Goal: Task Accomplishment & Management: Manage account settings

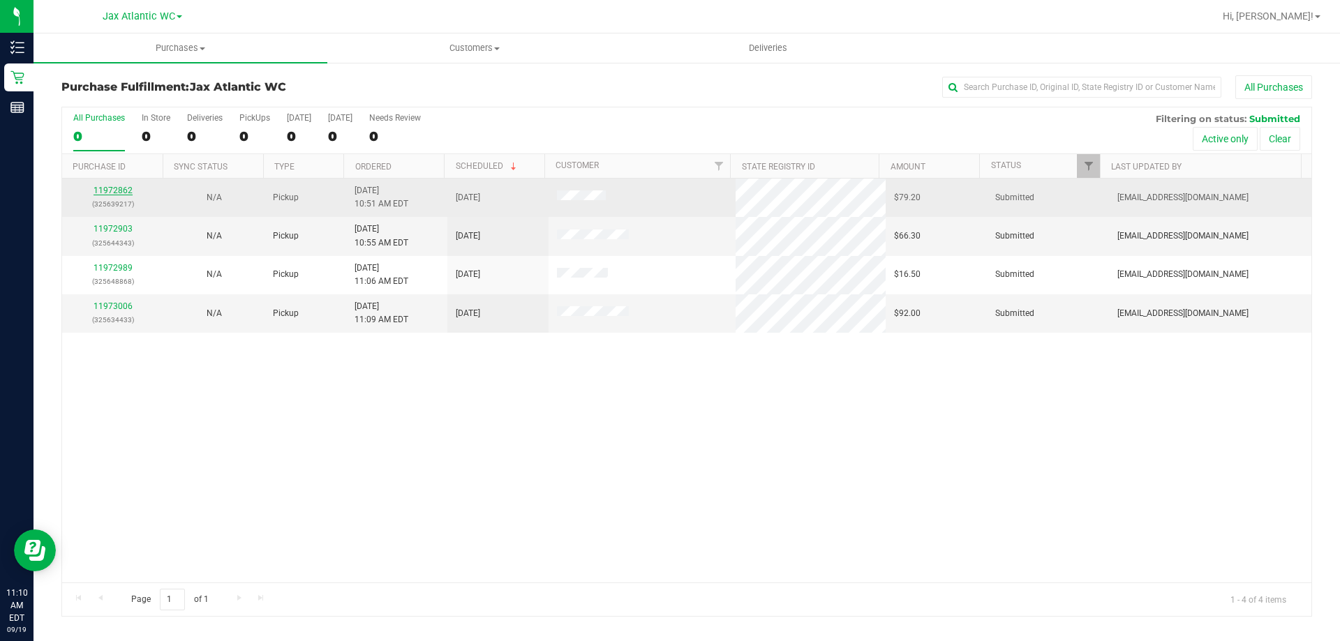
click at [127, 187] on link "11972862" at bounding box center [112, 191] width 39 height 10
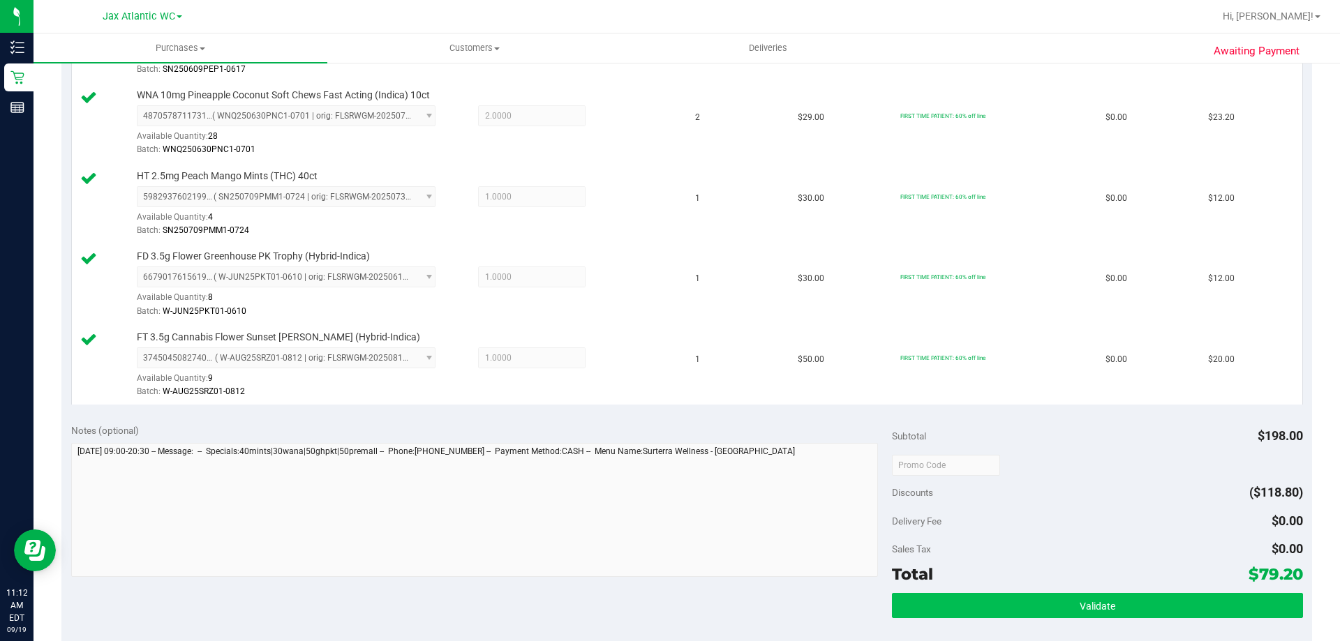
scroll to position [488, 0]
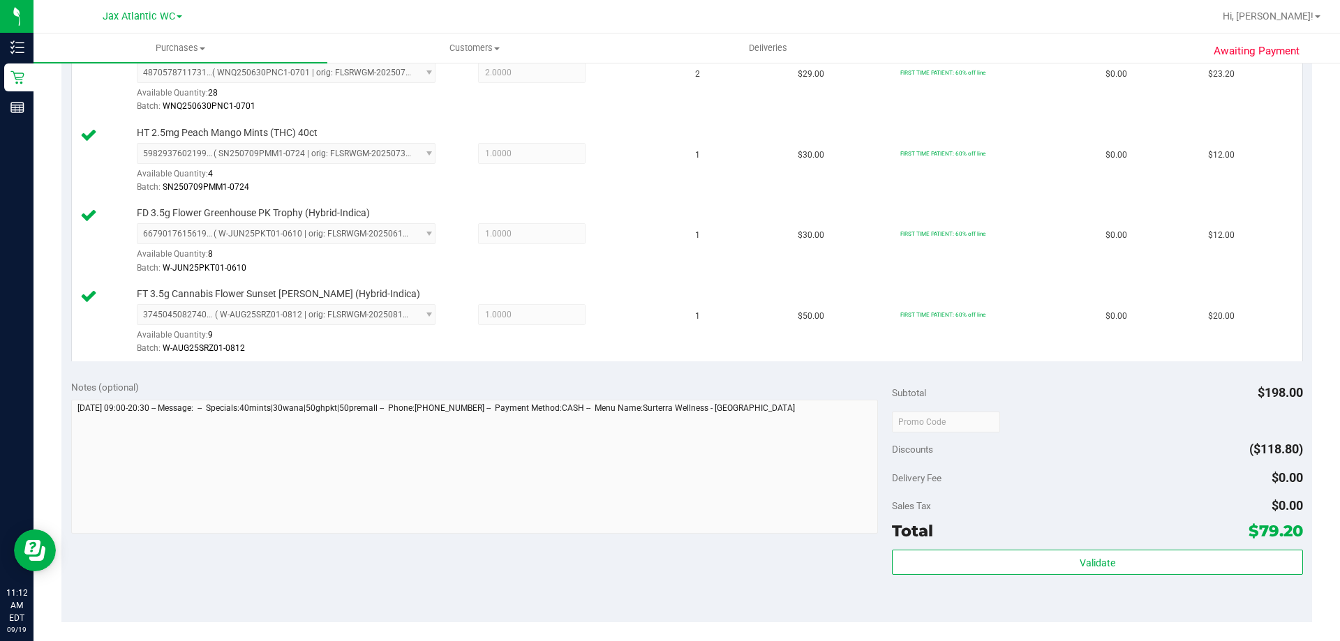
click at [1024, 546] on div "Subtotal $198.00 Discounts ($118.80) Delivery Fee $0.00 Sales Tax $0.00 Total $…" at bounding box center [1097, 496] width 410 height 232
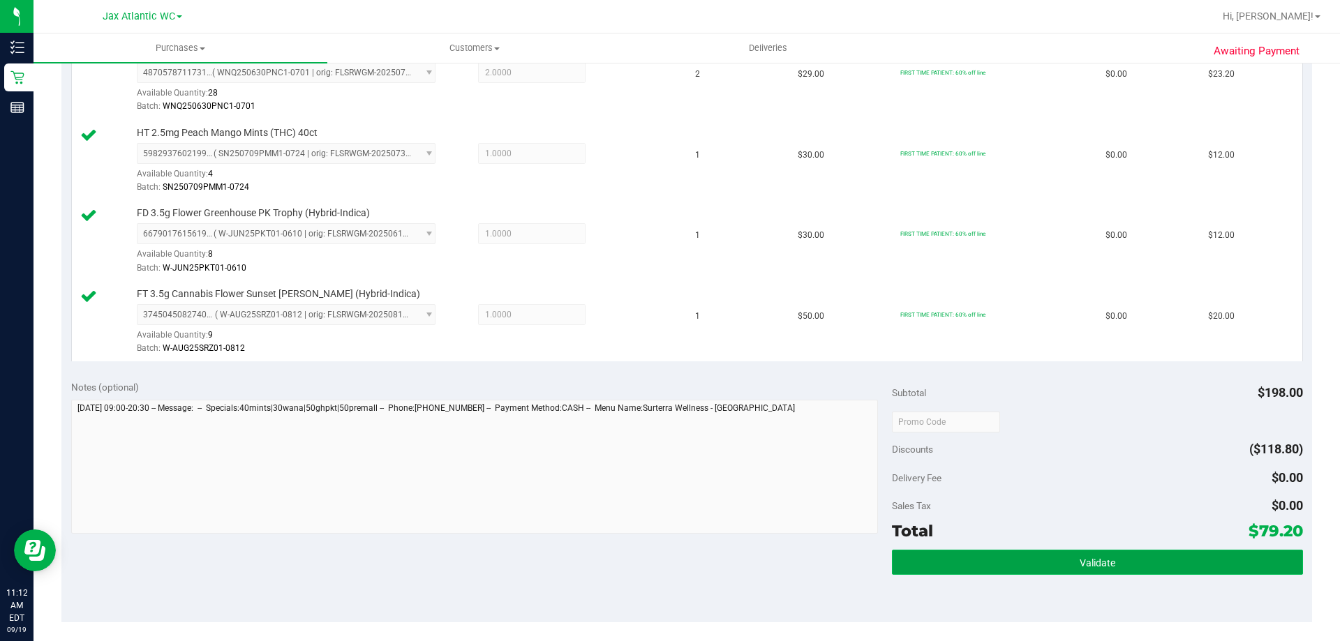
click at [1019, 555] on button "Validate" at bounding box center [1097, 562] width 410 height 25
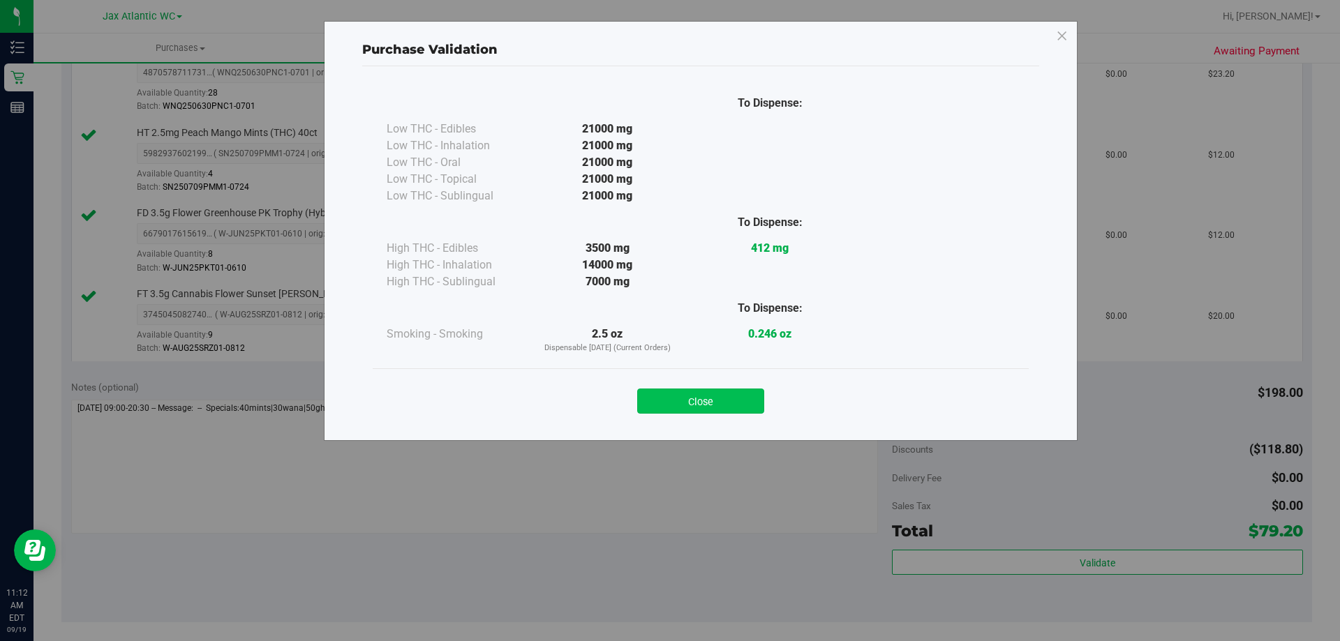
click at [724, 397] on button "Close" at bounding box center [700, 401] width 127 height 25
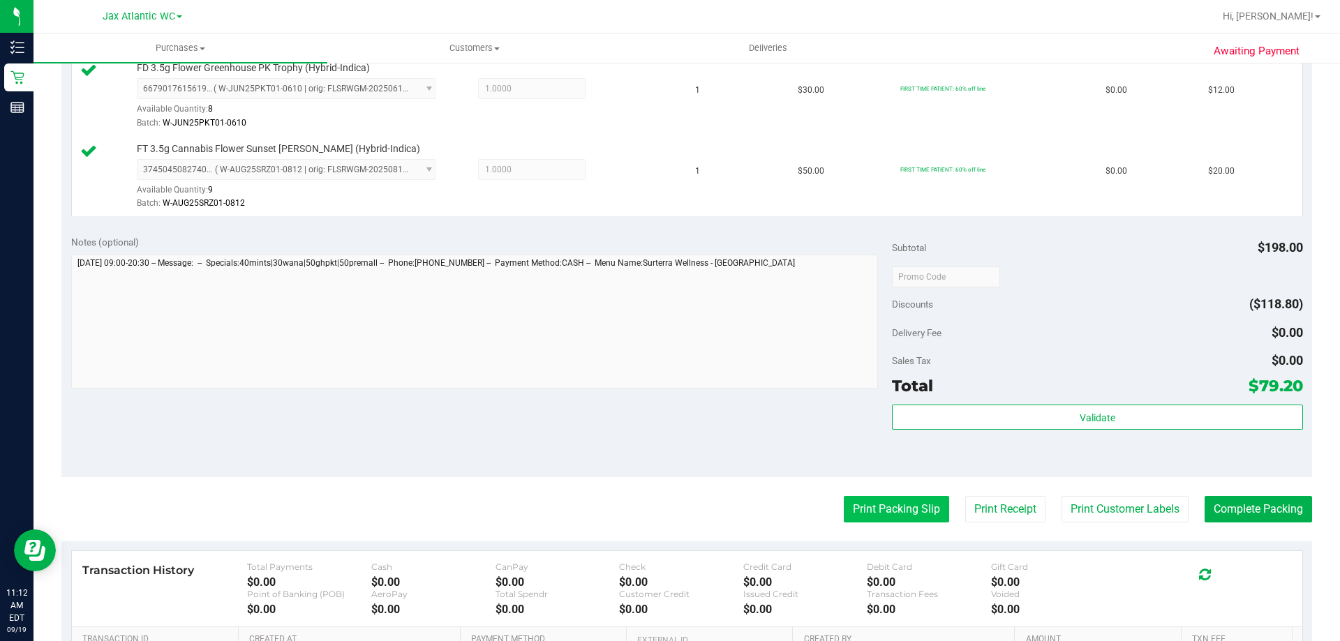
scroll to position [768, 0]
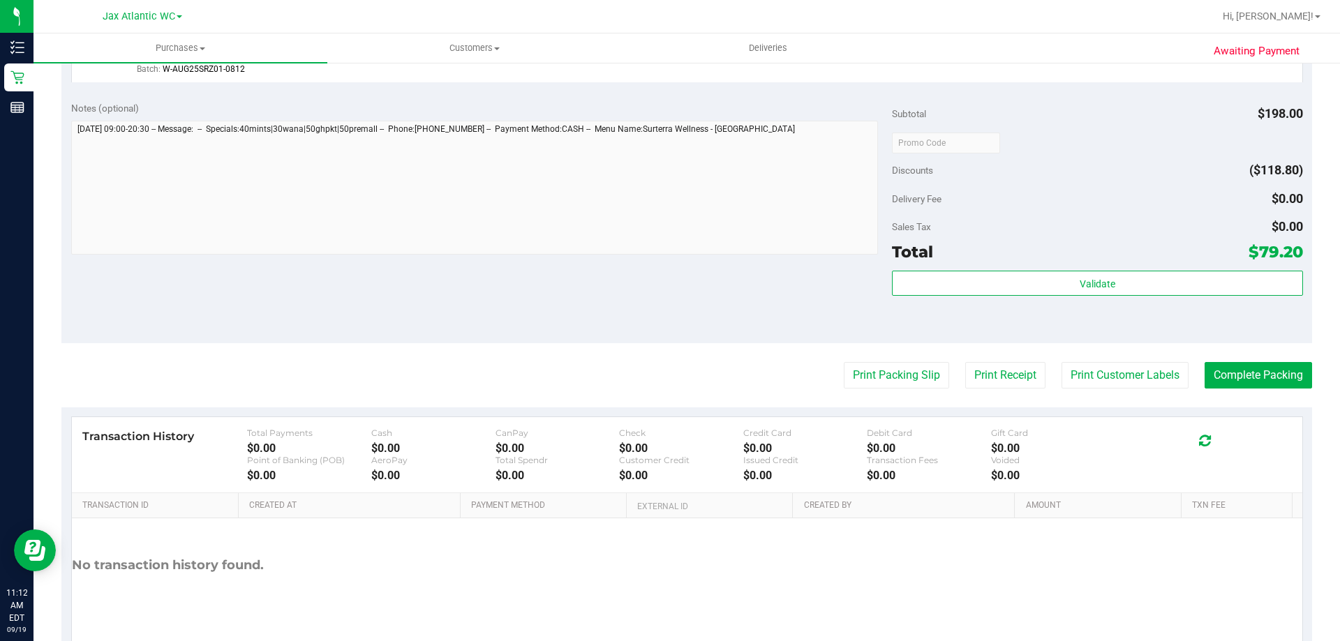
click at [851, 382] on button "Print Packing Slip" at bounding box center [896, 375] width 105 height 27
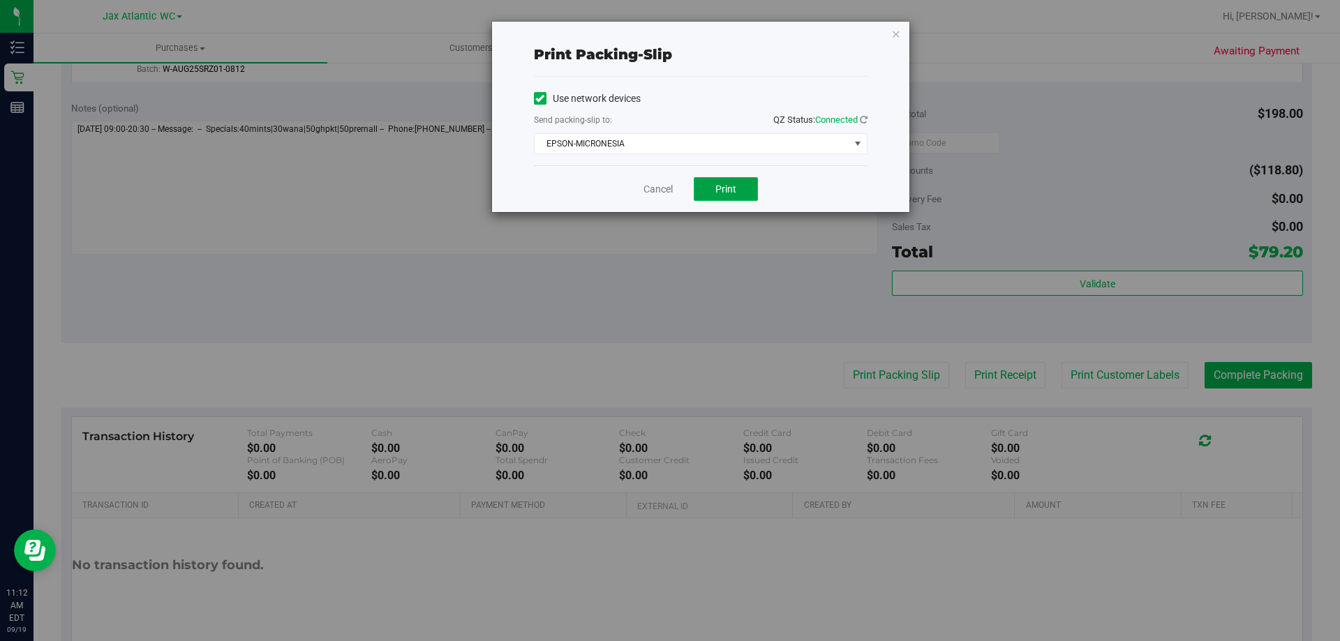
click at [709, 199] on button "Print" at bounding box center [726, 189] width 64 height 24
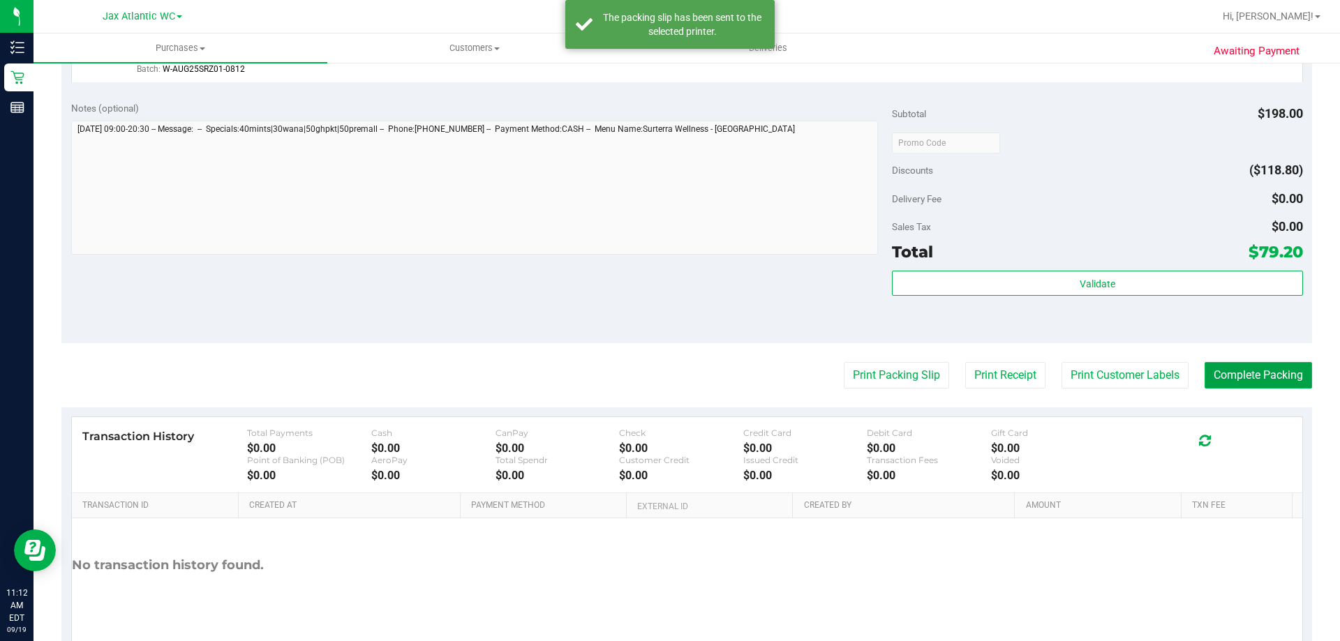
click at [1276, 381] on button "Complete Packing" at bounding box center [1257, 375] width 107 height 27
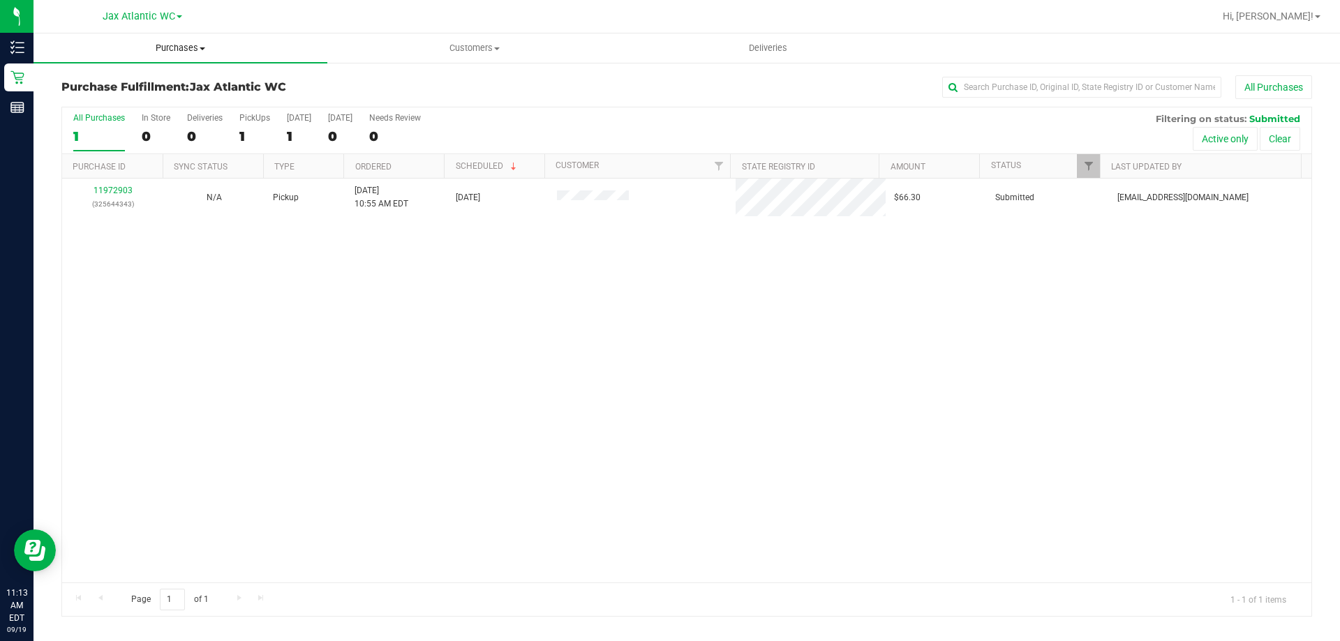
click at [157, 47] on span "Purchases" at bounding box center [180, 48] width 294 height 13
click at [104, 95] on span "Fulfillment" at bounding box center [76, 101] width 87 height 12
click at [497, 299] on div "No results found." at bounding box center [686, 428] width 1249 height 498
click at [543, 324] on div "No results found." at bounding box center [686, 428] width 1249 height 498
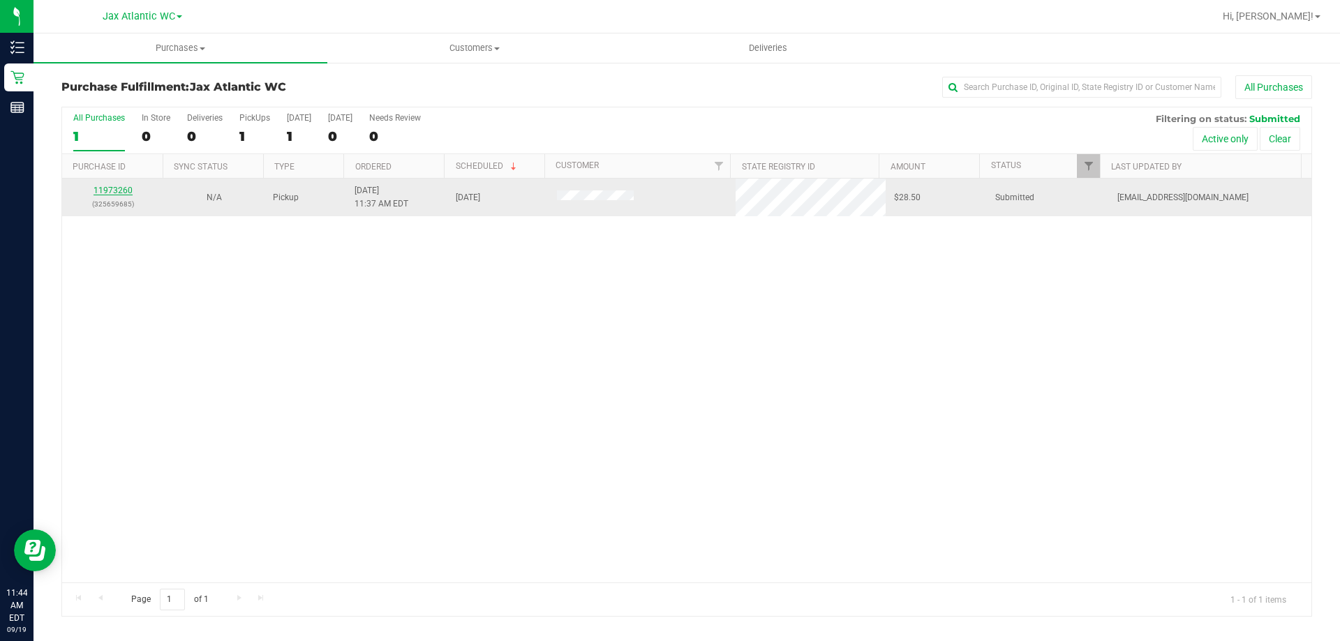
click at [107, 190] on link "11973260" at bounding box center [112, 191] width 39 height 10
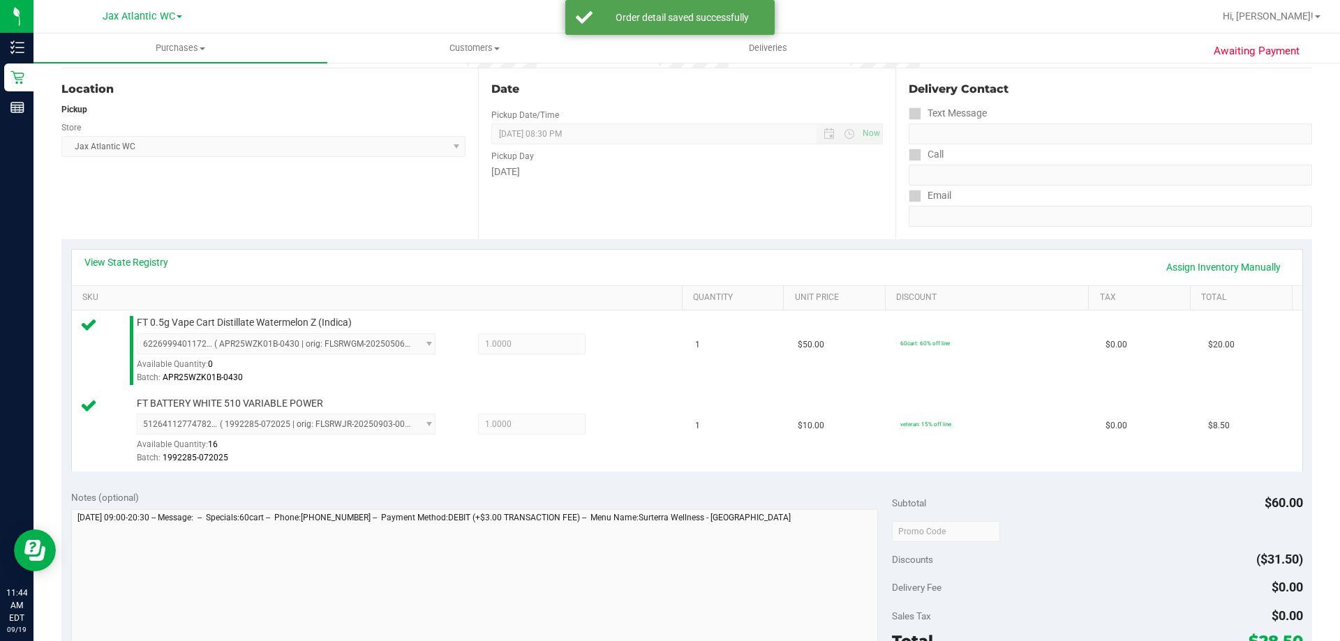
scroll to position [349, 0]
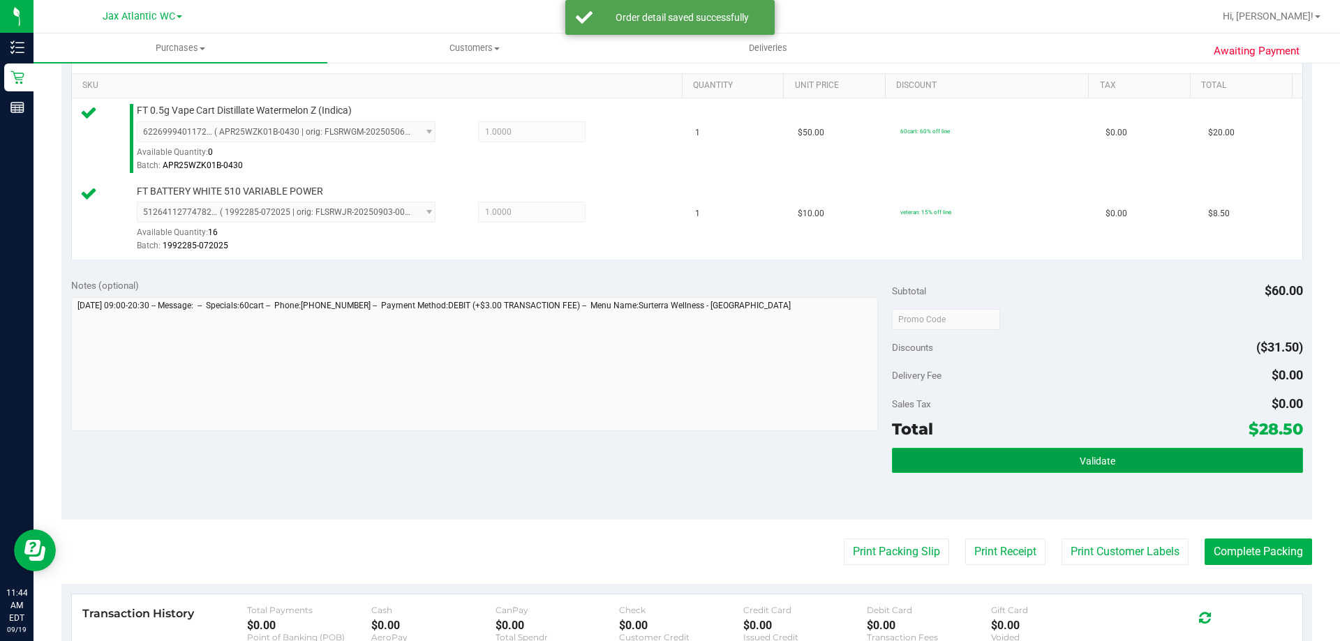
click at [1017, 459] on button "Validate" at bounding box center [1097, 460] width 410 height 25
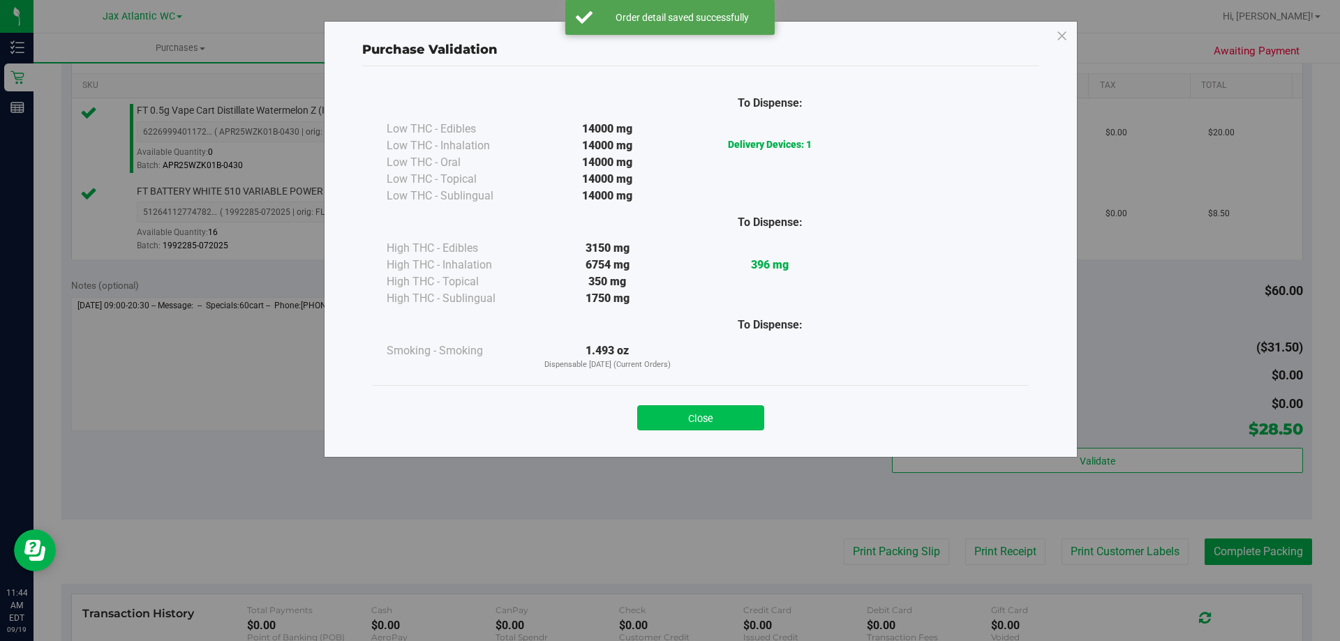
click at [703, 421] on button "Close" at bounding box center [700, 417] width 127 height 25
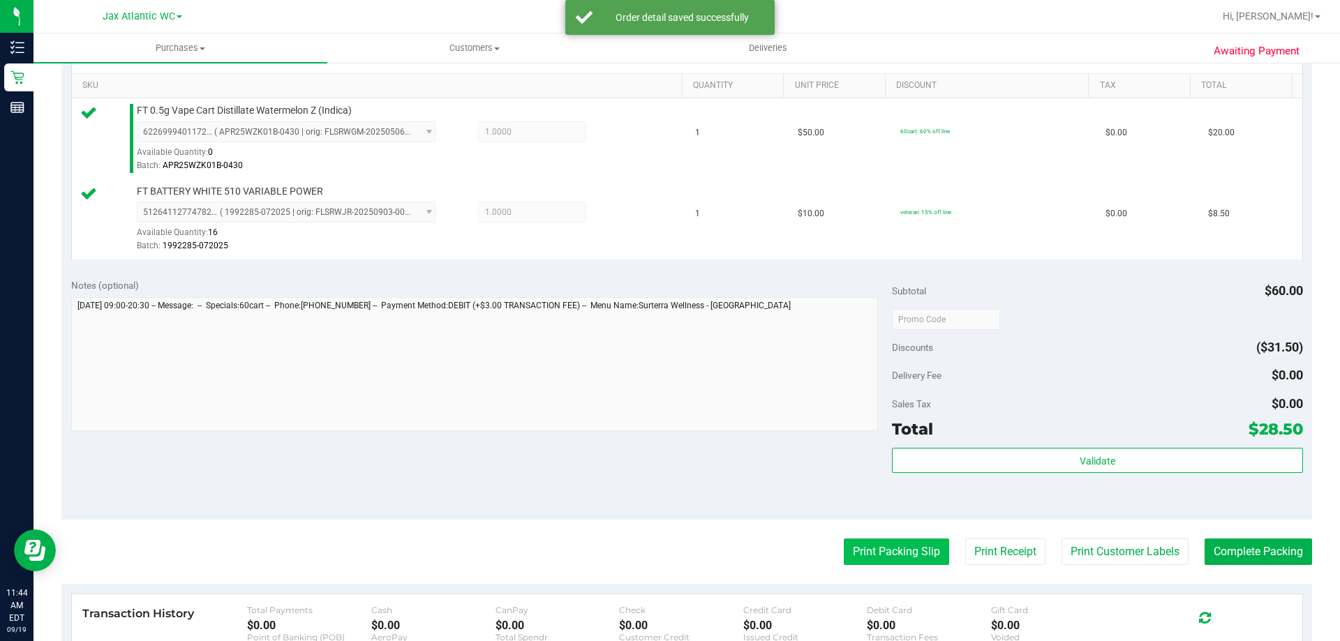
click at [882, 559] on button "Print Packing Slip" at bounding box center [896, 552] width 105 height 27
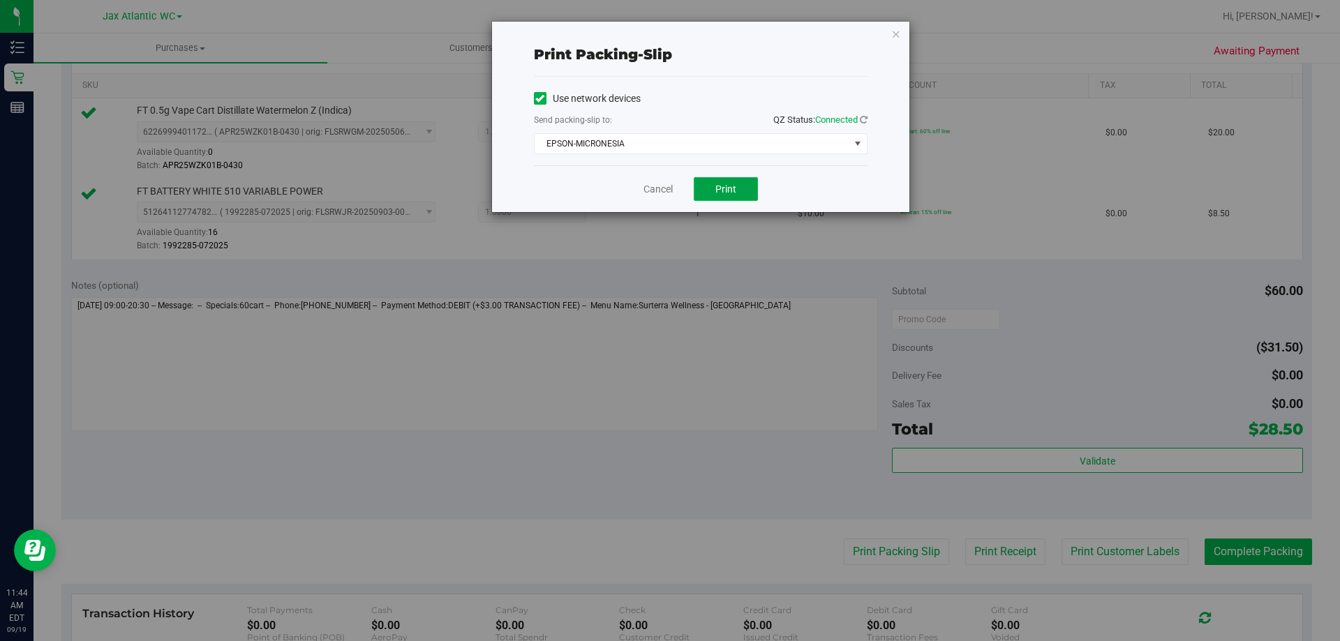
drag, startPoint x: 703, startPoint y: 186, endPoint x: 711, endPoint y: 179, distance: 9.9
click at [705, 184] on button "Print" at bounding box center [726, 189] width 64 height 24
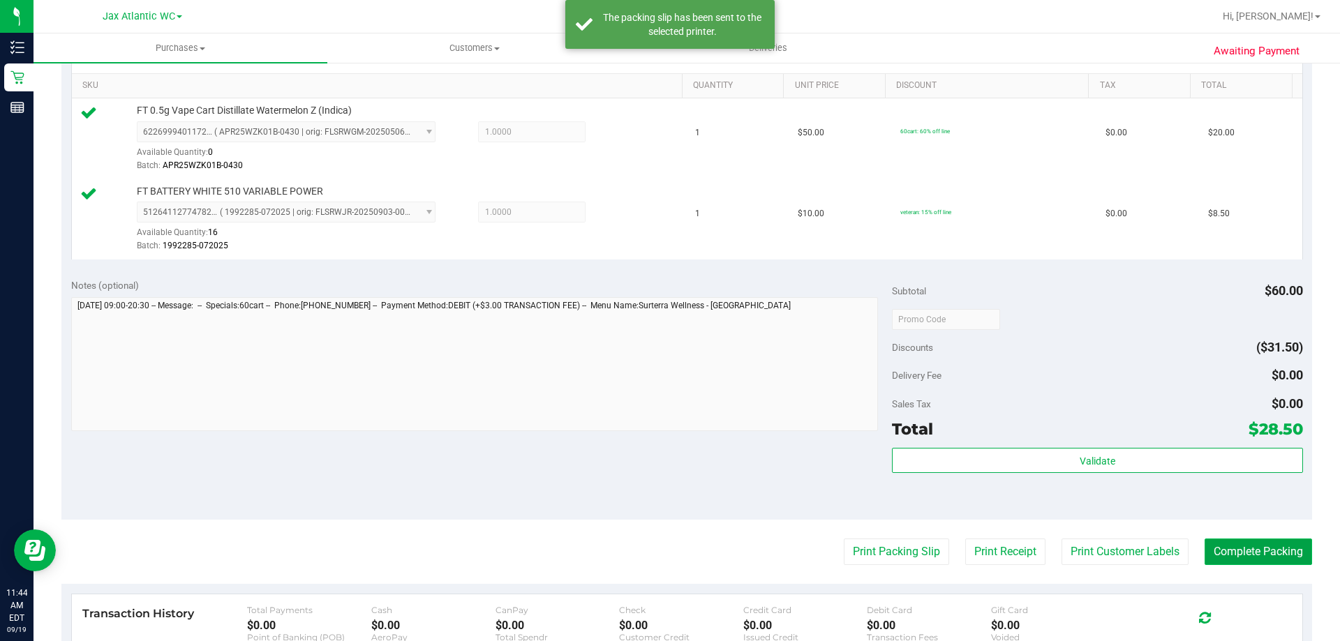
click at [1273, 545] on button "Complete Packing" at bounding box center [1257, 552] width 107 height 27
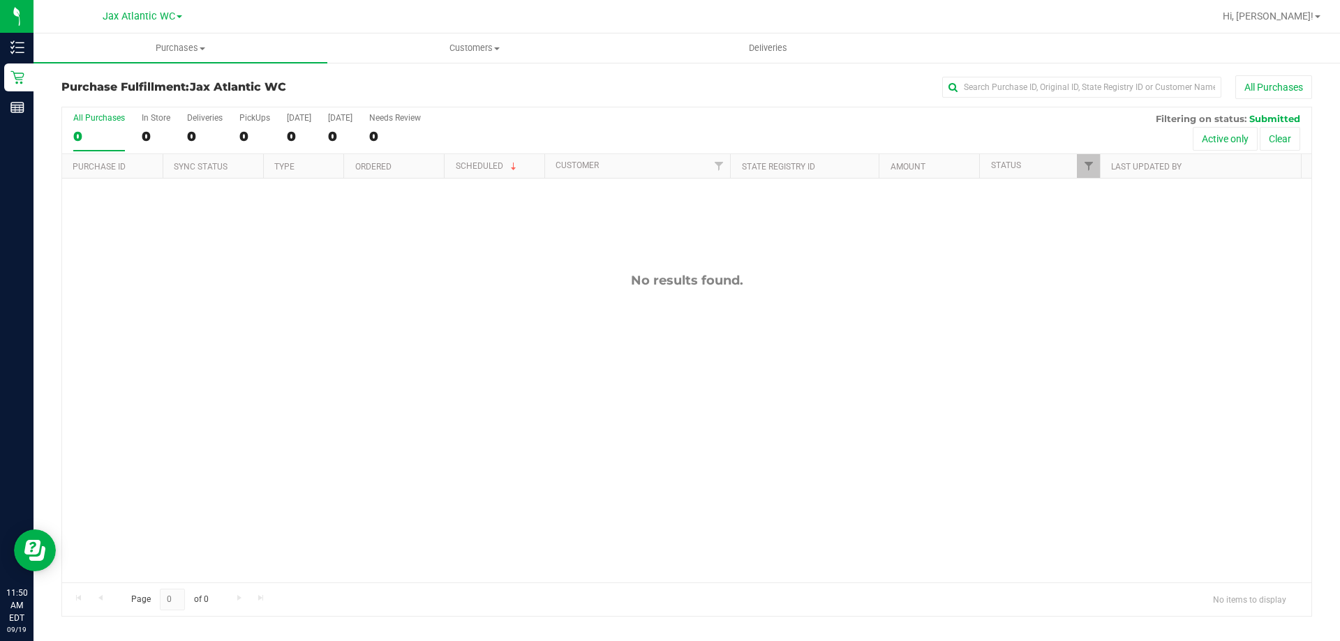
click at [606, 24] on div at bounding box center [732, 16] width 964 height 27
click at [442, 275] on div "No results found." at bounding box center [686, 280] width 1249 height 15
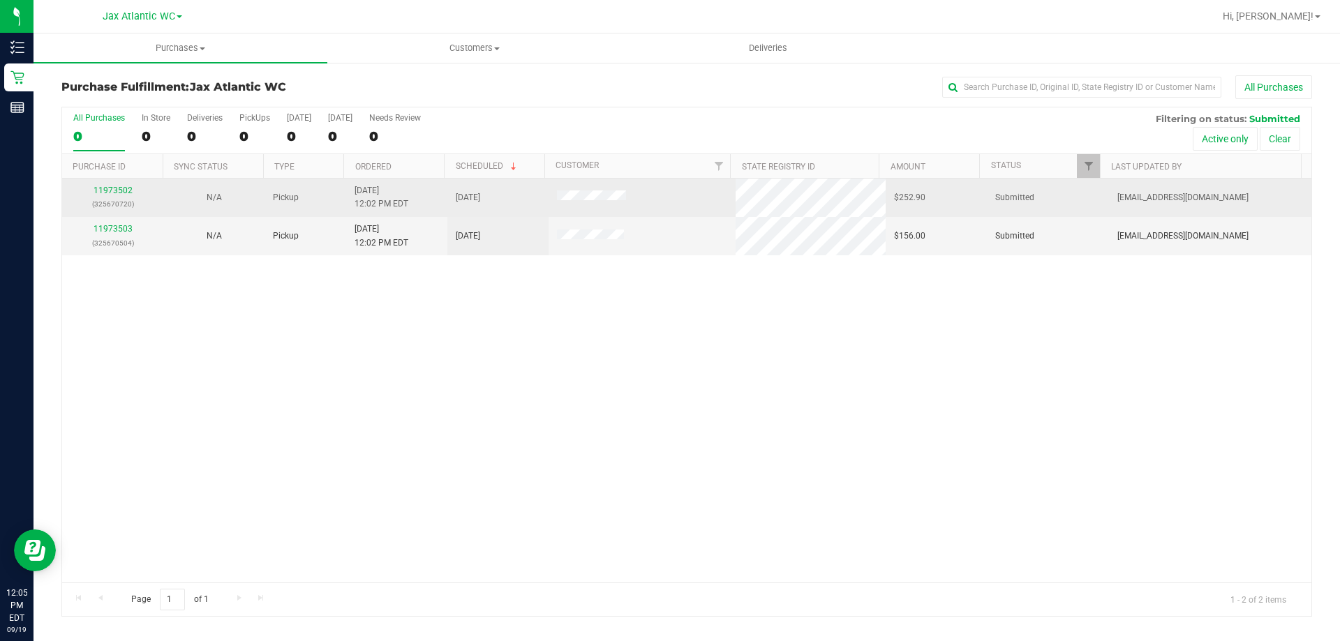
click at [121, 195] on div "11973502 (325670720)" at bounding box center [112, 197] width 84 height 27
click at [119, 190] on link "11973502" at bounding box center [112, 191] width 39 height 10
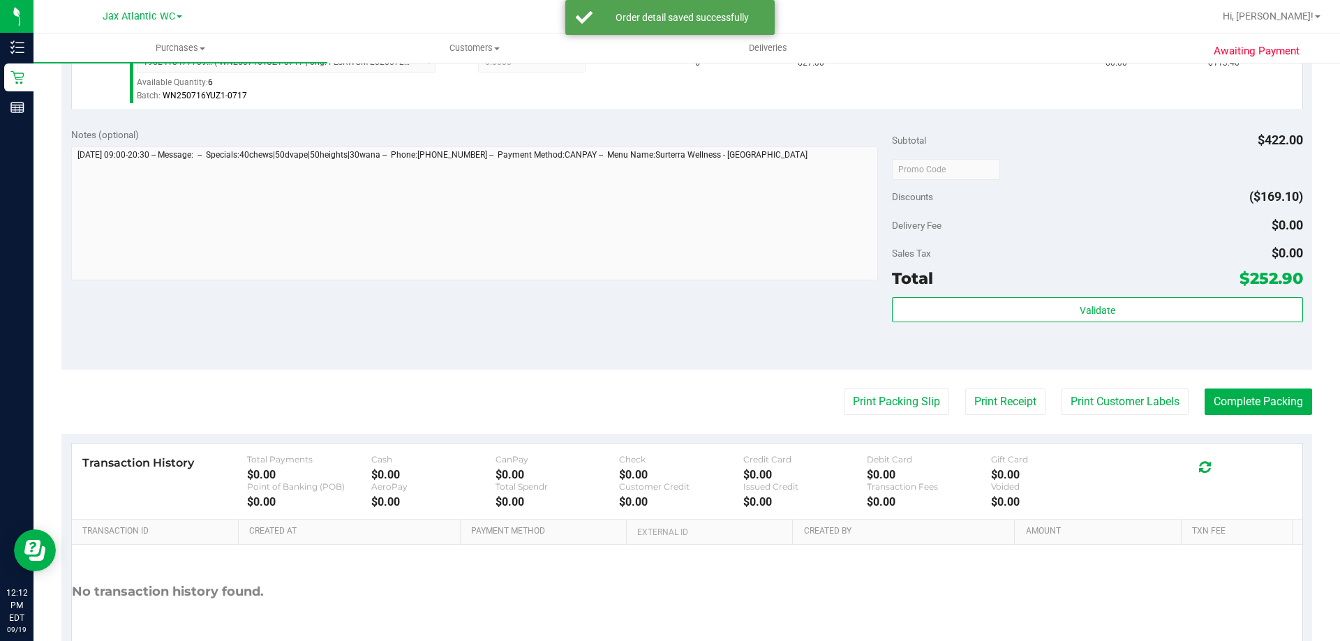
scroll to position [837, 0]
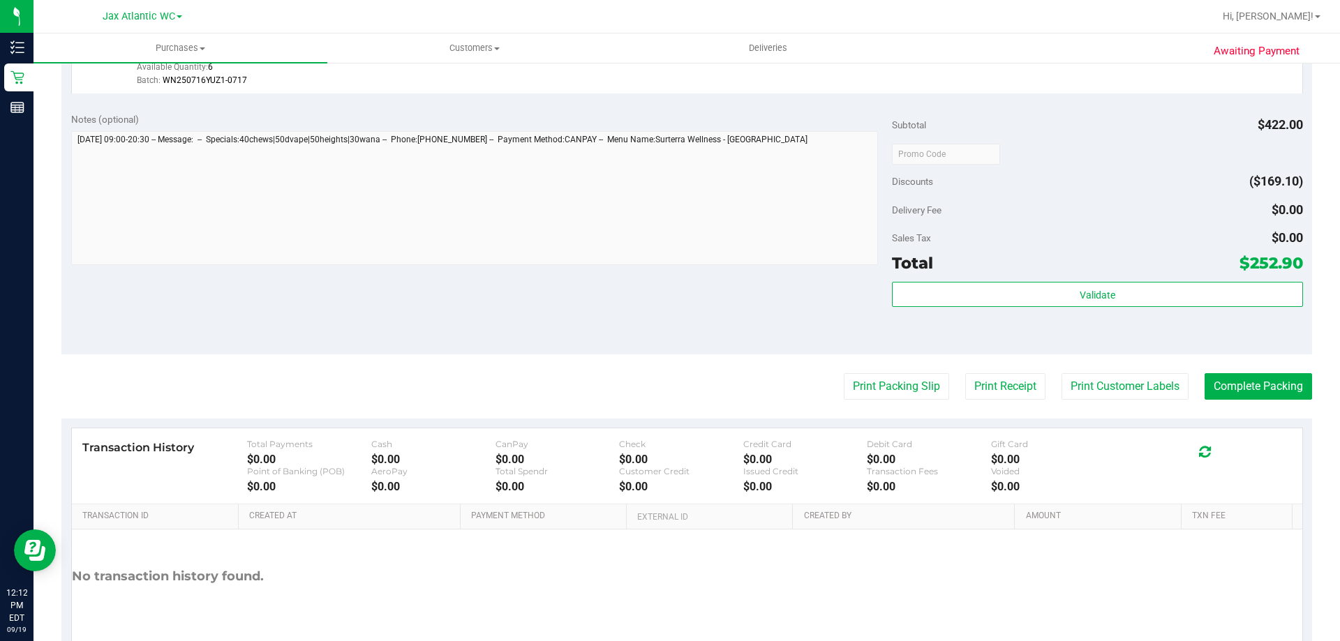
click at [950, 308] on div "Validate" at bounding box center [1097, 313] width 410 height 63
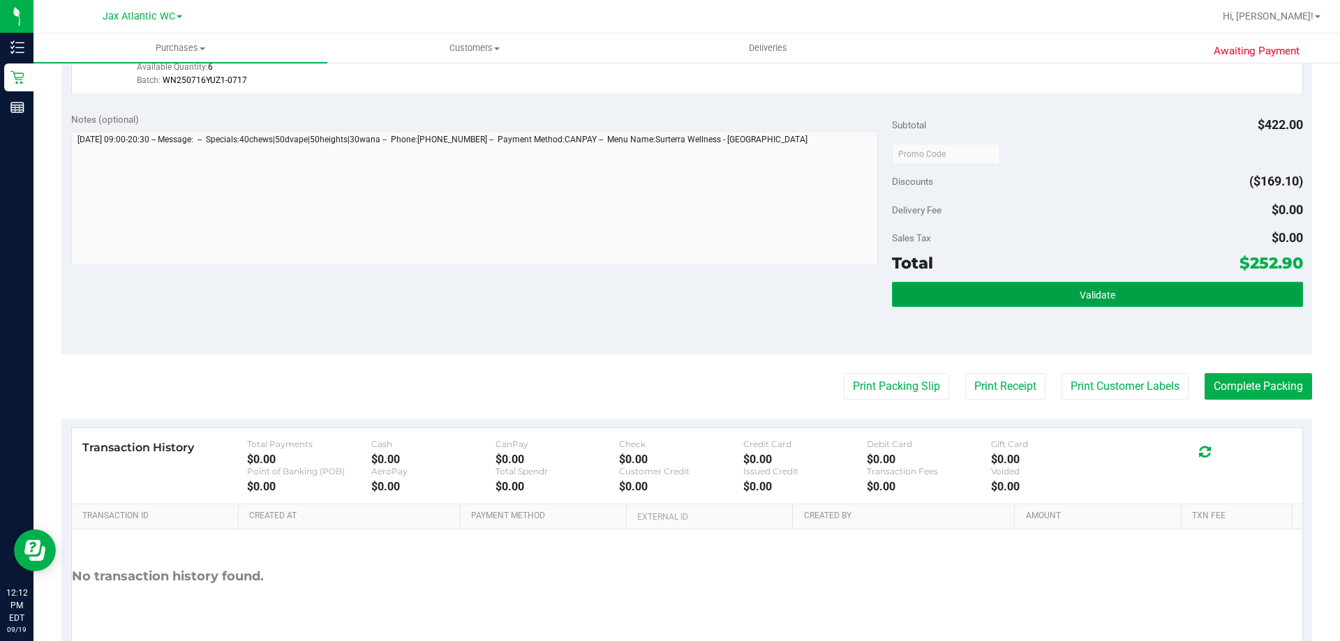
click at [949, 299] on button "Validate" at bounding box center [1097, 294] width 410 height 25
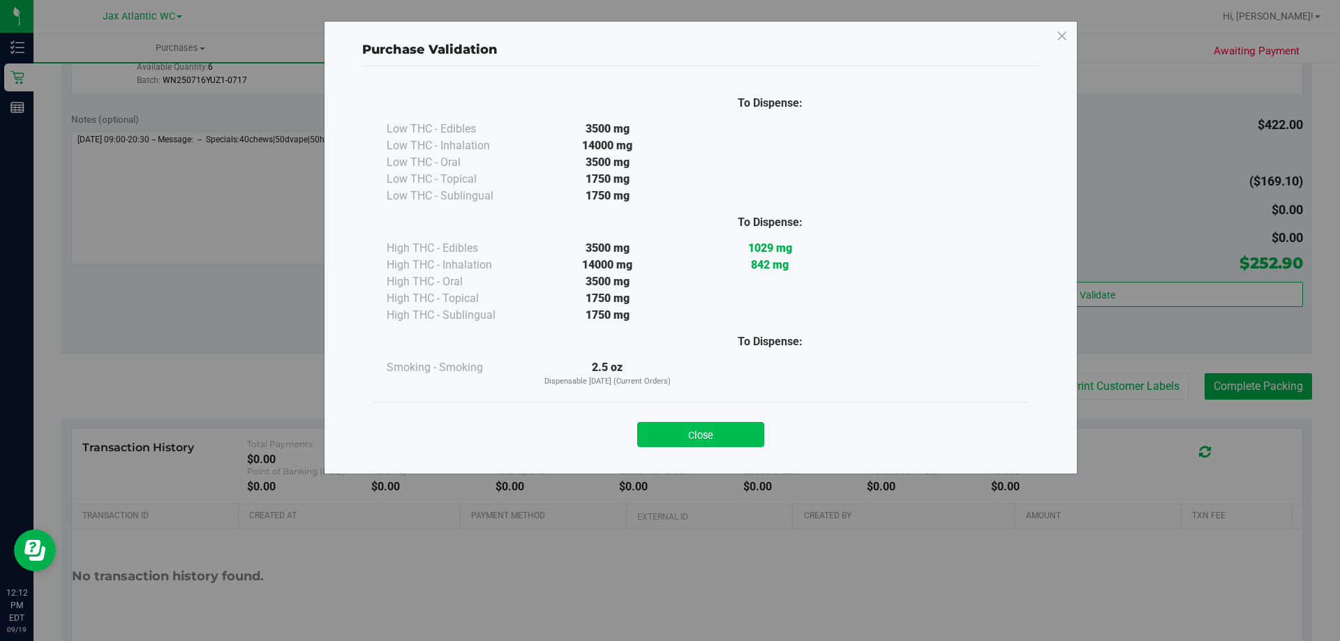
click at [696, 438] on button "Close" at bounding box center [700, 434] width 127 height 25
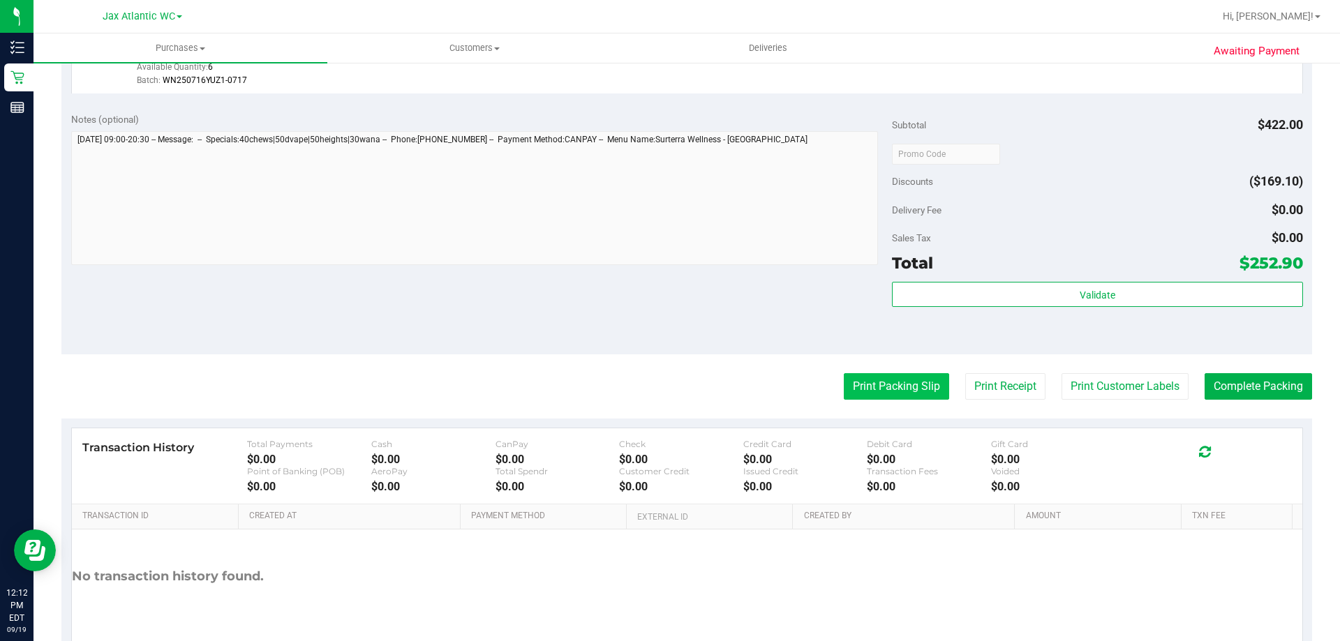
click at [856, 388] on button "Print Packing Slip" at bounding box center [896, 386] width 105 height 27
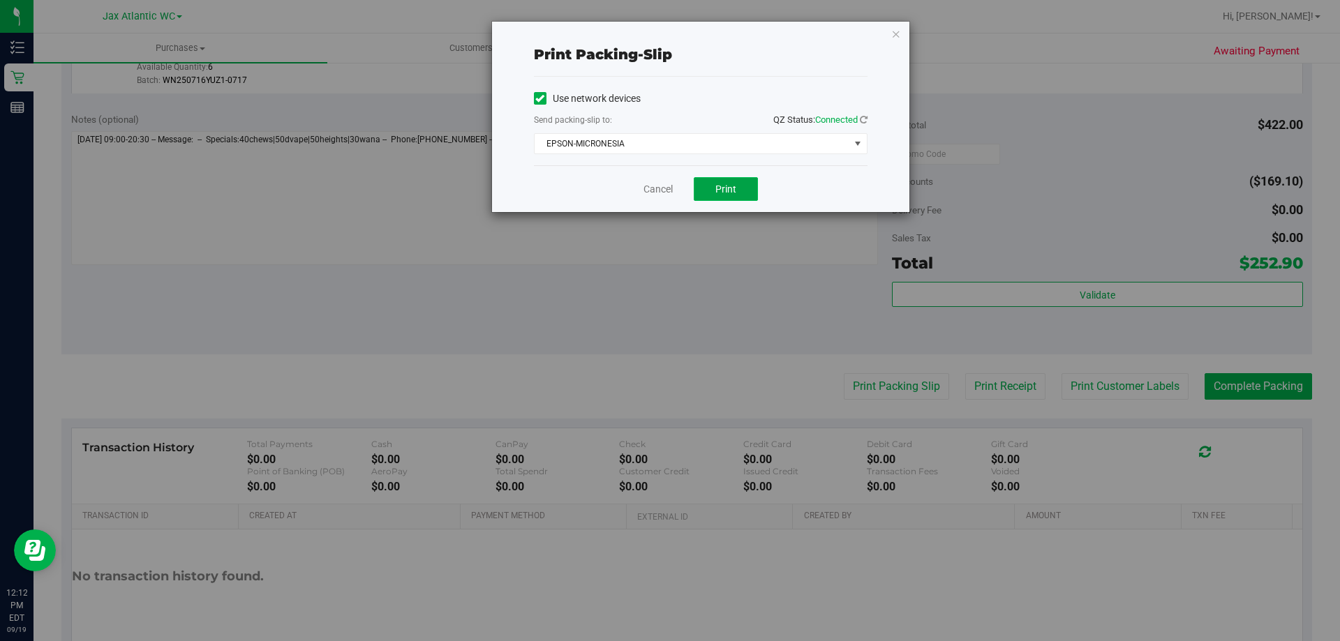
click at [729, 197] on button "Print" at bounding box center [726, 189] width 64 height 24
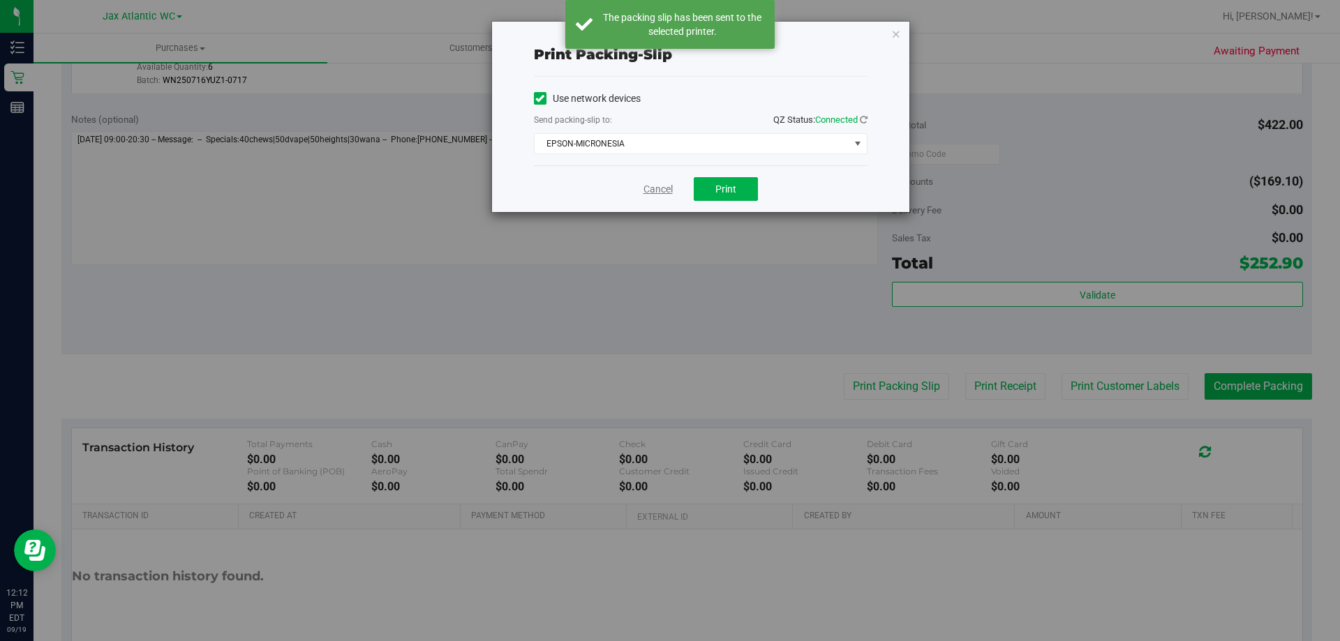
click at [658, 192] on link "Cancel" at bounding box center [657, 189] width 29 height 15
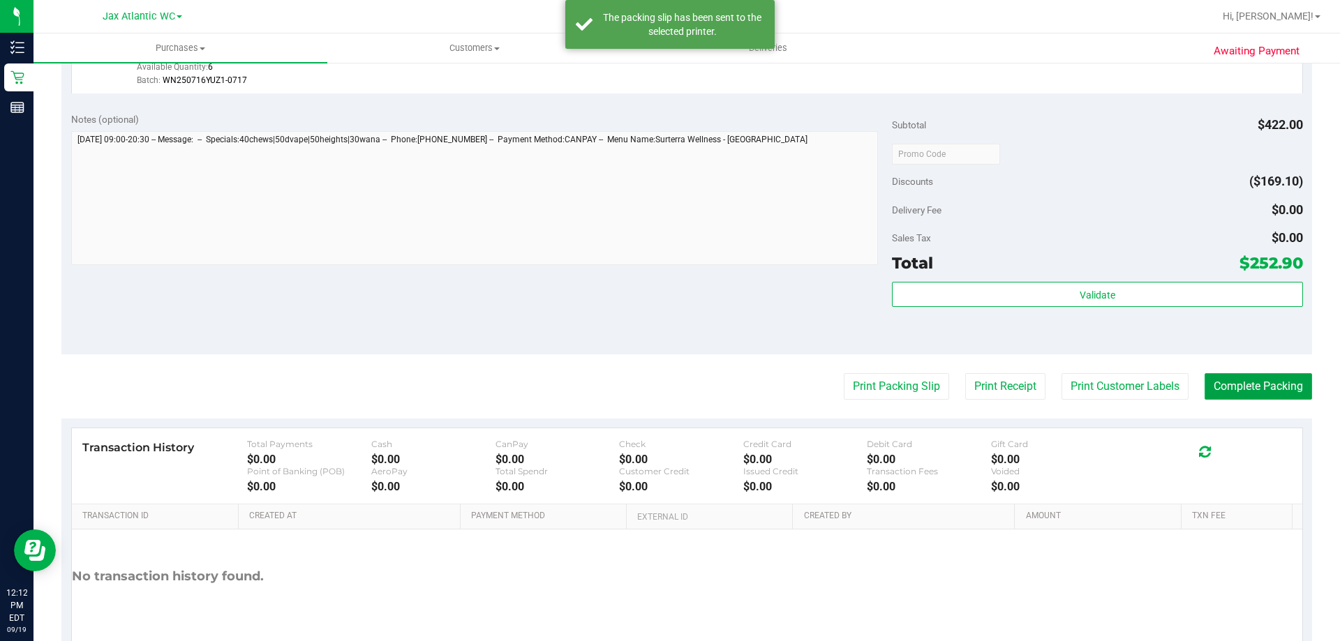
click at [1218, 379] on button "Complete Packing" at bounding box center [1257, 386] width 107 height 27
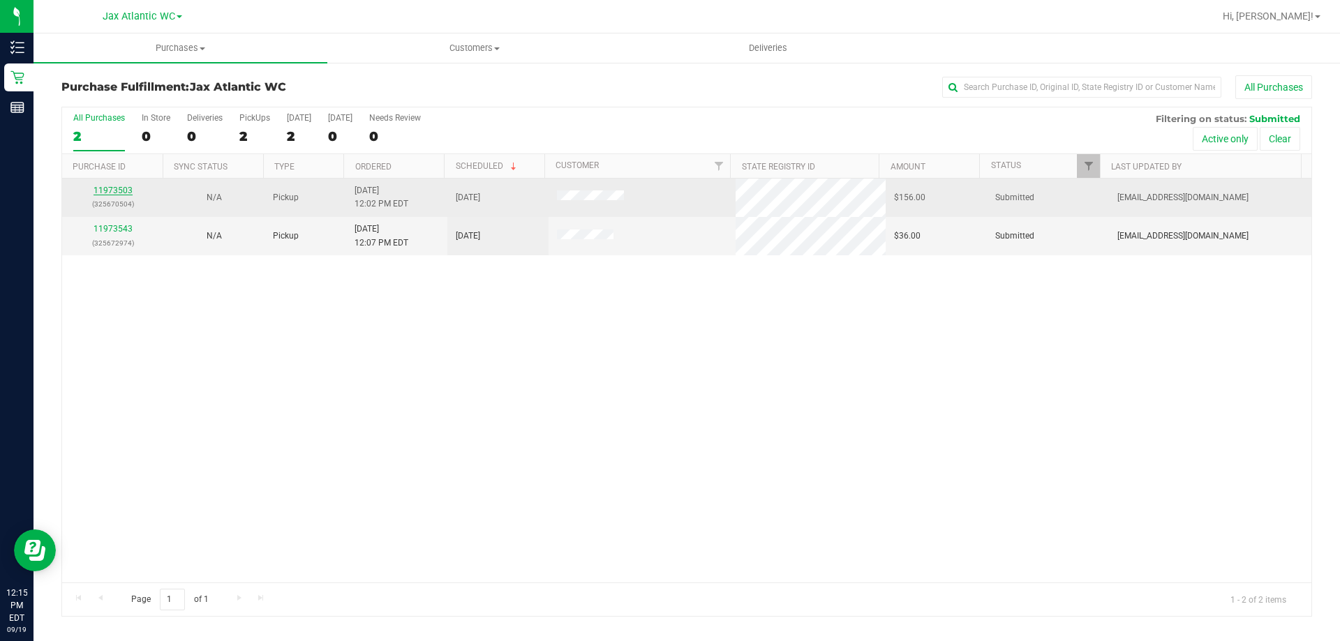
click at [117, 187] on link "11973503" at bounding box center [112, 191] width 39 height 10
click at [117, 184] on div "11973503 (325670504)" at bounding box center [112, 197] width 84 height 27
click at [119, 189] on link "11973503" at bounding box center [112, 191] width 39 height 10
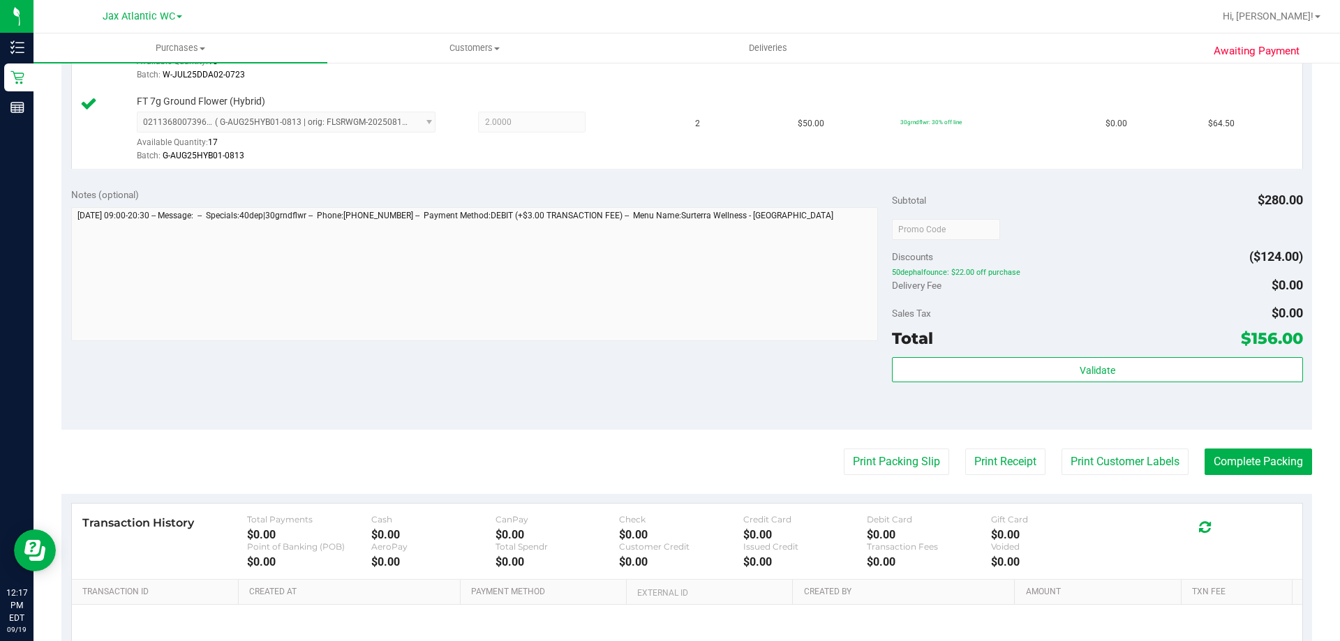
scroll to position [628, 0]
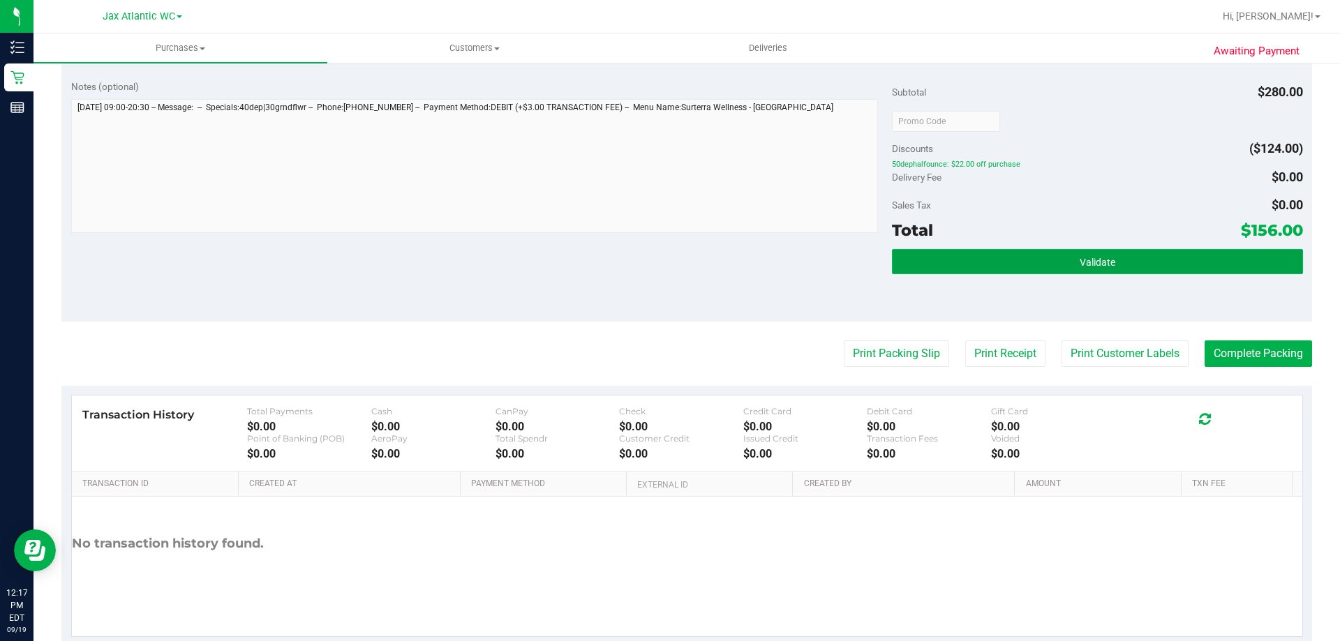
click at [1096, 251] on button "Validate" at bounding box center [1097, 261] width 410 height 25
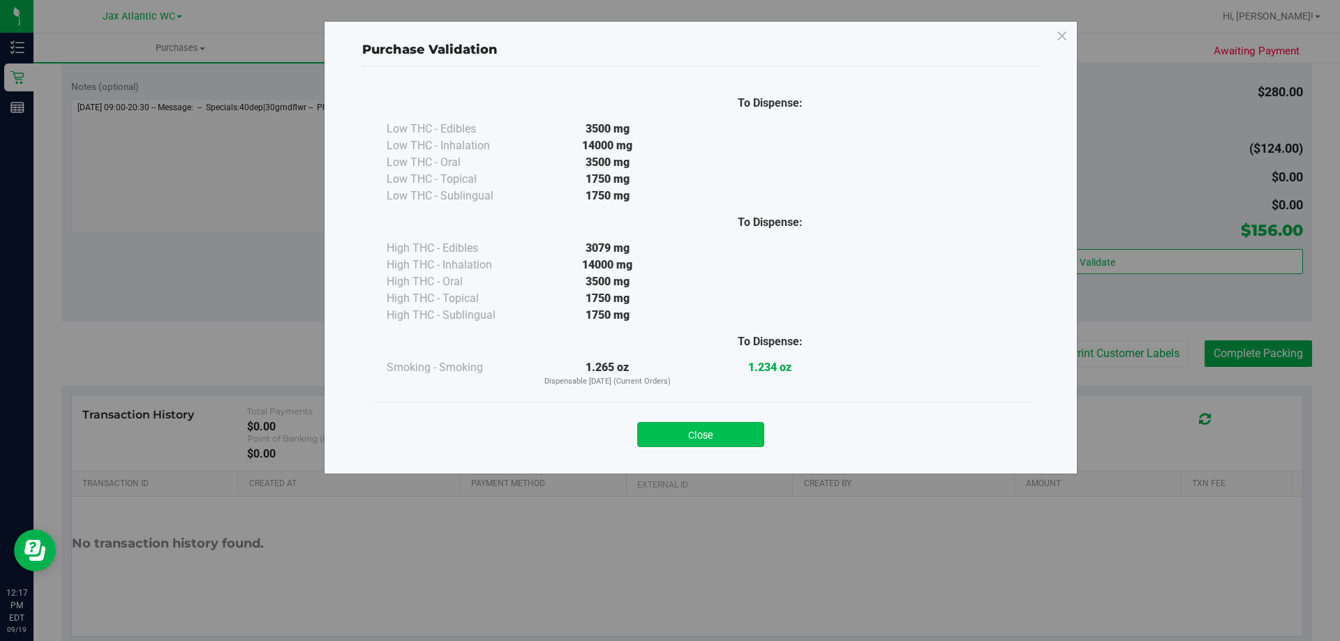
click at [717, 435] on button "Close" at bounding box center [700, 434] width 127 height 25
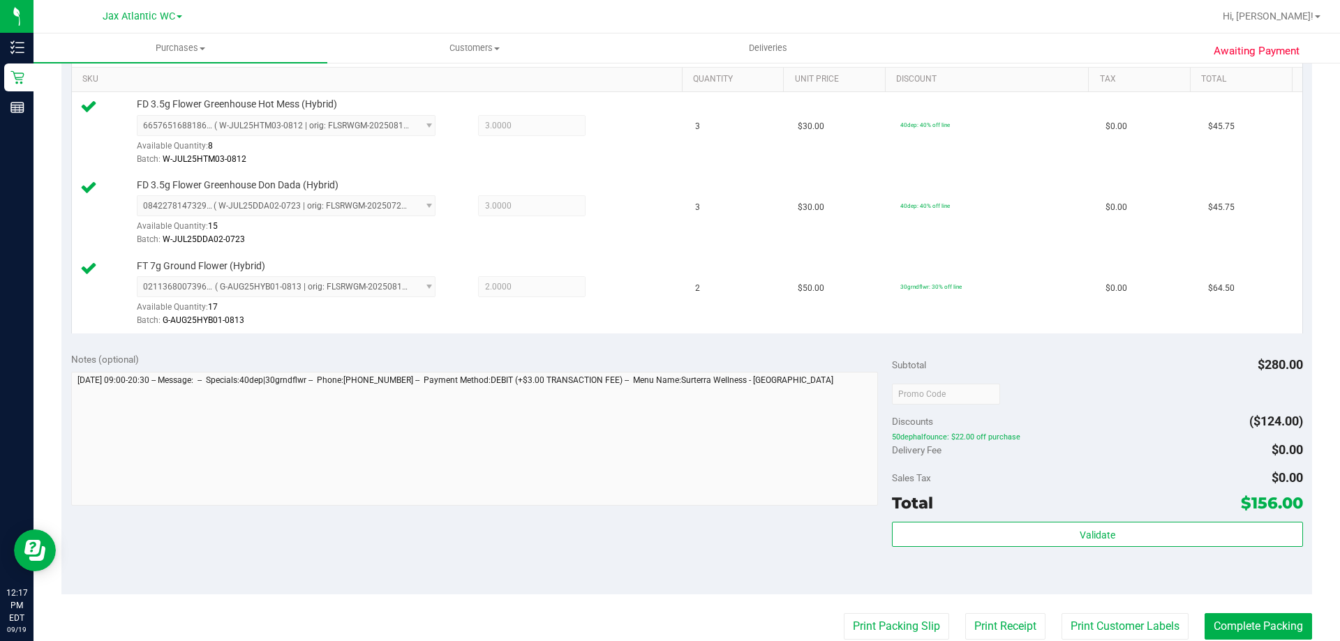
scroll to position [419, 0]
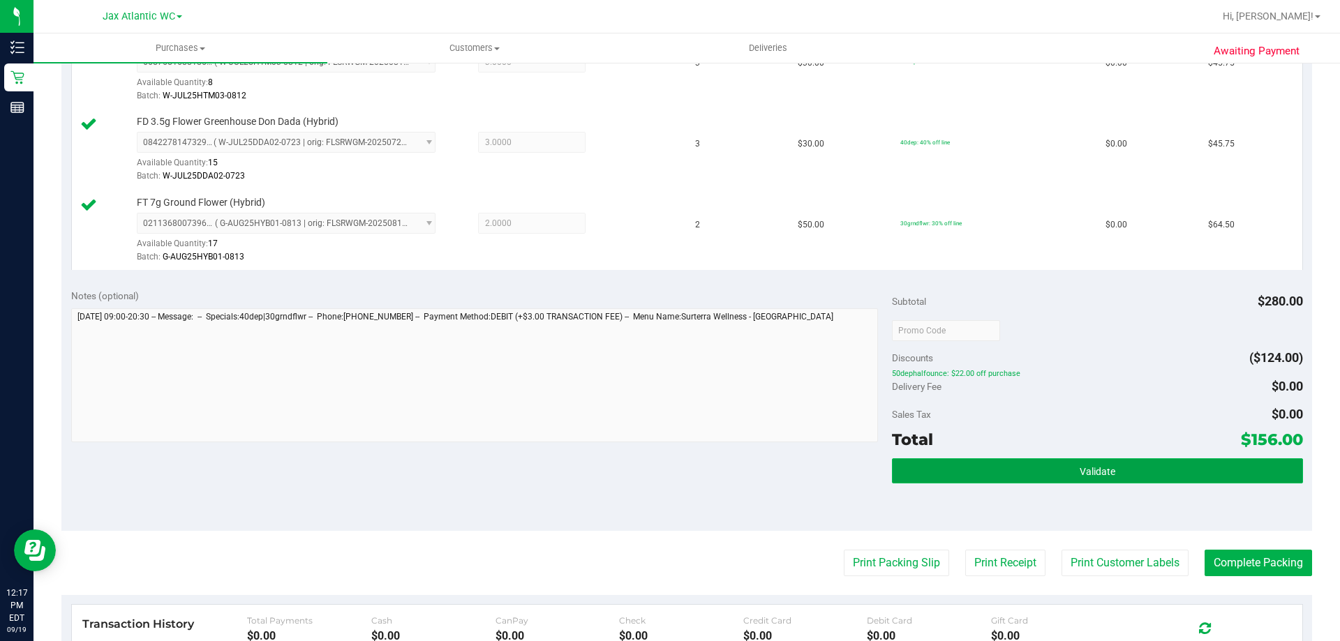
click at [974, 473] on button "Validate" at bounding box center [1097, 470] width 410 height 25
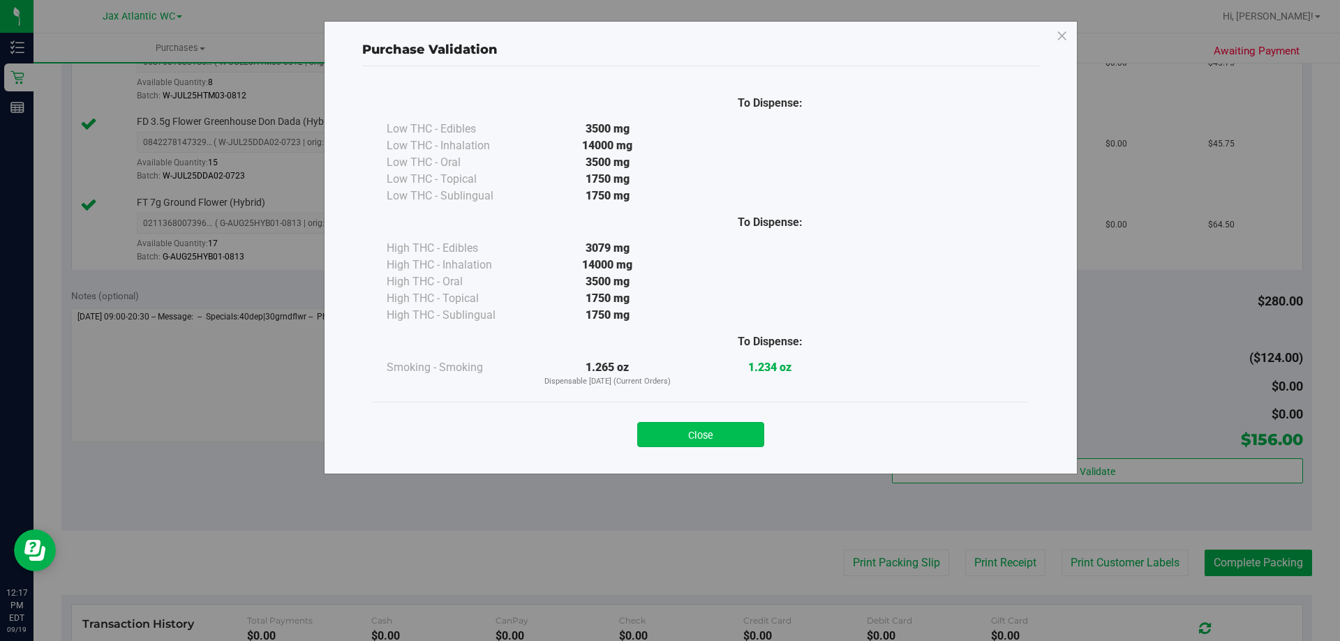
click at [744, 444] on button "Close" at bounding box center [700, 434] width 127 height 25
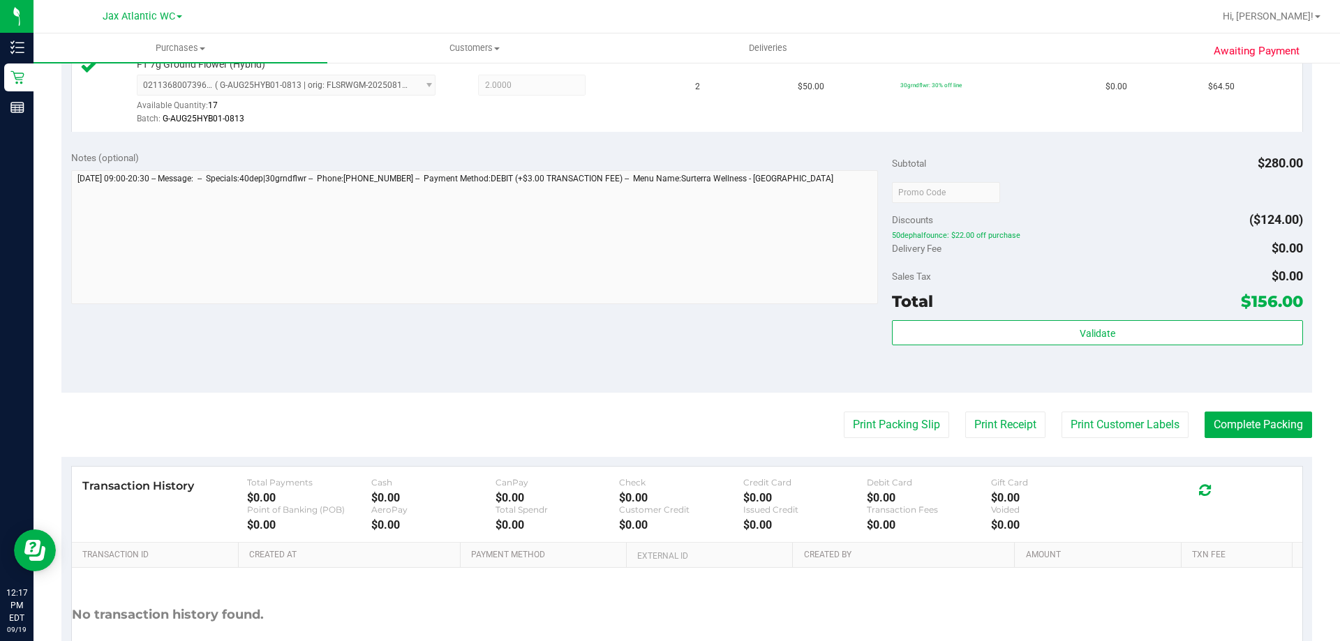
scroll to position [661, 0]
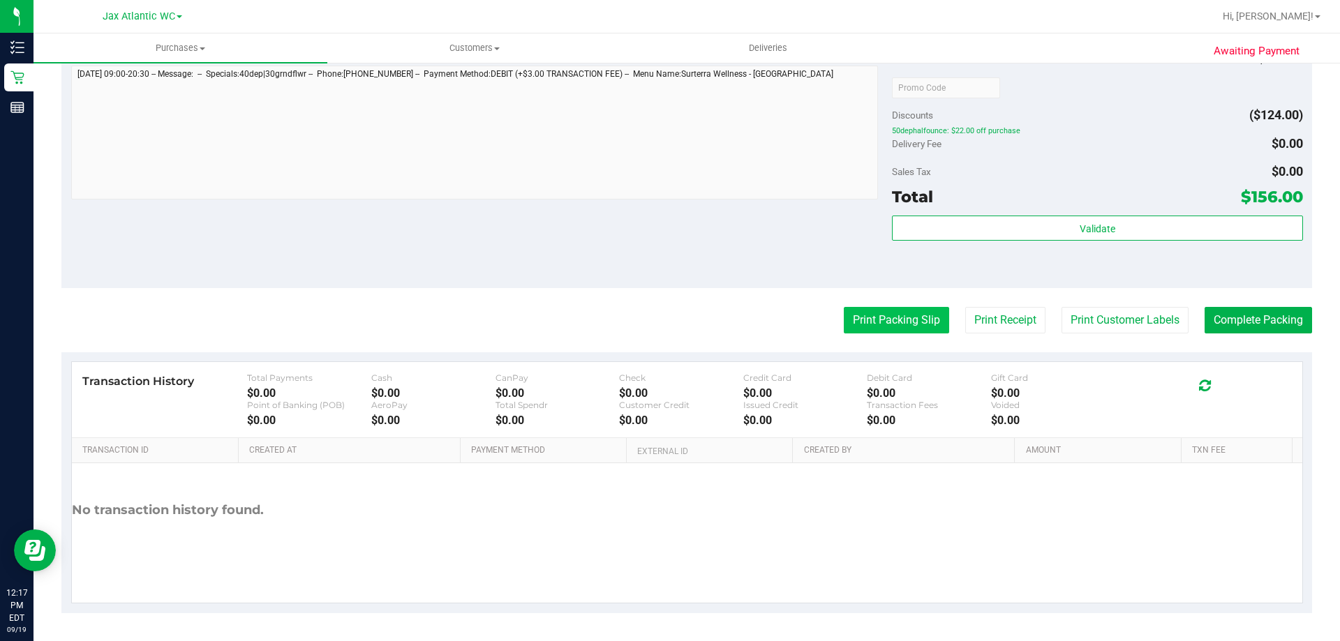
click at [853, 320] on button "Print Packing Slip" at bounding box center [896, 320] width 105 height 27
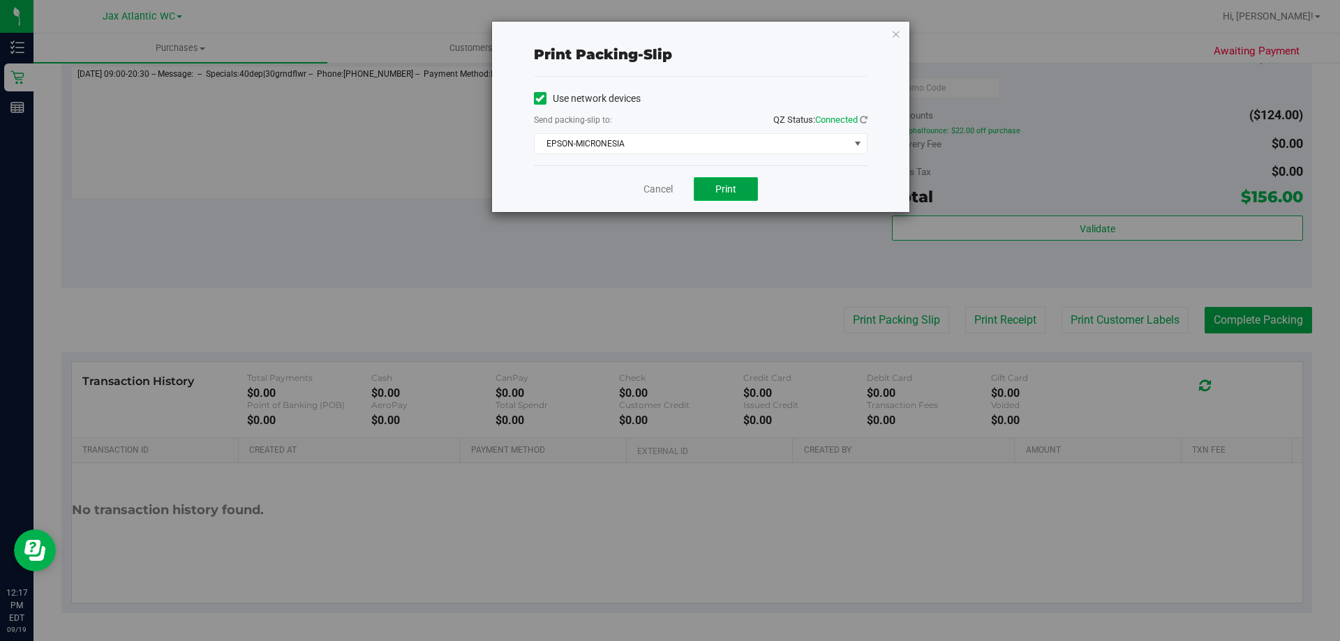
click at [709, 187] on button "Print" at bounding box center [726, 189] width 64 height 24
click at [668, 197] on div "Cancel Print" at bounding box center [701, 188] width 334 height 47
click at [661, 195] on link "Cancel" at bounding box center [657, 189] width 29 height 15
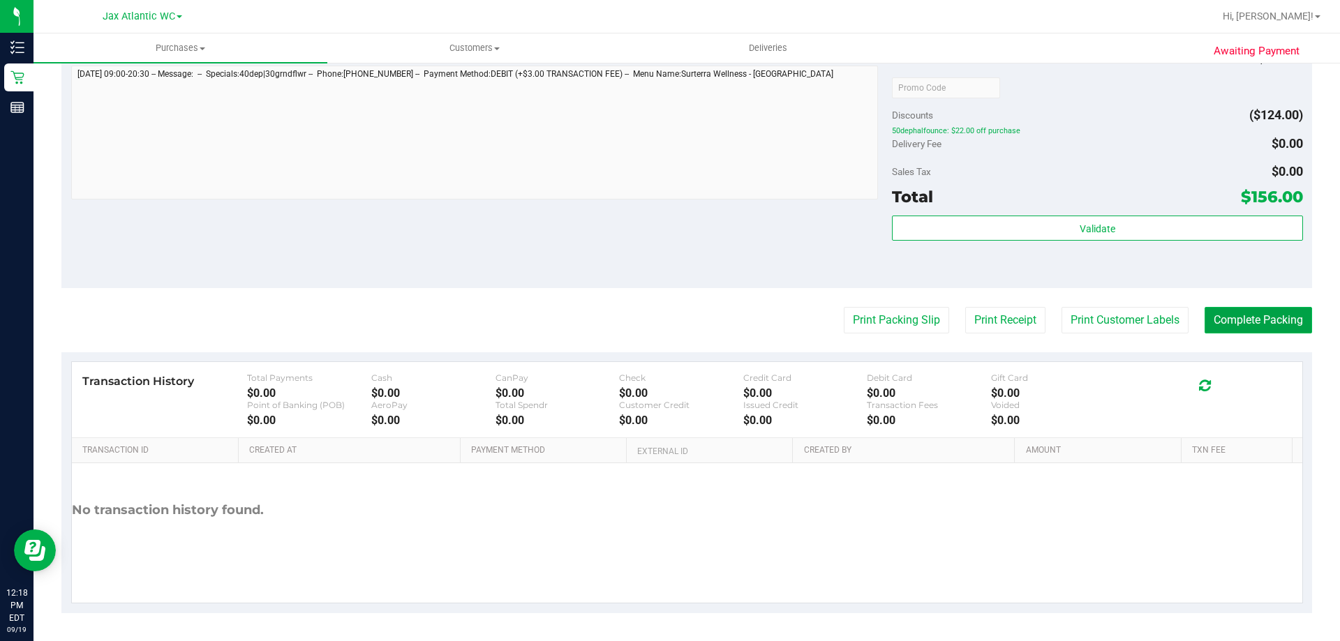
click at [1264, 326] on button "Complete Packing" at bounding box center [1257, 320] width 107 height 27
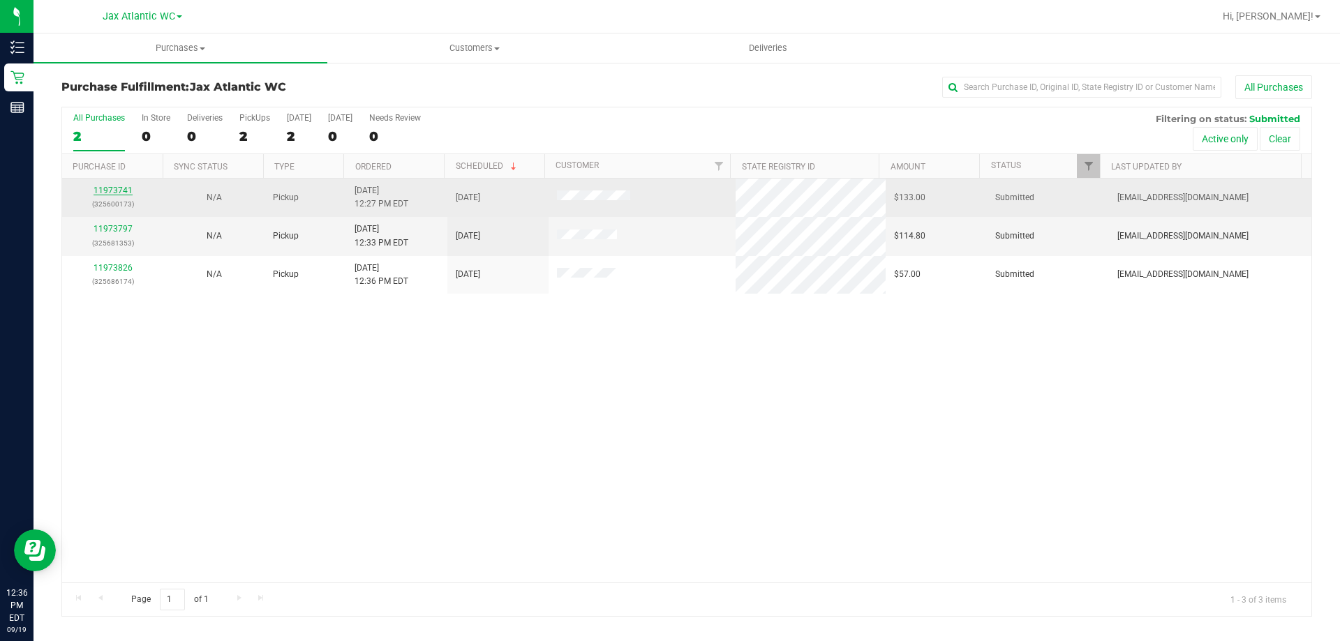
click at [115, 189] on link "11973741" at bounding box center [112, 191] width 39 height 10
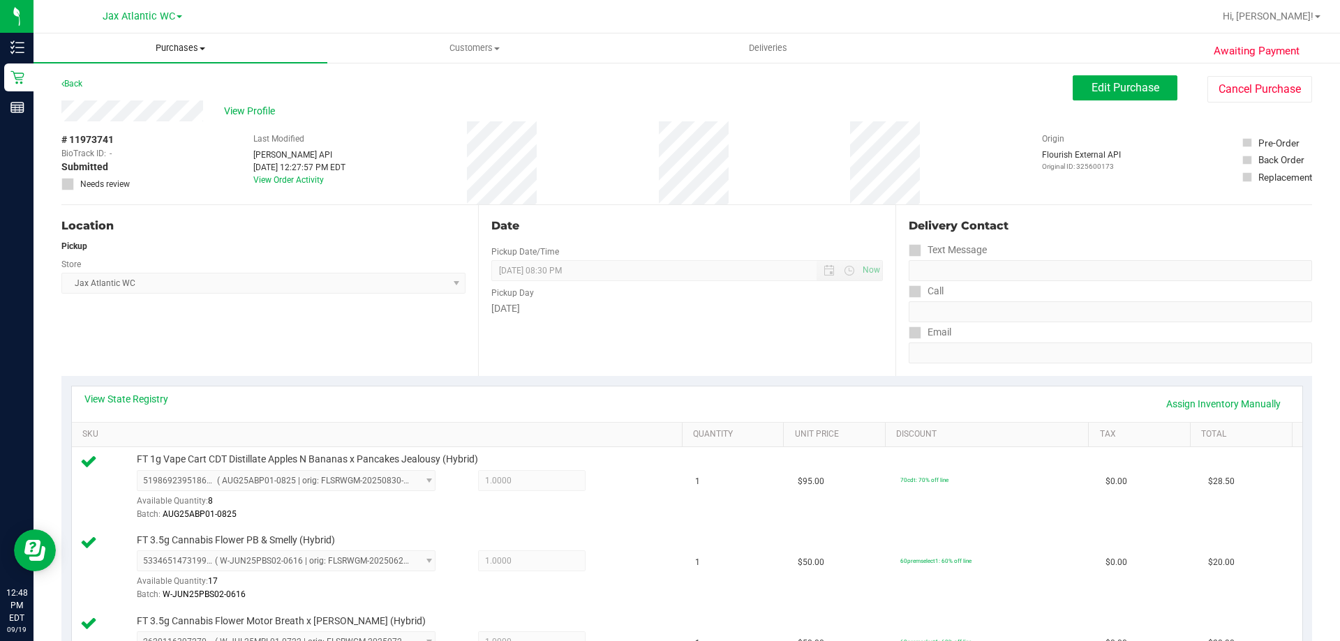
click at [179, 49] on span "Purchases" at bounding box center [180, 48] width 294 height 13
click at [134, 103] on li "Fulfillment" at bounding box center [180, 101] width 294 height 17
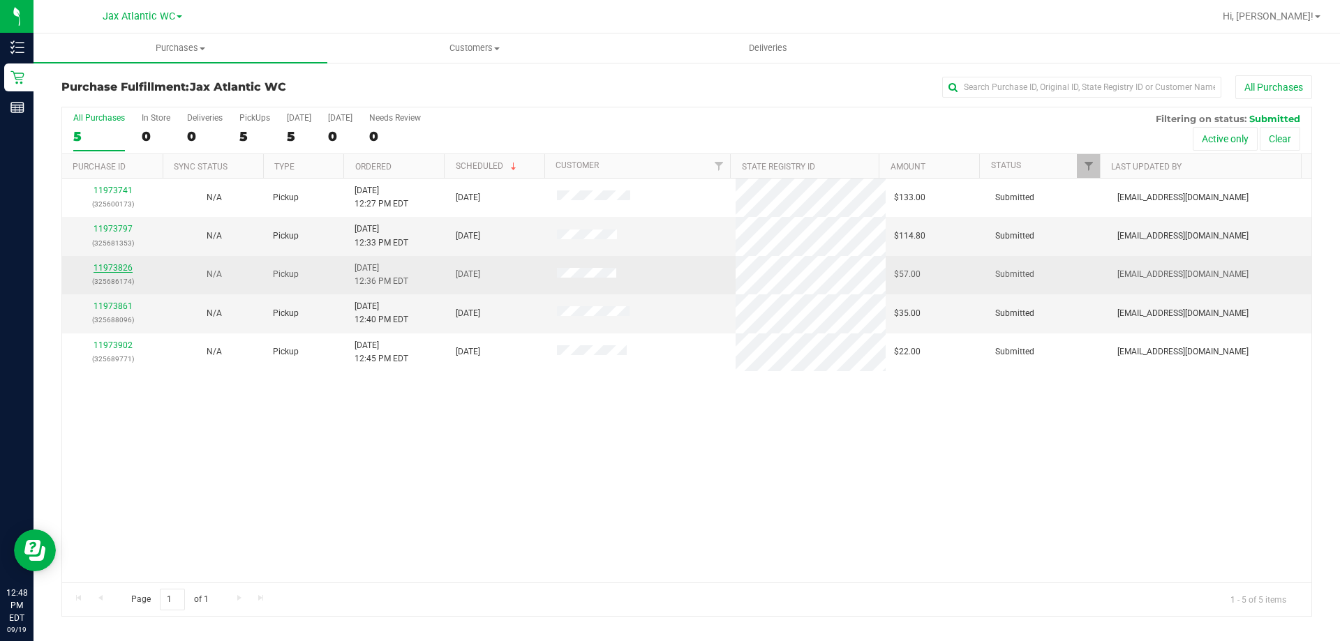
click at [118, 267] on link "11973826" at bounding box center [112, 268] width 39 height 10
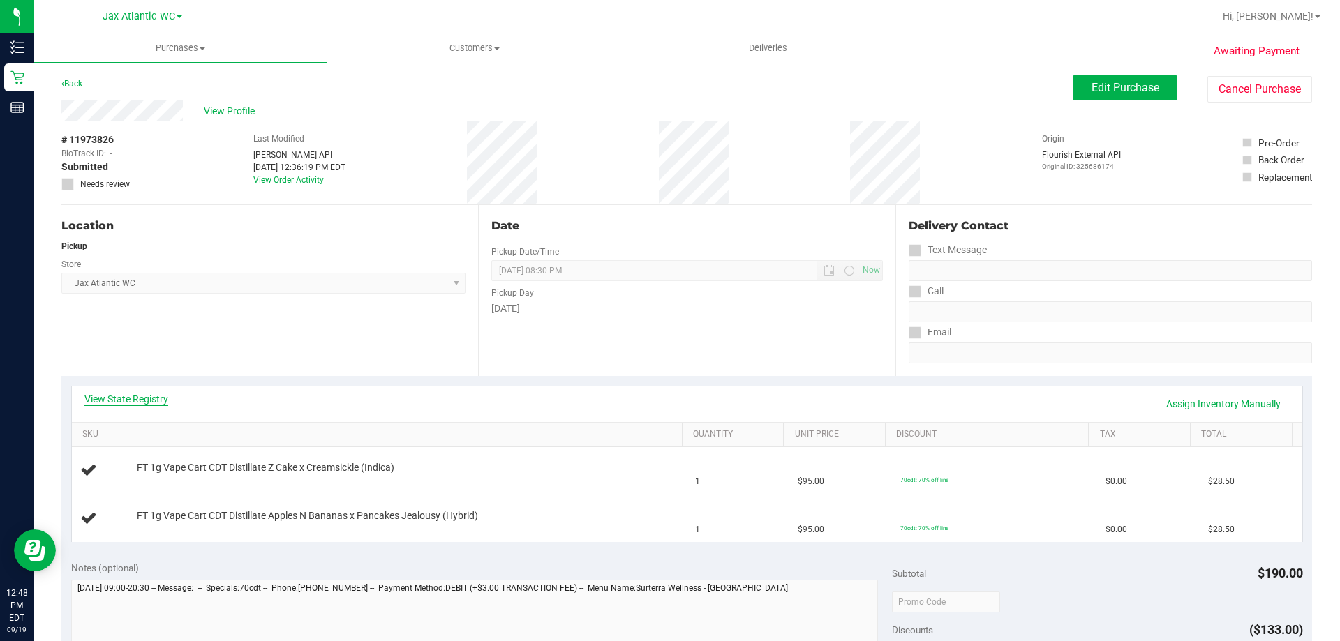
click at [135, 394] on link "View State Registry" at bounding box center [126, 399] width 84 height 14
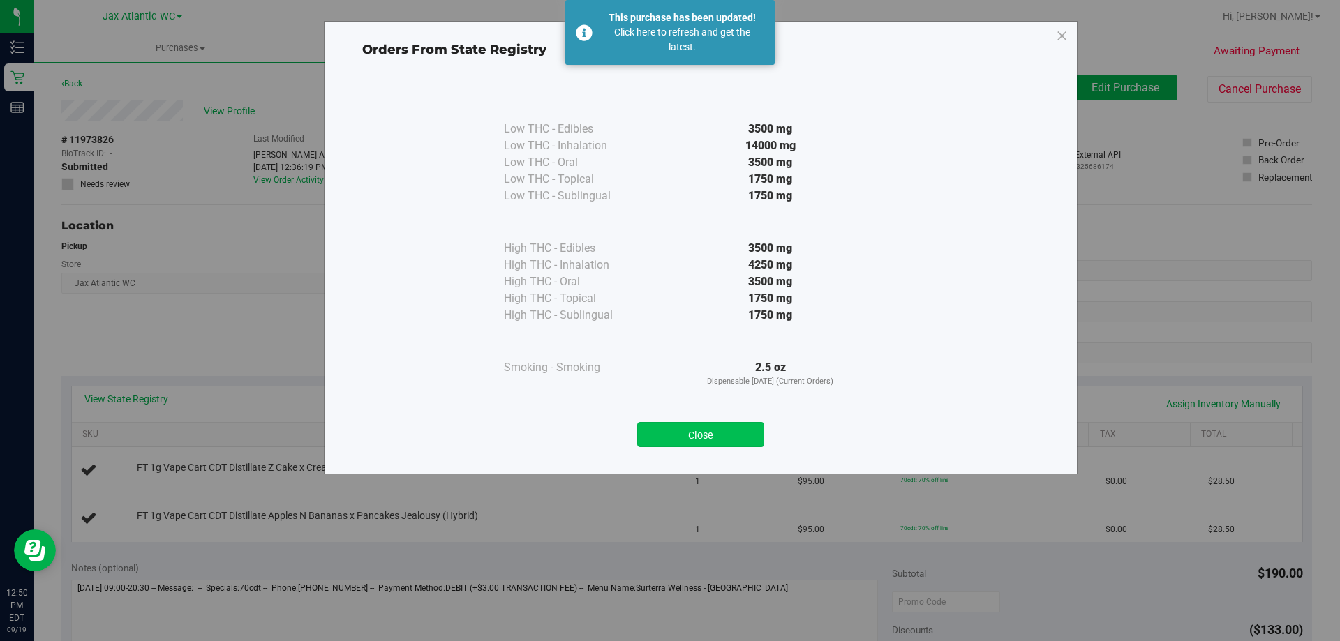
click at [690, 433] on button "Close" at bounding box center [700, 434] width 127 height 25
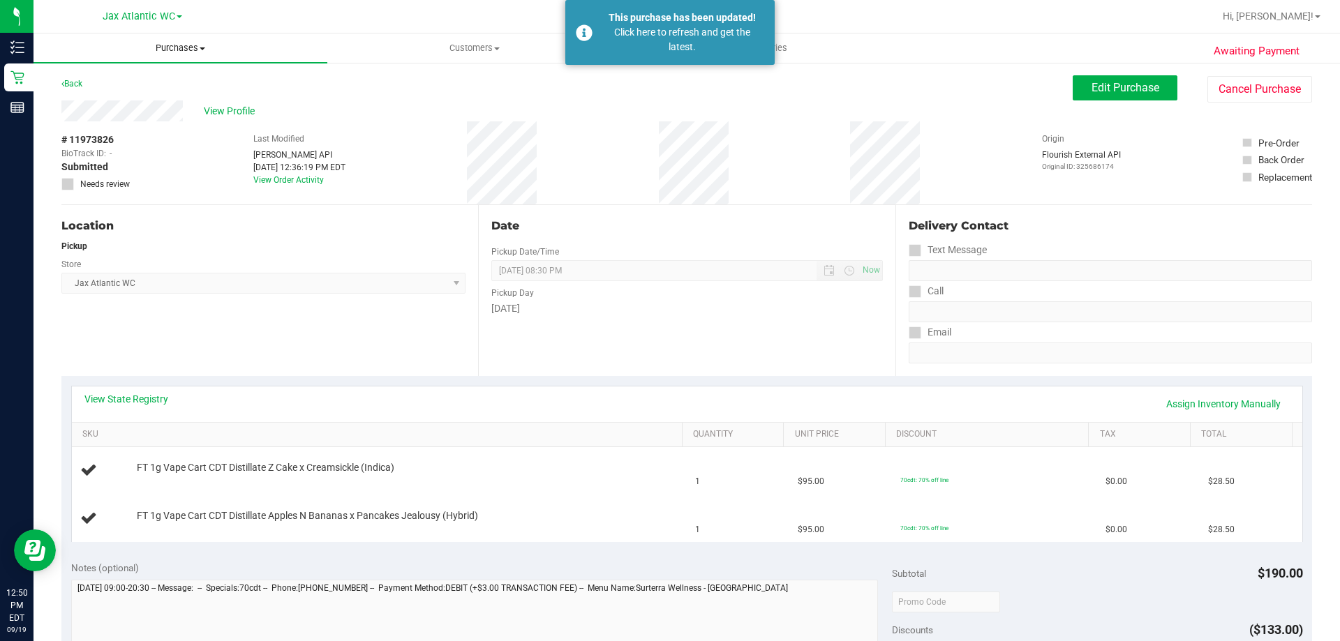
click at [171, 50] on span "Purchases" at bounding box center [180, 48] width 294 height 13
click at [111, 107] on li "Fulfillment" at bounding box center [180, 101] width 294 height 17
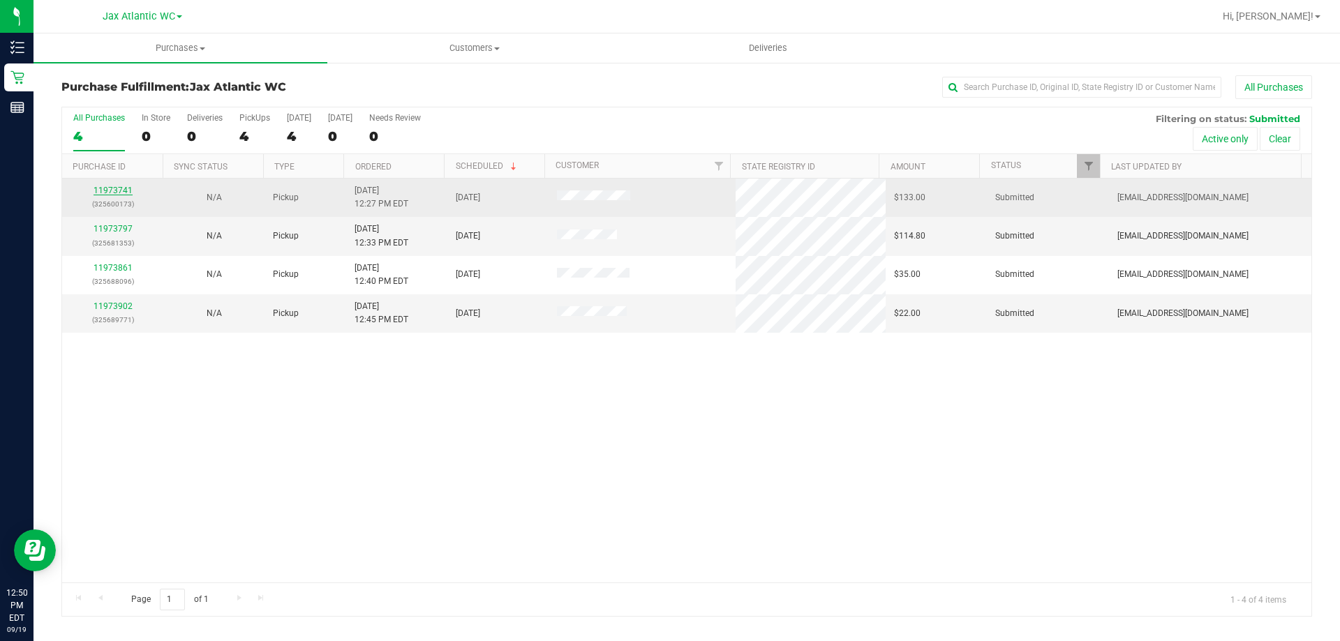
click at [111, 190] on link "11973741" at bounding box center [112, 191] width 39 height 10
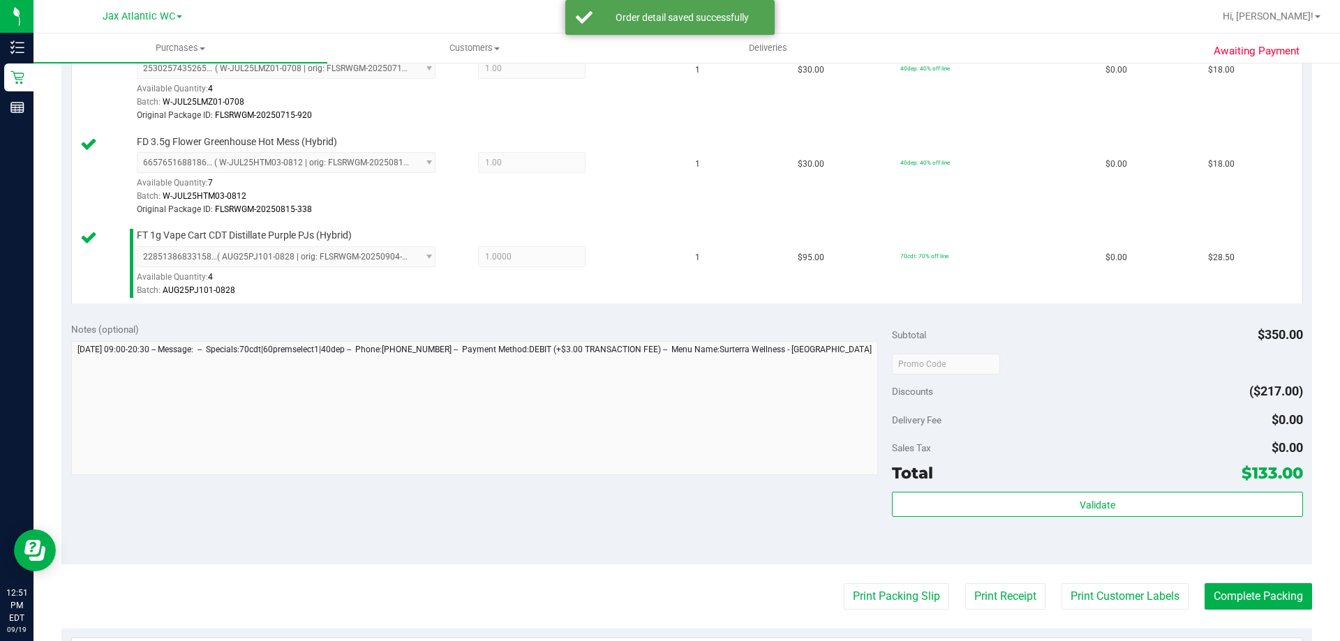
scroll to position [837, 0]
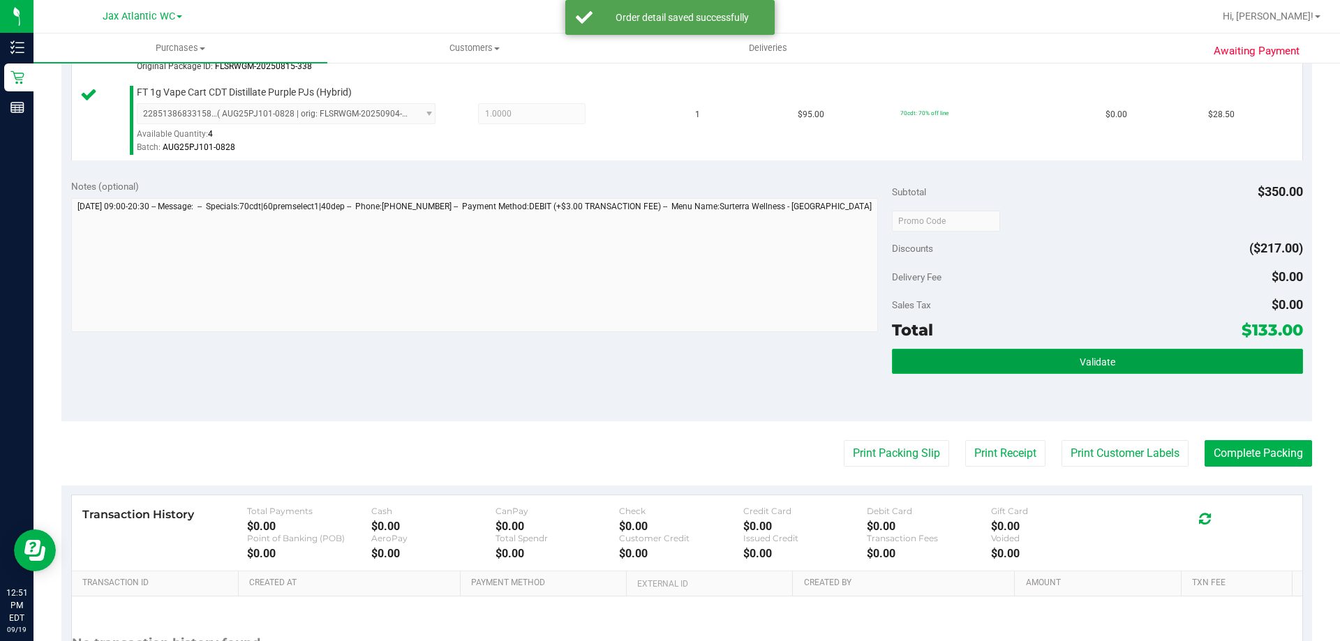
click at [939, 350] on button "Validate" at bounding box center [1097, 361] width 410 height 25
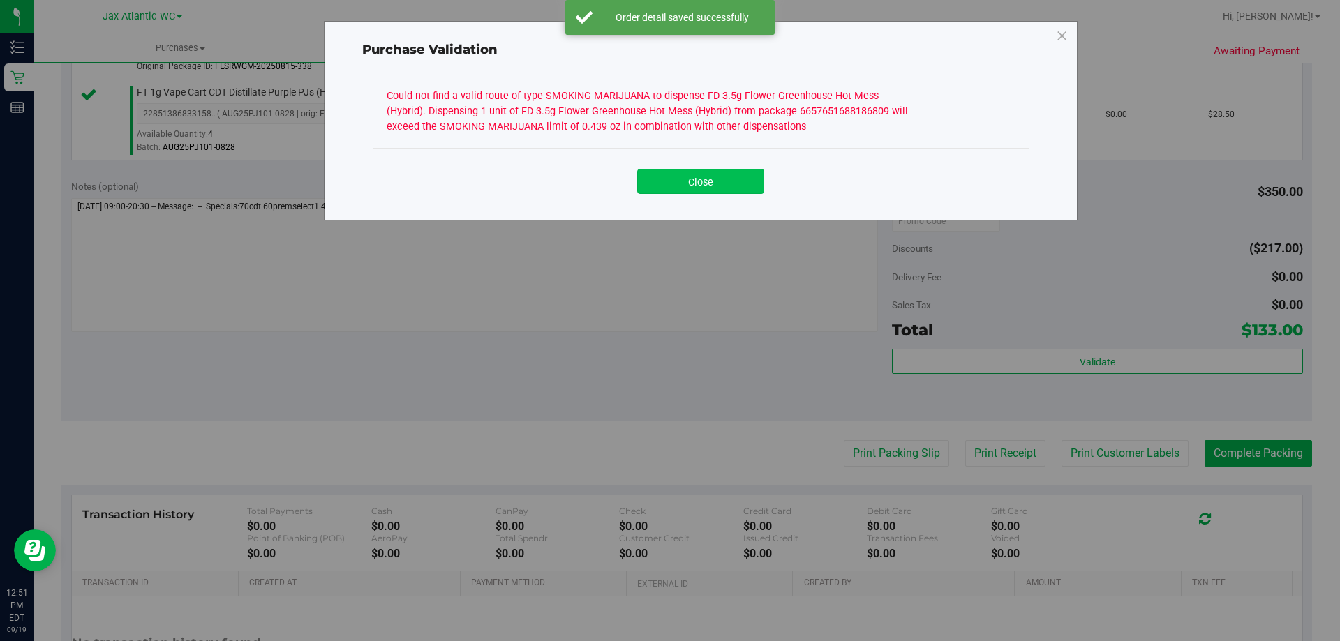
click at [680, 178] on button "Close" at bounding box center [700, 181] width 127 height 25
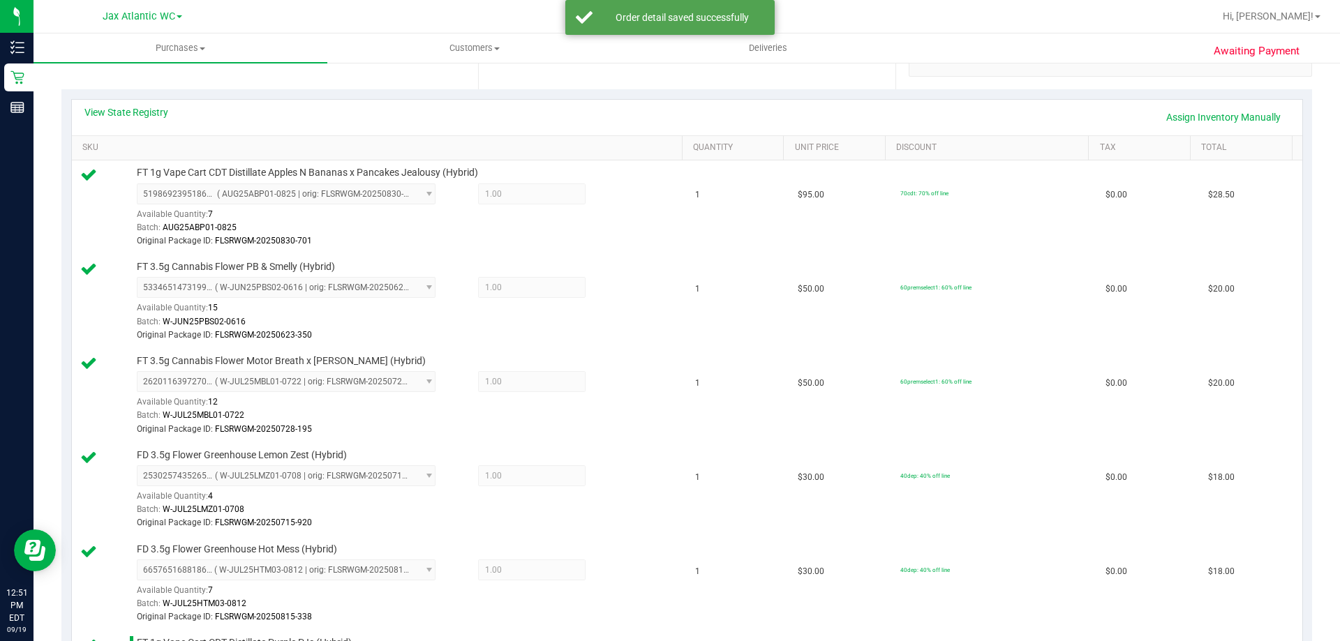
scroll to position [140, 0]
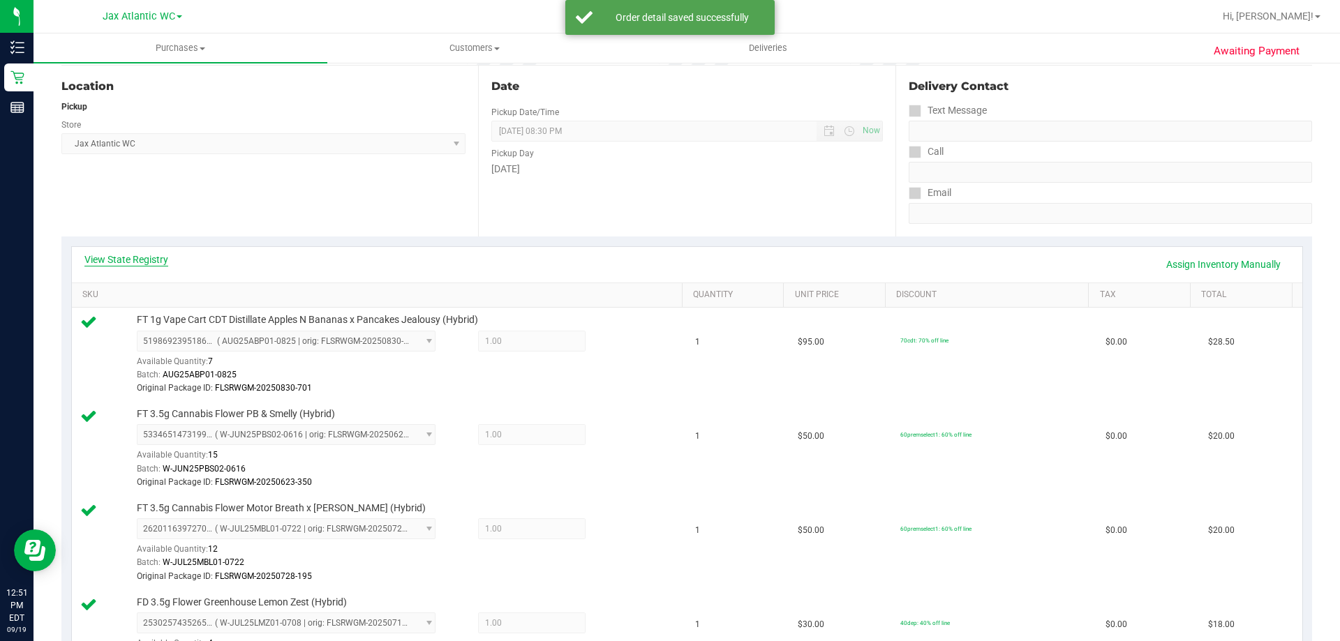
click at [100, 253] on link "View State Registry" at bounding box center [126, 260] width 84 height 14
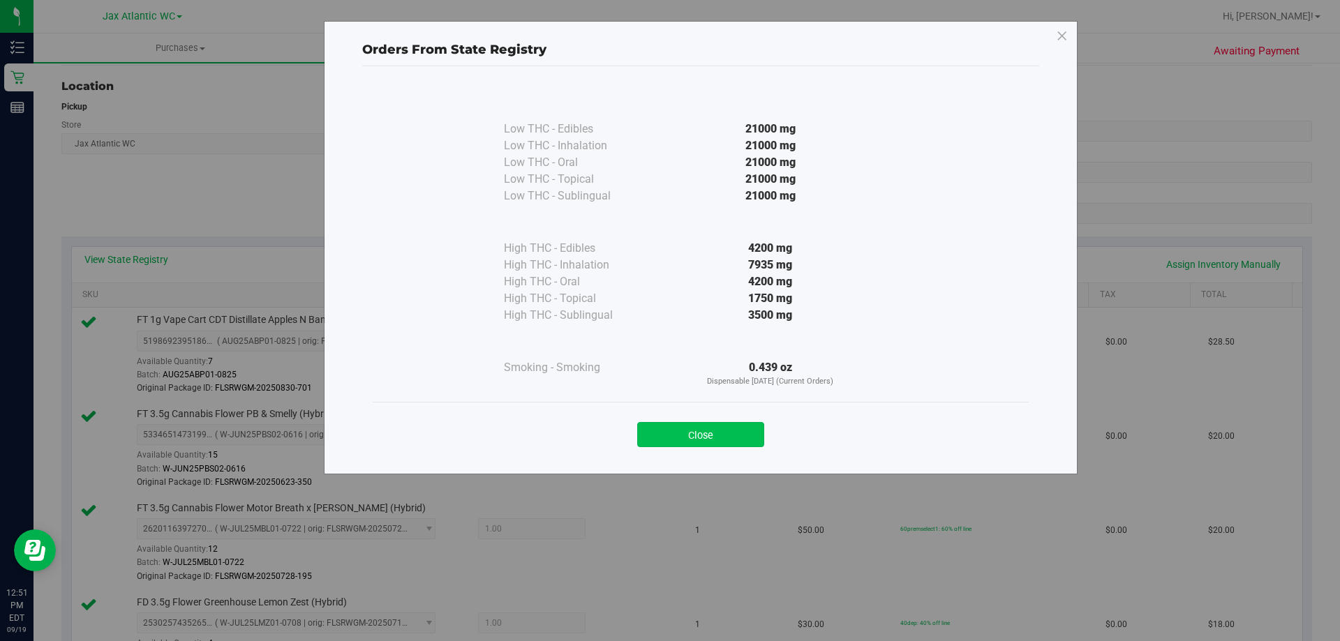
click at [724, 440] on button "Close" at bounding box center [700, 434] width 127 height 25
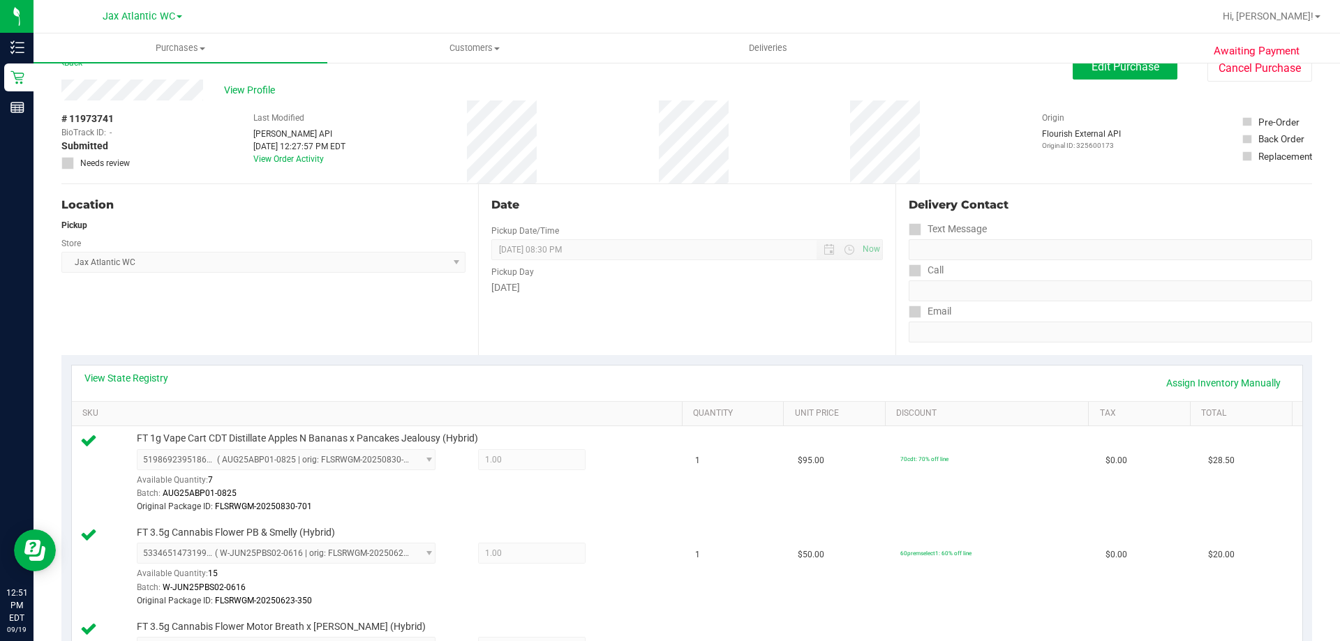
scroll to position [0, 0]
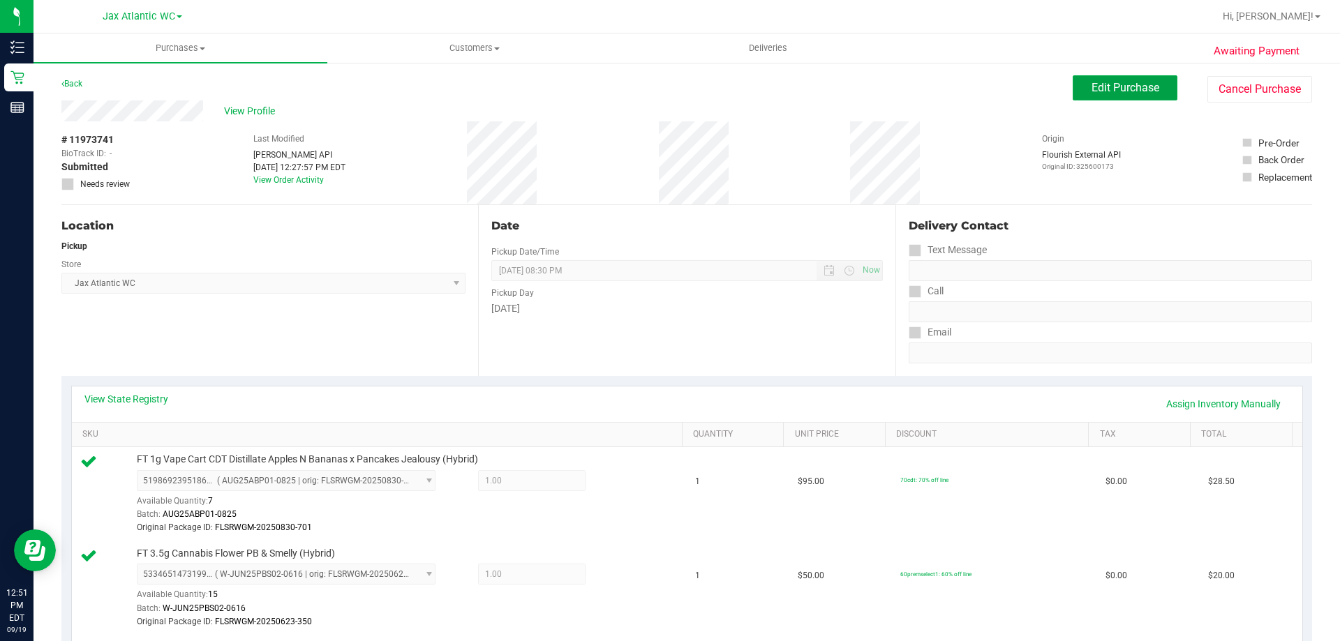
drag, startPoint x: 1113, startPoint y: 96, endPoint x: 1092, endPoint y: 102, distance: 21.9
click at [1112, 96] on button "Edit Purchase" at bounding box center [1124, 87] width 105 height 25
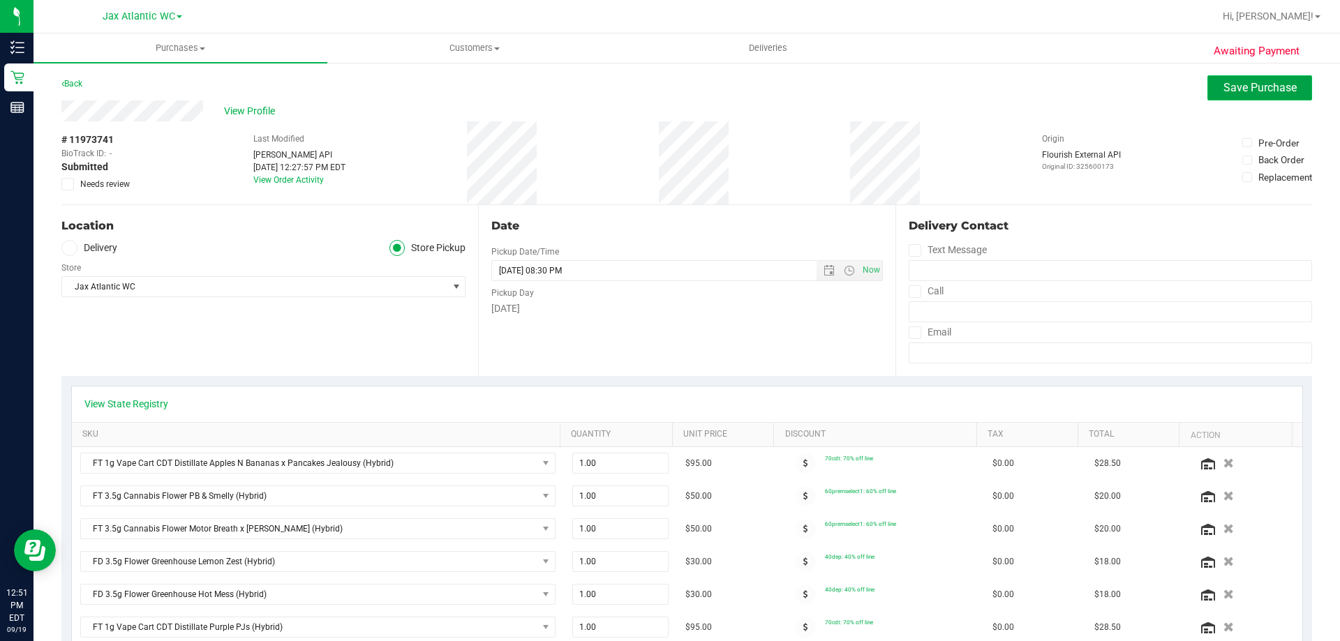
click at [1234, 98] on button "Save Purchase" at bounding box center [1259, 87] width 105 height 25
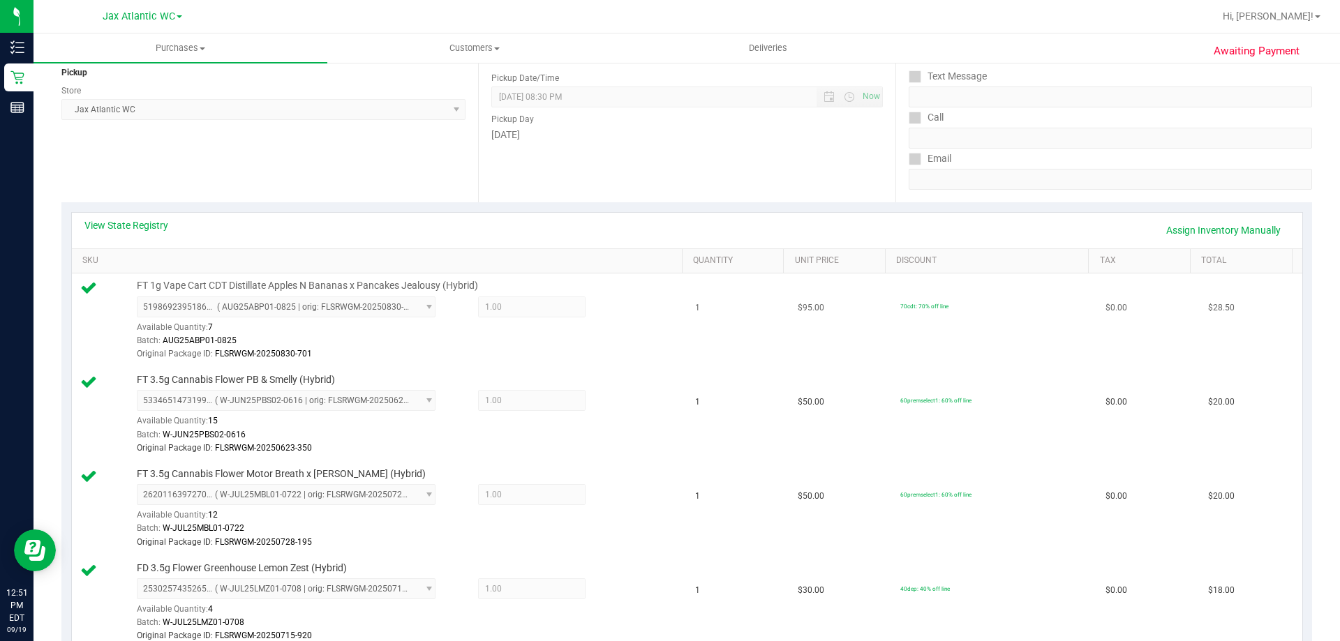
scroll to position [209, 0]
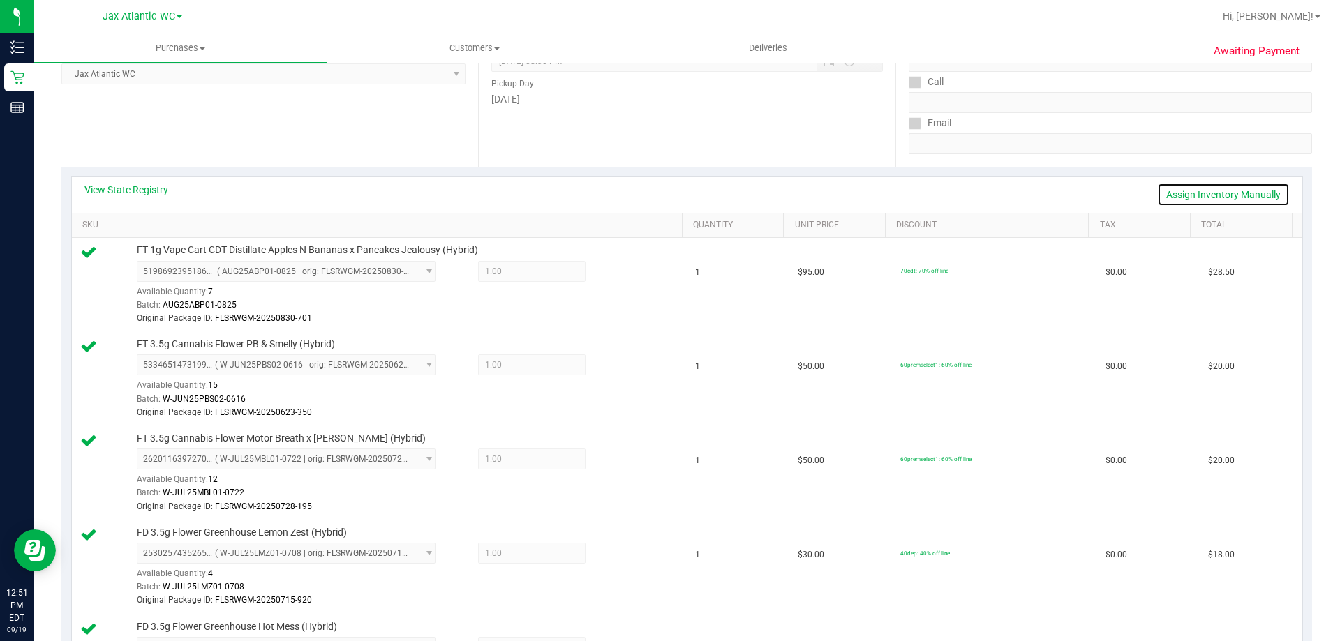
click at [1186, 192] on link "Assign Inventory Manually" at bounding box center [1223, 195] width 133 height 24
click at [1227, 195] on link "Save & Exit" at bounding box center [1257, 195] width 66 height 24
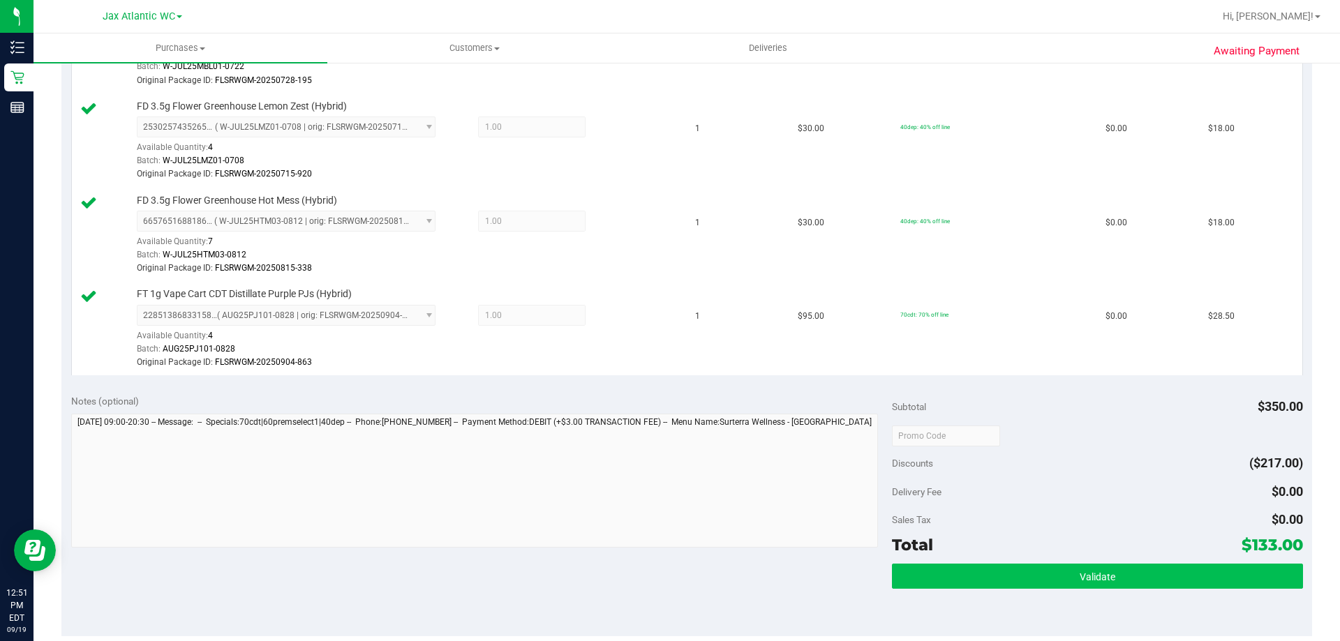
scroll to position [837, 0]
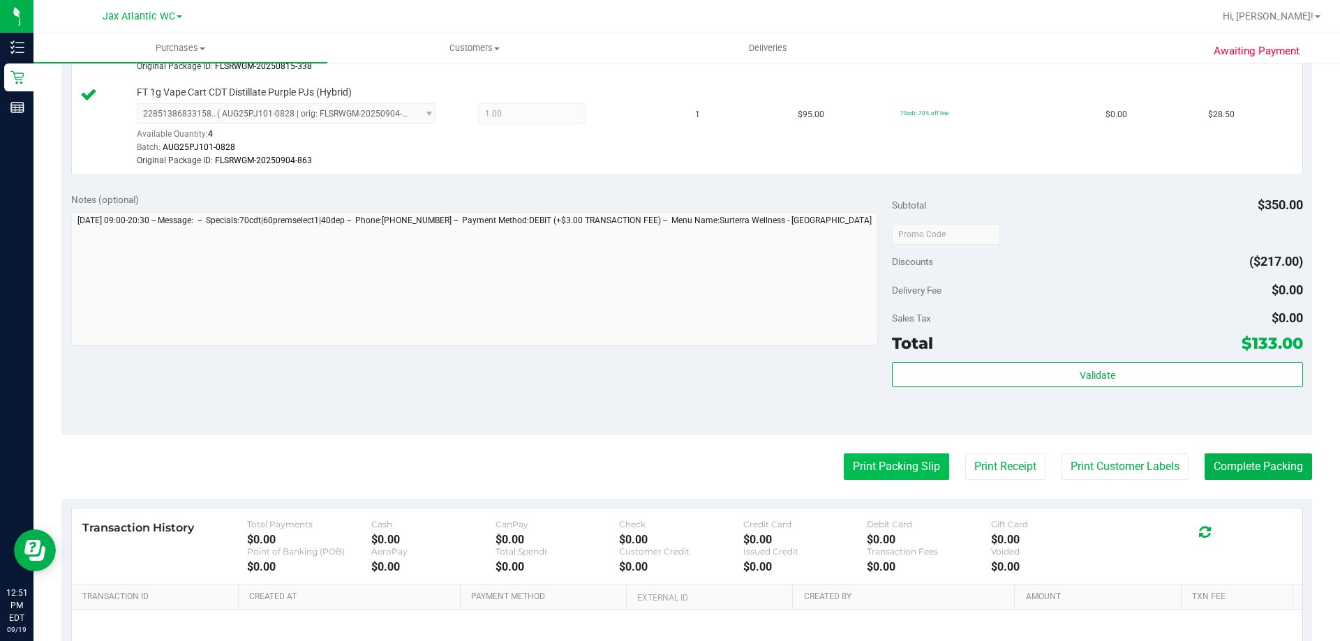
click at [888, 467] on button "Print Packing Slip" at bounding box center [896, 467] width 105 height 27
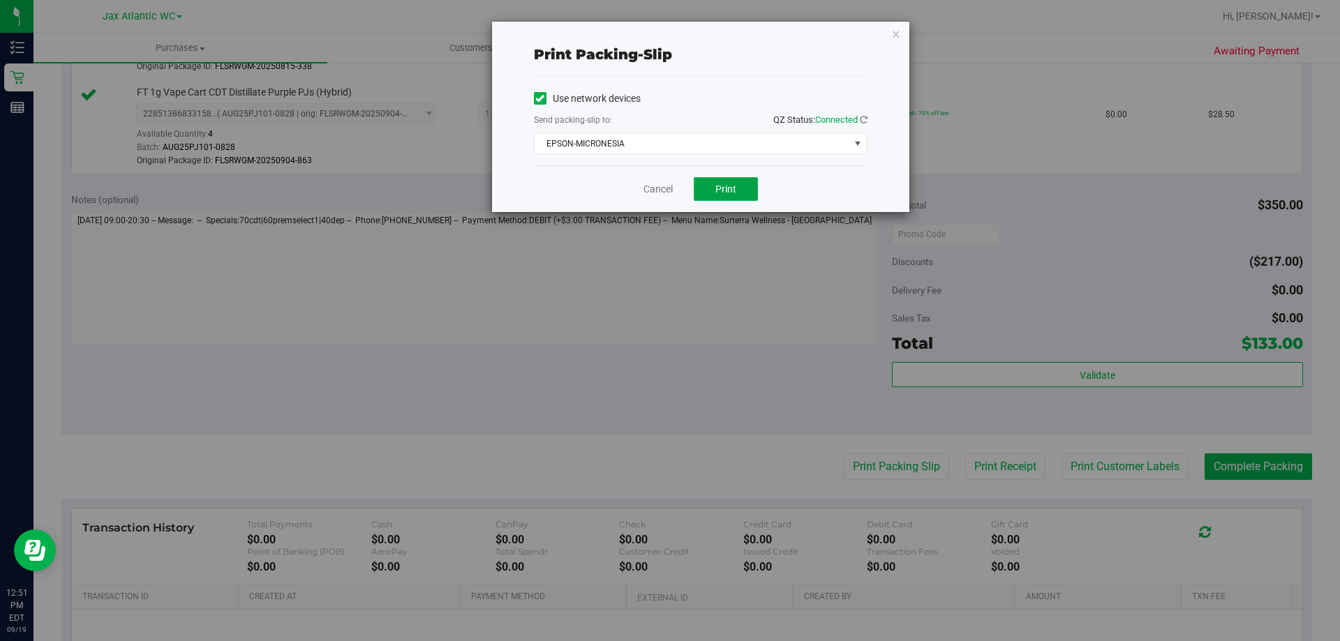
click at [725, 193] on span "Print" at bounding box center [725, 189] width 21 height 11
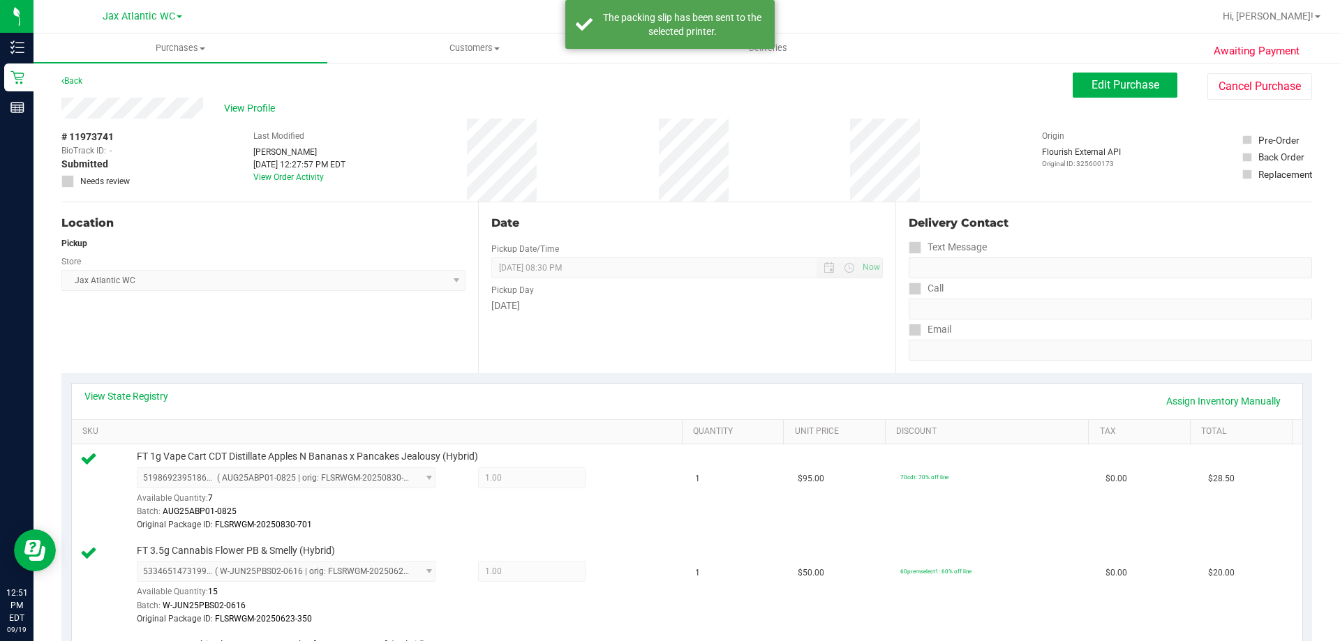
scroll to position [0, 0]
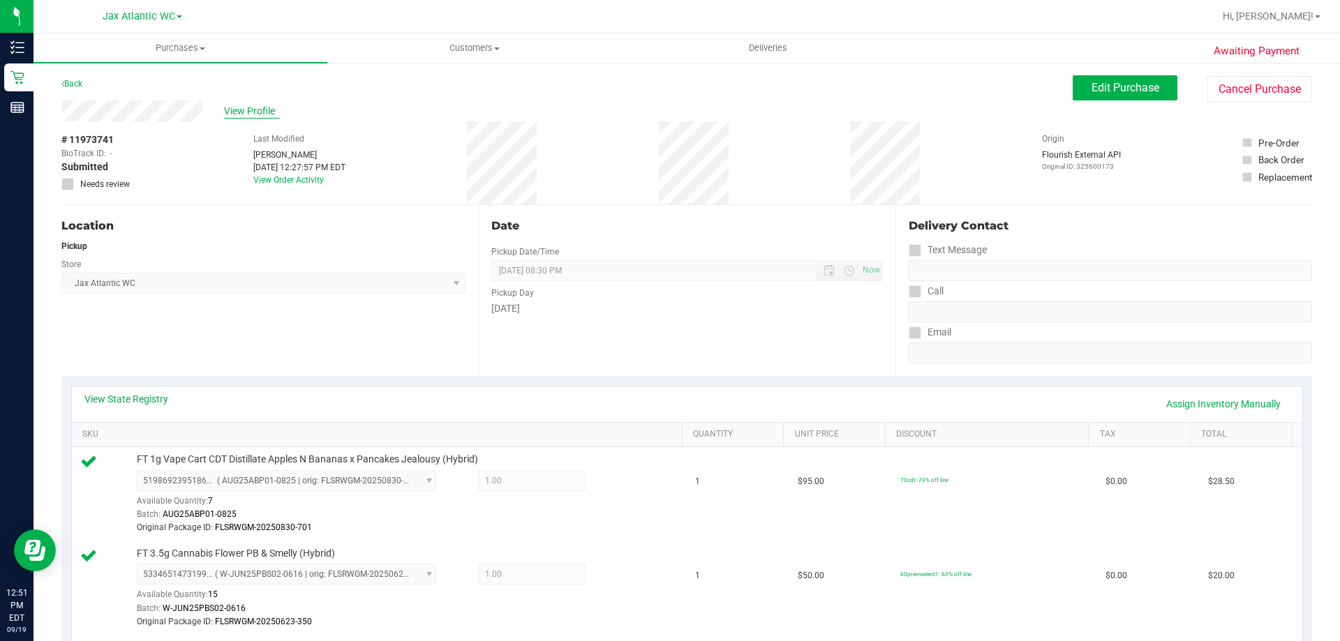
click at [247, 105] on span "View Profile" at bounding box center [252, 111] width 56 height 15
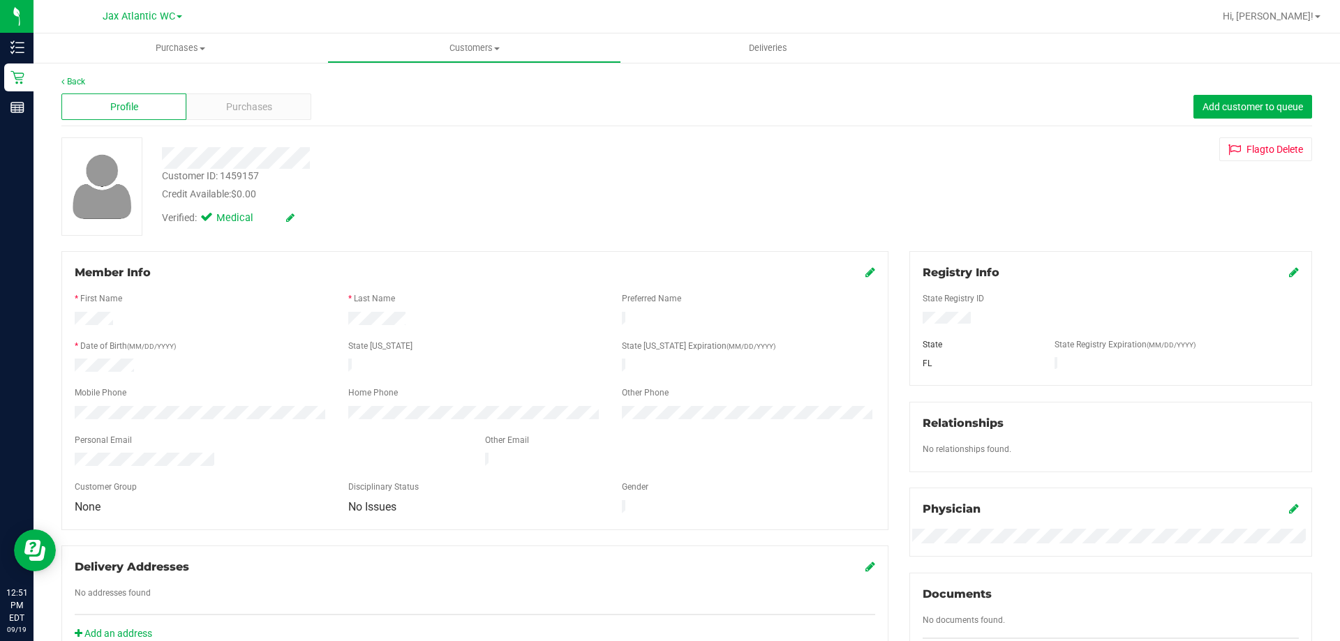
click at [241, 177] on div "Customer ID: 1459157" at bounding box center [210, 176] width 97 height 15
copy div "Customer ID: 1459157"
click at [1167, 234] on div "Customer ID: 1459157 Credit Available: $0.00 Verified: Medical Flag to [GEOGRAP…" at bounding box center [686, 186] width 1271 height 98
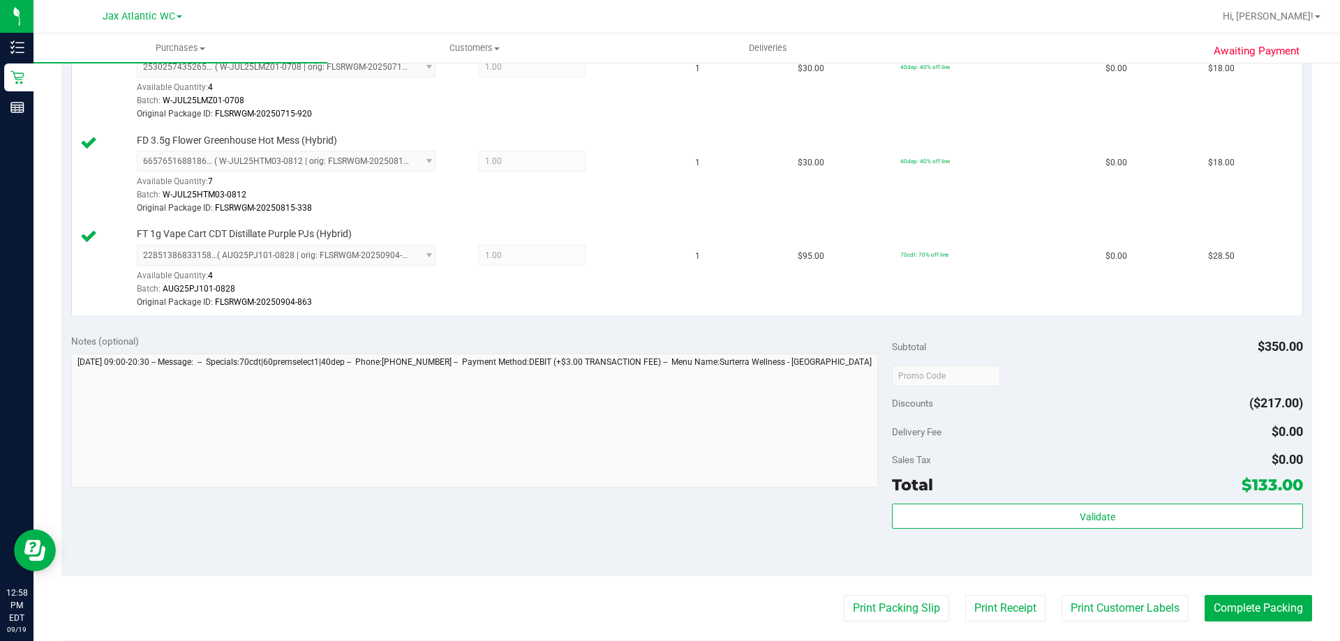
scroll to position [768, 0]
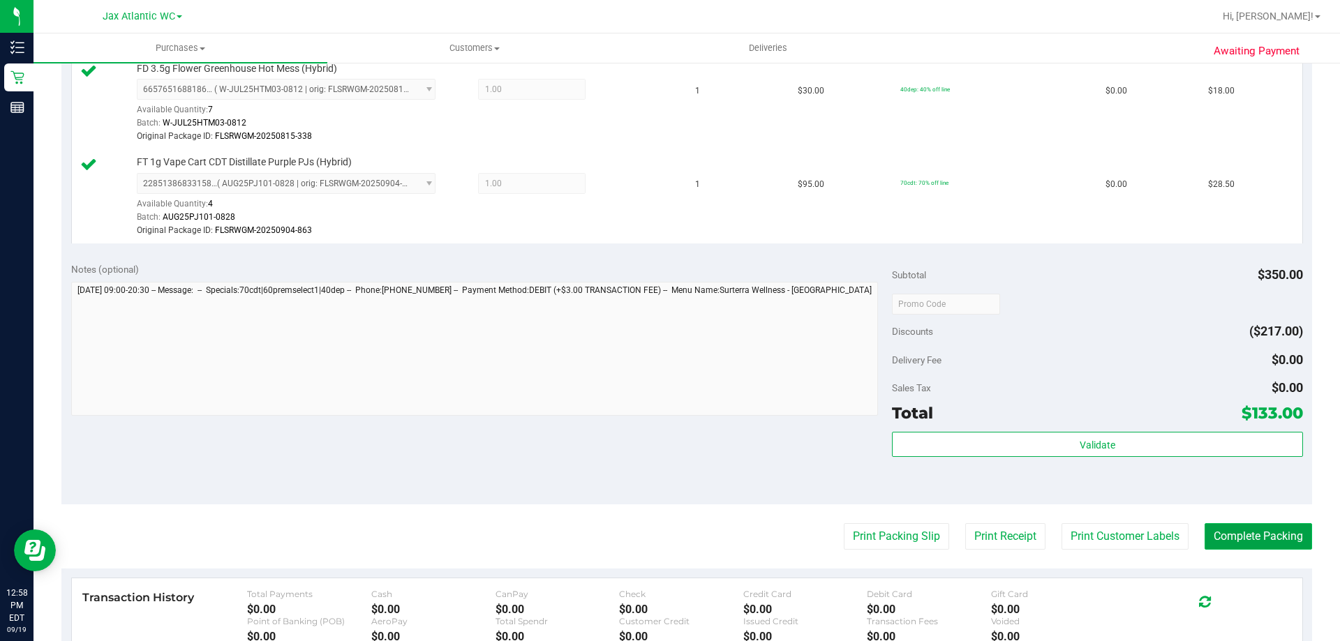
click at [1228, 530] on button "Complete Packing" at bounding box center [1257, 536] width 107 height 27
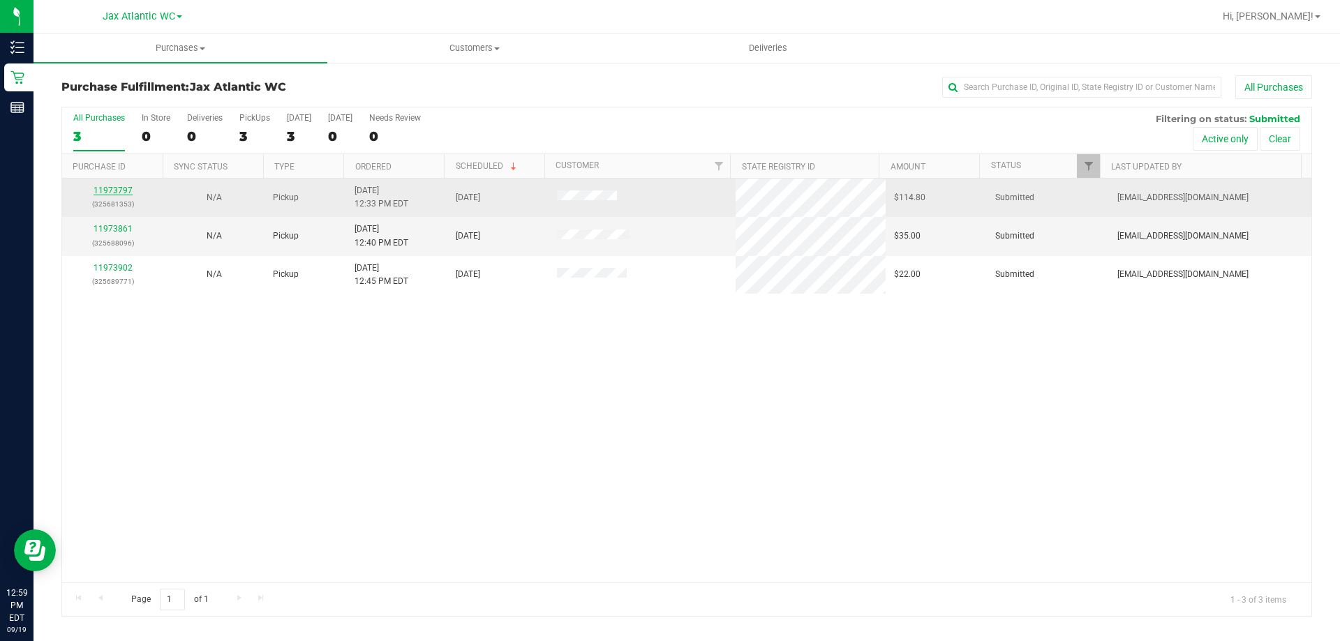
click at [114, 191] on link "11973797" at bounding box center [112, 191] width 39 height 10
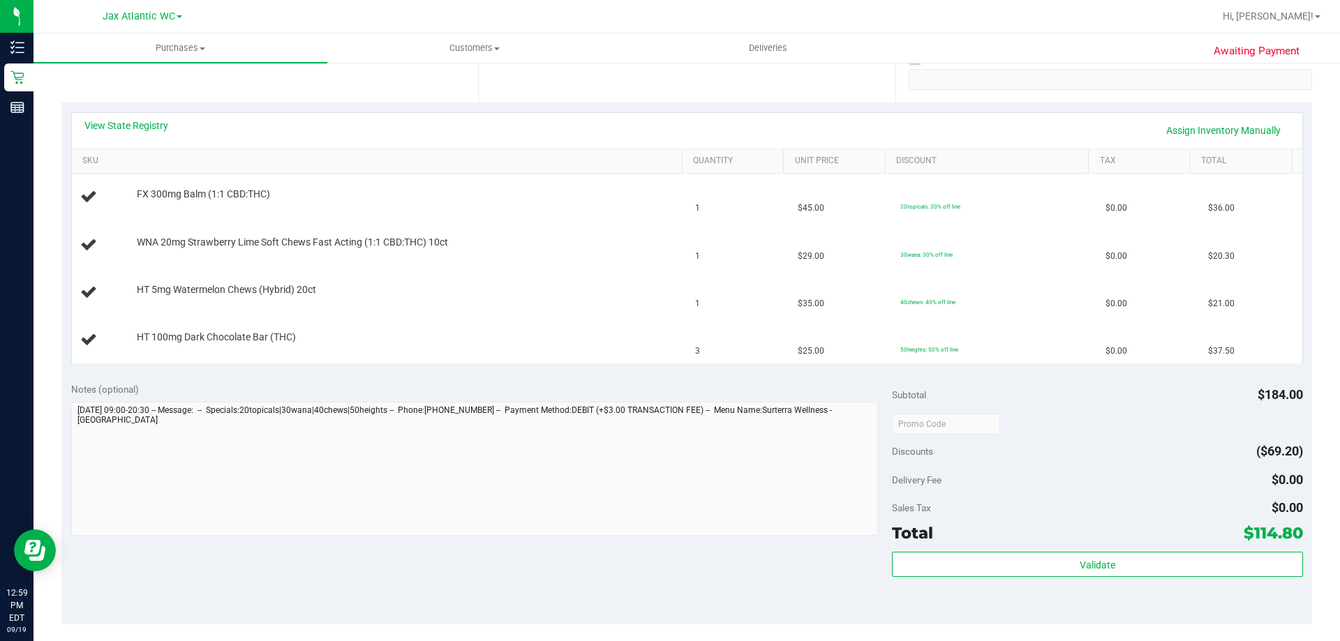
scroll to position [279, 0]
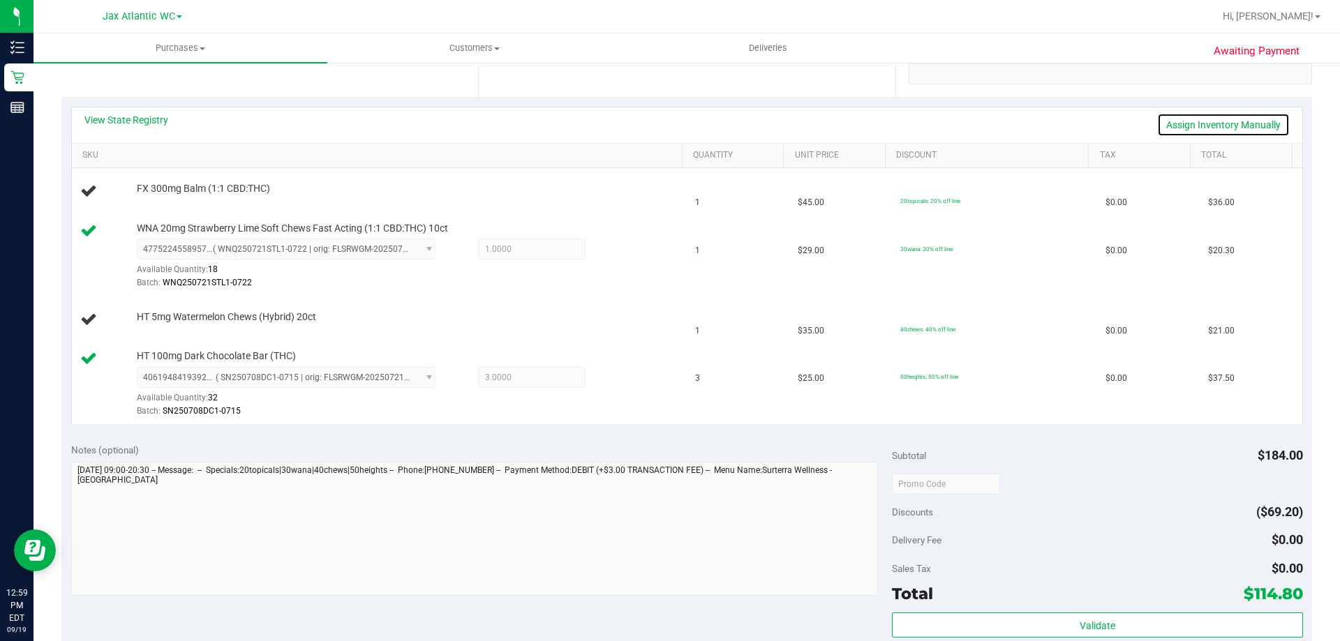
click at [1167, 119] on link "Assign Inventory Manually" at bounding box center [1223, 125] width 133 height 24
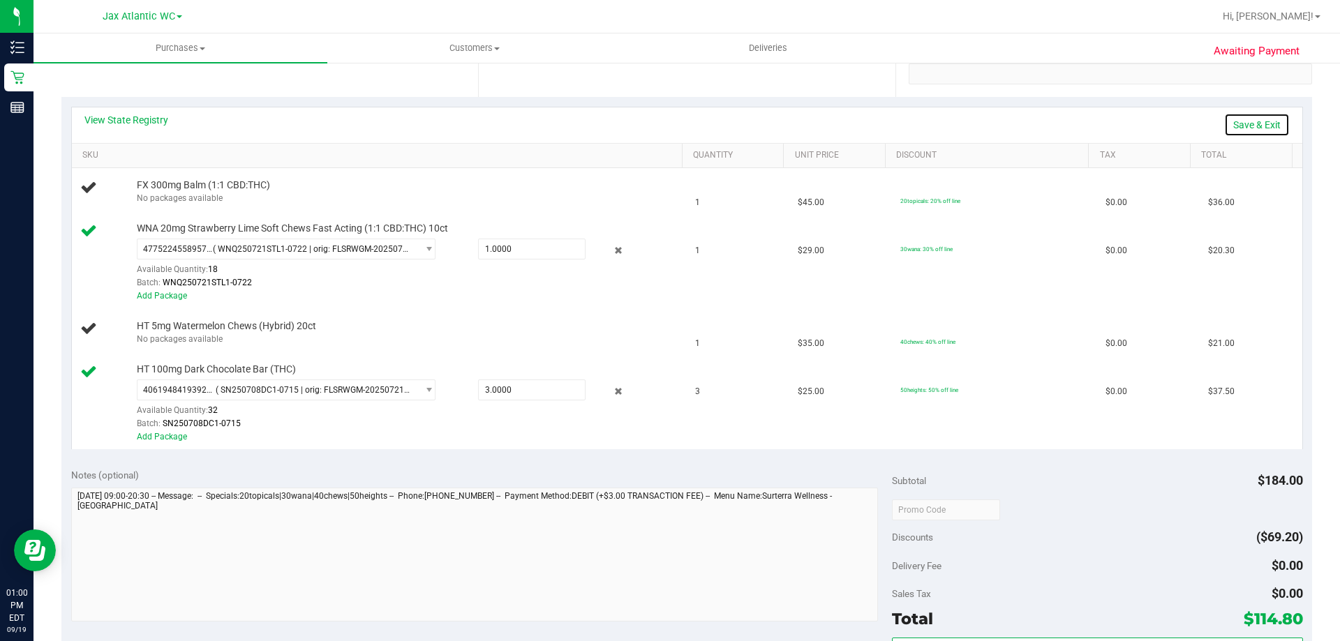
click at [1255, 121] on link "Save & Exit" at bounding box center [1257, 125] width 66 height 24
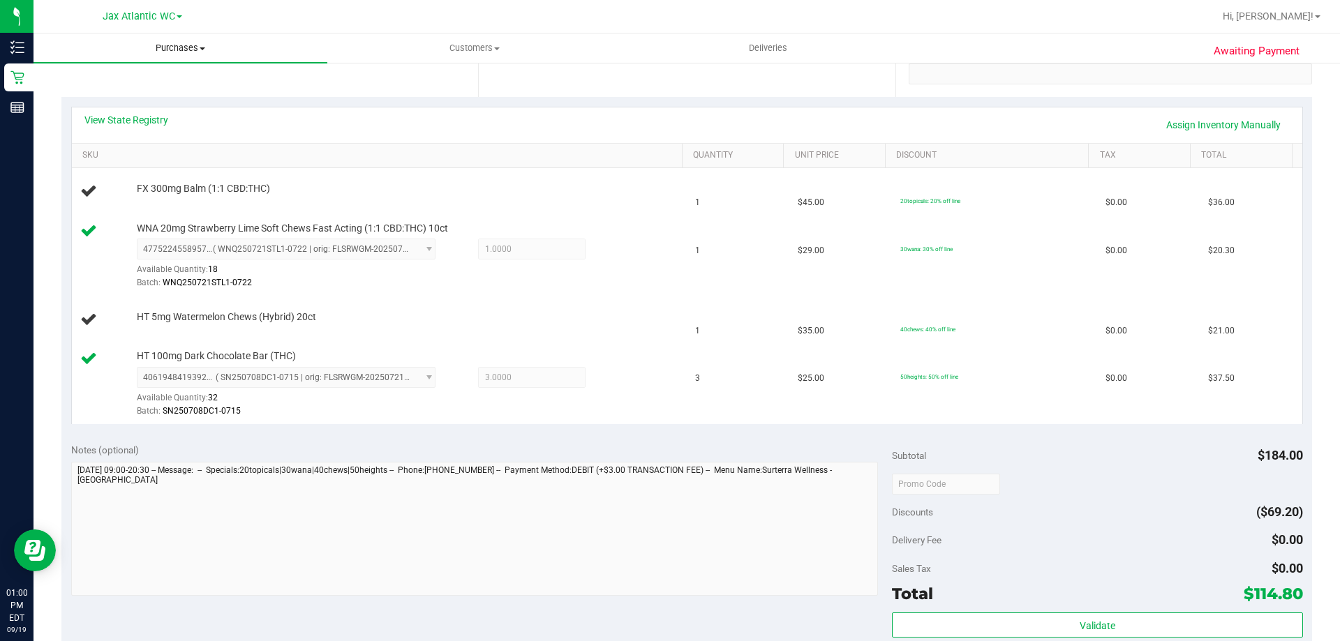
click at [197, 38] on uib-tab-heading "Purchases Summary of purchases Fulfillment All purchases" at bounding box center [180, 47] width 294 height 29
click at [114, 100] on span "Fulfillment" at bounding box center [76, 101] width 87 height 12
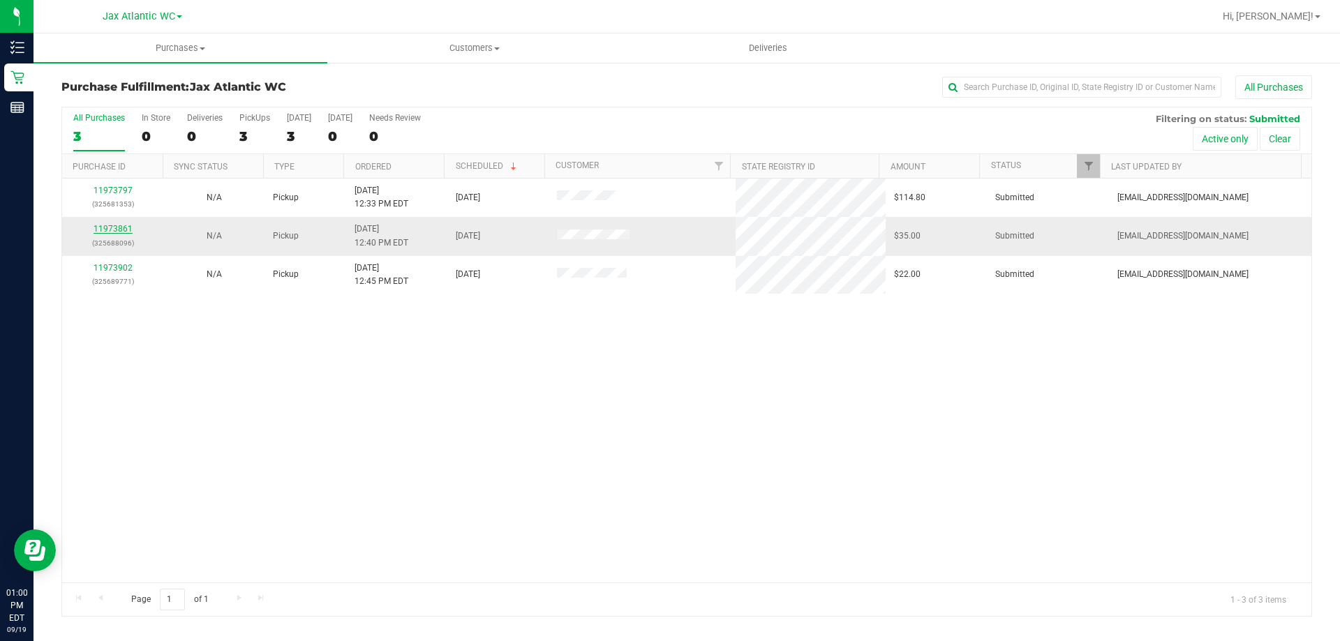
click at [101, 232] on link "11973861" at bounding box center [112, 229] width 39 height 10
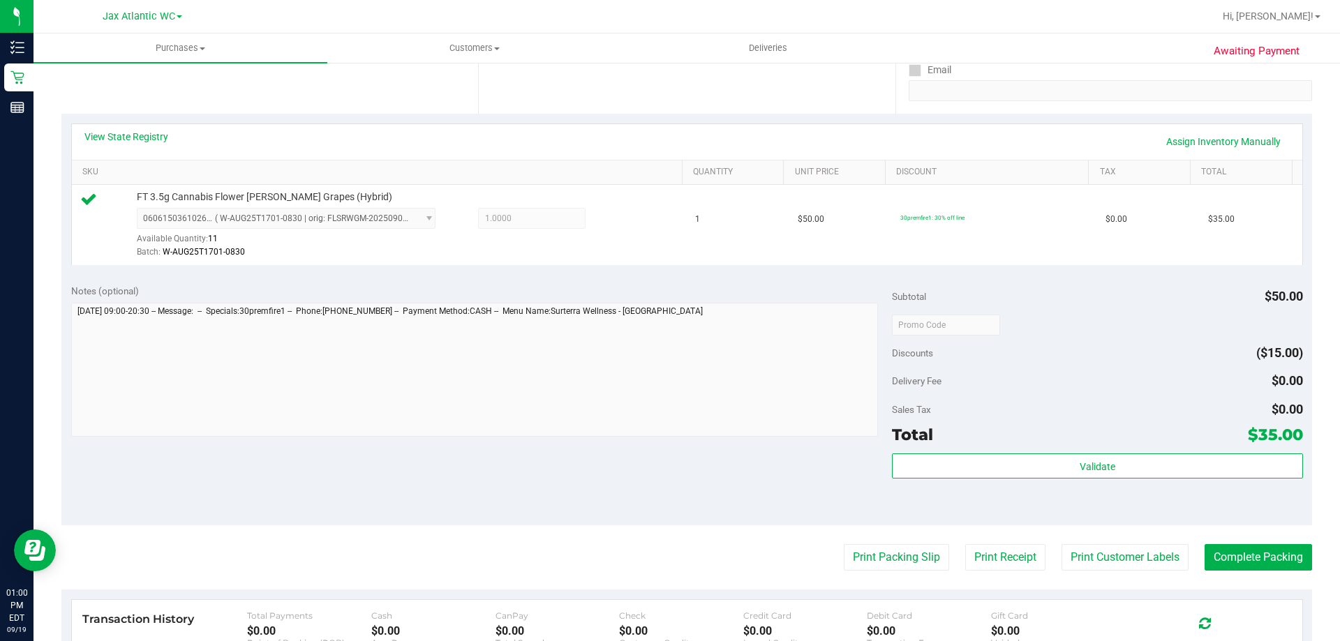
scroll to position [500, 0]
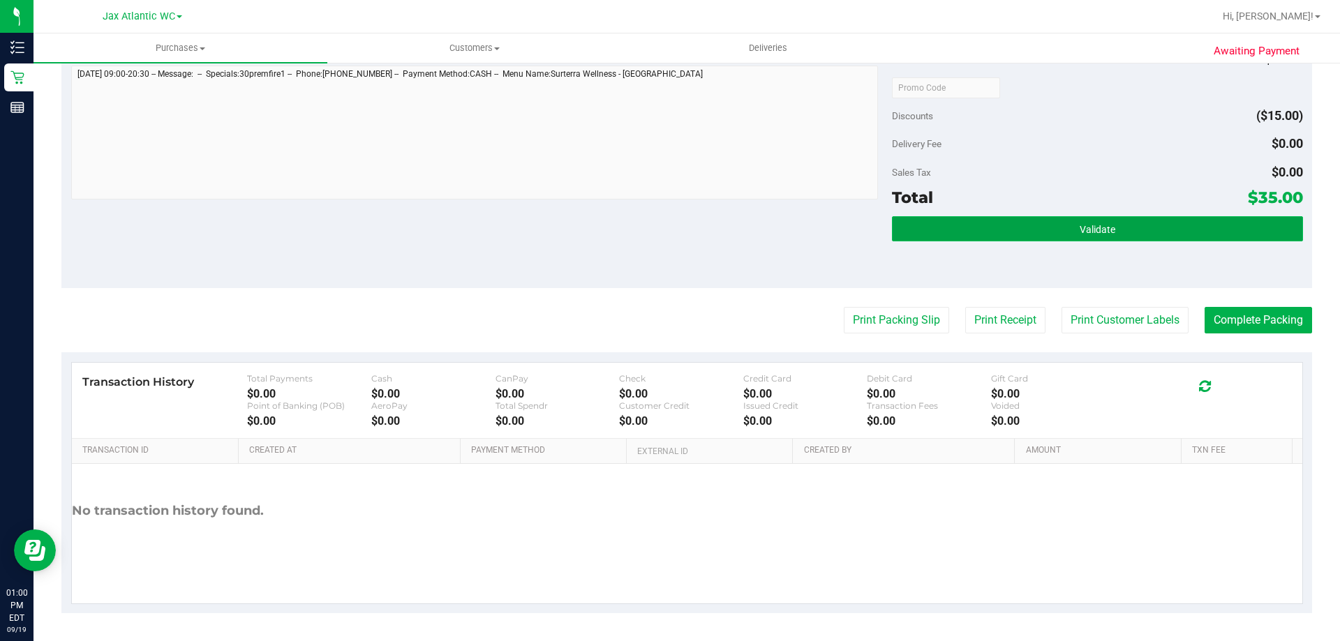
click at [978, 231] on button "Validate" at bounding box center [1097, 228] width 410 height 25
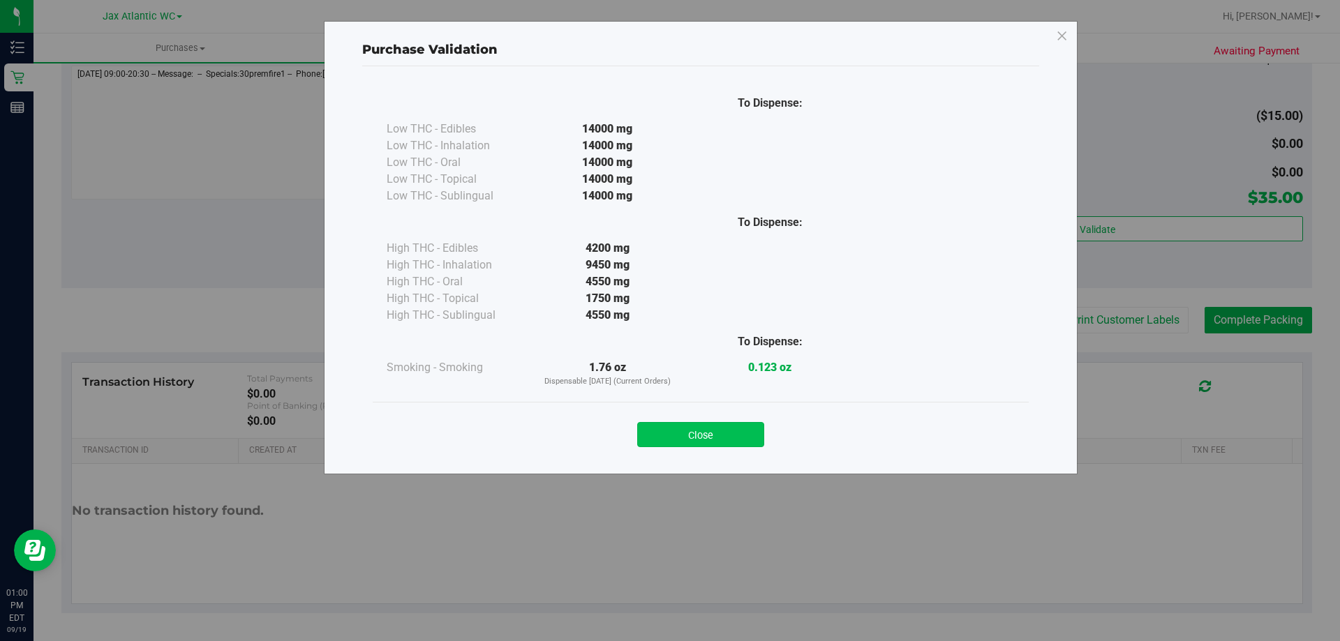
click at [688, 428] on button "Close" at bounding box center [700, 434] width 127 height 25
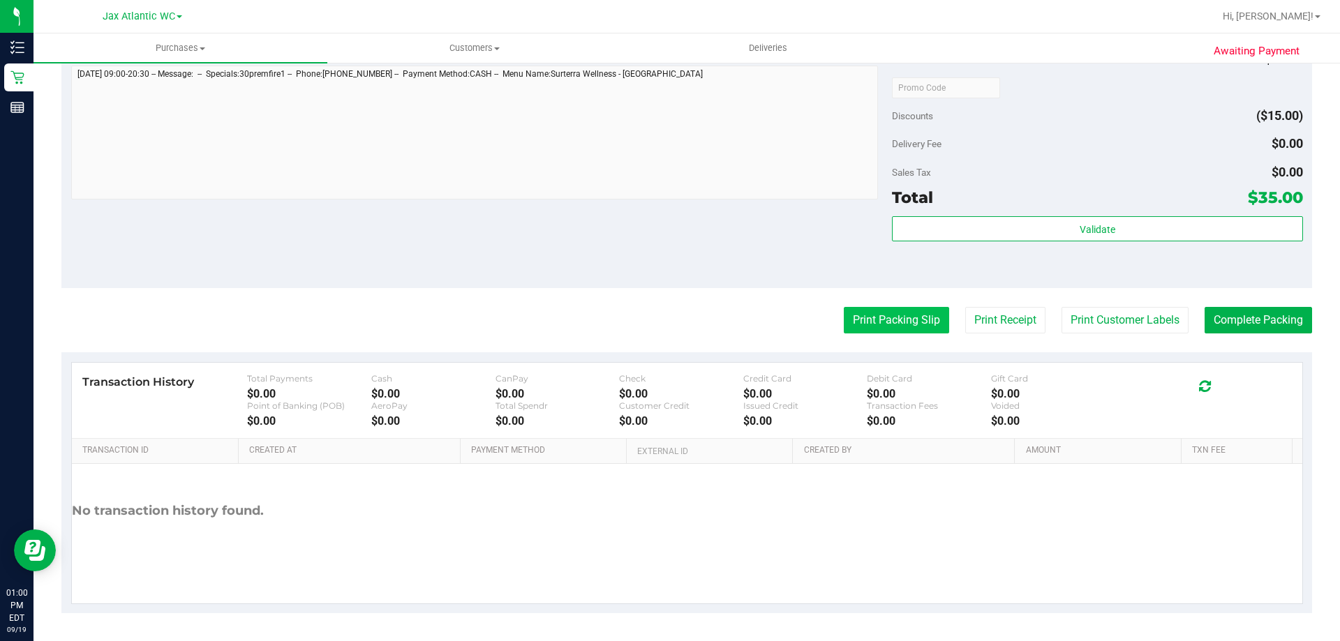
click at [899, 326] on button "Print Packing Slip" at bounding box center [896, 320] width 105 height 27
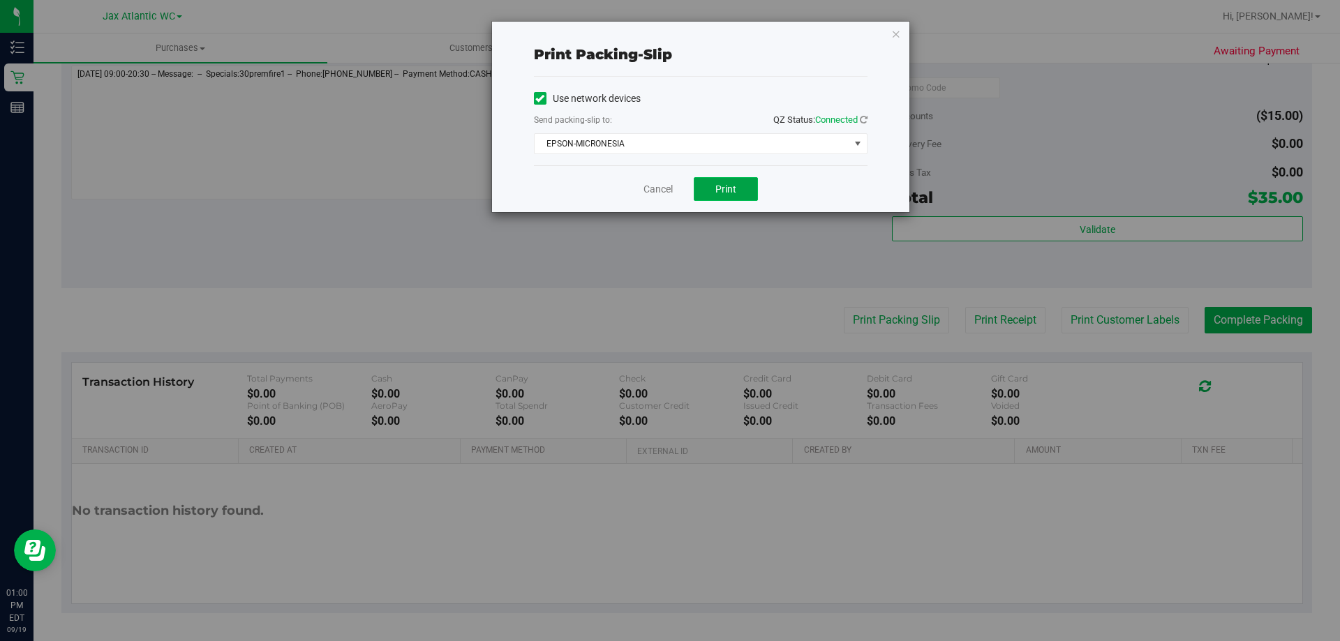
click at [722, 189] on span "Print" at bounding box center [725, 189] width 21 height 11
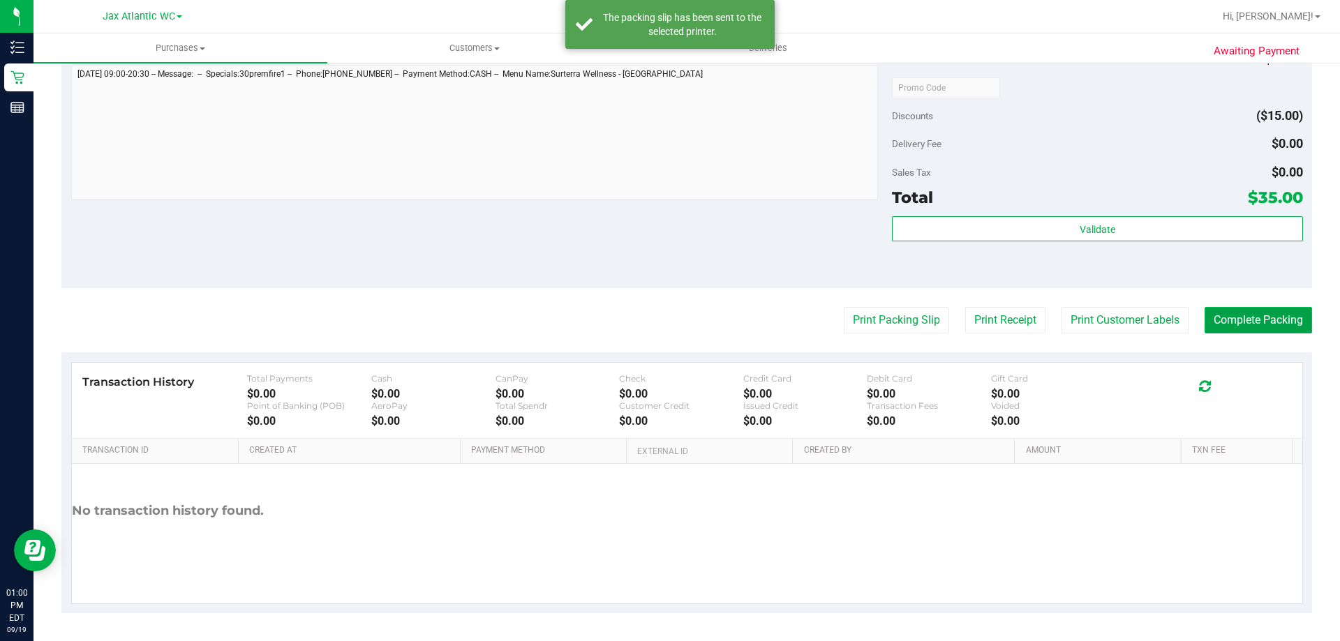
click at [1262, 321] on button "Complete Packing" at bounding box center [1257, 320] width 107 height 27
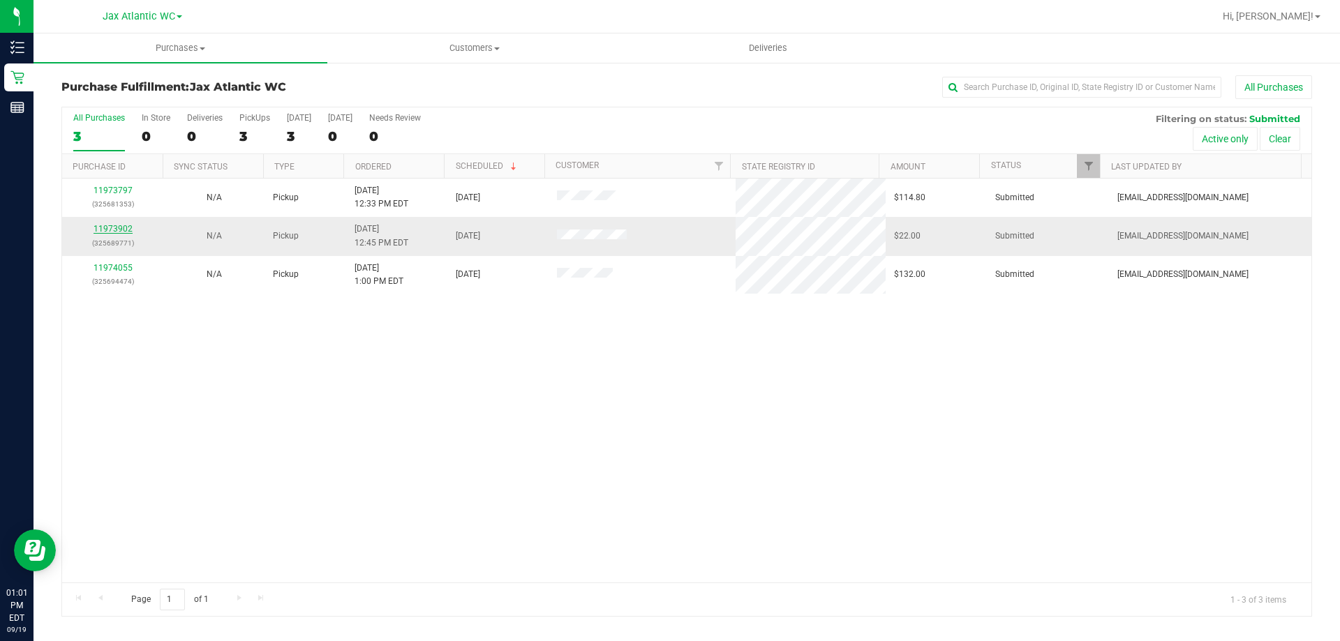
click at [128, 224] on link "11973902" at bounding box center [112, 229] width 39 height 10
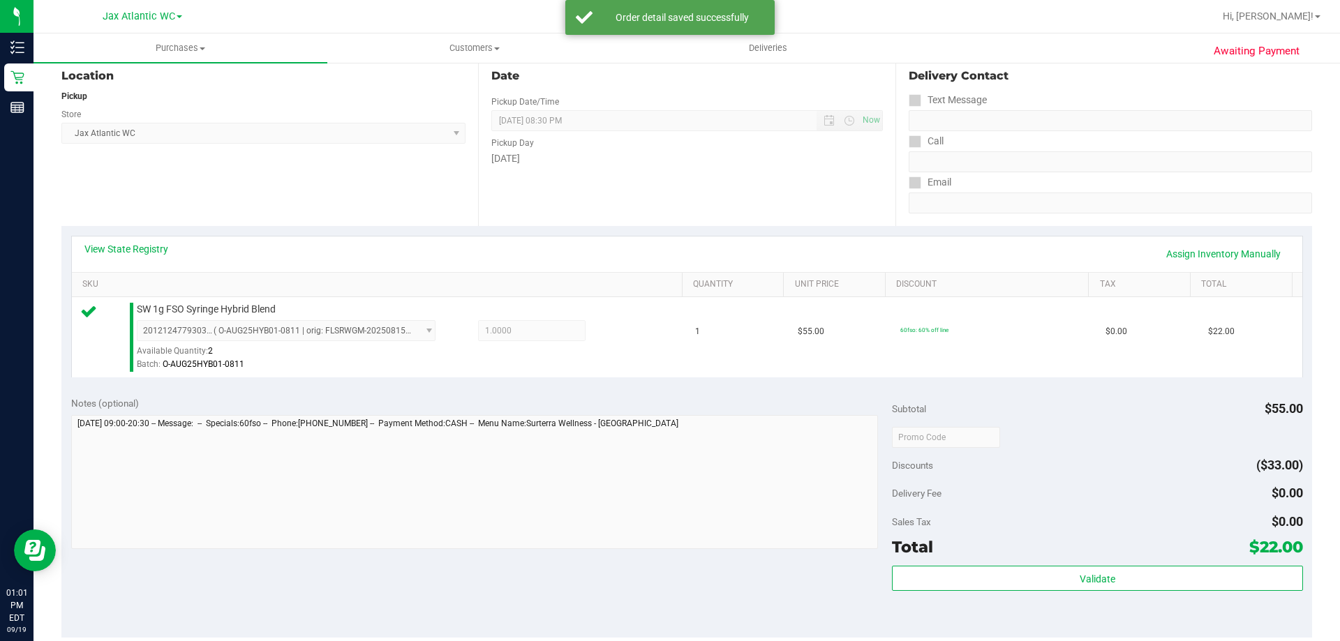
scroll to position [349, 0]
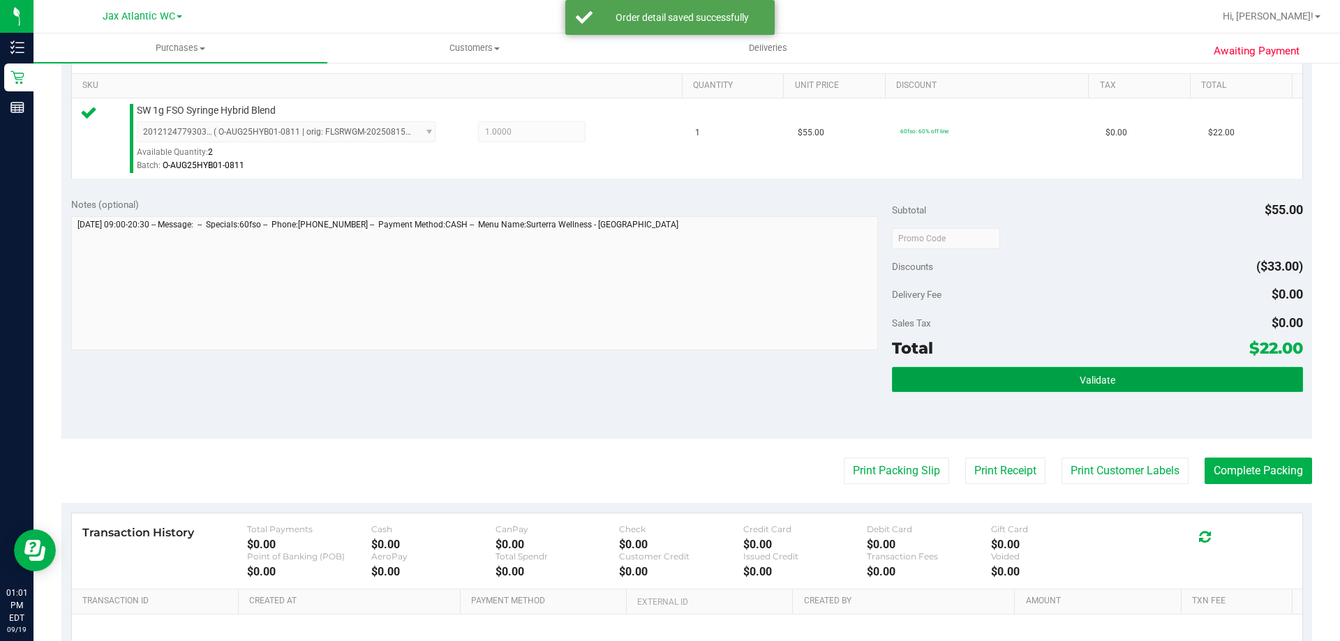
click at [1069, 377] on button "Validate" at bounding box center [1097, 379] width 410 height 25
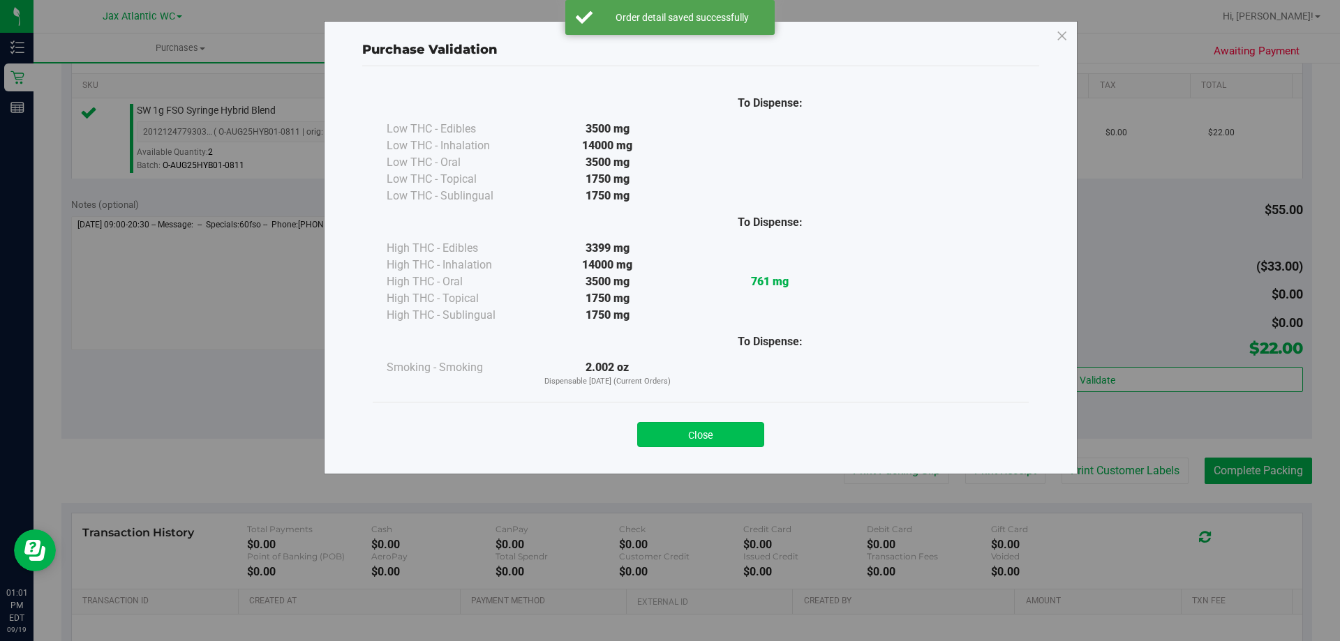
click at [732, 433] on button "Close" at bounding box center [700, 434] width 127 height 25
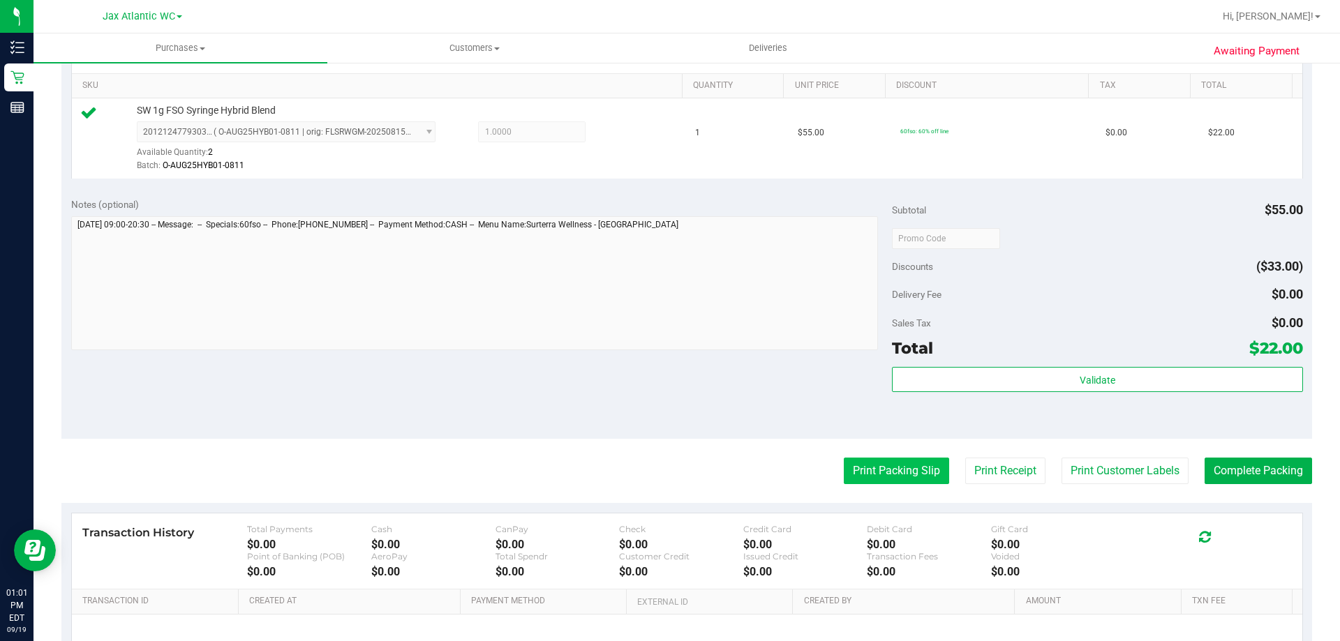
drag, startPoint x: 823, startPoint y: 466, endPoint x: 835, endPoint y: 471, distance: 12.2
click at [828, 468] on div "Print Packing Slip Print Receipt Print Customer Labels Complete Packing" at bounding box center [686, 471] width 1250 height 27
click at [846, 472] on button "Print Packing Slip" at bounding box center [896, 471] width 105 height 27
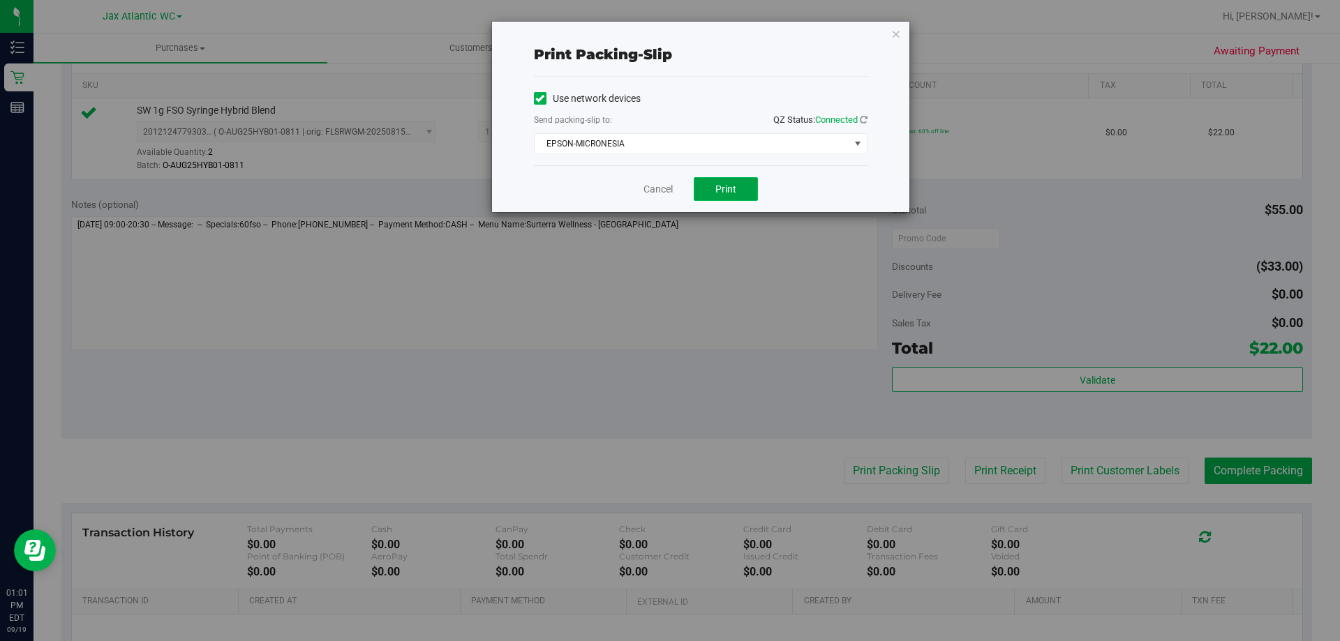
click at [720, 194] on button "Print" at bounding box center [726, 189] width 64 height 24
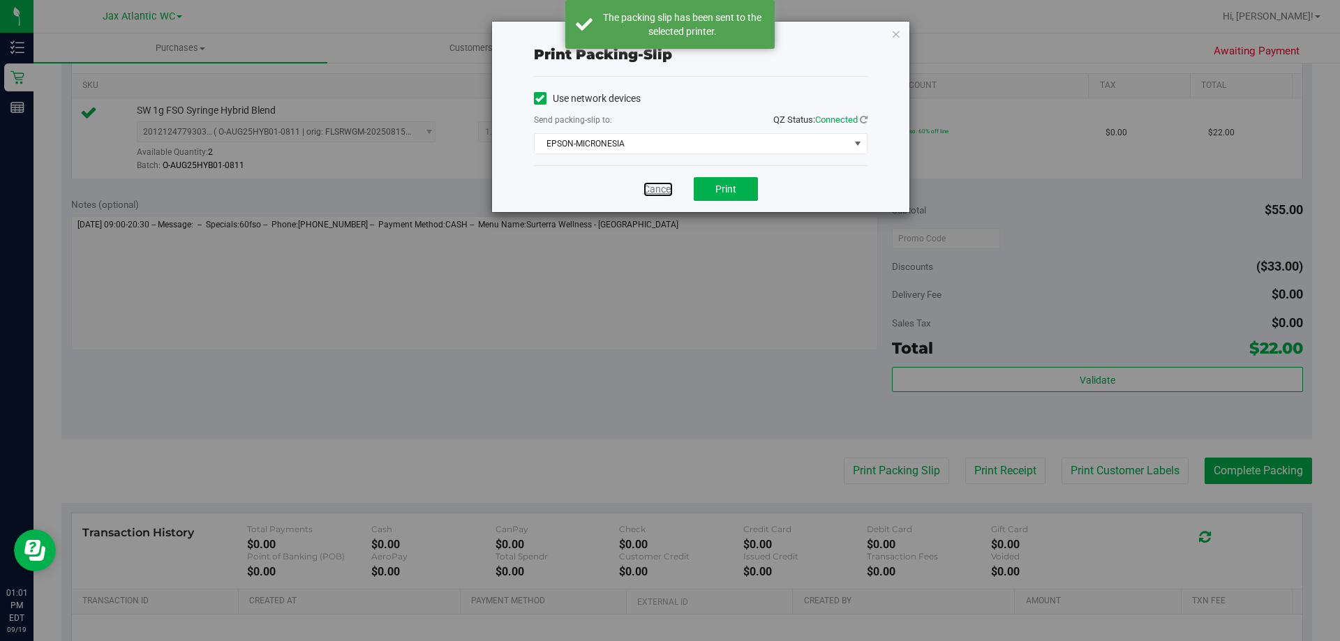
click at [669, 188] on link "Cancel" at bounding box center [657, 189] width 29 height 15
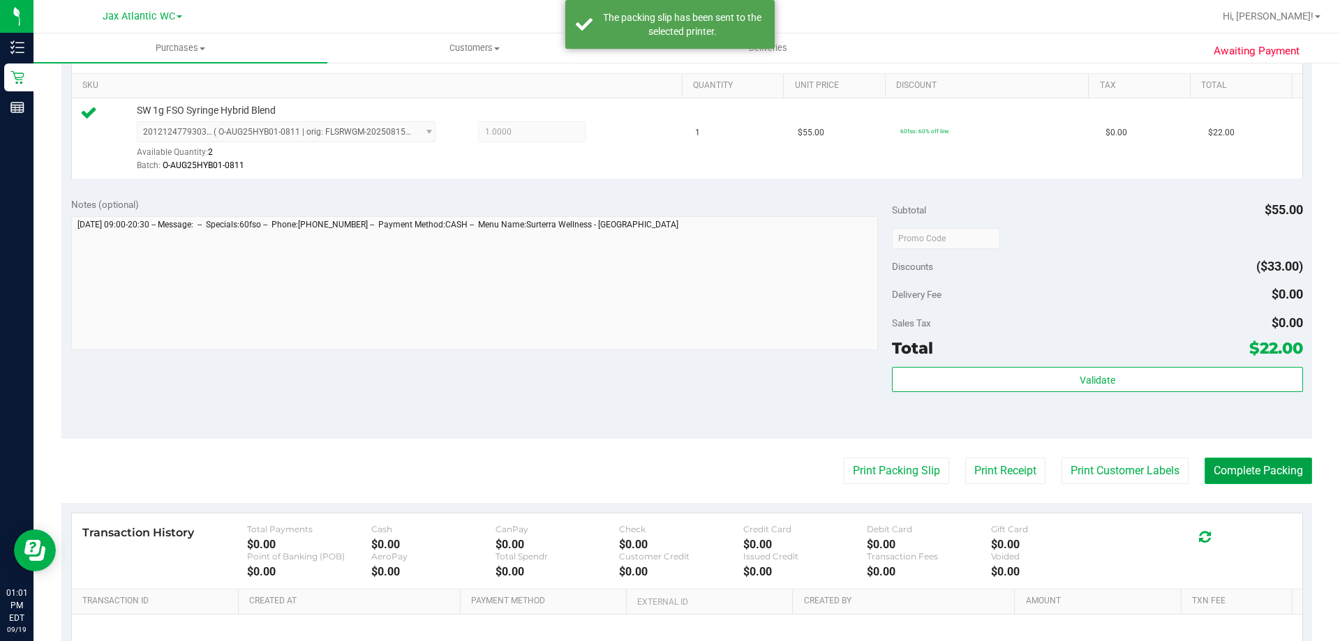
click at [1227, 473] on button "Complete Packing" at bounding box center [1257, 471] width 107 height 27
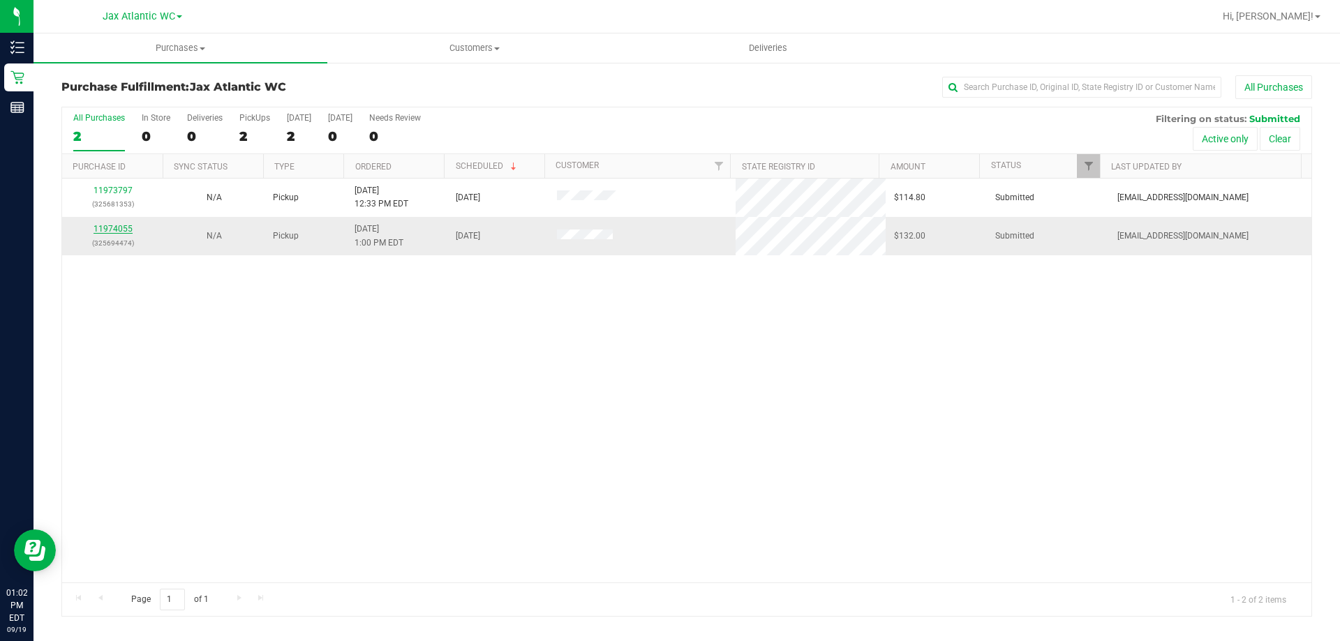
click at [112, 230] on link "11974055" at bounding box center [112, 229] width 39 height 10
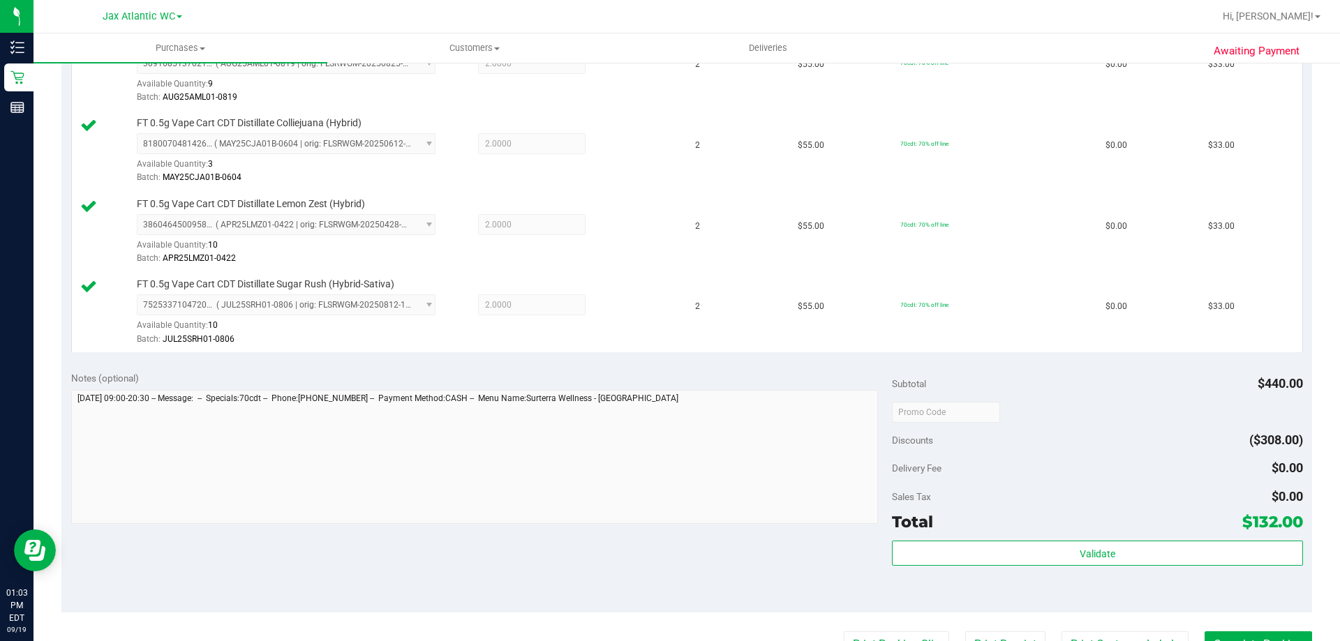
scroll to position [558, 0]
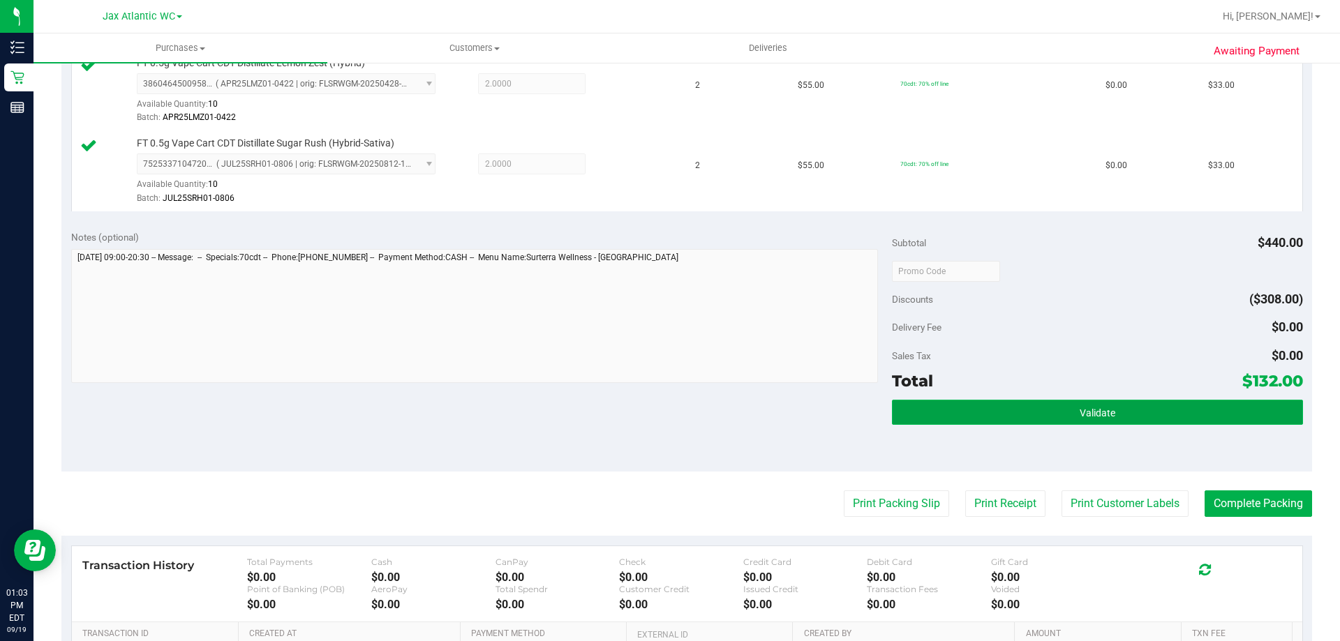
click at [1029, 407] on button "Validate" at bounding box center [1097, 412] width 410 height 25
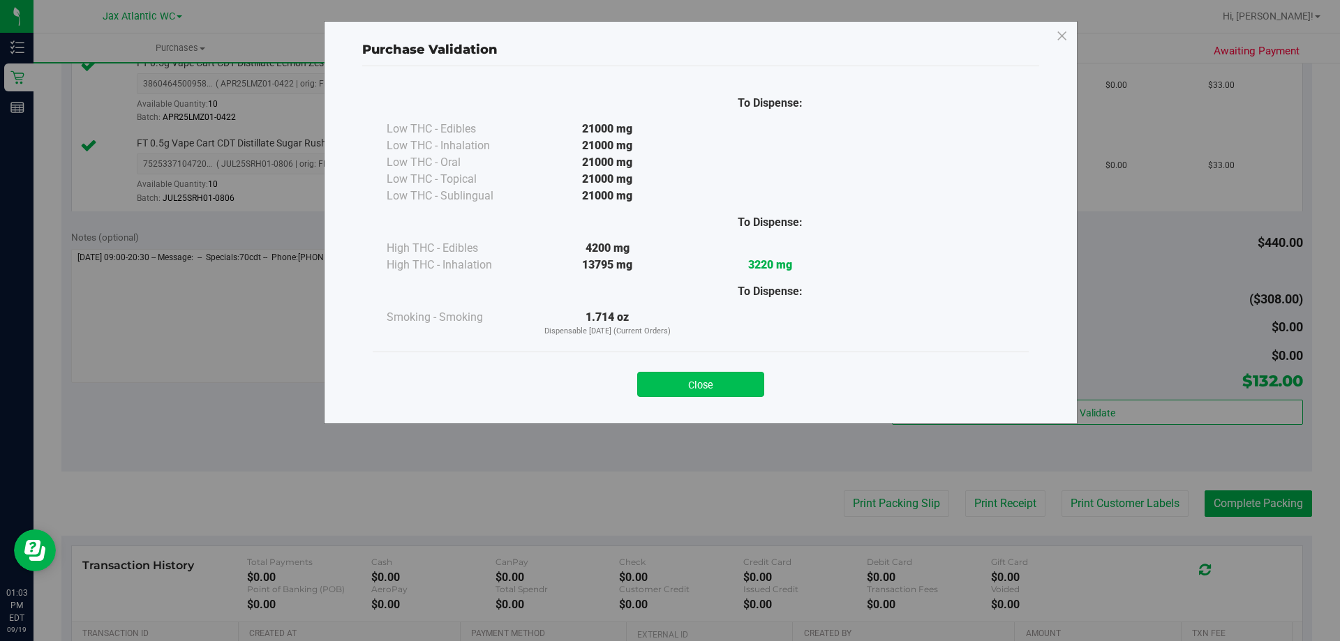
drag, startPoint x: 725, startPoint y: 364, endPoint x: 727, endPoint y: 377, distance: 13.4
click at [726, 372] on div "Close" at bounding box center [700, 380] width 635 height 35
click at [727, 381] on button "Close" at bounding box center [700, 384] width 127 height 25
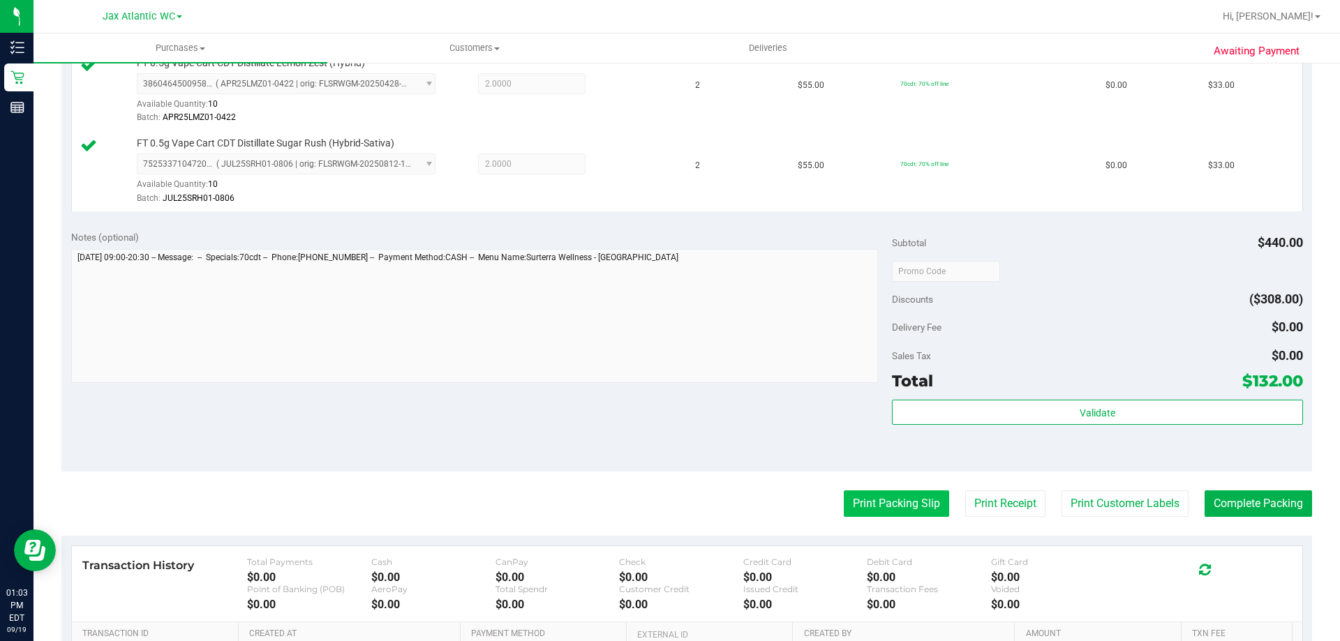
click at [863, 493] on button "Print Packing Slip" at bounding box center [896, 504] width 105 height 27
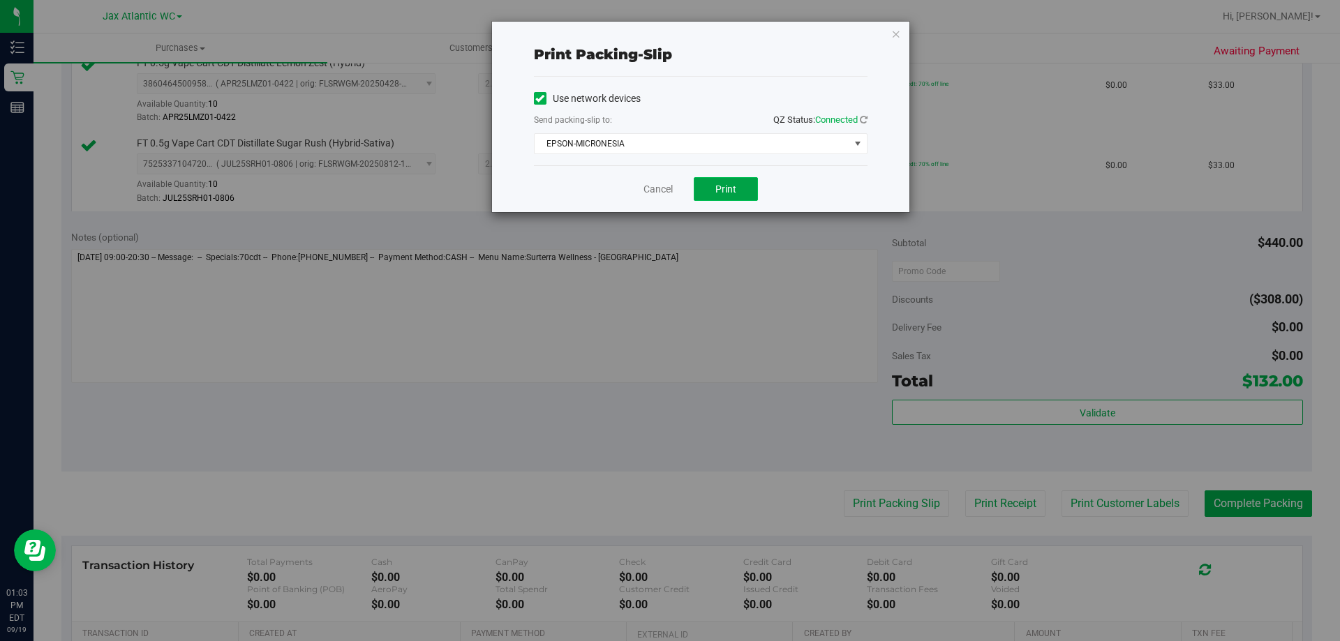
click at [736, 190] on button "Print" at bounding box center [726, 189] width 64 height 24
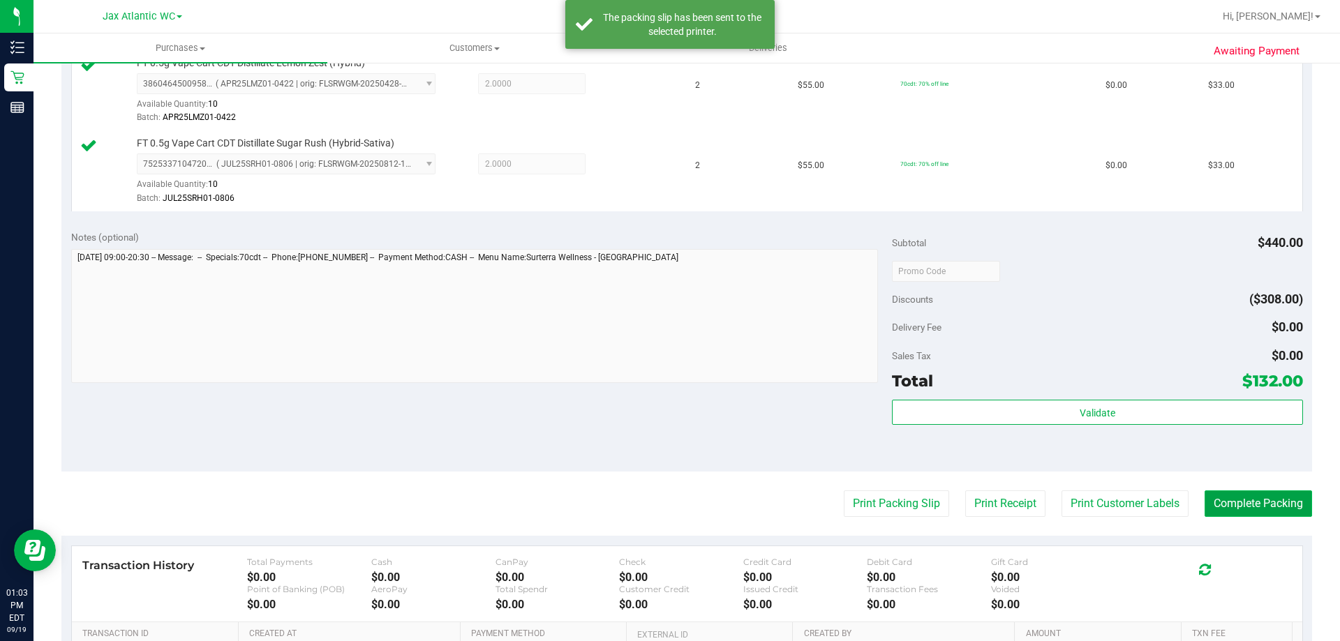
click at [1222, 506] on button "Complete Packing" at bounding box center [1257, 504] width 107 height 27
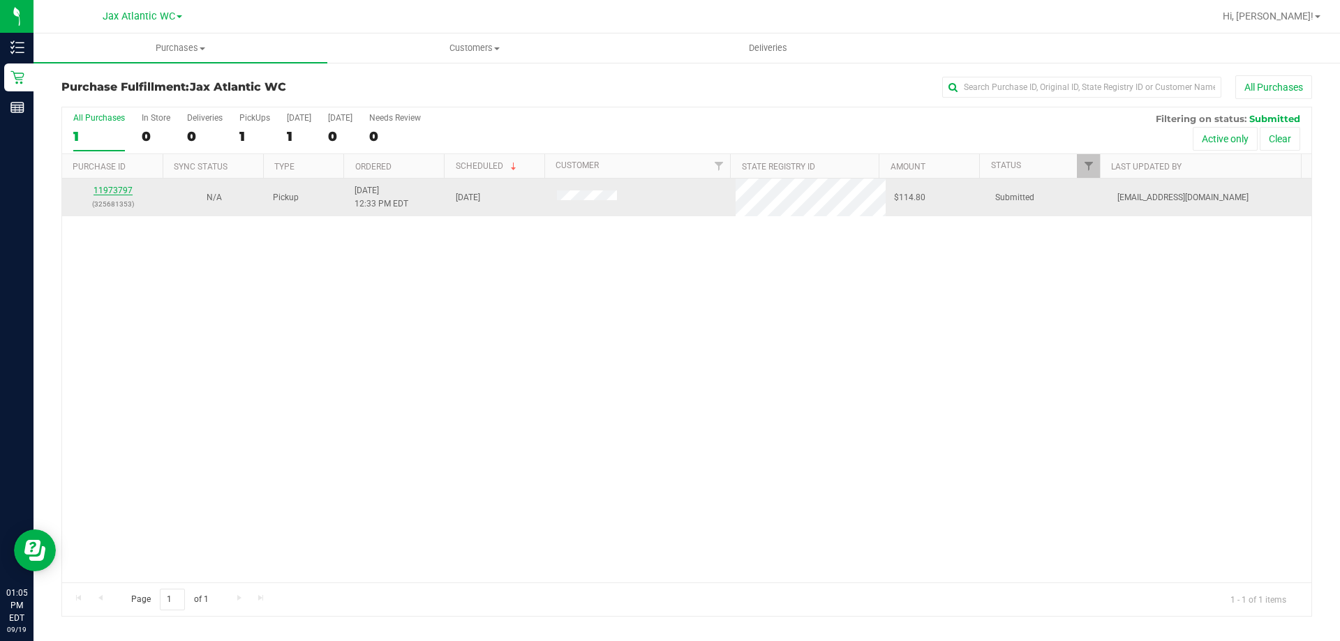
click at [128, 190] on link "11973797" at bounding box center [112, 191] width 39 height 10
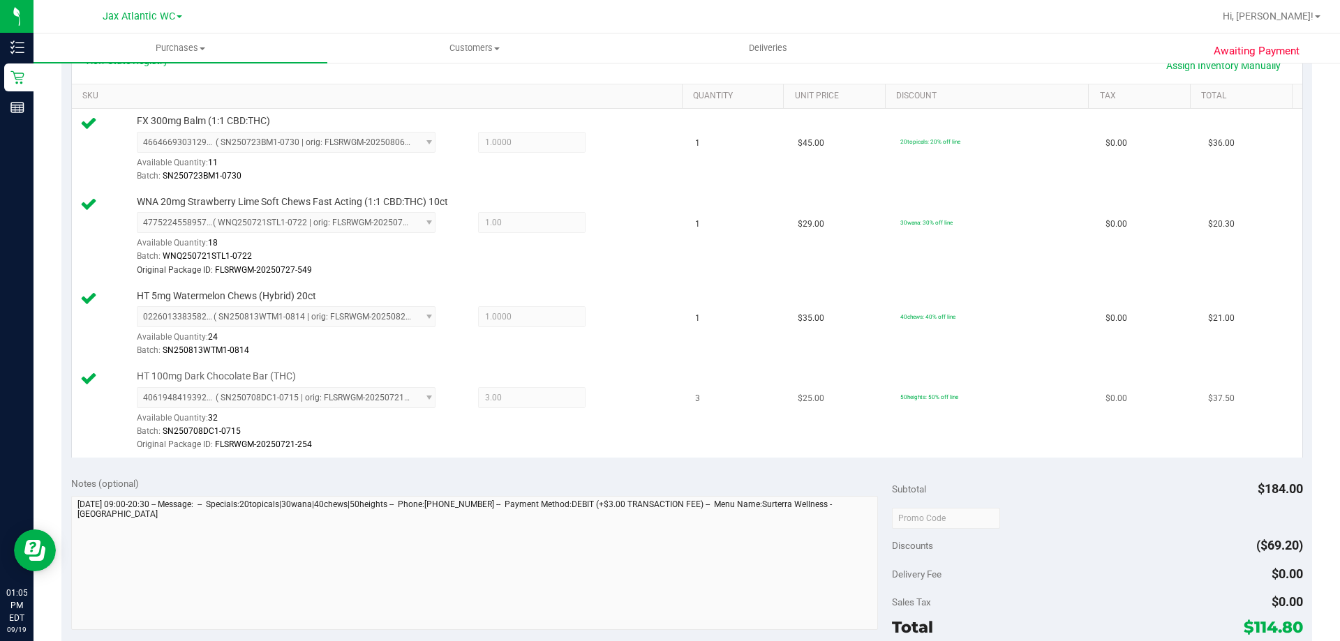
scroll to position [488, 0]
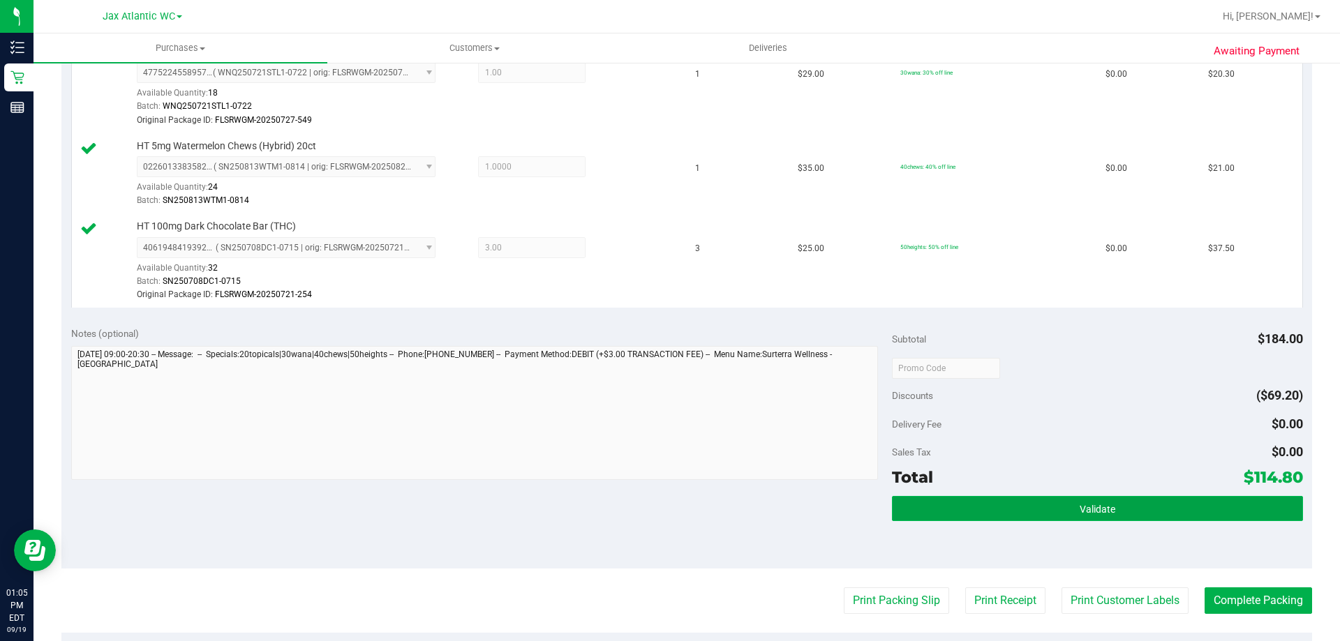
click at [1102, 504] on span "Validate" at bounding box center [1097, 509] width 36 height 11
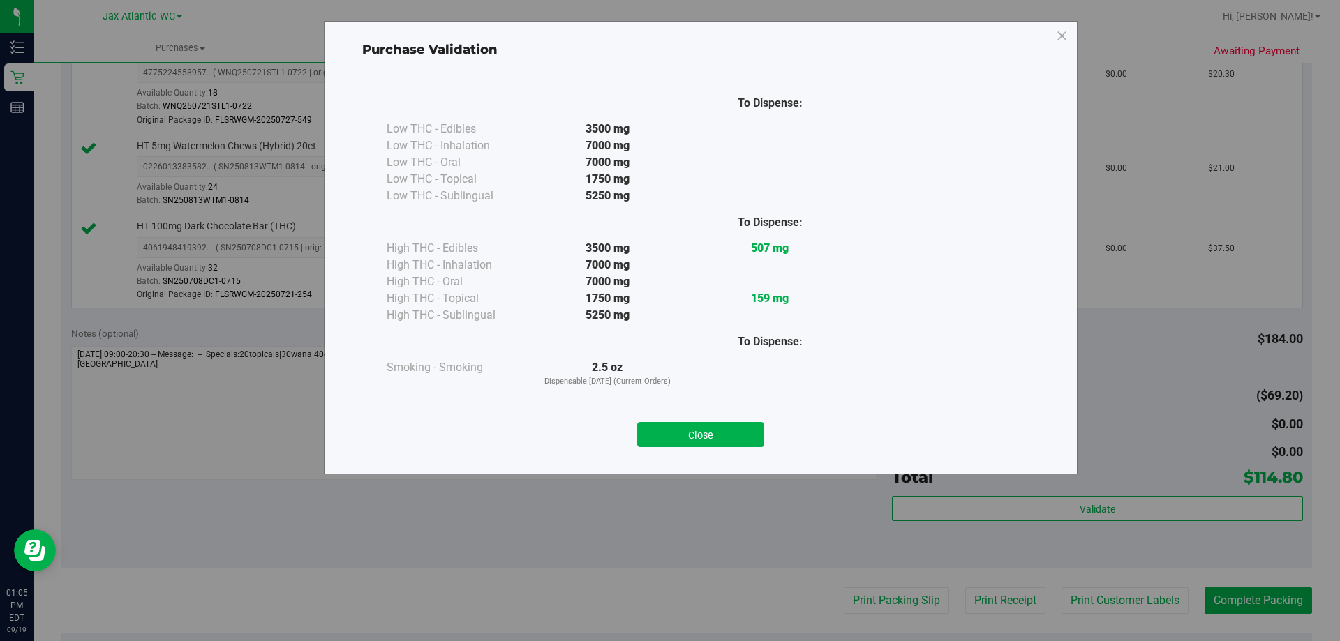
click at [694, 435] on button "Close" at bounding box center [700, 434] width 127 height 25
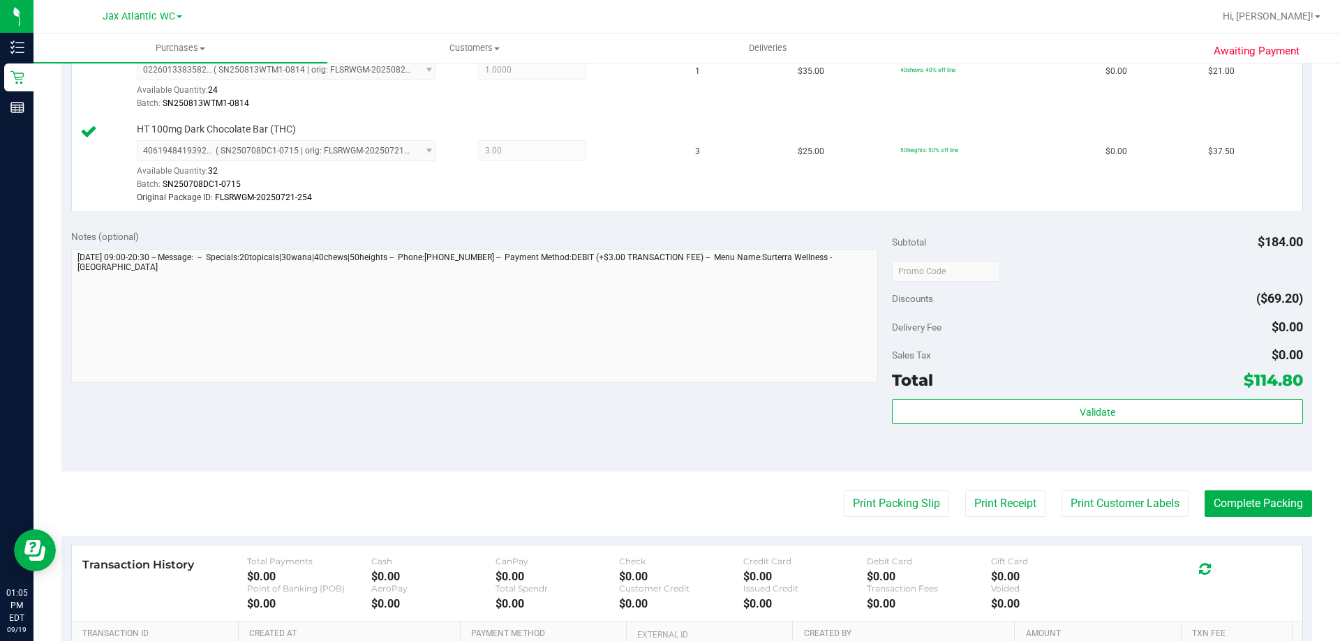
scroll to position [698, 0]
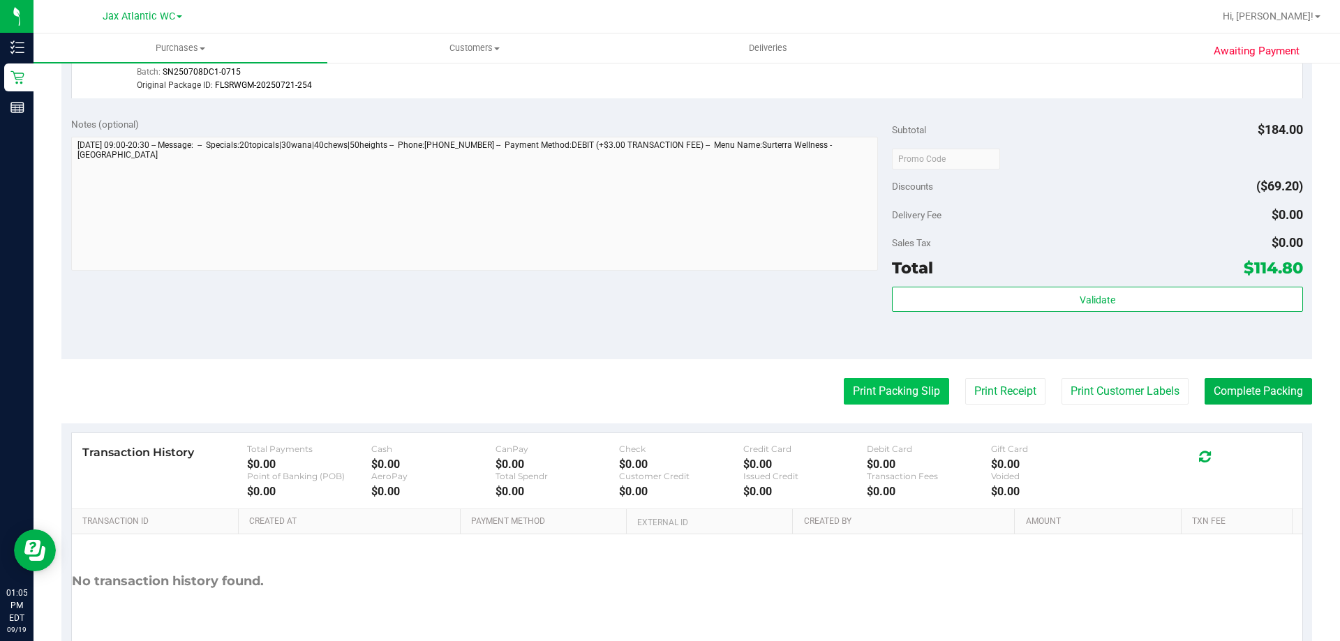
click at [864, 387] on button "Print Packing Slip" at bounding box center [896, 391] width 105 height 27
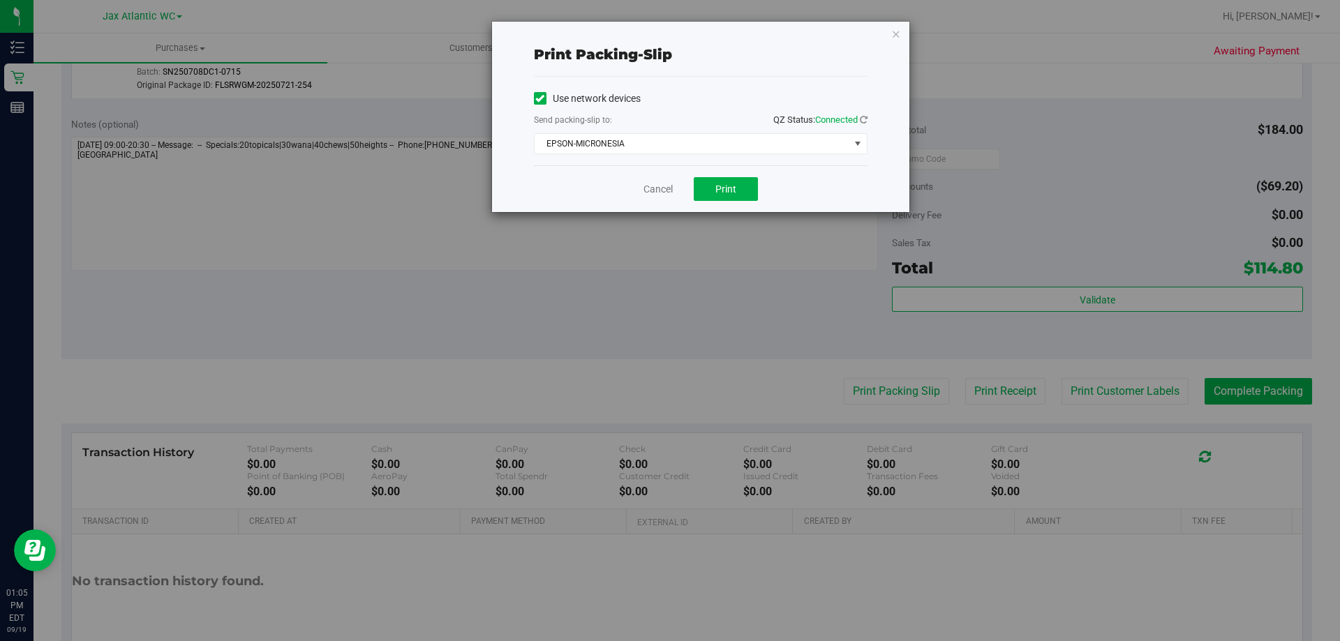
click at [738, 202] on div "Cancel Print" at bounding box center [701, 188] width 334 height 47
click at [733, 189] on span "Print" at bounding box center [725, 189] width 21 height 11
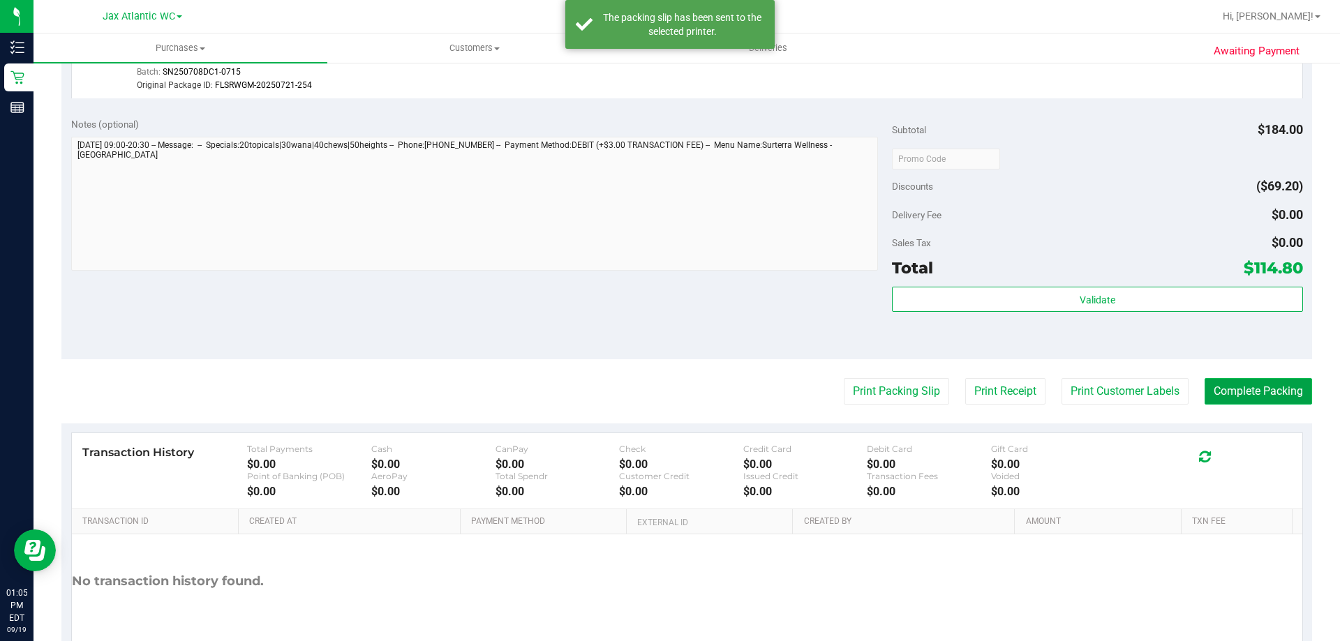
click at [1266, 391] on button "Complete Packing" at bounding box center [1257, 391] width 107 height 27
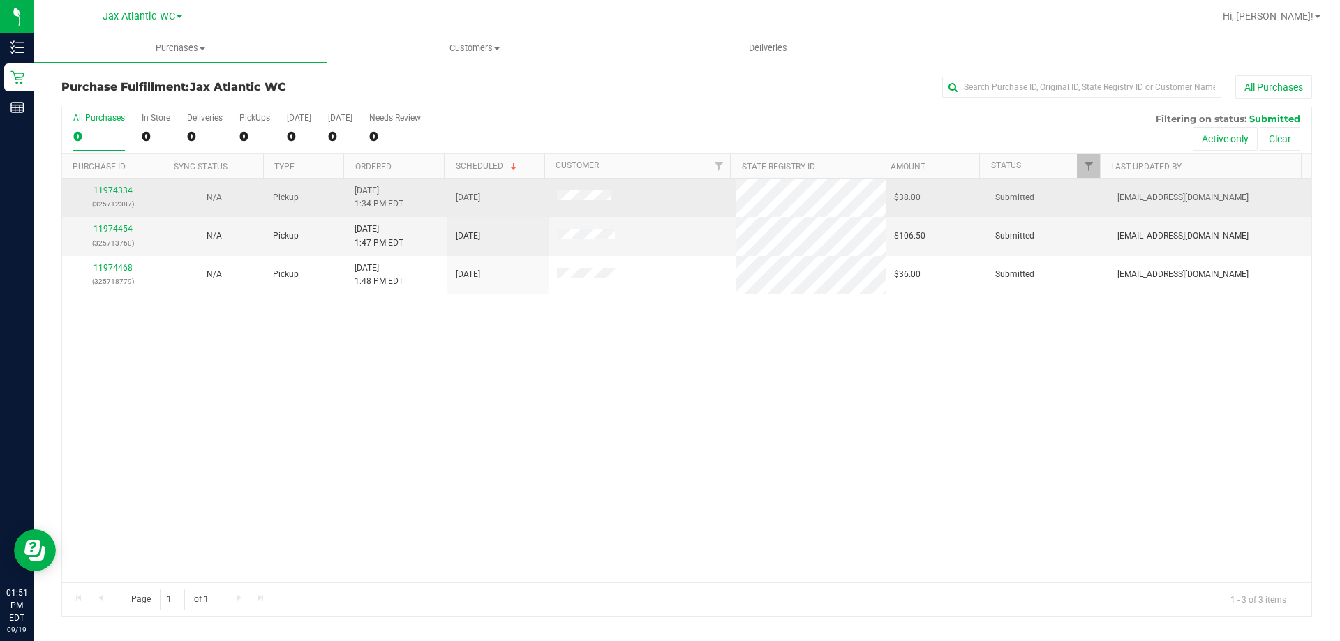
click at [104, 188] on link "11974334" at bounding box center [112, 191] width 39 height 10
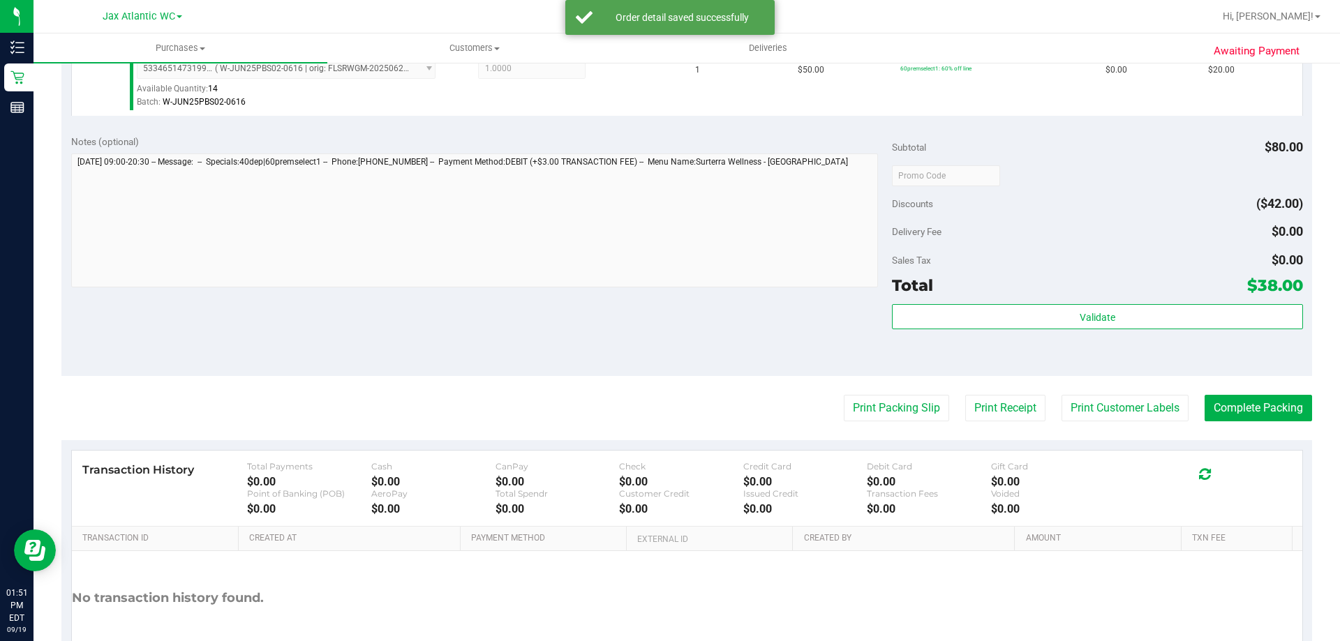
scroll to position [558, 0]
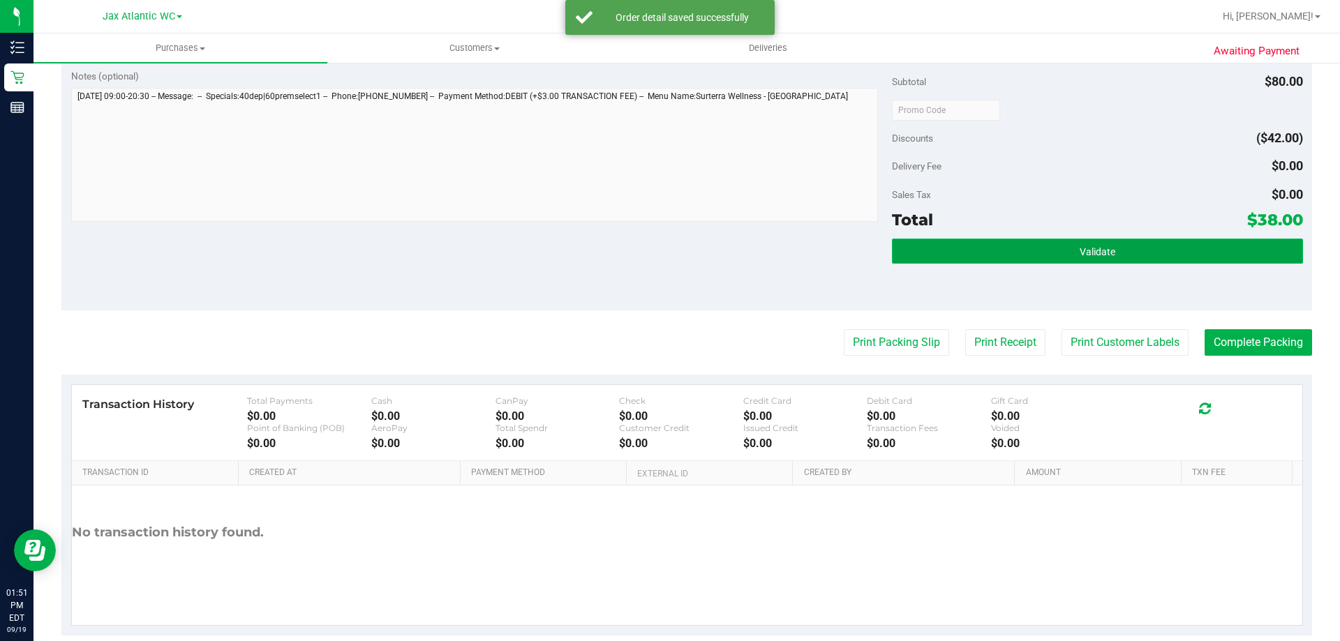
click at [1032, 251] on button "Validate" at bounding box center [1097, 251] width 410 height 25
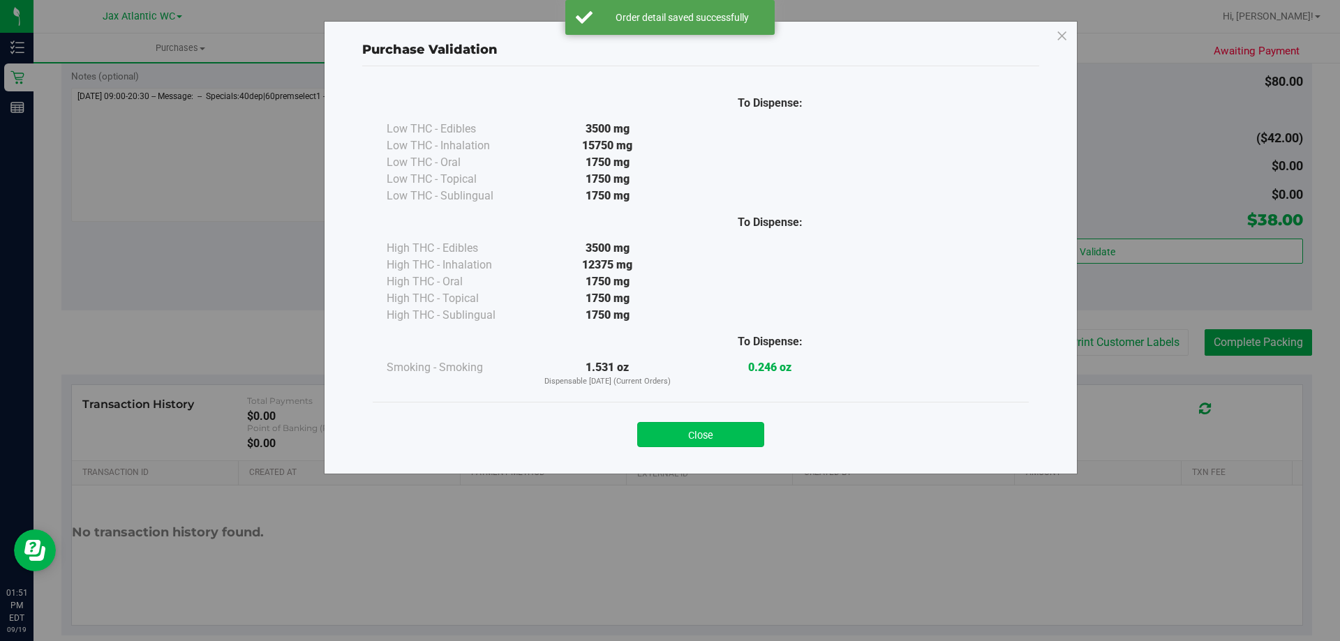
click at [711, 441] on button "Close" at bounding box center [700, 434] width 127 height 25
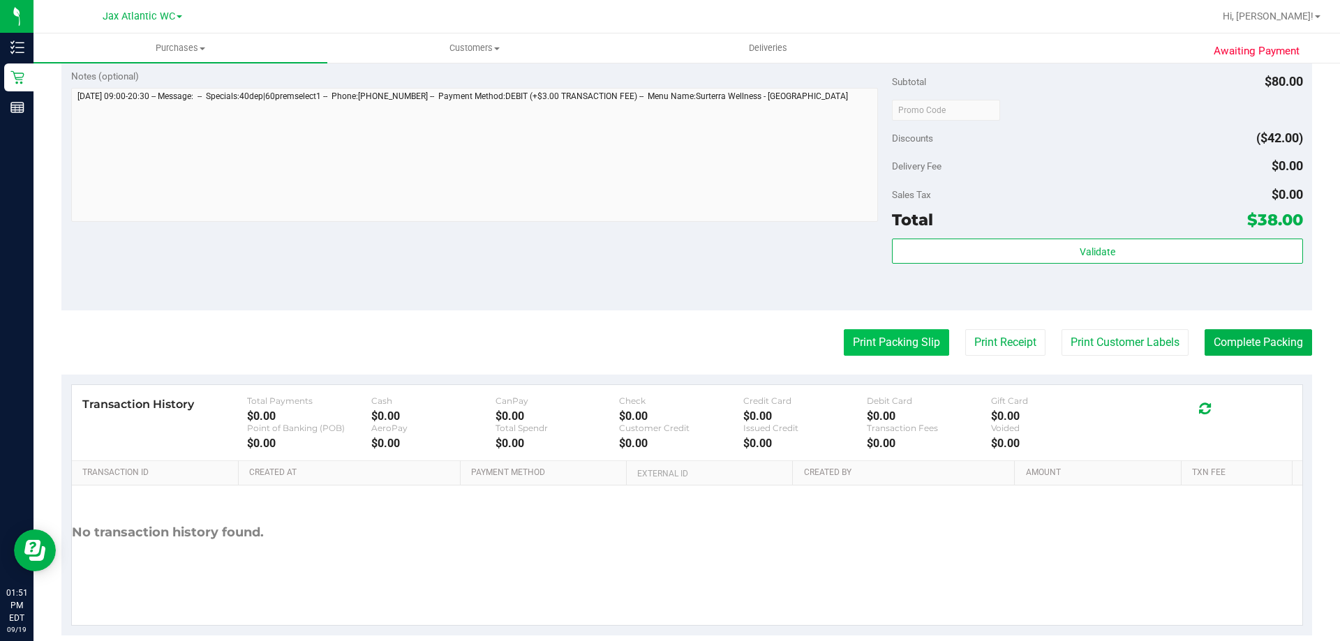
click at [846, 347] on button "Print Packing Slip" at bounding box center [896, 342] width 105 height 27
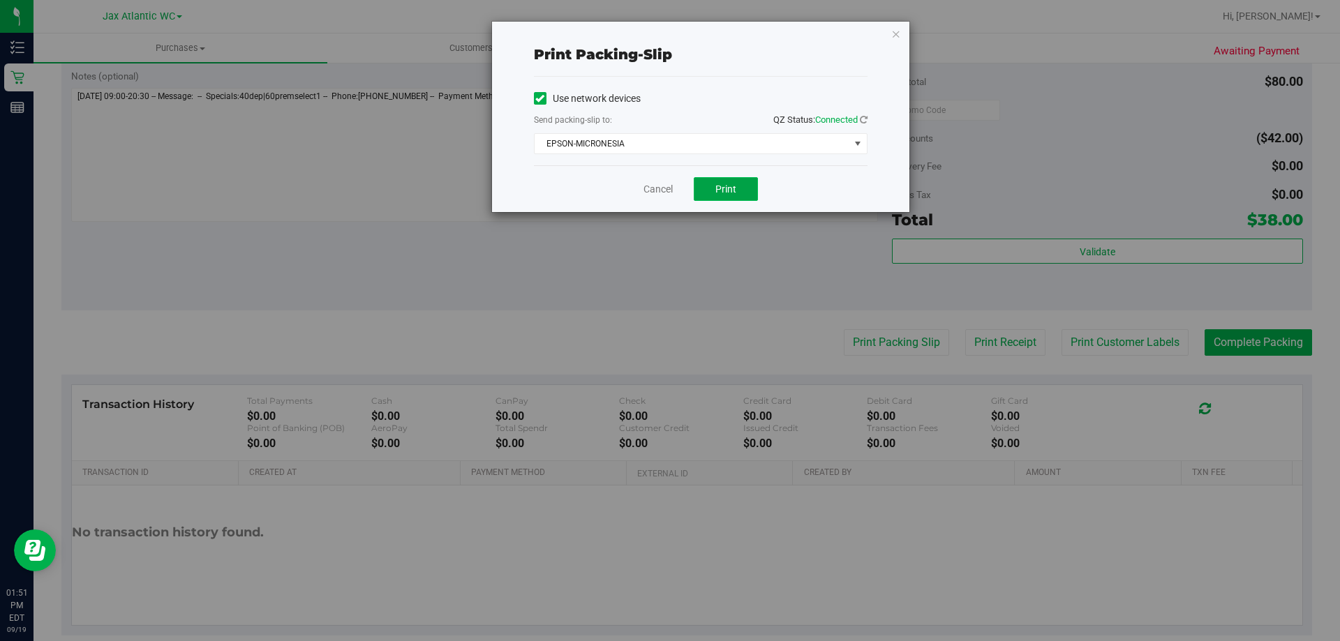
click at [726, 181] on button "Print" at bounding box center [726, 189] width 64 height 24
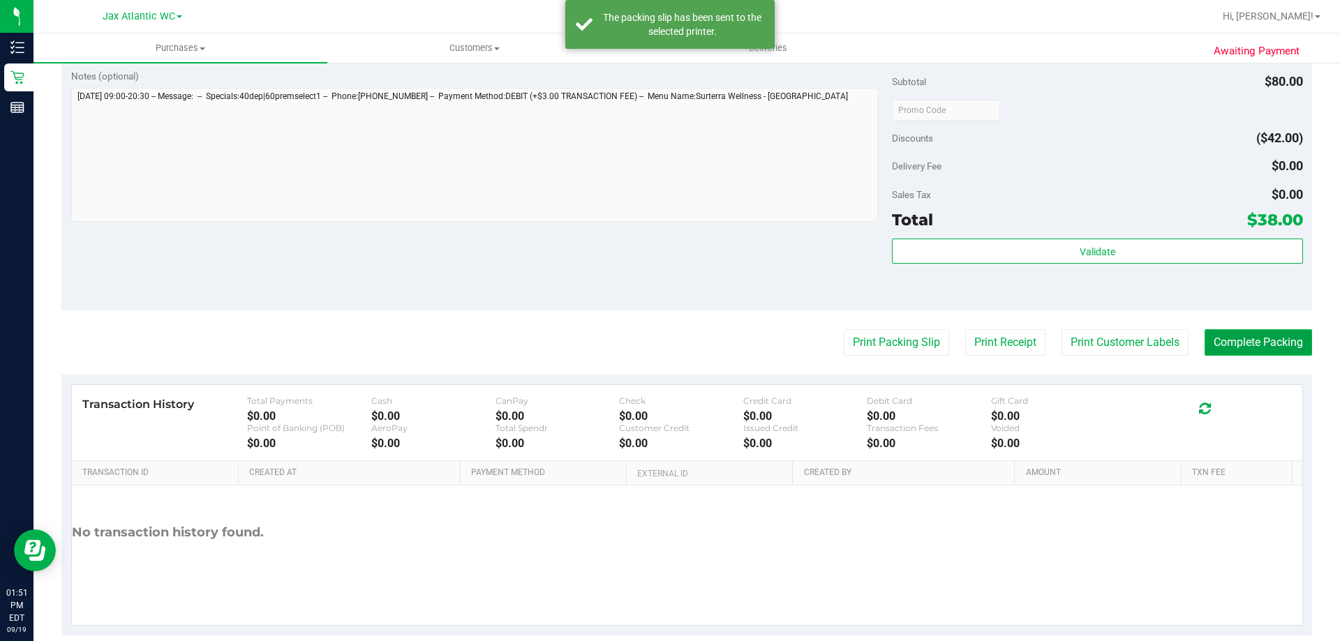
click at [1245, 341] on button "Complete Packing" at bounding box center [1257, 342] width 107 height 27
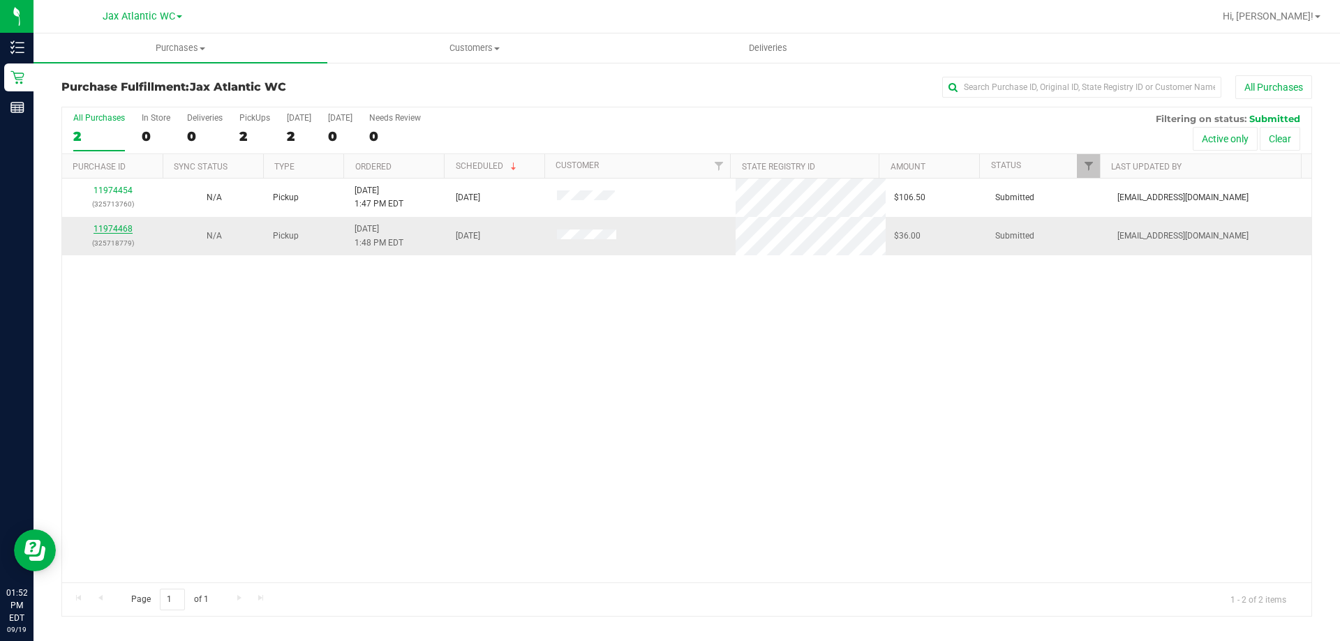
click at [113, 229] on link "11974468" at bounding box center [112, 229] width 39 height 10
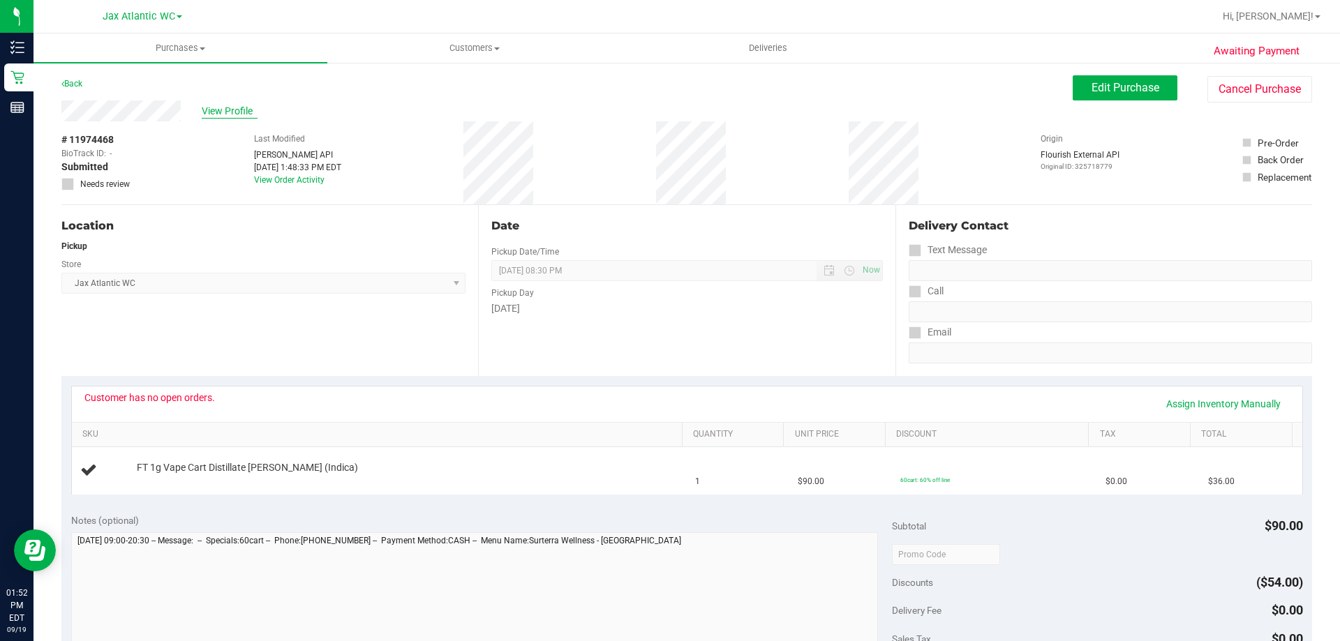
click at [221, 111] on span "View Profile" at bounding box center [230, 111] width 56 height 15
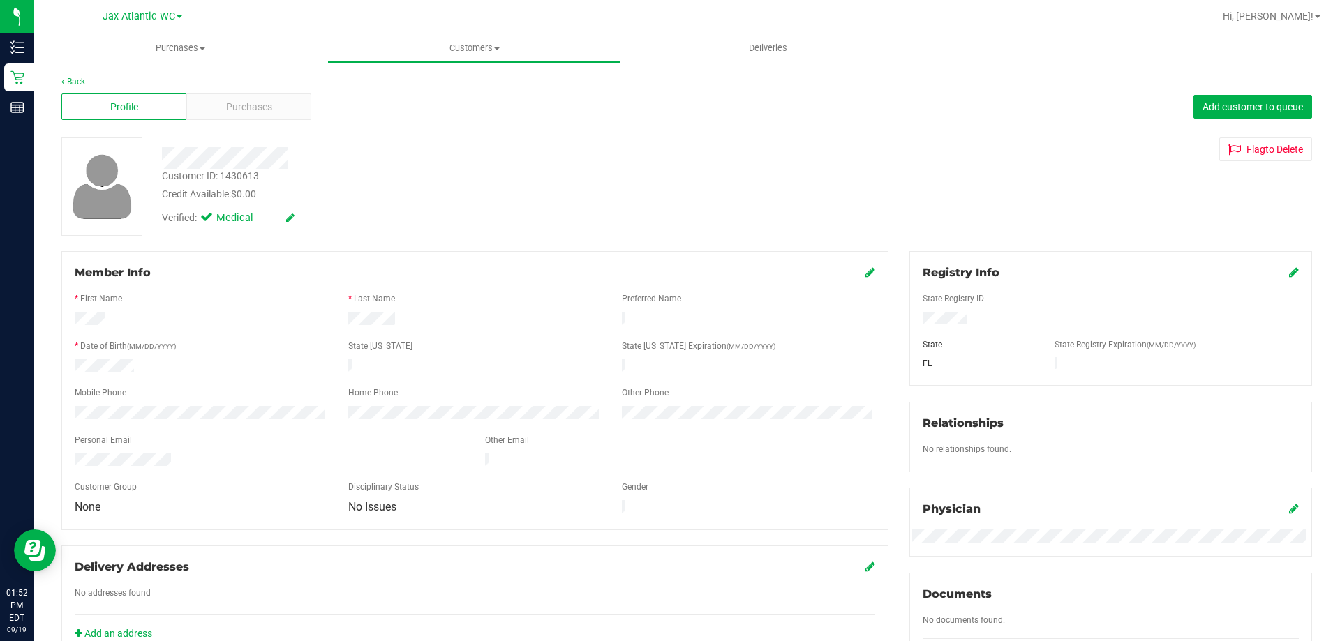
click at [232, 174] on div "Customer ID: 1430613" at bounding box center [210, 176] width 97 height 15
copy div "Customer ID: 1430613"
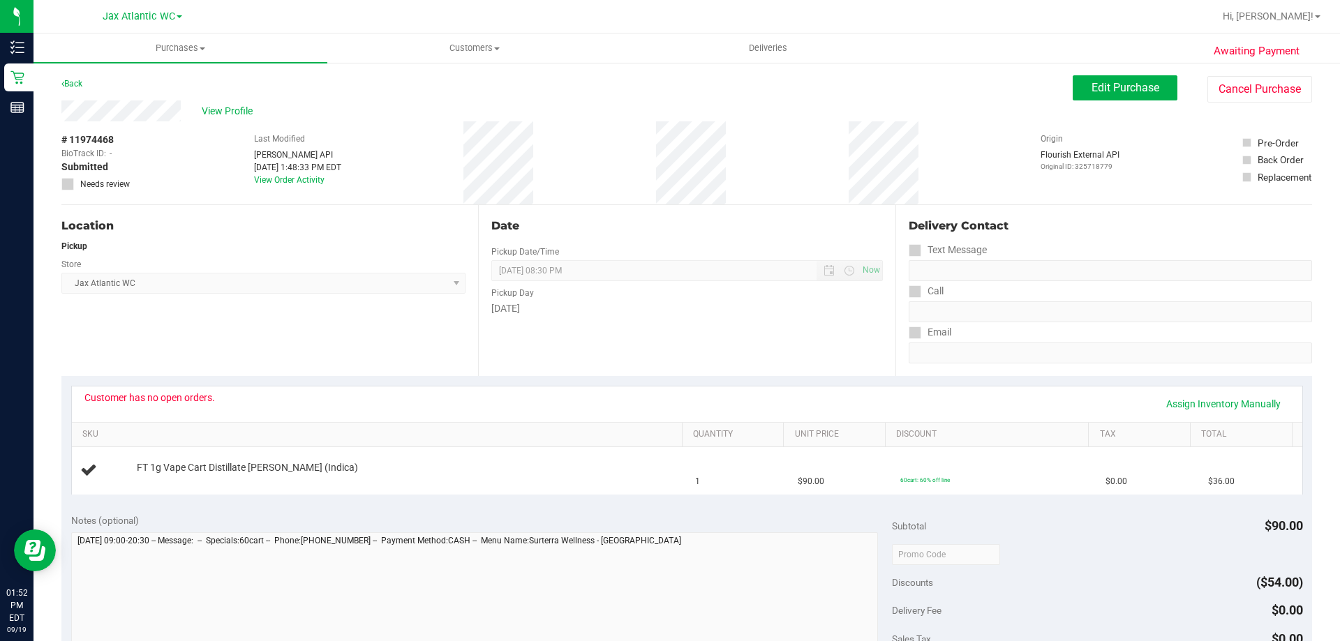
click at [1201, 244] on div "Text Message" at bounding box center [1109, 250] width 403 height 20
click at [1100, 96] on button "Edit Purchase" at bounding box center [1124, 87] width 105 height 25
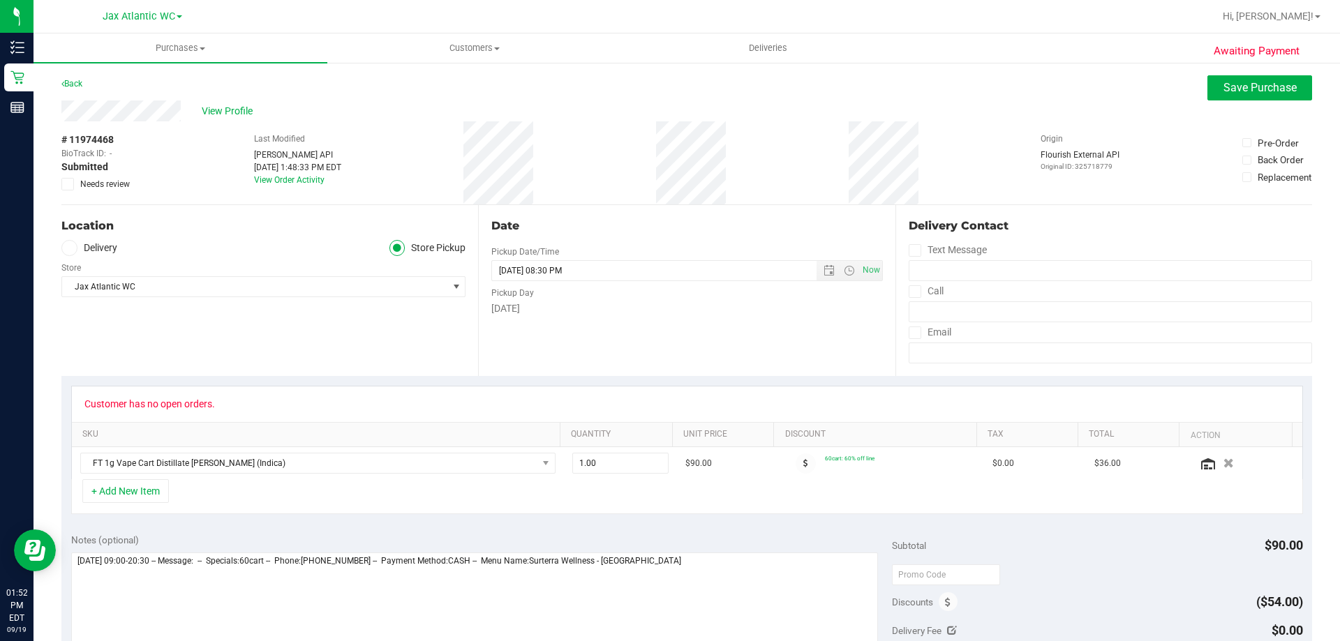
click at [70, 184] on icon at bounding box center [67, 184] width 9 height 0
click at [0, 0] on input "Needs review" at bounding box center [0, 0] width 0 height 0
click at [1241, 89] on span "Save Purchase" at bounding box center [1259, 87] width 73 height 13
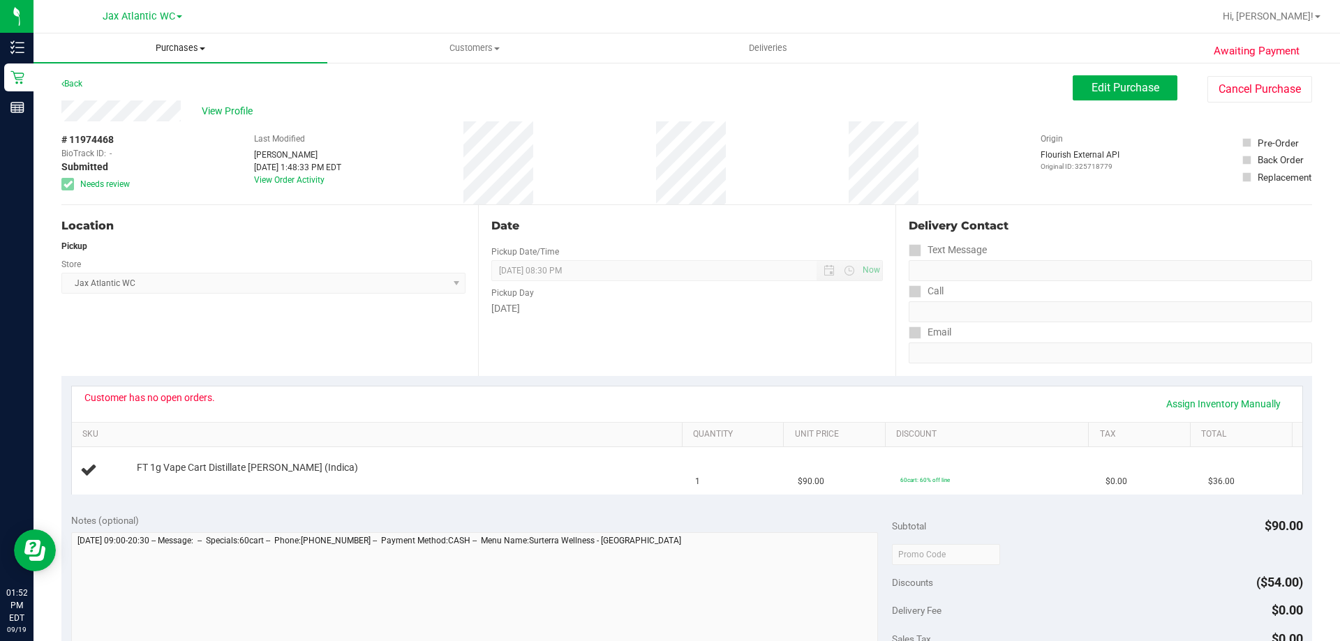
click at [165, 54] on uib-tab-heading "Purchases Summary of purchases Fulfillment All purchases" at bounding box center [180, 47] width 294 height 29
click at [102, 104] on span "Fulfillment" at bounding box center [76, 101] width 87 height 12
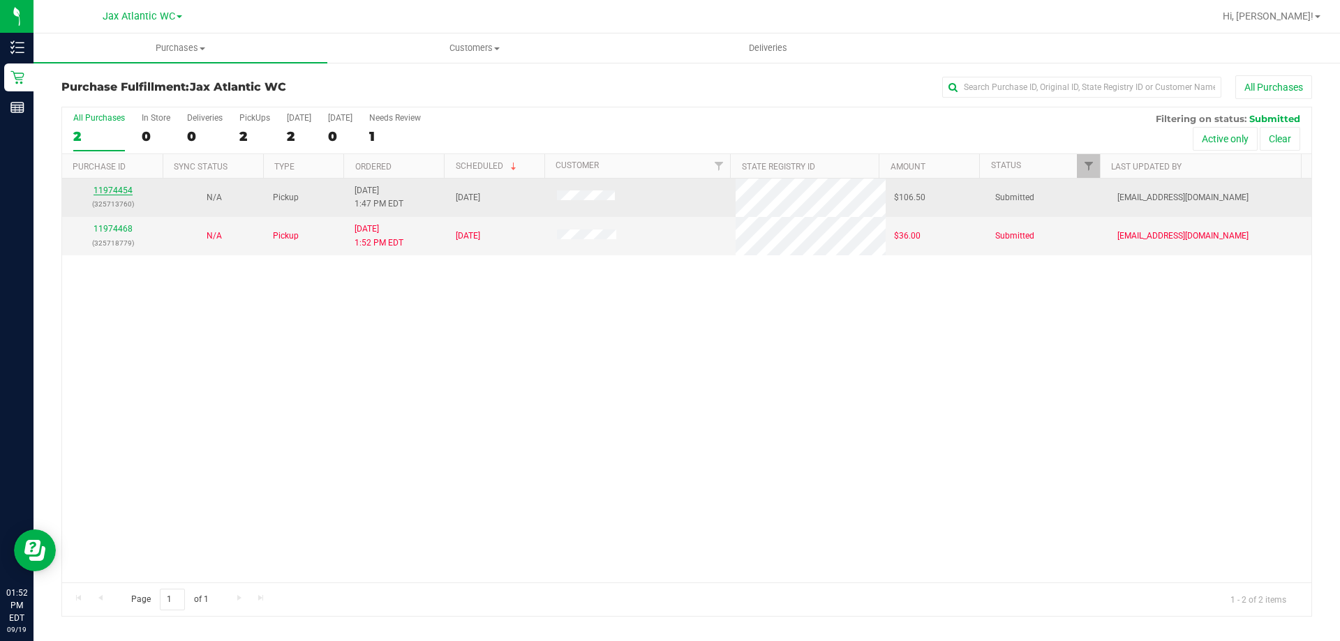
click at [128, 190] on link "11974454" at bounding box center [112, 191] width 39 height 10
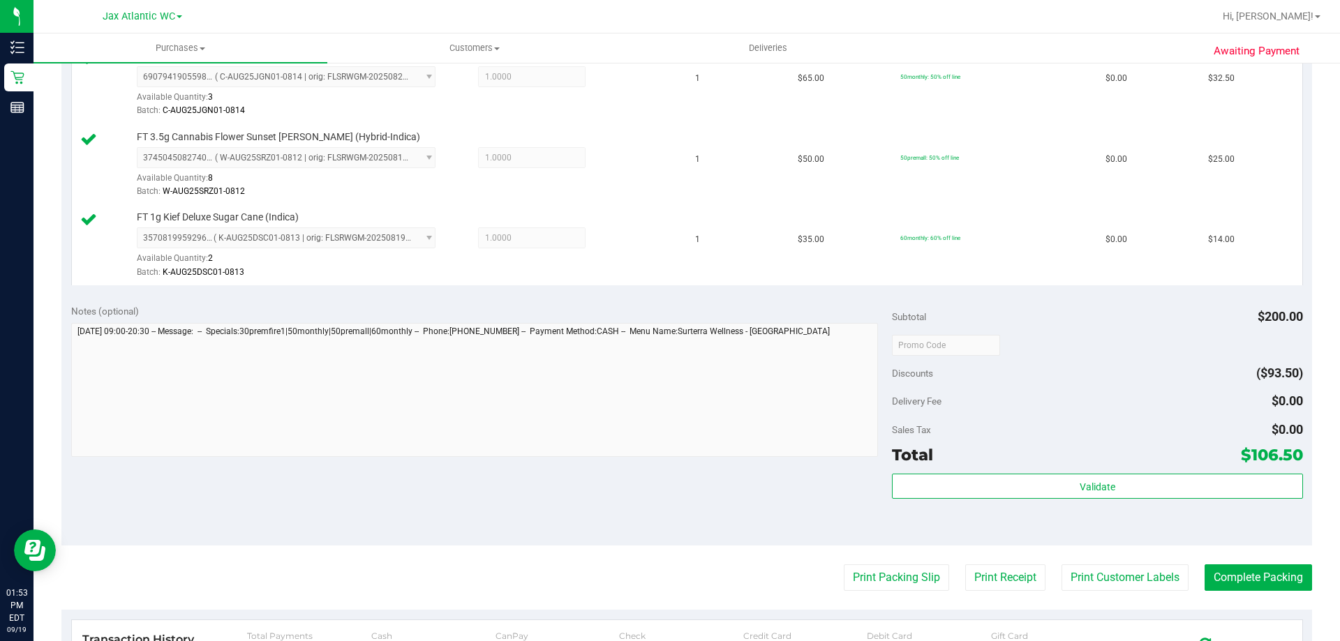
scroll to position [698, 0]
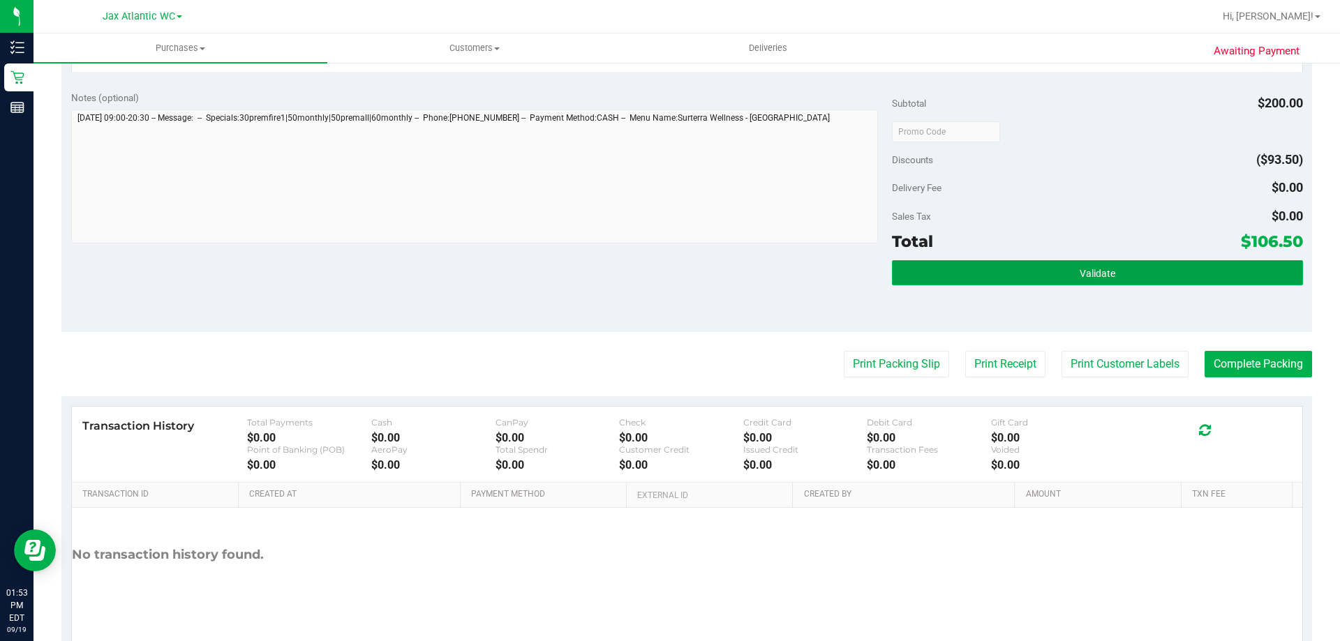
click at [1038, 260] on button "Validate" at bounding box center [1097, 272] width 410 height 25
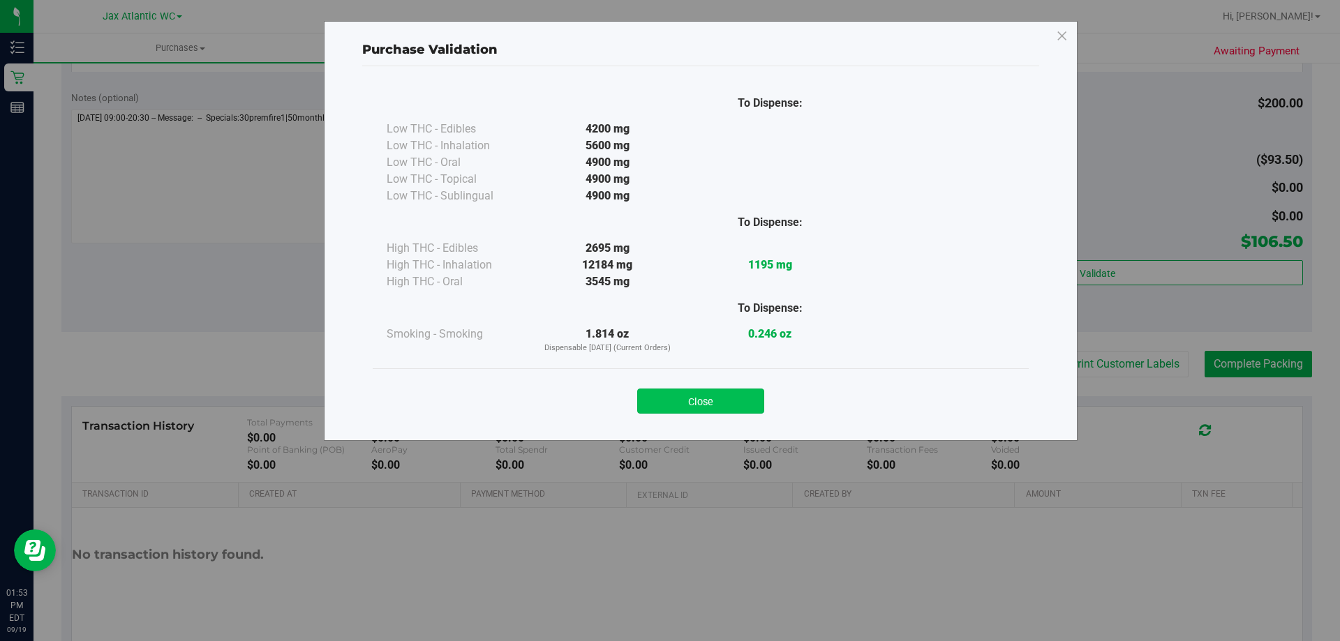
click at [703, 392] on button "Close" at bounding box center [700, 401] width 127 height 25
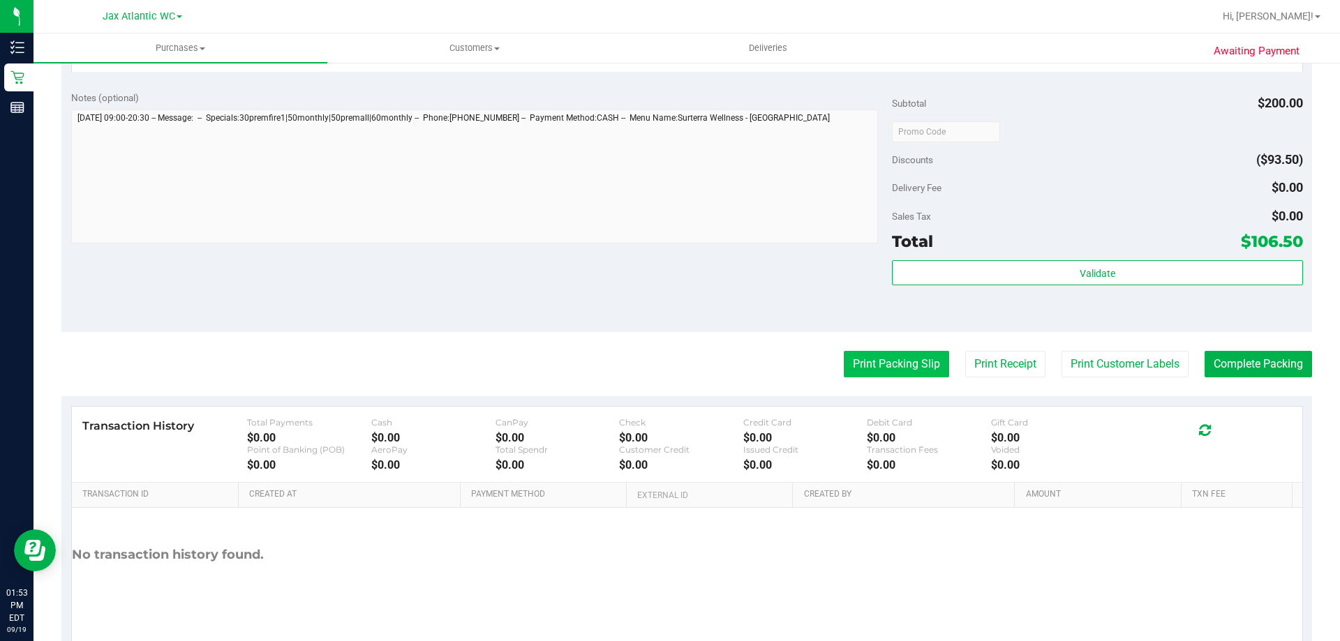
click at [844, 371] on button "Print Packing Slip" at bounding box center [896, 364] width 105 height 27
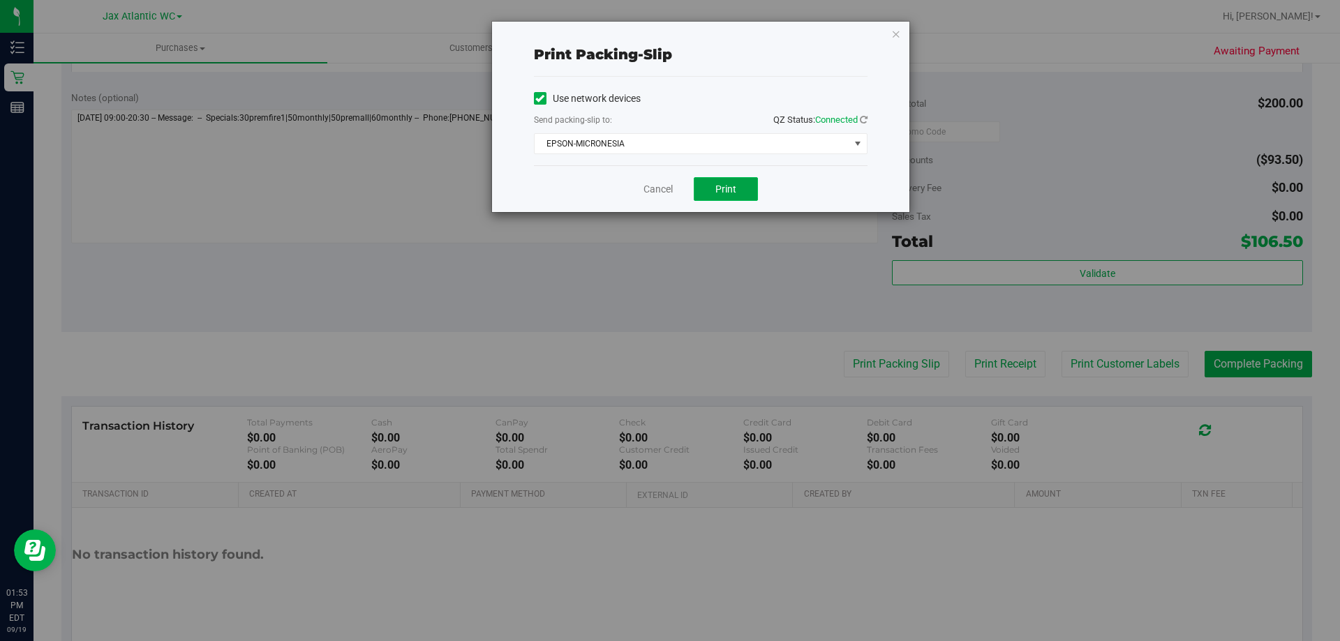
click at [708, 185] on button "Print" at bounding box center [726, 189] width 64 height 24
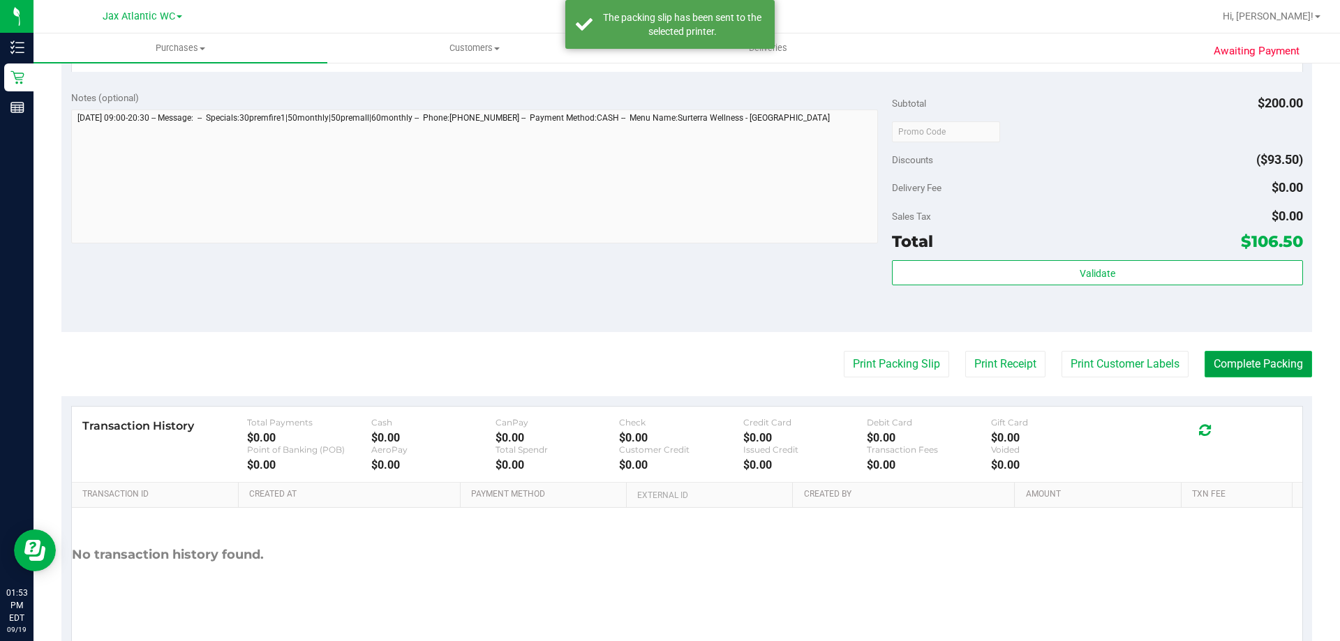
click at [1221, 357] on button "Complete Packing" at bounding box center [1257, 364] width 107 height 27
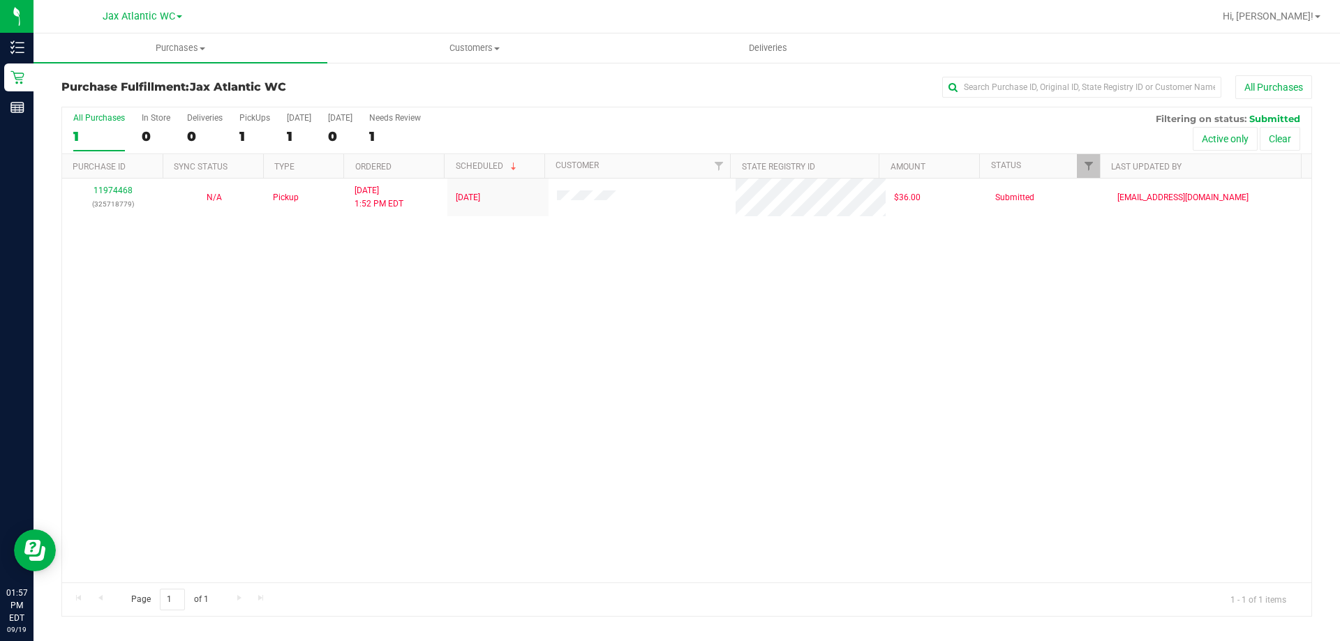
drag, startPoint x: 77, startPoint y: 250, endPoint x: 71, endPoint y: 232, distance: 19.9
click at [76, 250] on div "11974468 (325718779) N/A Pickup [DATE] 1:52 PM EDT 9/19/2025 $36.00 Submitted […" at bounding box center [686, 381] width 1249 height 404
click at [36, 45] on span "Purchases" at bounding box center [180, 48] width 294 height 13
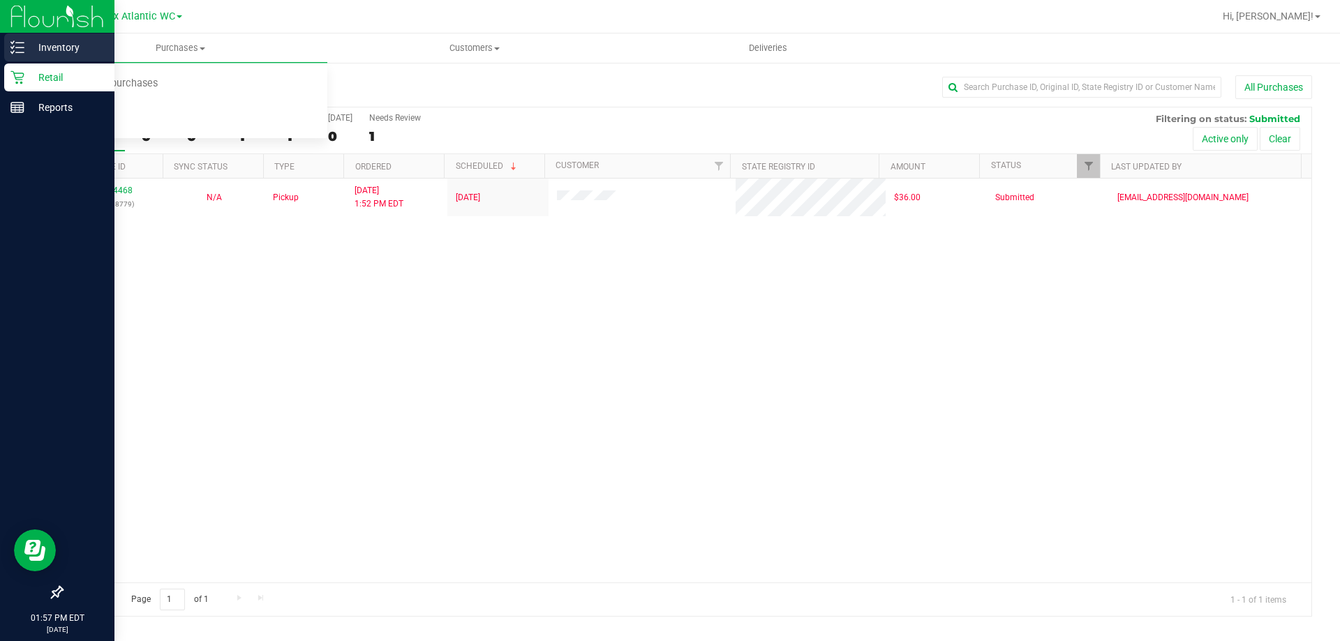
click at [30, 45] on p "Inventory" at bounding box center [66, 47] width 84 height 17
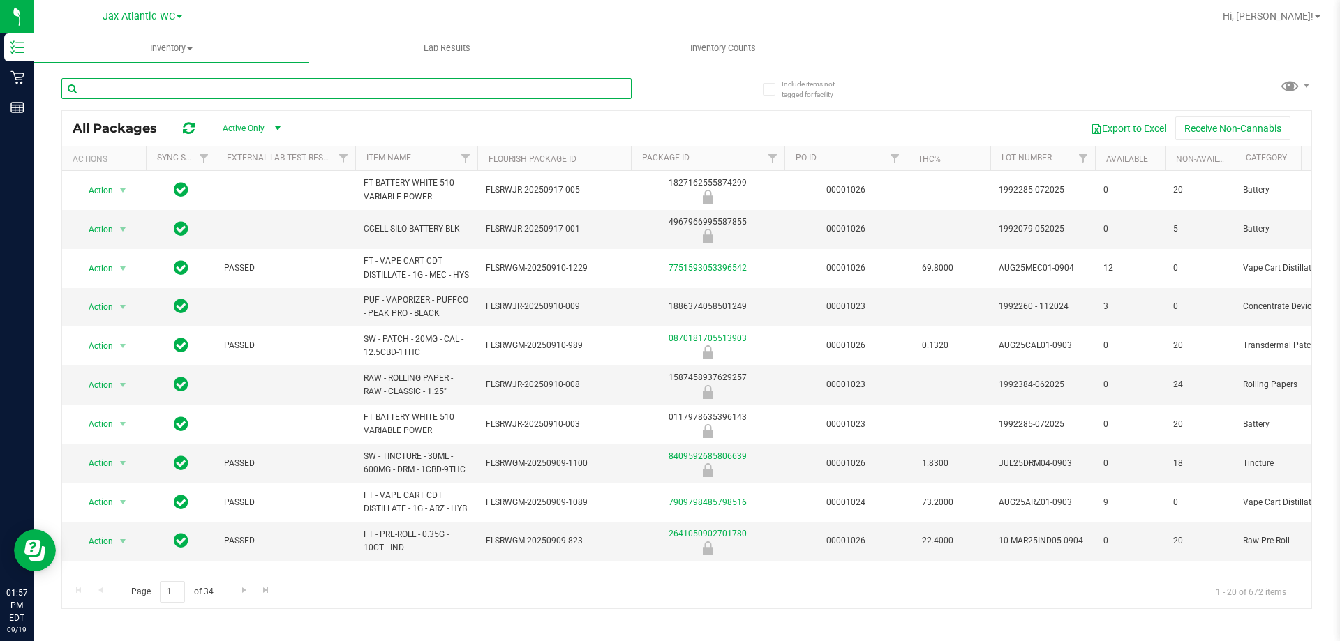
click at [166, 96] on input "text" at bounding box center [346, 88] width 570 height 21
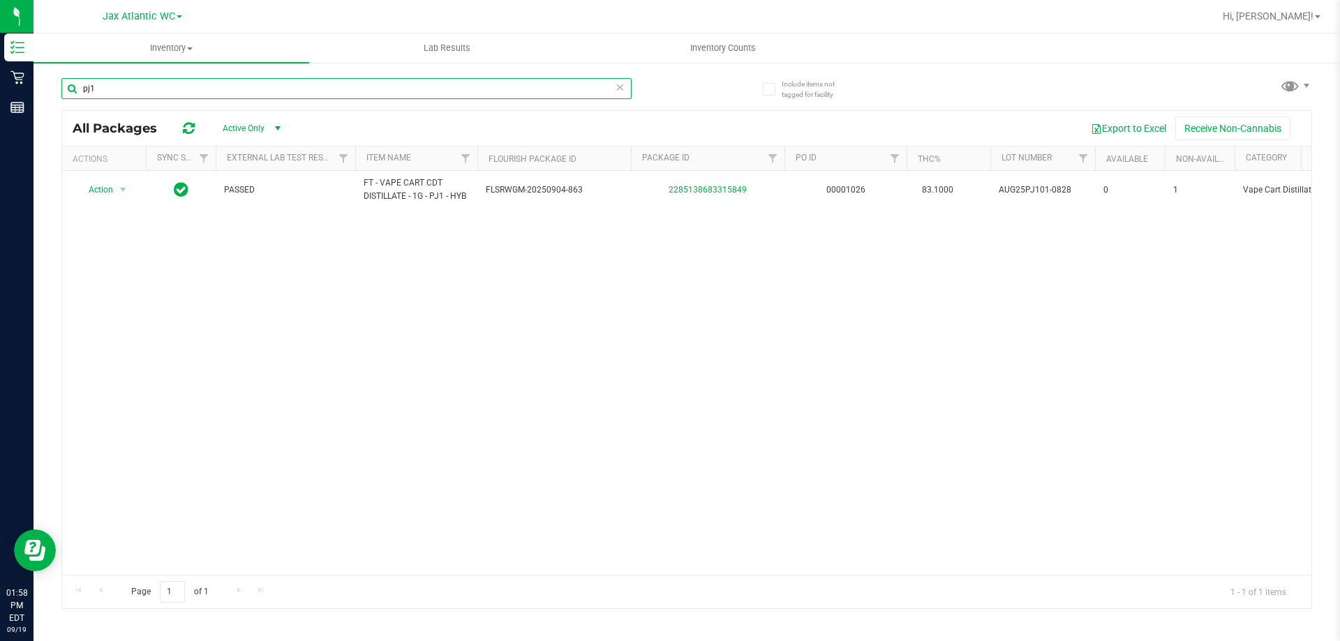
click at [128, 83] on input "pj1" at bounding box center [346, 88] width 570 height 21
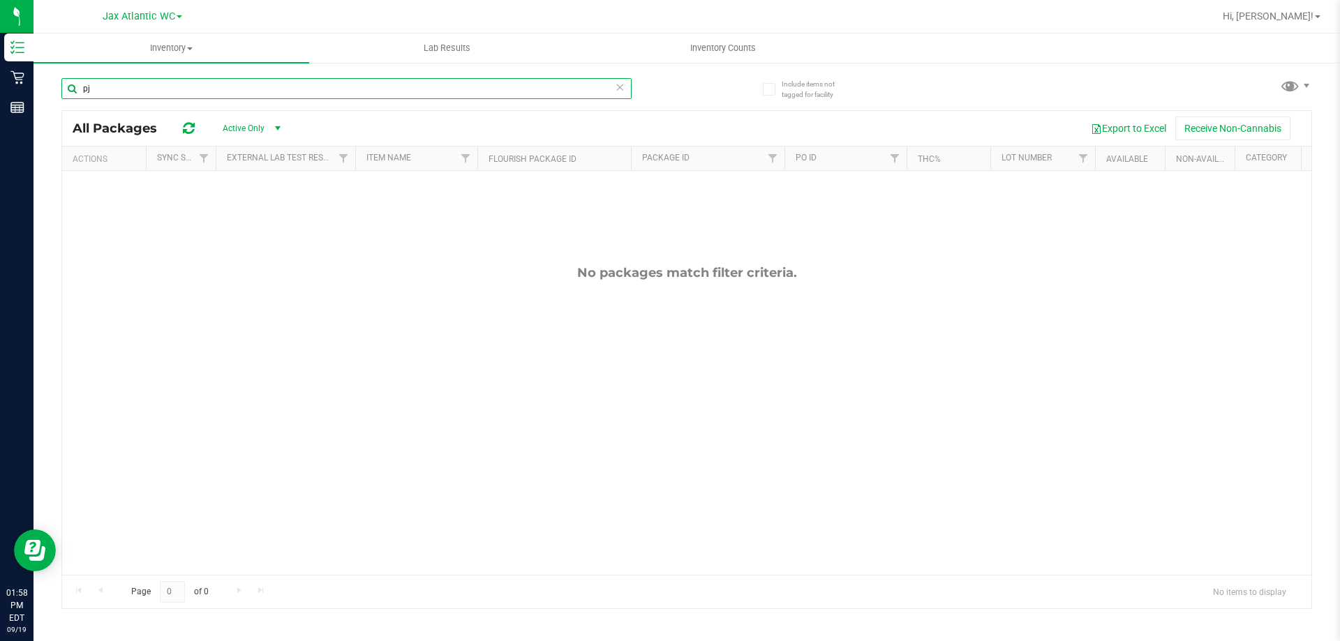
type input "p"
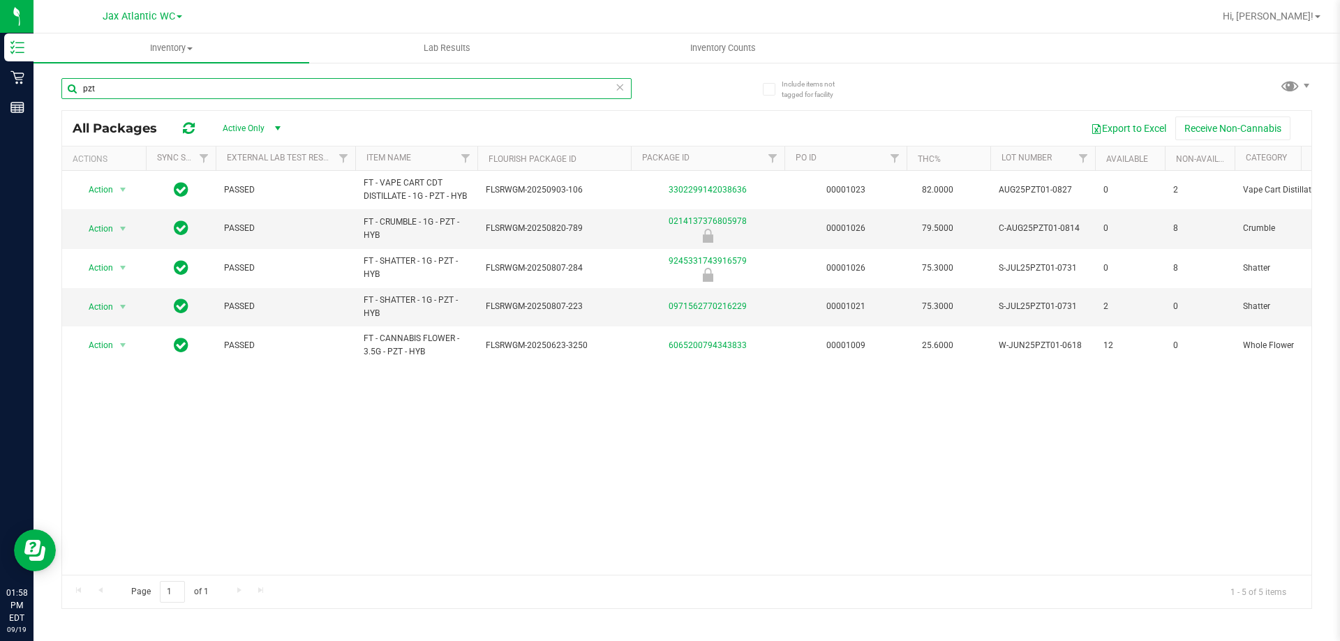
type input "pzt"
click at [652, 88] on div "pzt" at bounding box center [373, 88] width 625 height 45
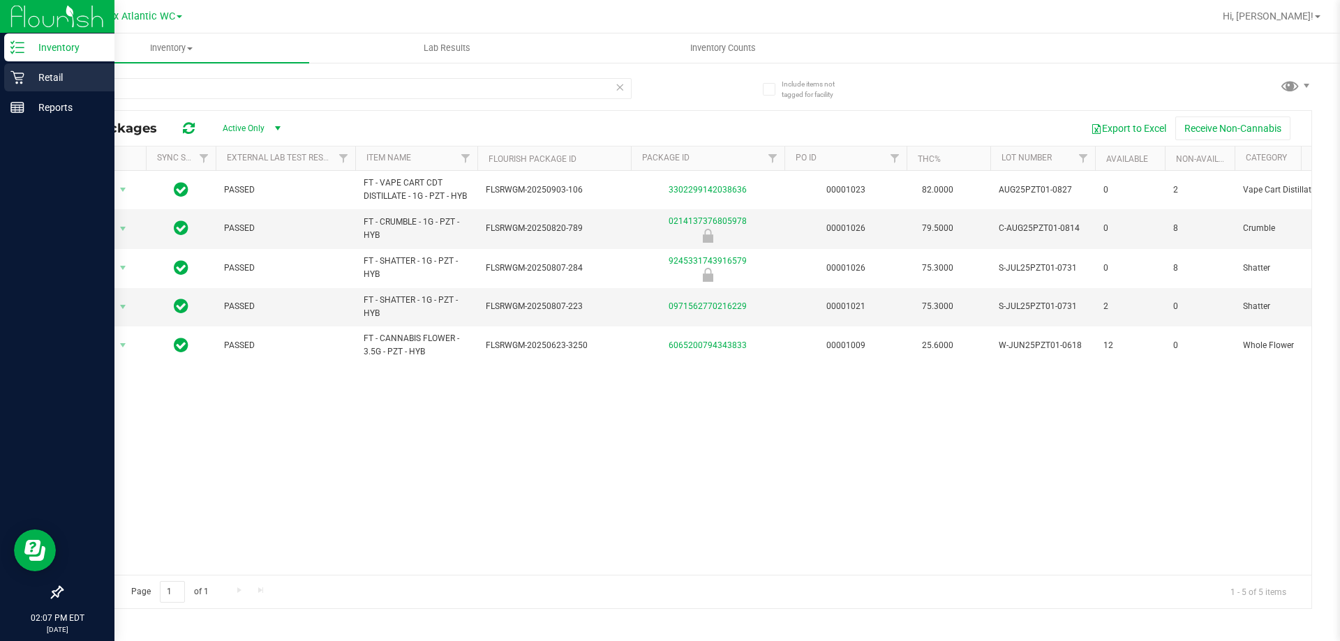
click at [34, 75] on p "Retail" at bounding box center [66, 77] width 84 height 17
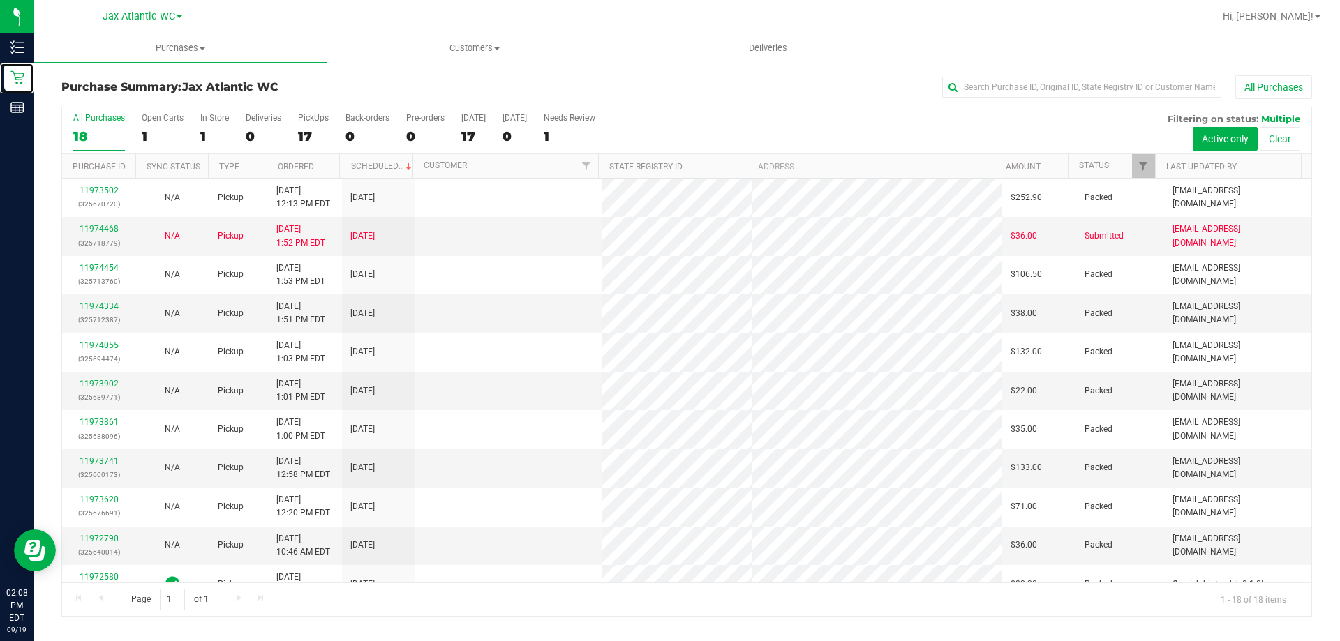
scroll to position [291, 0]
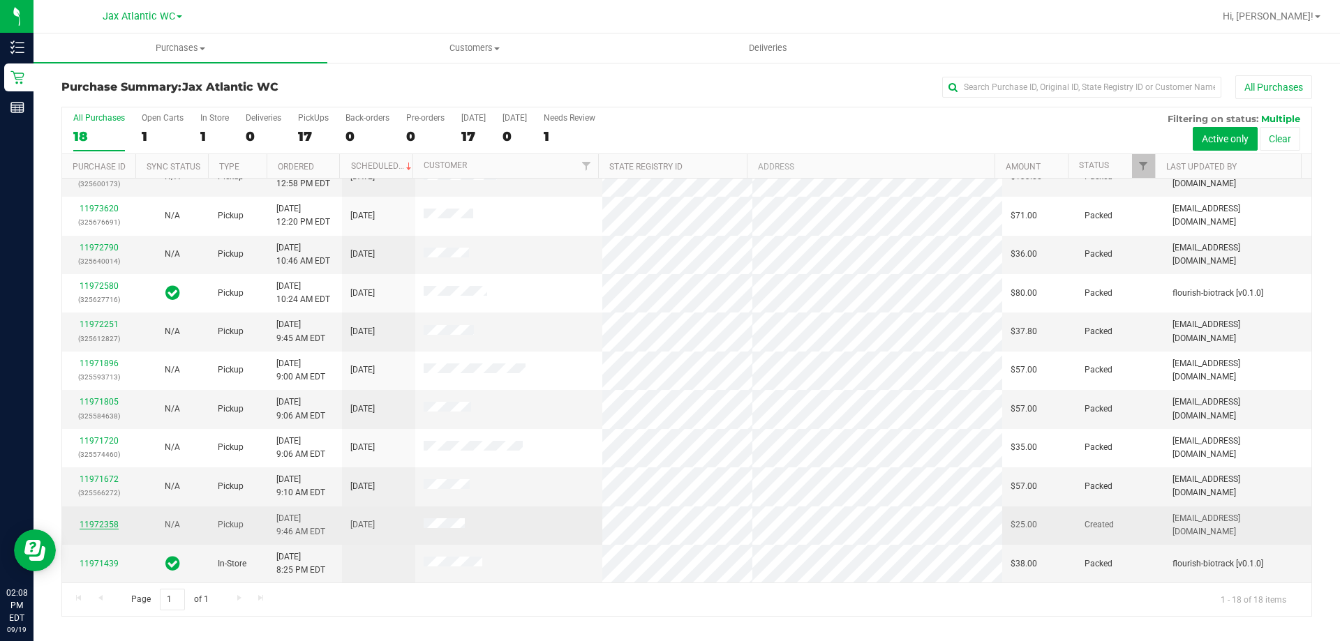
click at [105, 522] on link "11972358" at bounding box center [99, 525] width 39 height 10
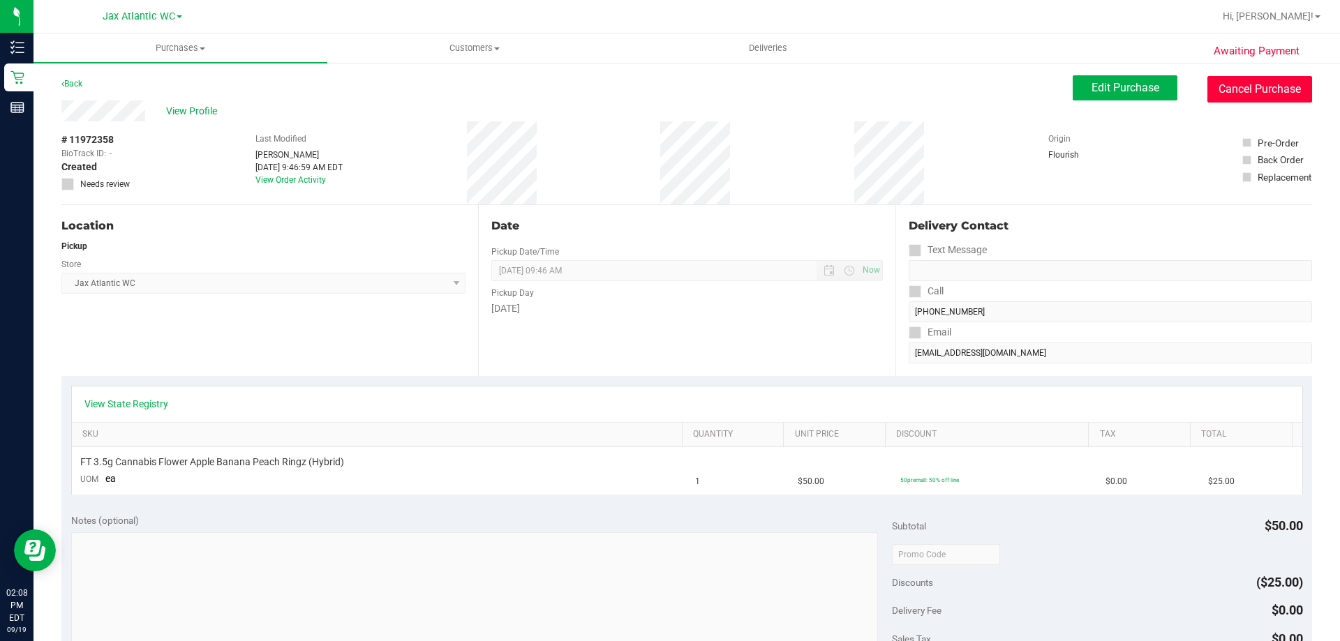
click at [1243, 93] on button "Cancel Purchase" at bounding box center [1259, 89] width 105 height 27
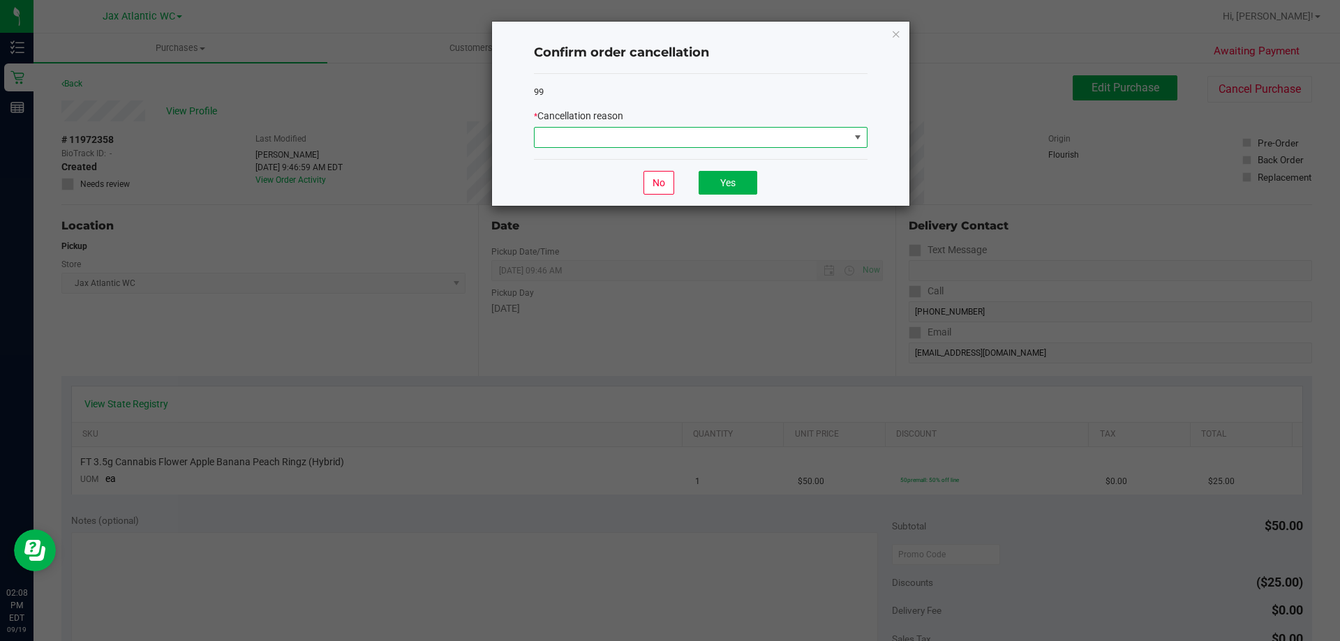
click at [667, 137] on span at bounding box center [691, 138] width 315 height 20
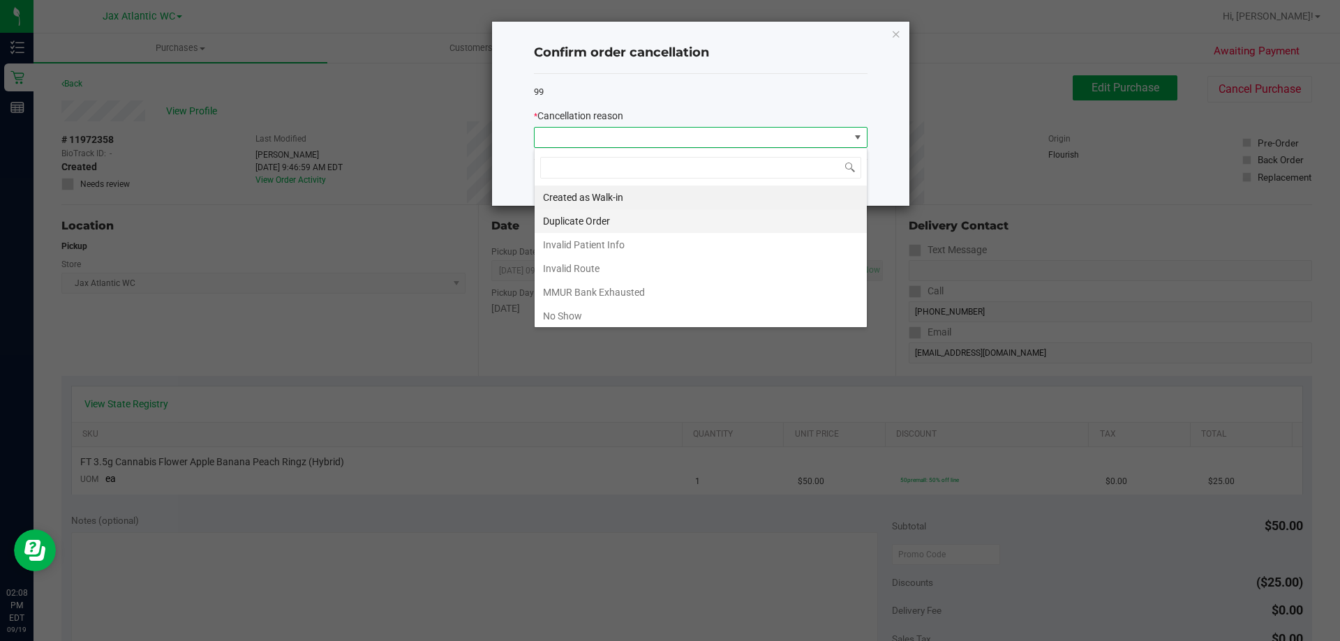
scroll to position [21, 334]
click at [708, 103] on div "99 * Cancellation reason" at bounding box center [701, 117] width 334 height 86
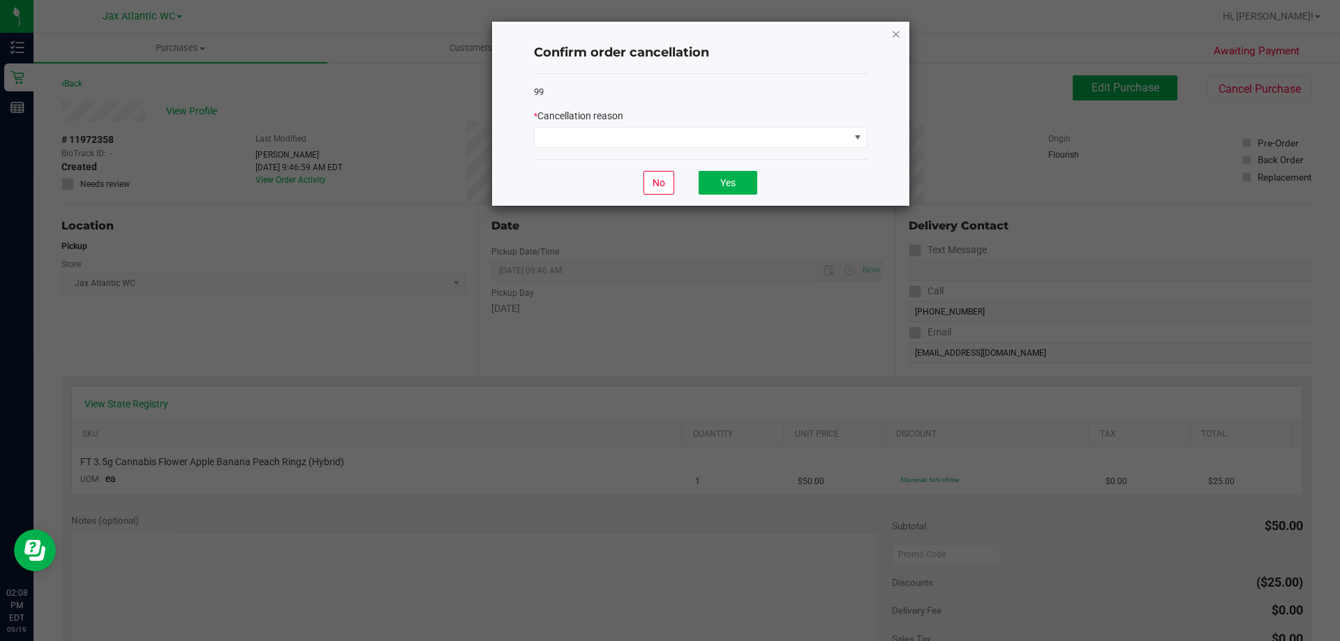
click at [892, 36] on icon "Close" at bounding box center [896, 33] width 10 height 17
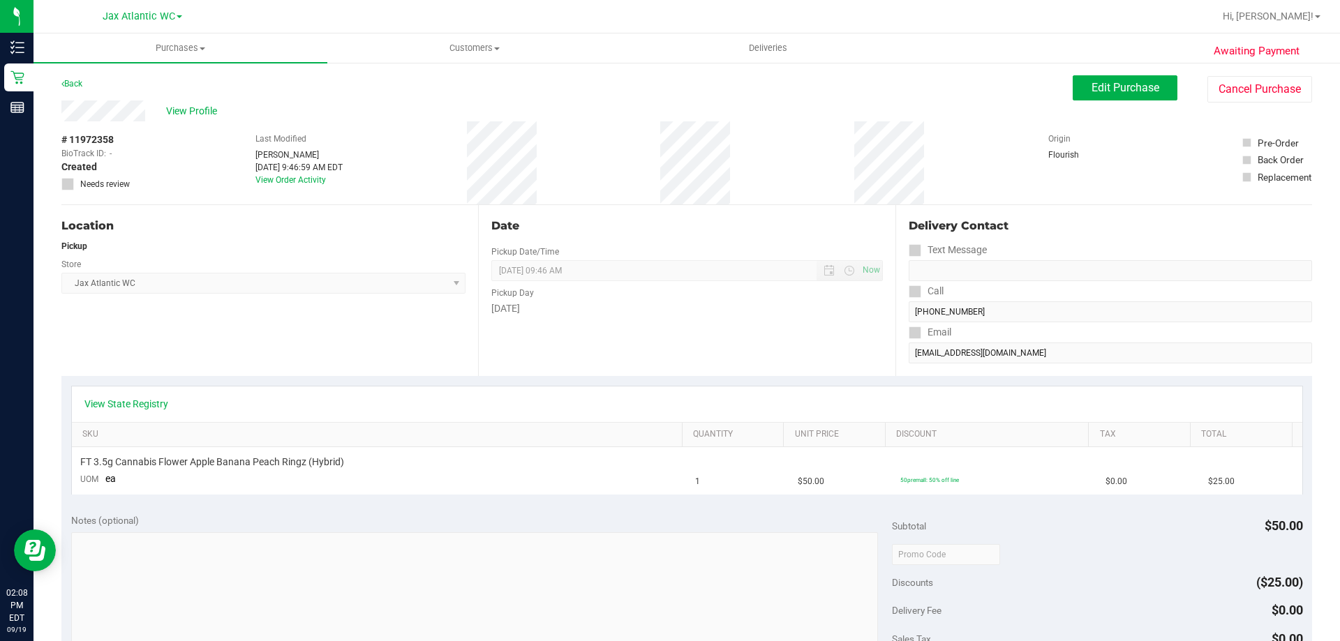
click at [760, 93] on div "Back Edit Purchase Cancel Purchase" at bounding box center [686, 87] width 1250 height 25
click at [393, 101] on div "View Profile" at bounding box center [566, 110] width 1011 height 21
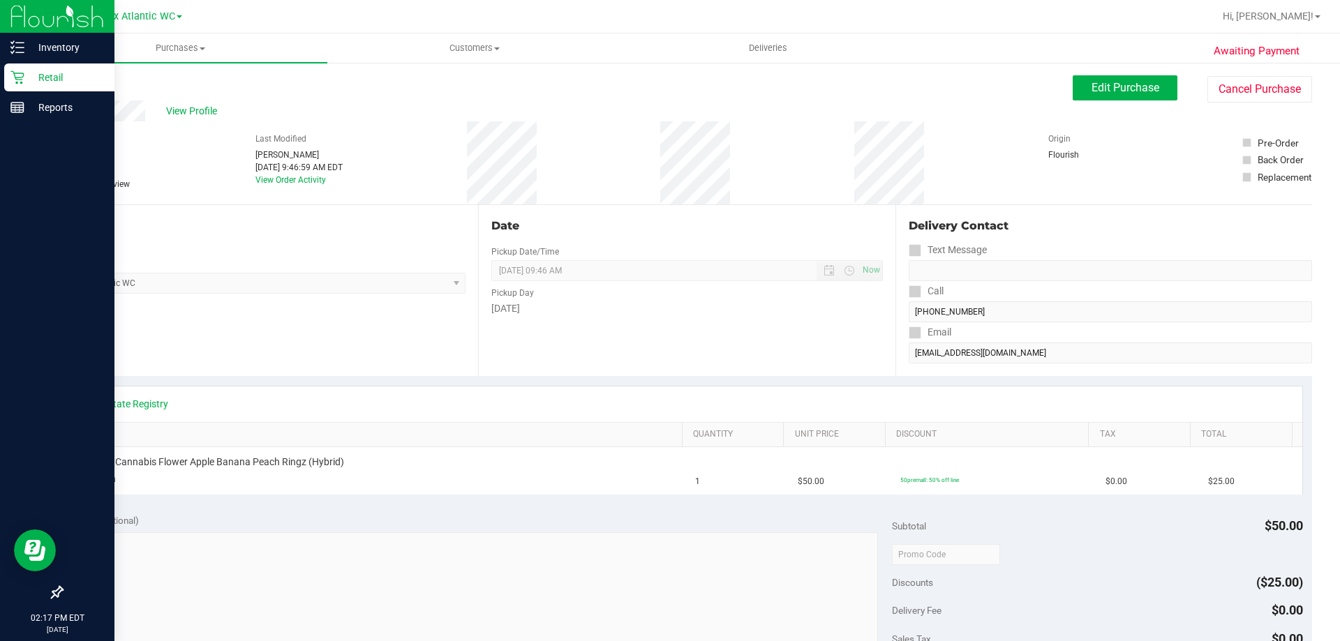
click at [16, 70] on div "Retail" at bounding box center [59, 77] width 110 height 28
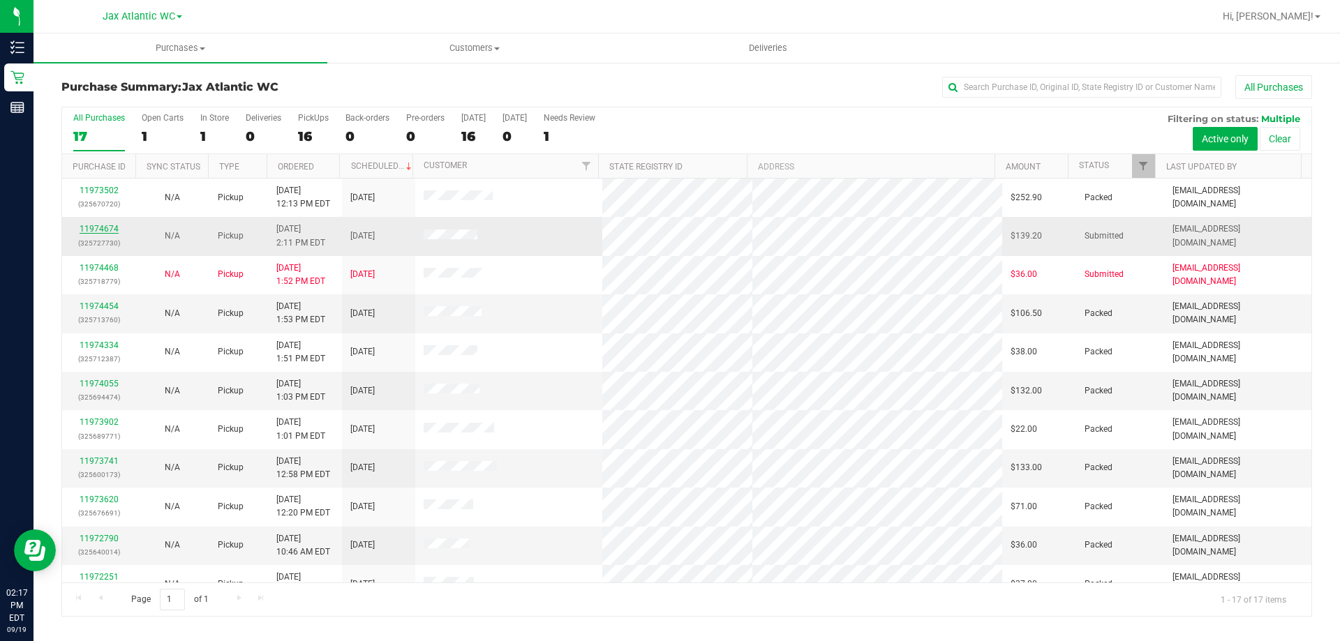
click at [105, 230] on link "11974674" at bounding box center [99, 229] width 39 height 10
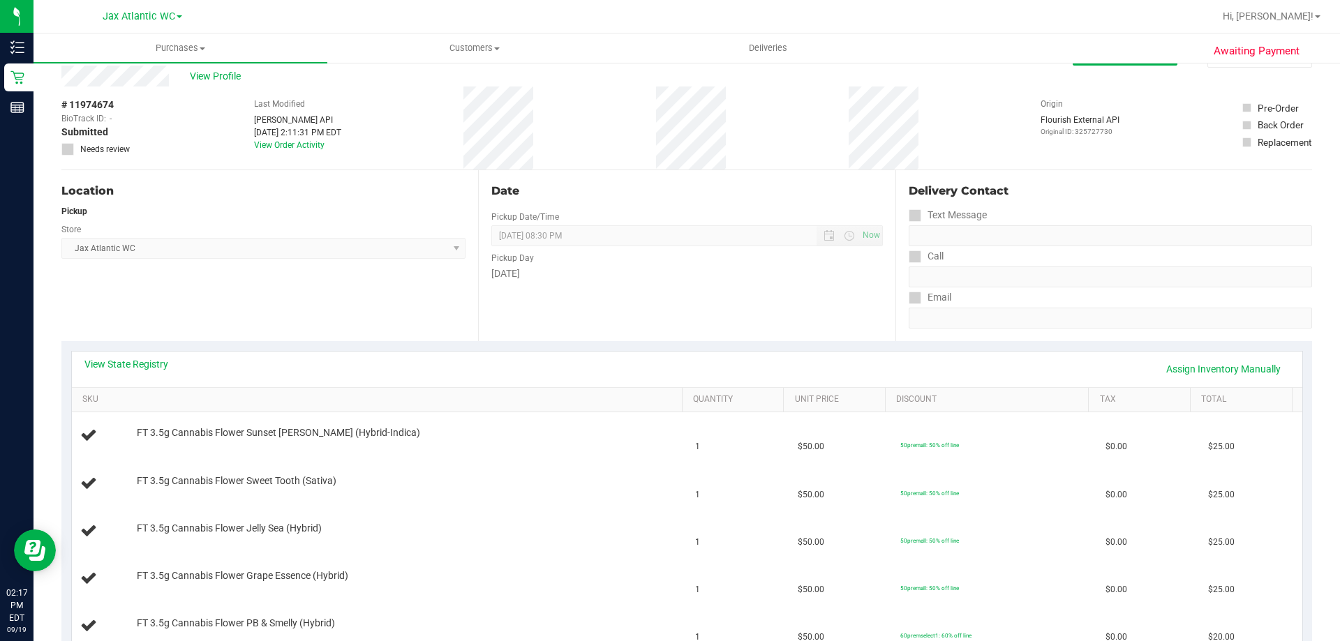
scroll to position [70, 0]
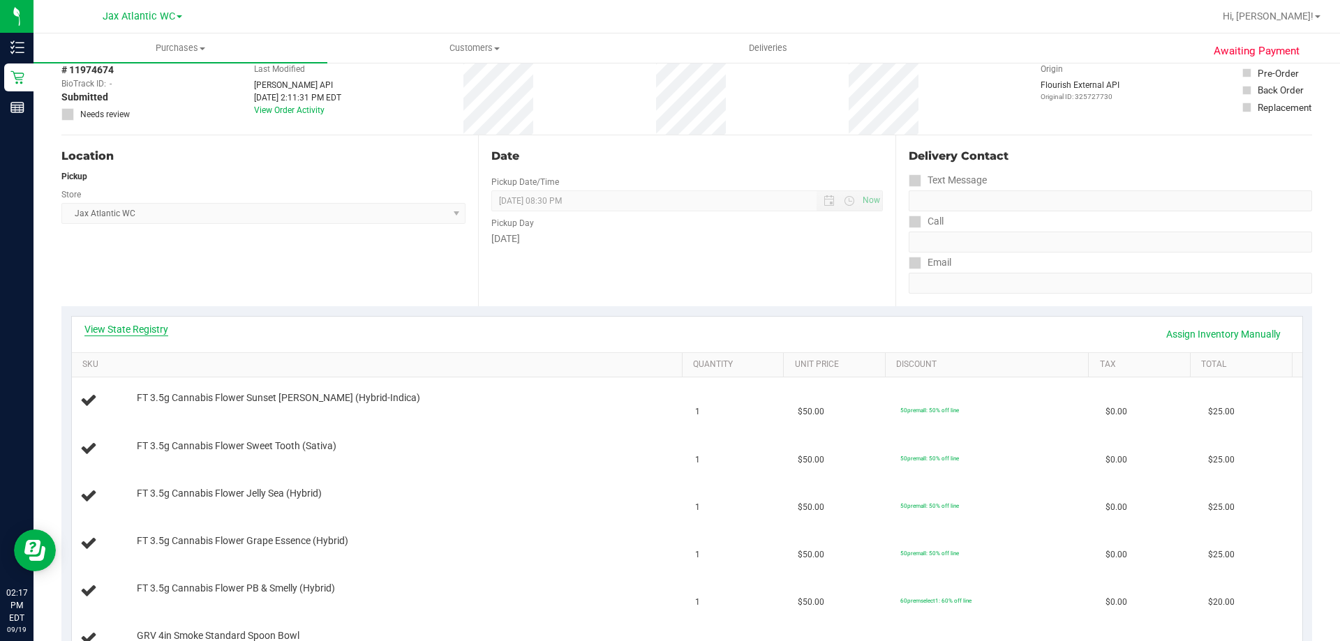
click at [128, 334] on link "View State Registry" at bounding box center [126, 329] width 84 height 14
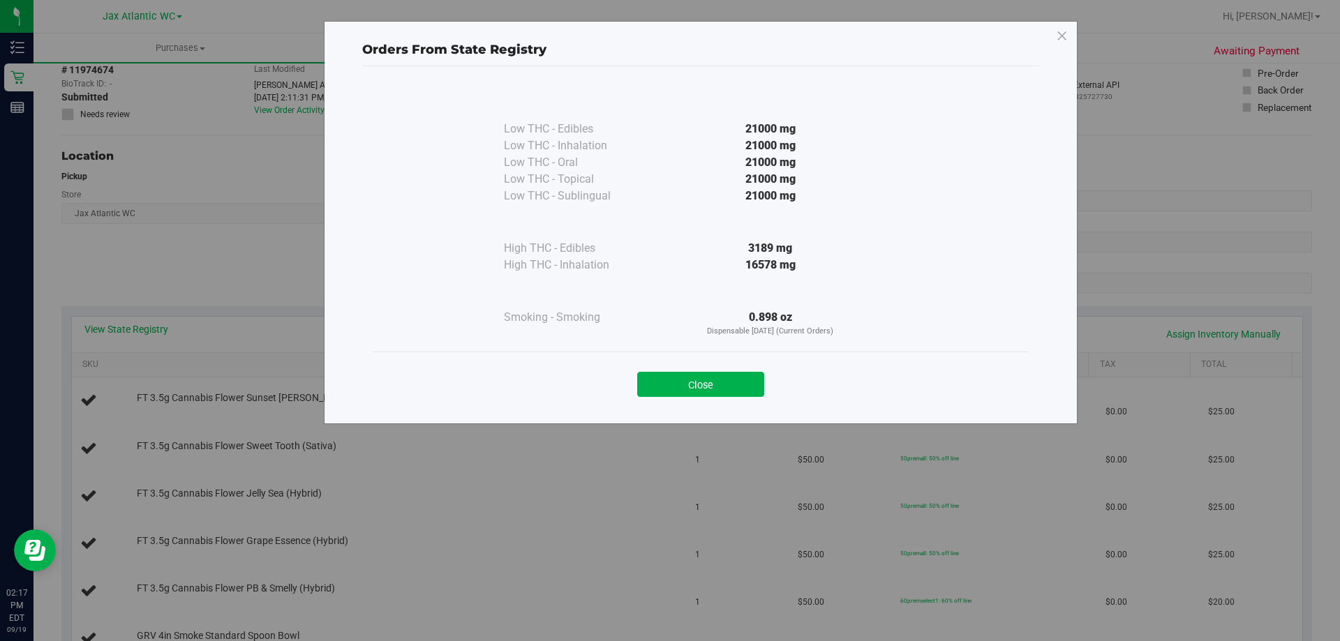
click at [726, 397] on div "Close" at bounding box center [701, 380] width 656 height 57
click at [674, 391] on button "Close" at bounding box center [700, 384] width 127 height 25
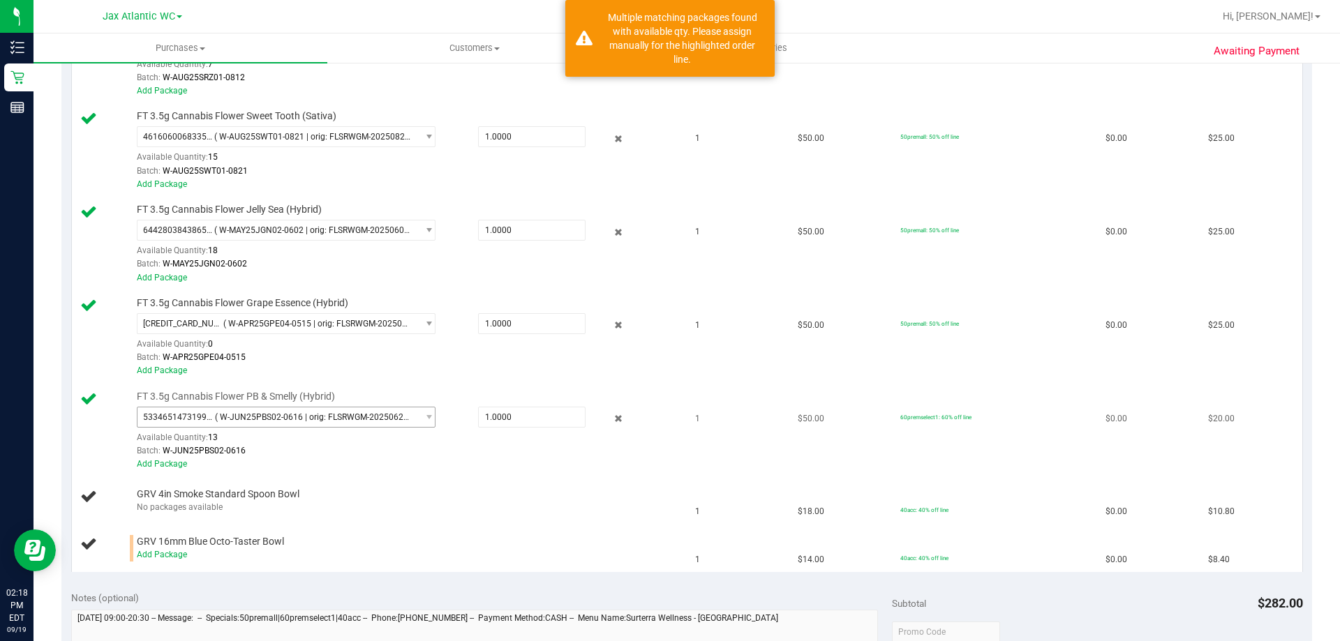
scroll to position [488, 0]
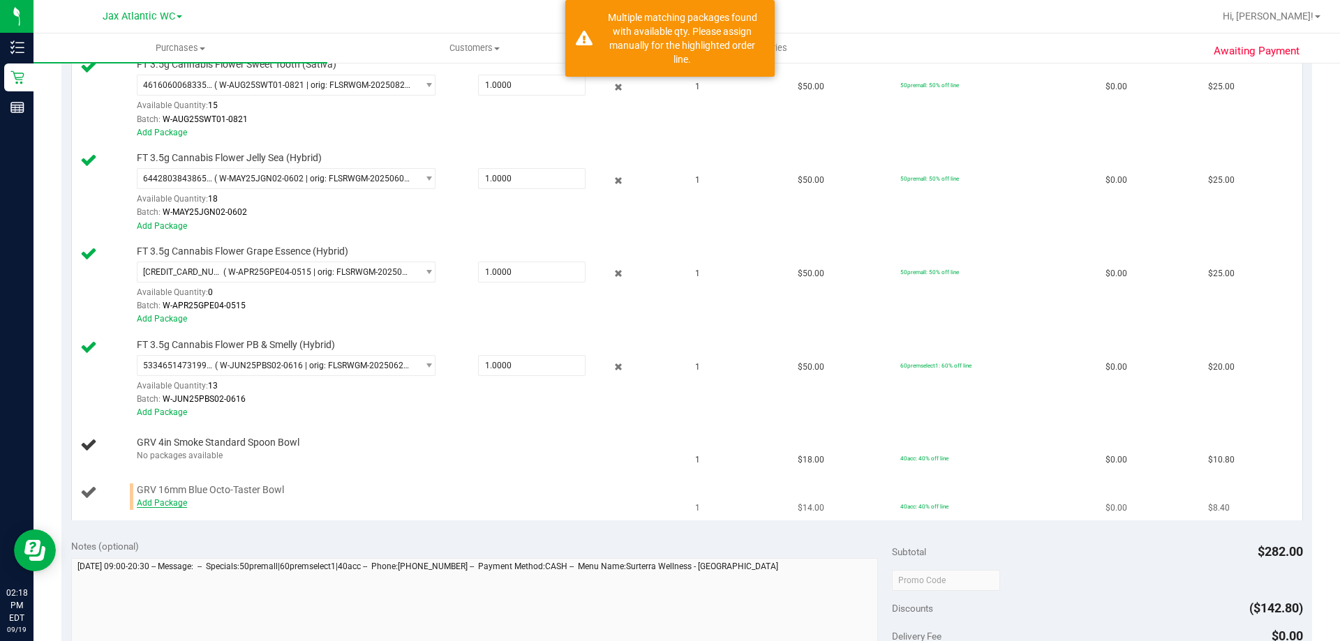
click at [174, 505] on link "Add Package" at bounding box center [162, 503] width 50 height 10
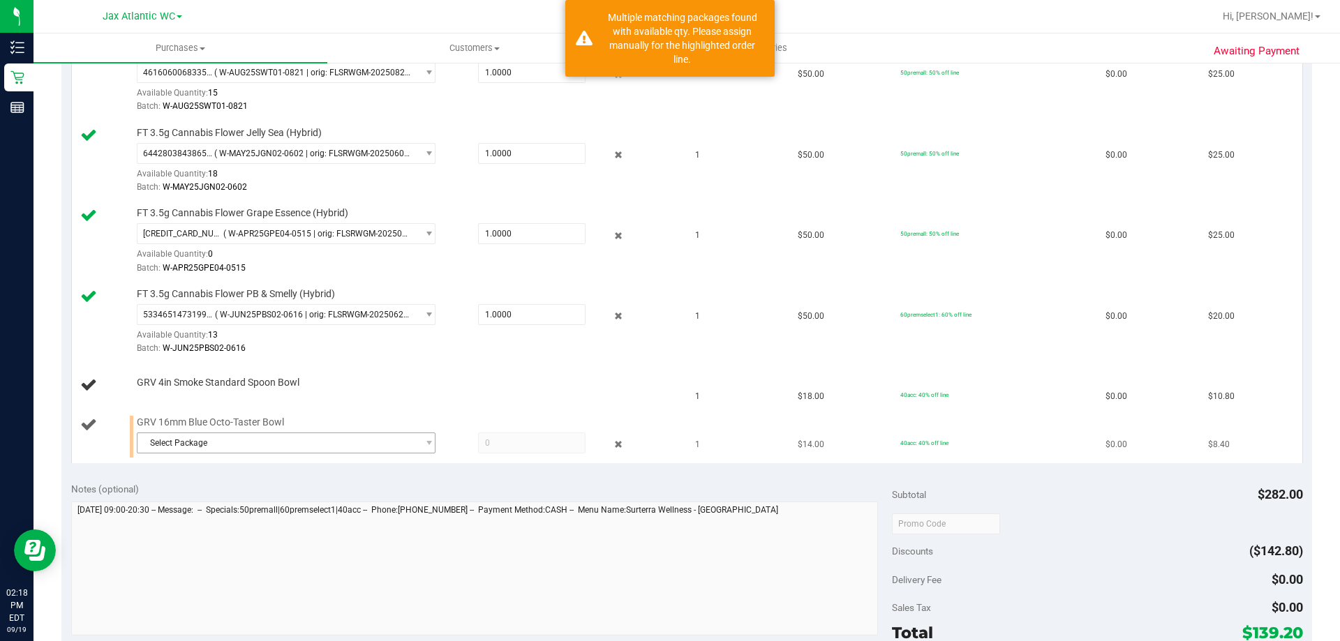
click at [230, 442] on span "Select Package" at bounding box center [277, 443] width 280 height 20
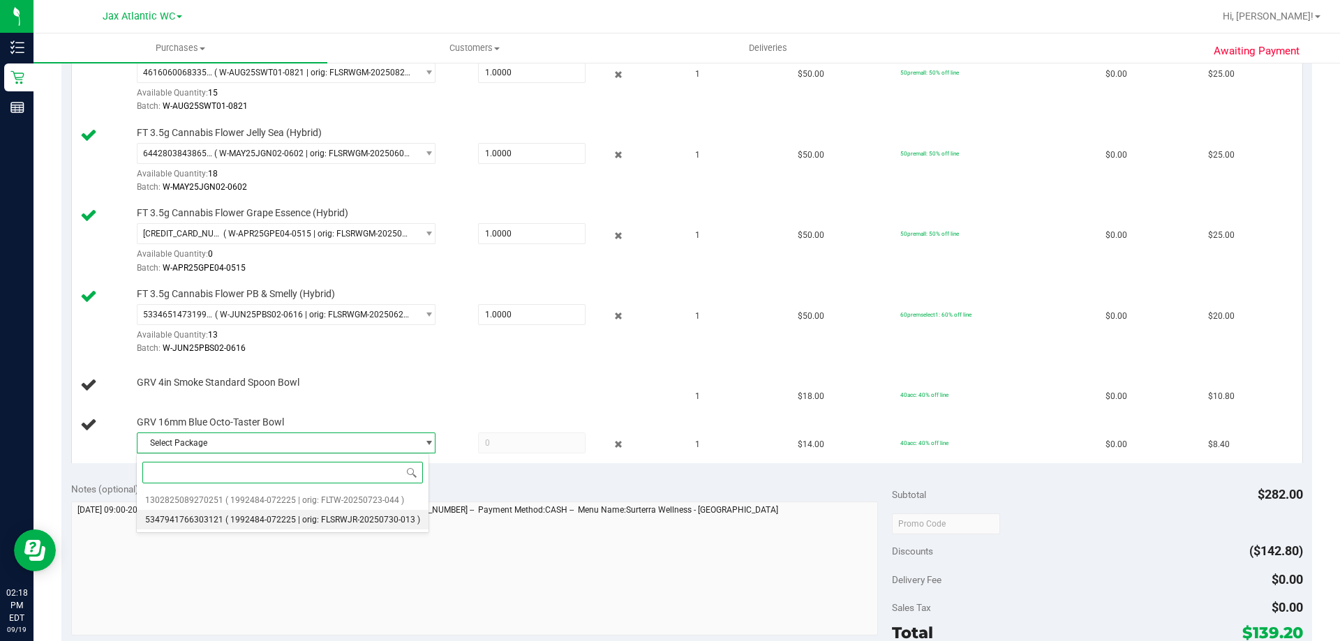
click at [255, 525] on span "( 1992484-072225 | orig: FLSRWJR-20250730-013 )" at bounding box center [322, 520] width 195 height 10
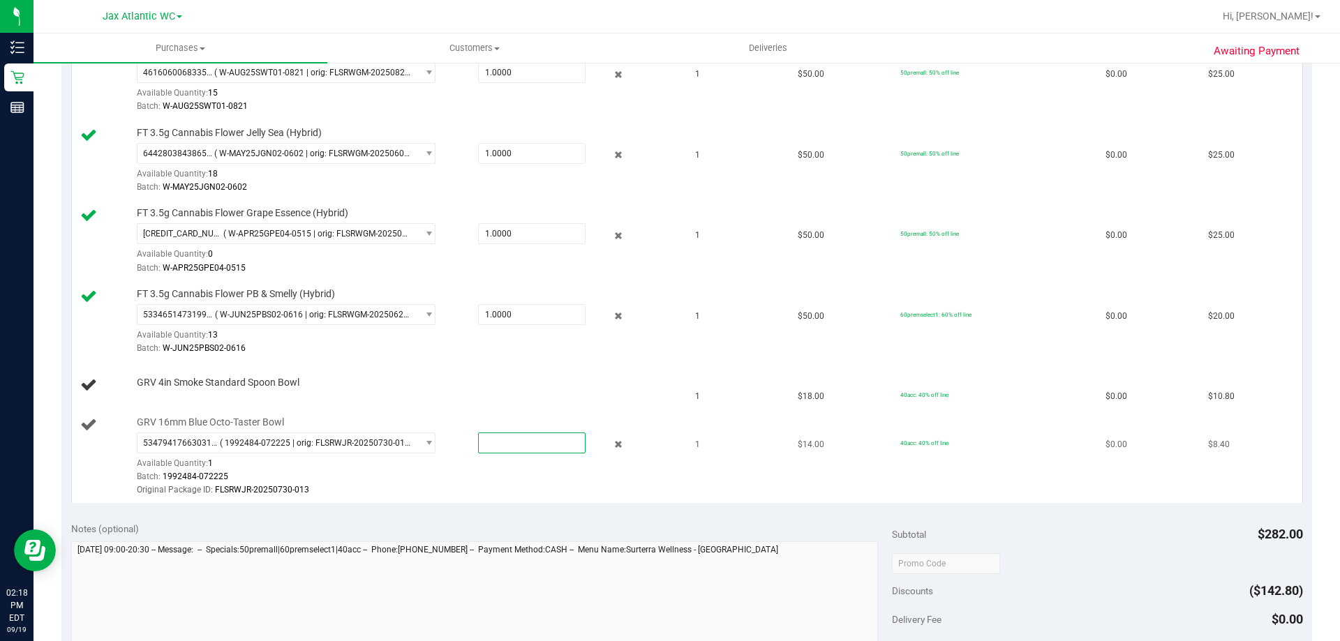
click at [514, 444] on span at bounding box center [531, 443] width 107 height 21
type input "1"
type input "1.0000"
click at [777, 517] on div "Notes (optional) Subtotal $282.00 Discounts ($142.80) Delivery Fee $0.00 Sales …" at bounding box center [686, 638] width 1250 height 251
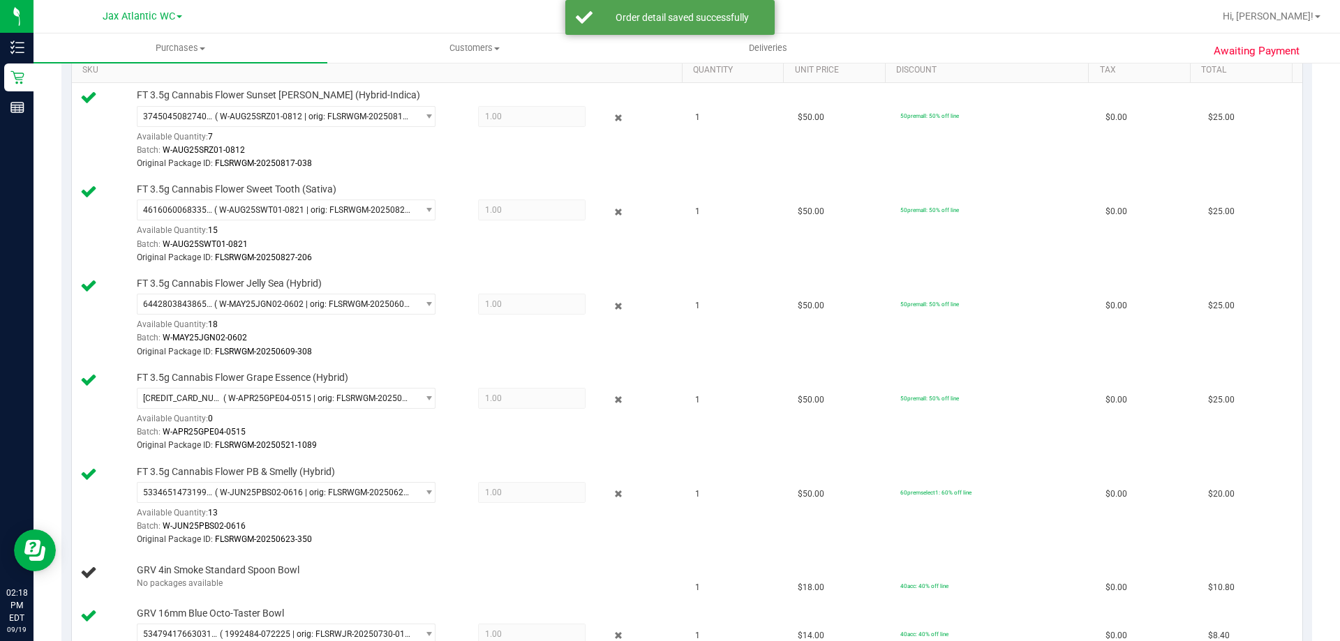
scroll to position [209, 0]
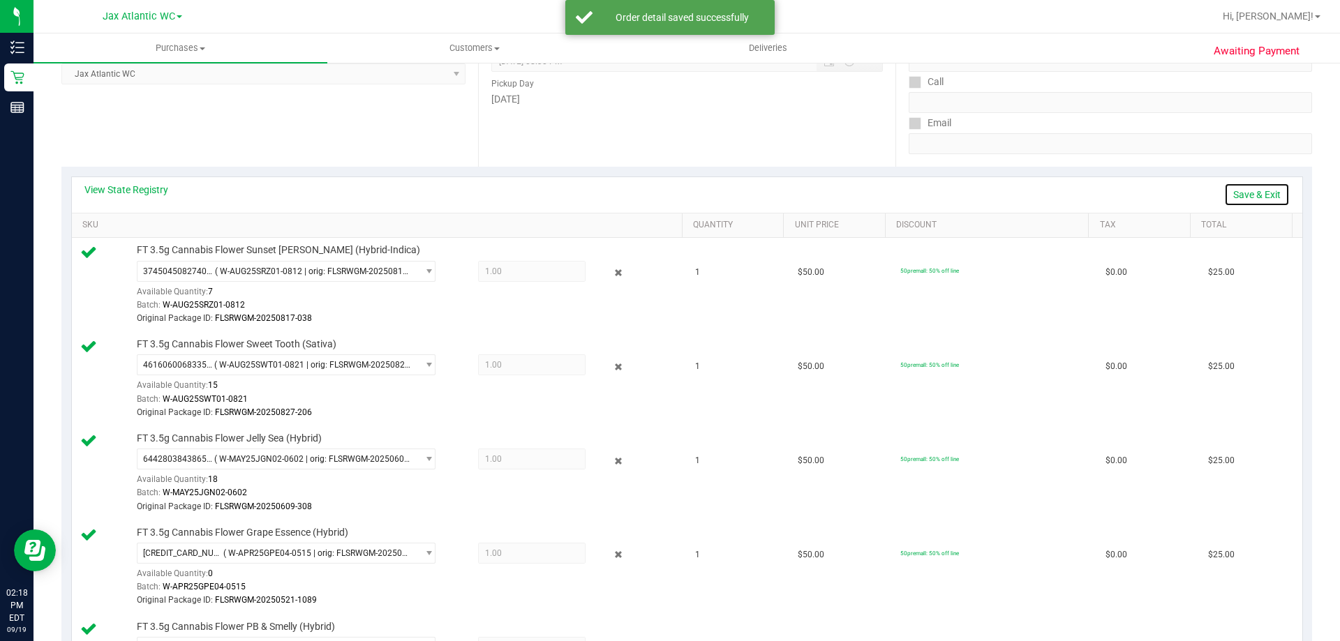
click at [1229, 195] on link "Save & Exit" at bounding box center [1257, 195] width 66 height 24
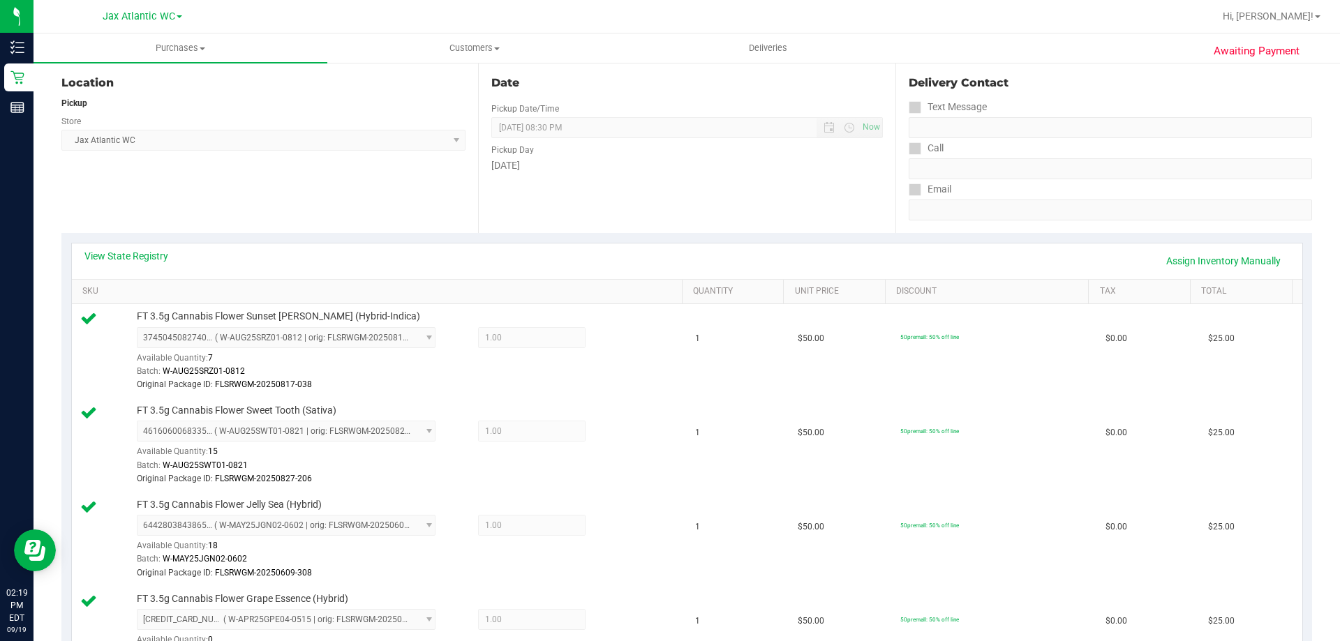
scroll to position [140, 0]
click at [1191, 269] on link "Assign Inventory Manually" at bounding box center [1223, 265] width 133 height 24
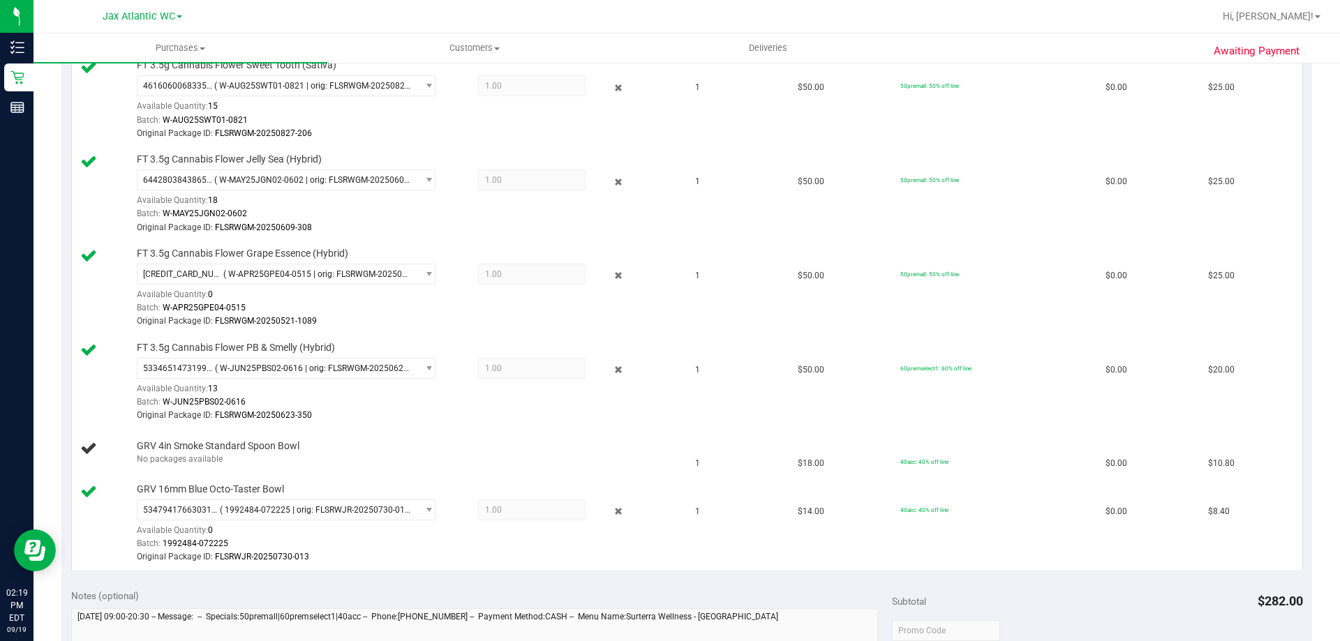
scroll to position [209, 0]
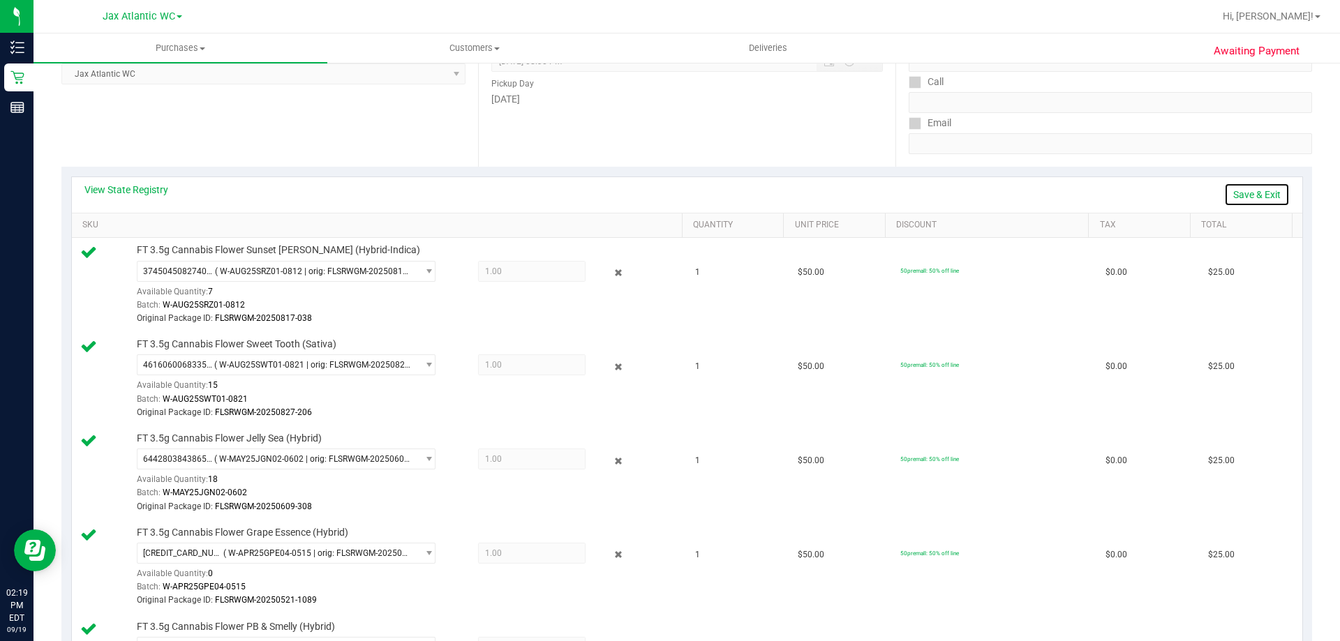
click at [1245, 199] on link "Save & Exit" at bounding box center [1257, 195] width 66 height 24
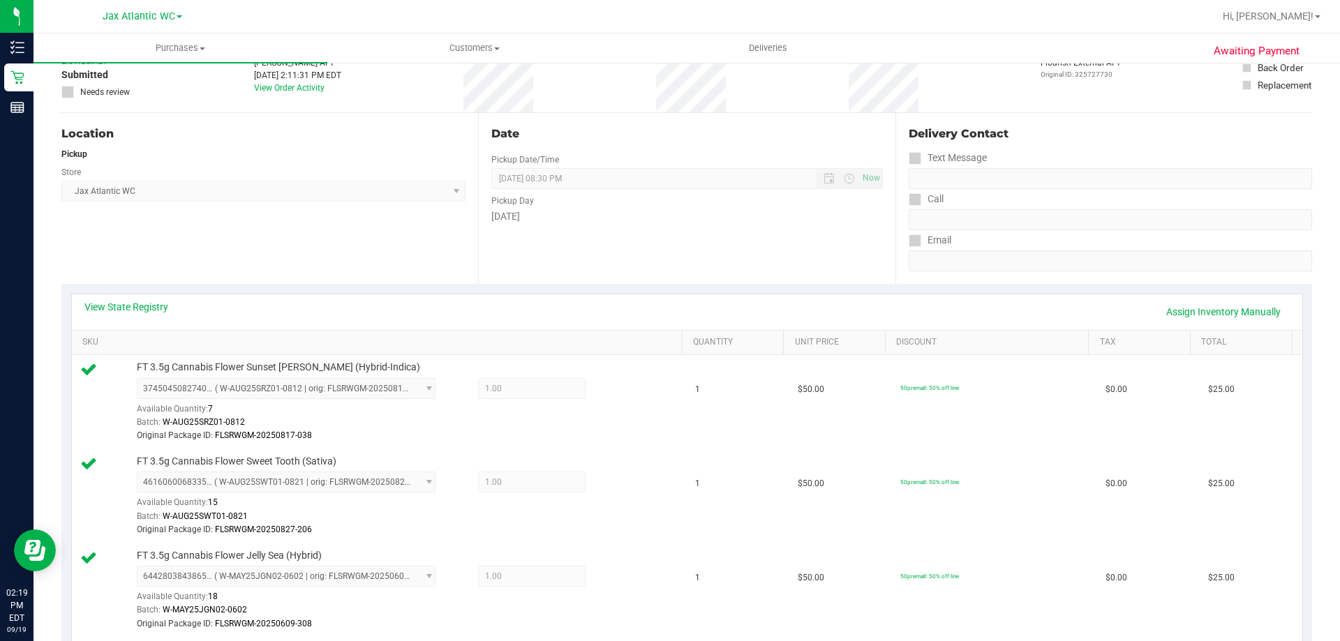
scroll to position [70, 0]
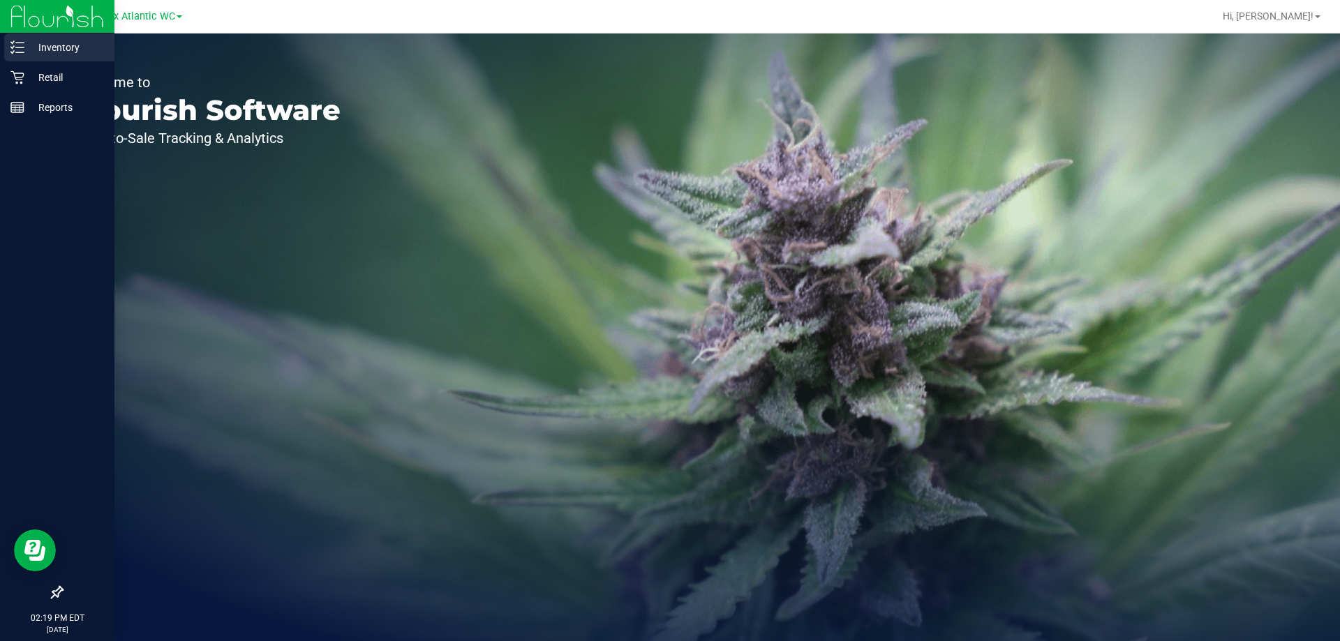
click at [61, 52] on p "Inventory" at bounding box center [66, 47] width 84 height 17
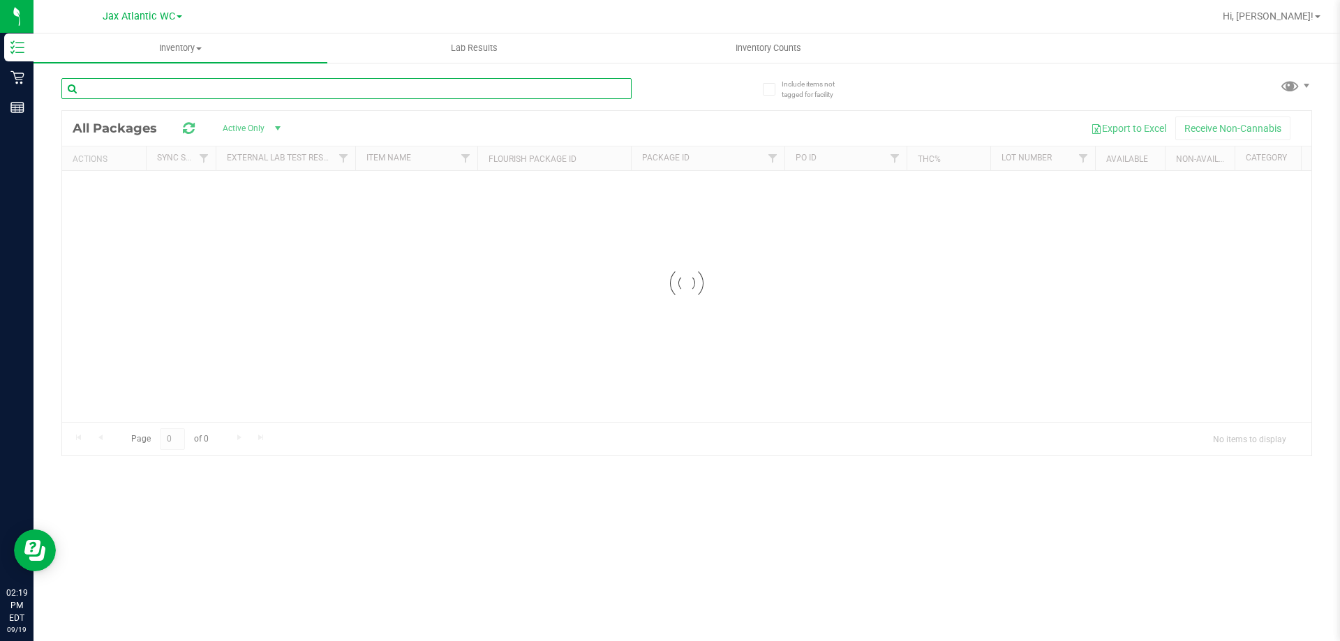
click at [175, 89] on input "text" at bounding box center [346, 88] width 570 height 21
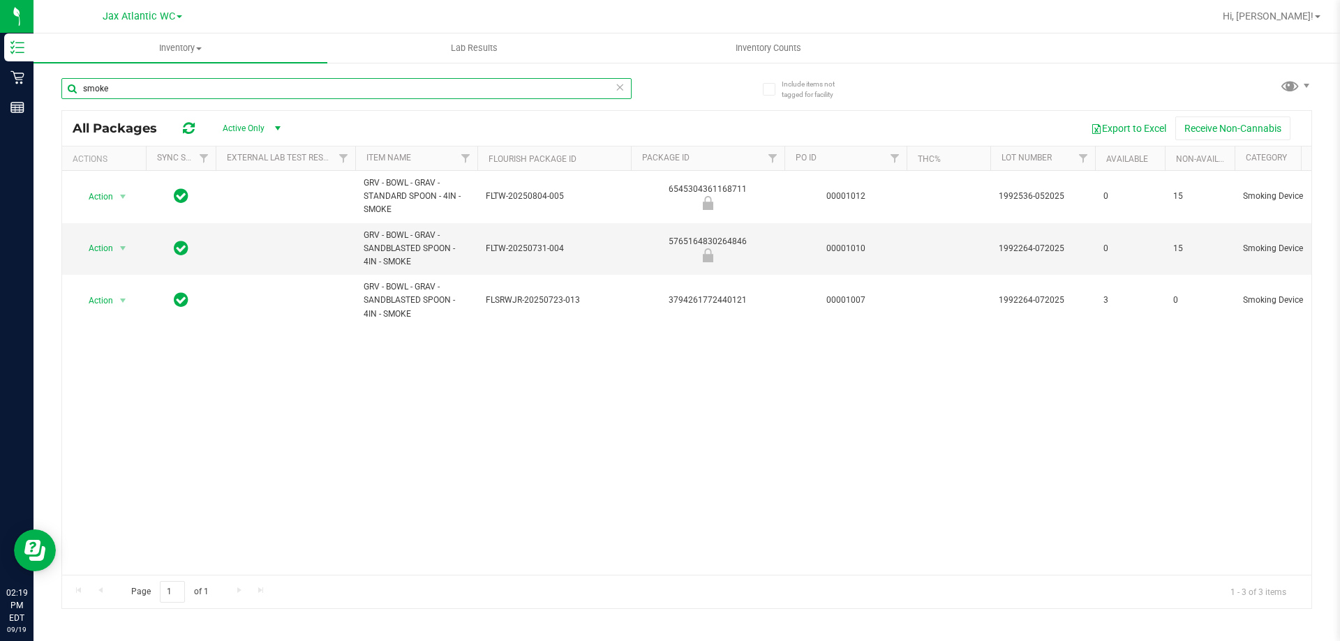
type input "smoke"
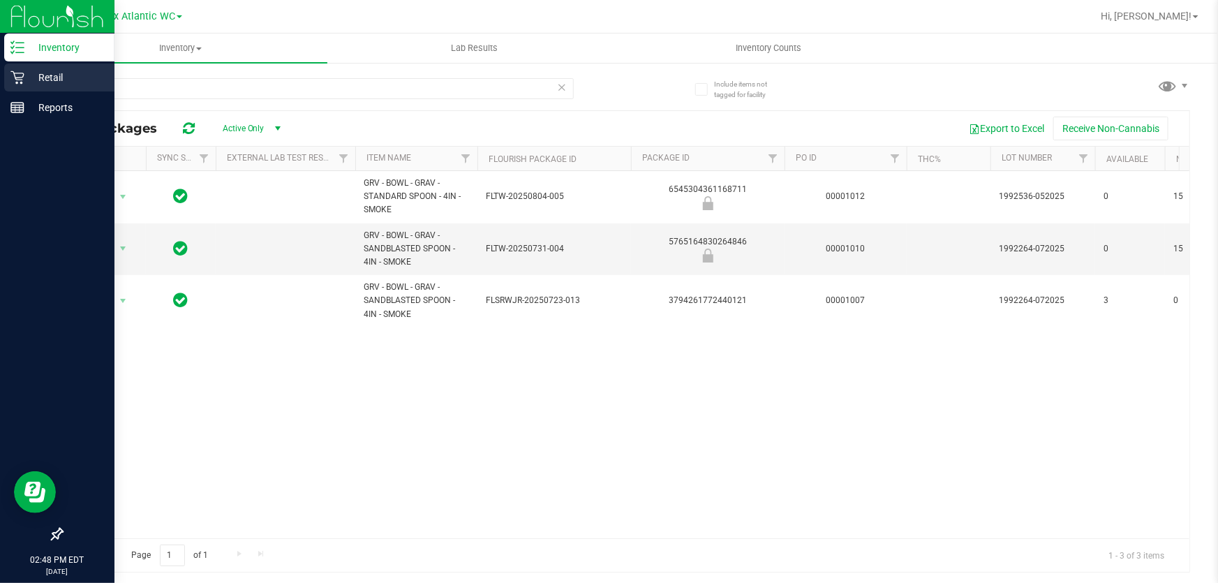
click at [38, 78] on p "Retail" at bounding box center [66, 77] width 84 height 17
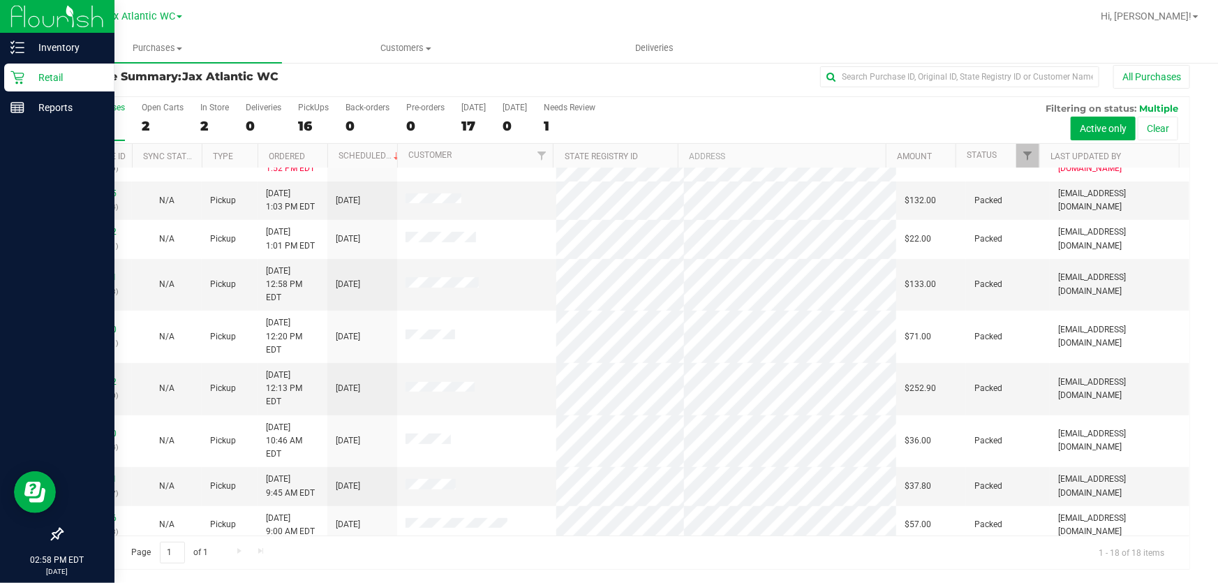
scroll to position [327, 0]
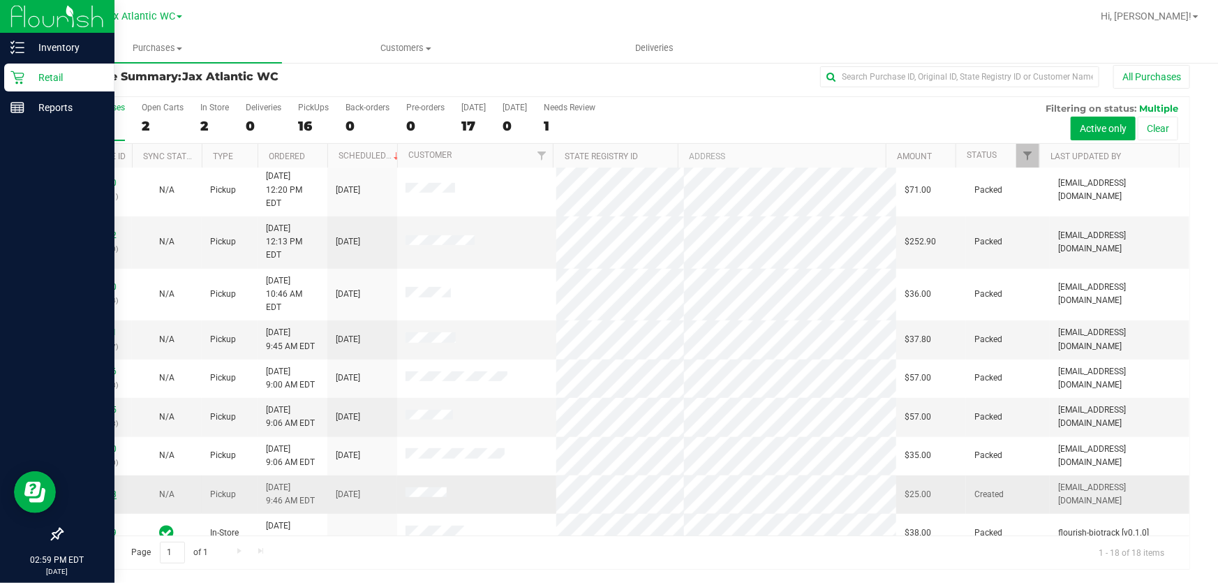
click at [113, 489] on link "11972358" at bounding box center [96, 494] width 39 height 10
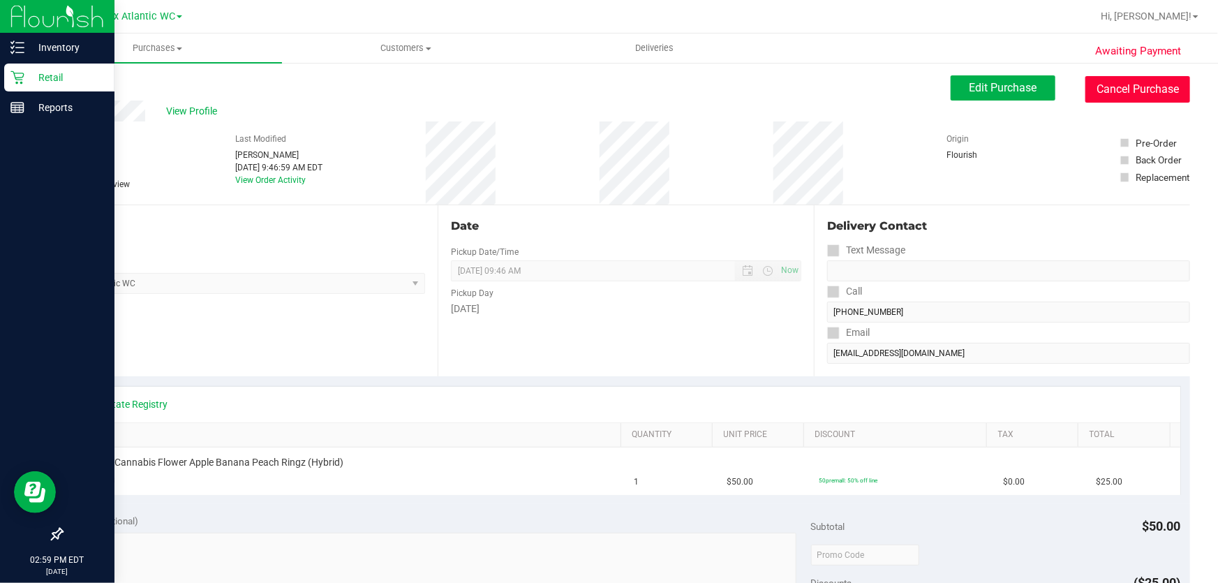
click at [1135, 93] on button "Cancel Purchase" at bounding box center [1137, 89] width 105 height 27
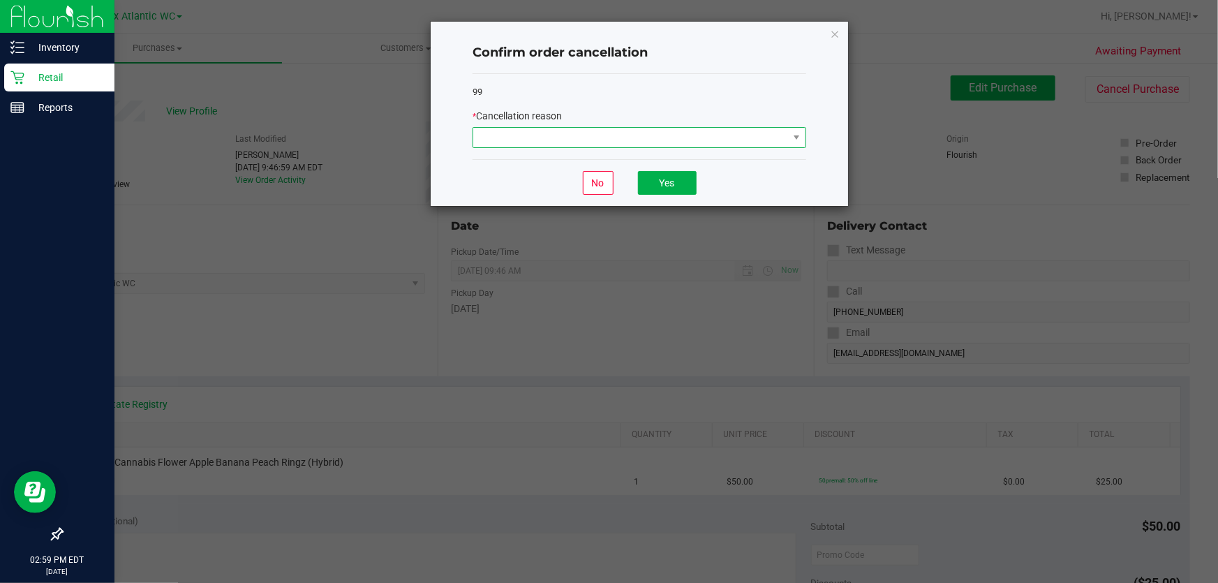
click at [668, 133] on span at bounding box center [630, 138] width 315 height 20
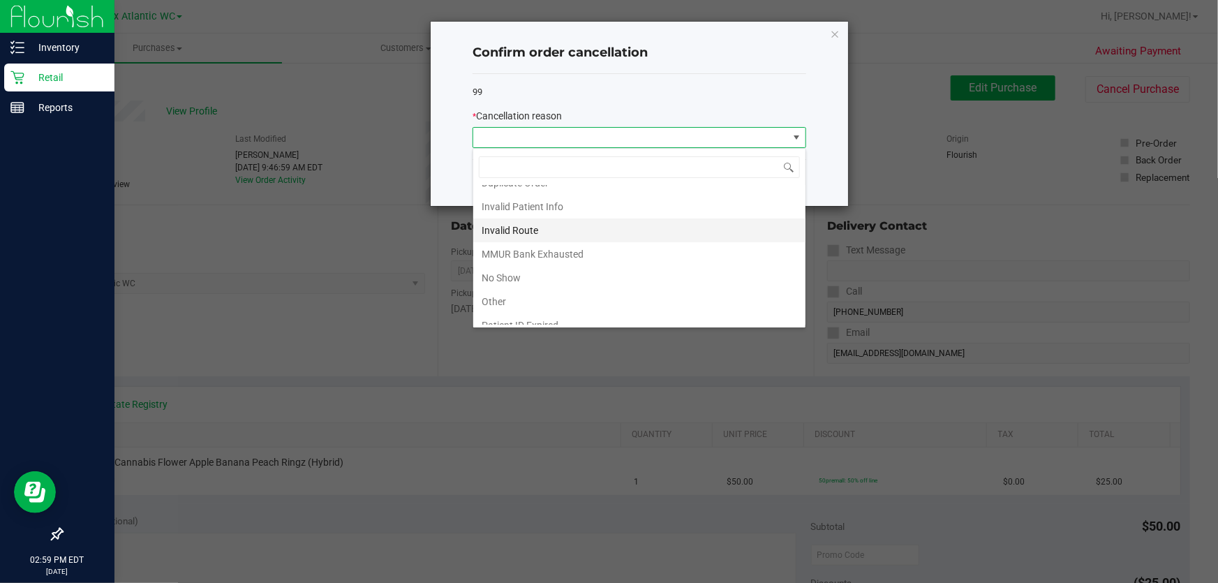
scroll to position [72, 0]
click at [528, 317] on li "Preferred Product OOS" at bounding box center [639, 315] width 332 height 24
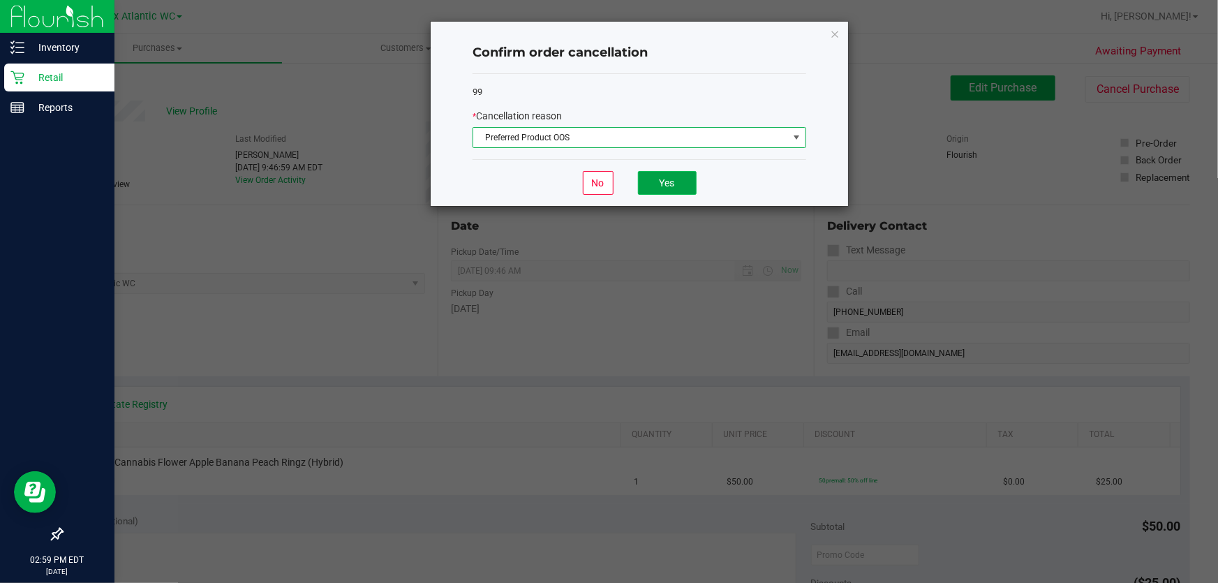
click at [657, 184] on button "Yes" at bounding box center [667, 183] width 59 height 24
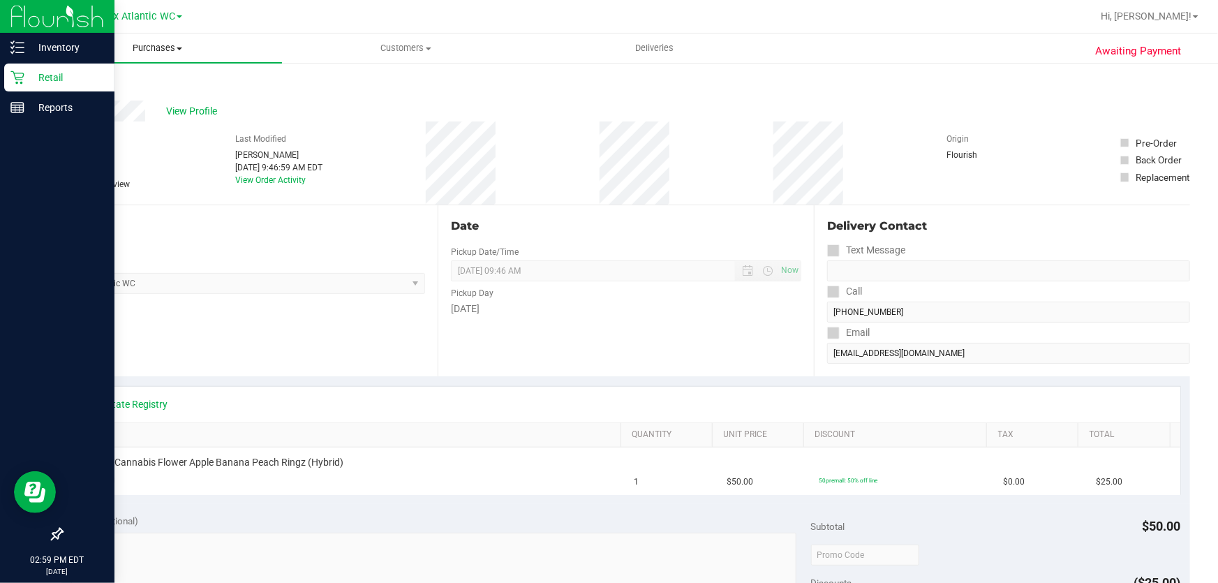
click at [155, 49] on span "Purchases" at bounding box center [157, 48] width 248 height 13
click at [110, 100] on span "Fulfillment" at bounding box center [76, 101] width 87 height 12
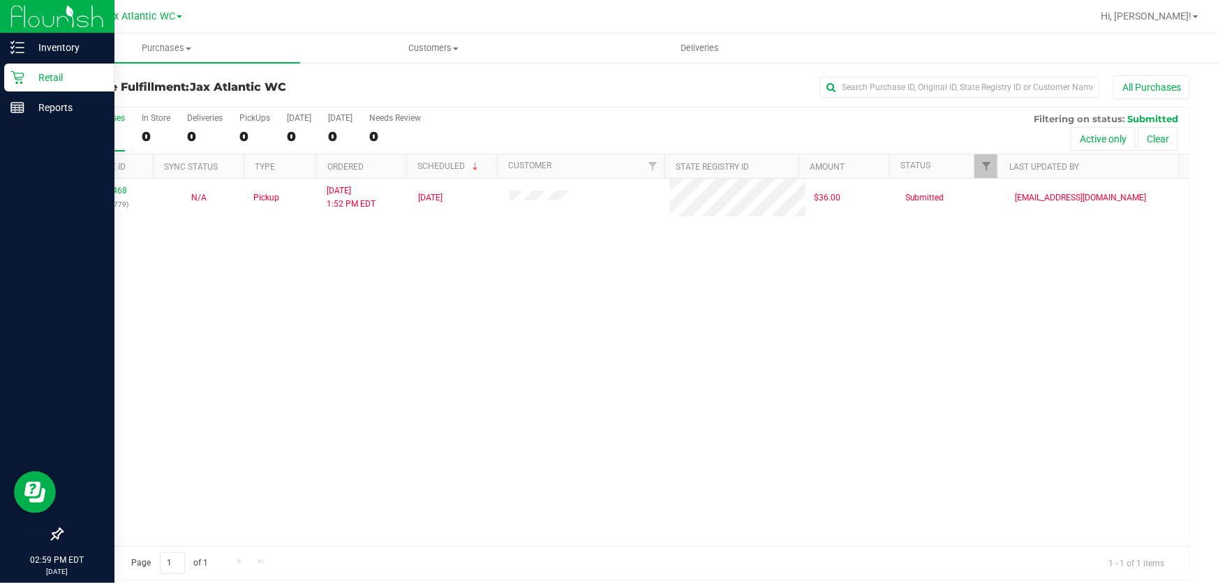
click at [485, 255] on div "11974468 (325718779) N/A Pickup [DATE] 1:52 PM EDT 9/19/2025 $36.00 Submitted […" at bounding box center [625, 362] width 1127 height 367
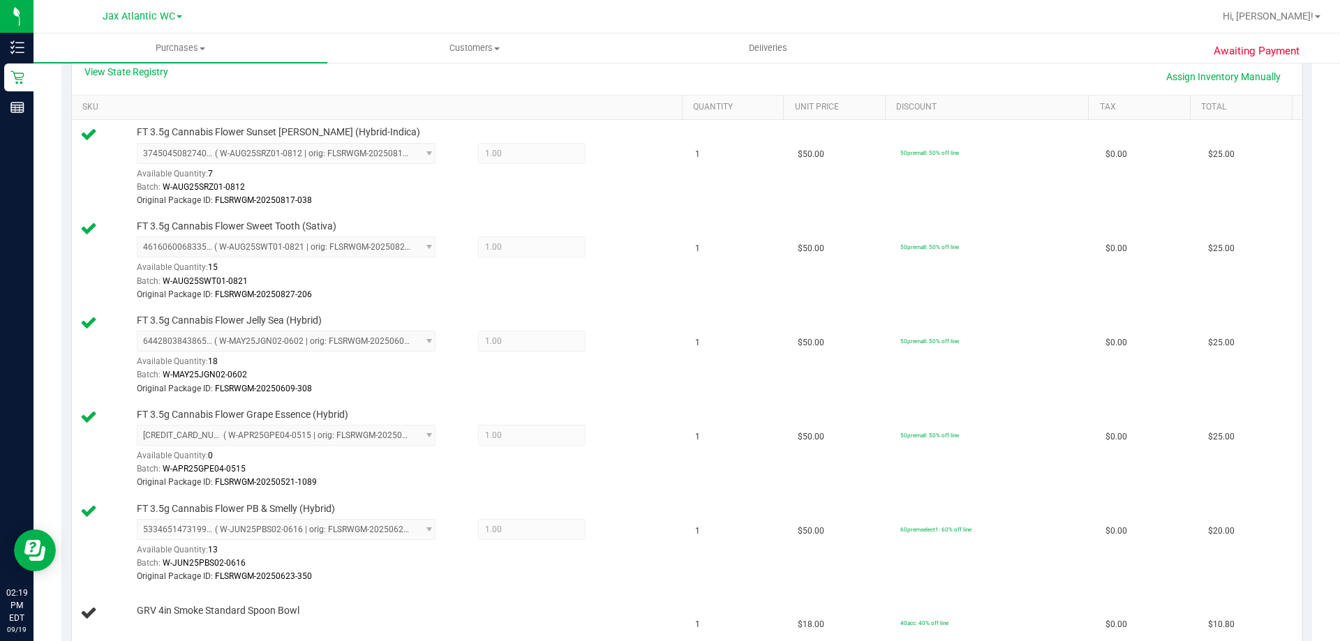
scroll to position [209, 0]
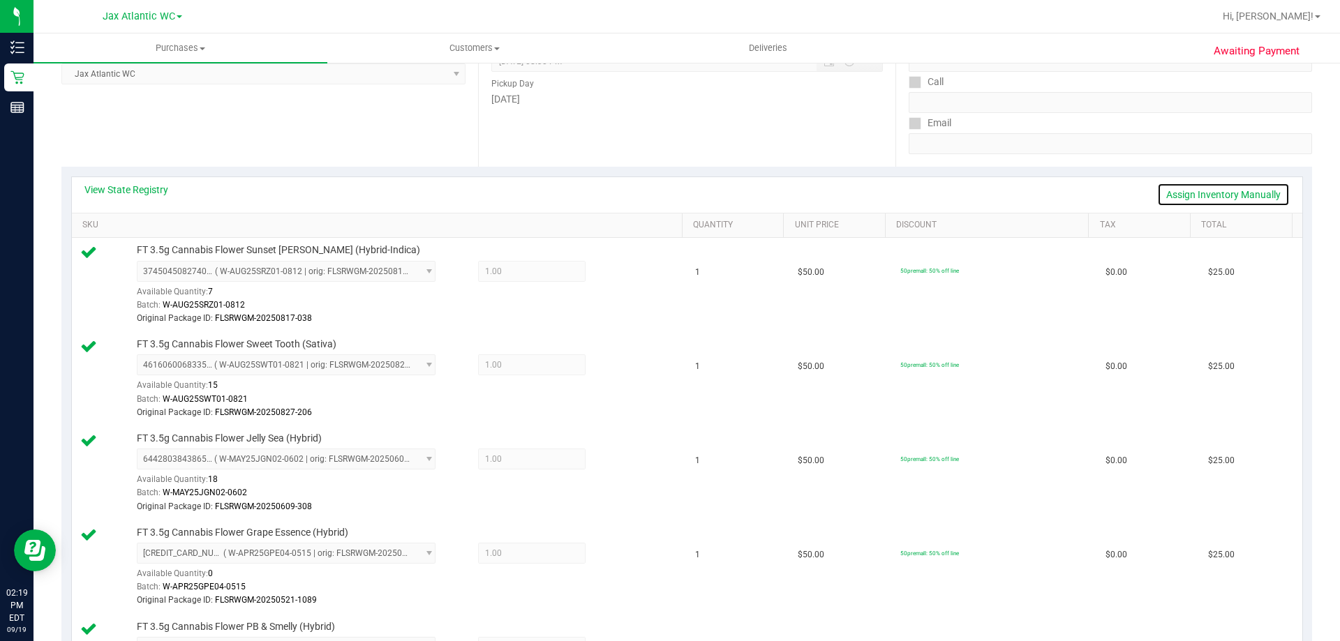
click at [1239, 197] on link "Assign Inventory Manually" at bounding box center [1223, 195] width 133 height 24
click at [1236, 194] on link "Save & Exit" at bounding box center [1257, 195] width 66 height 24
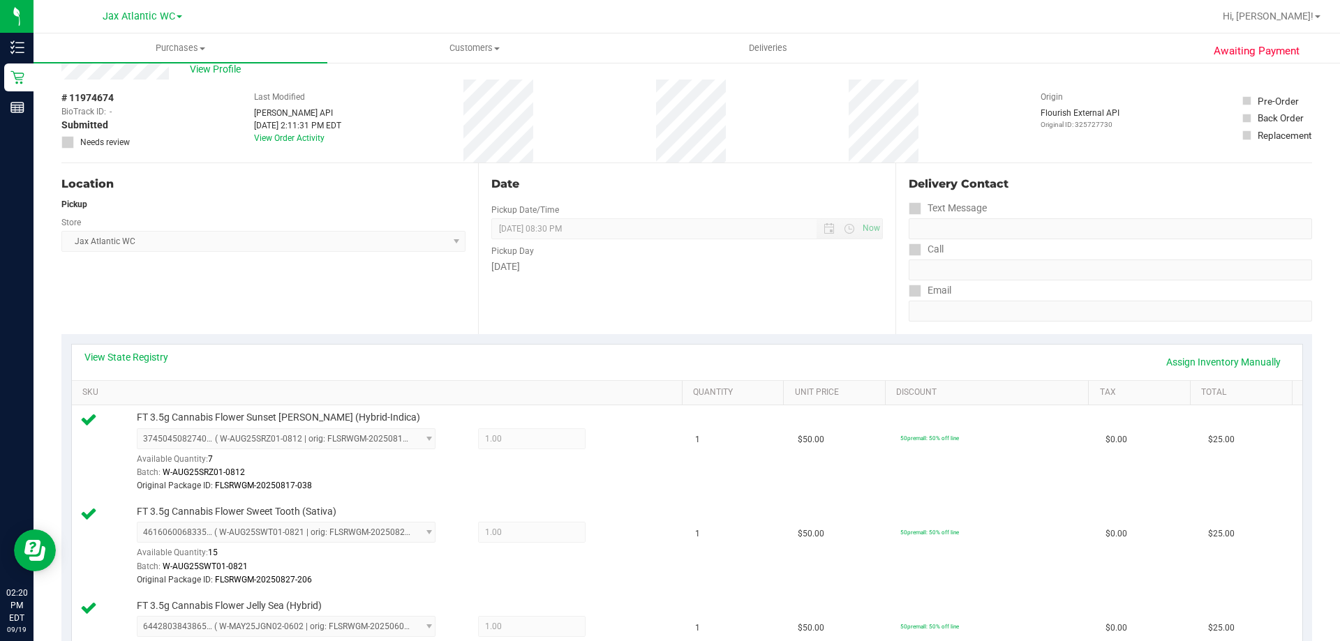
scroll to position [0, 0]
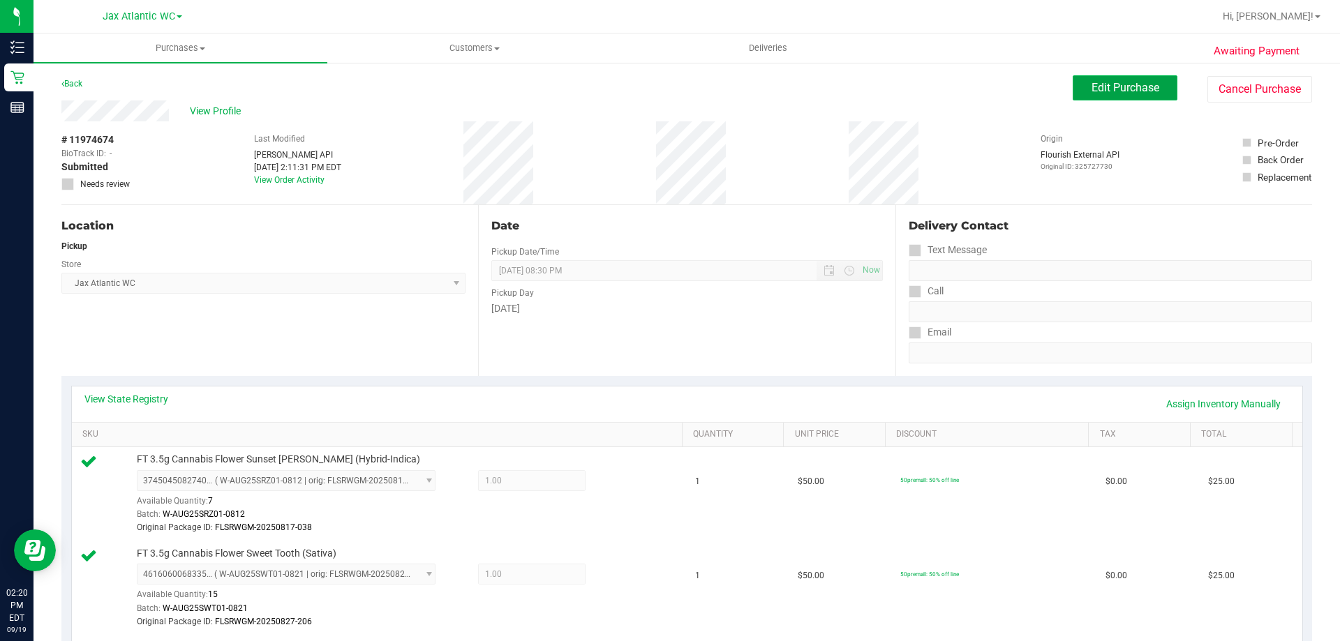
click at [1099, 84] on span "Edit Purchase" at bounding box center [1125, 87] width 68 height 13
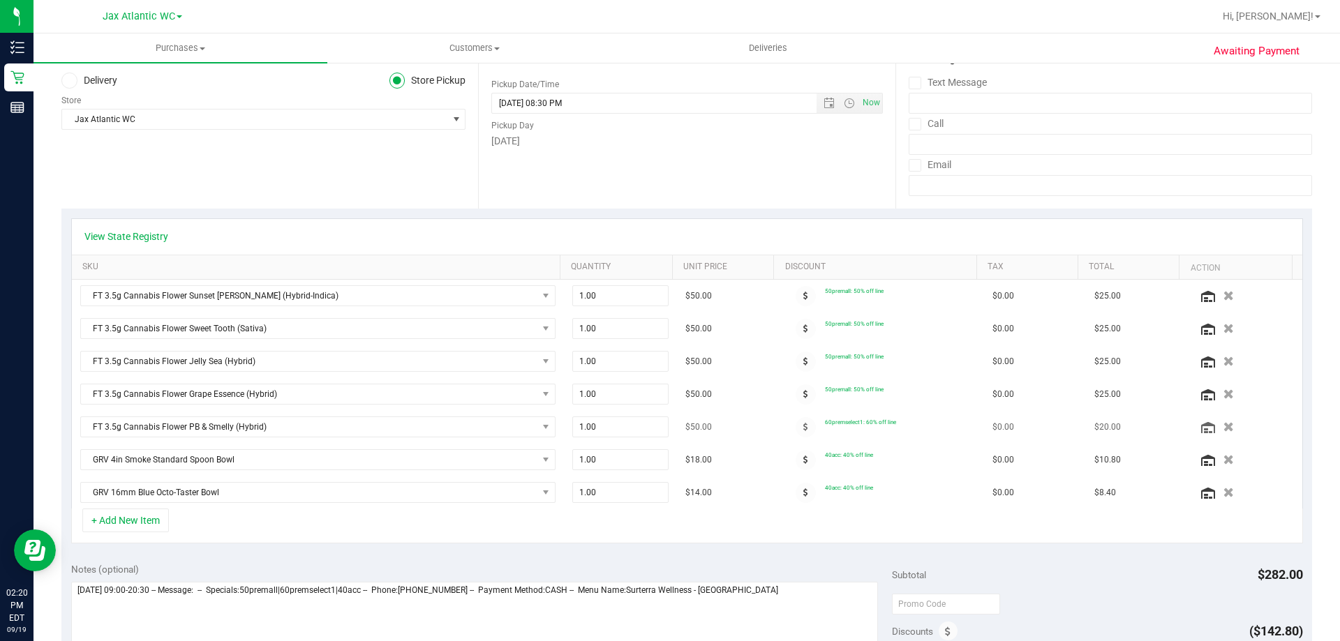
scroll to position [349, 0]
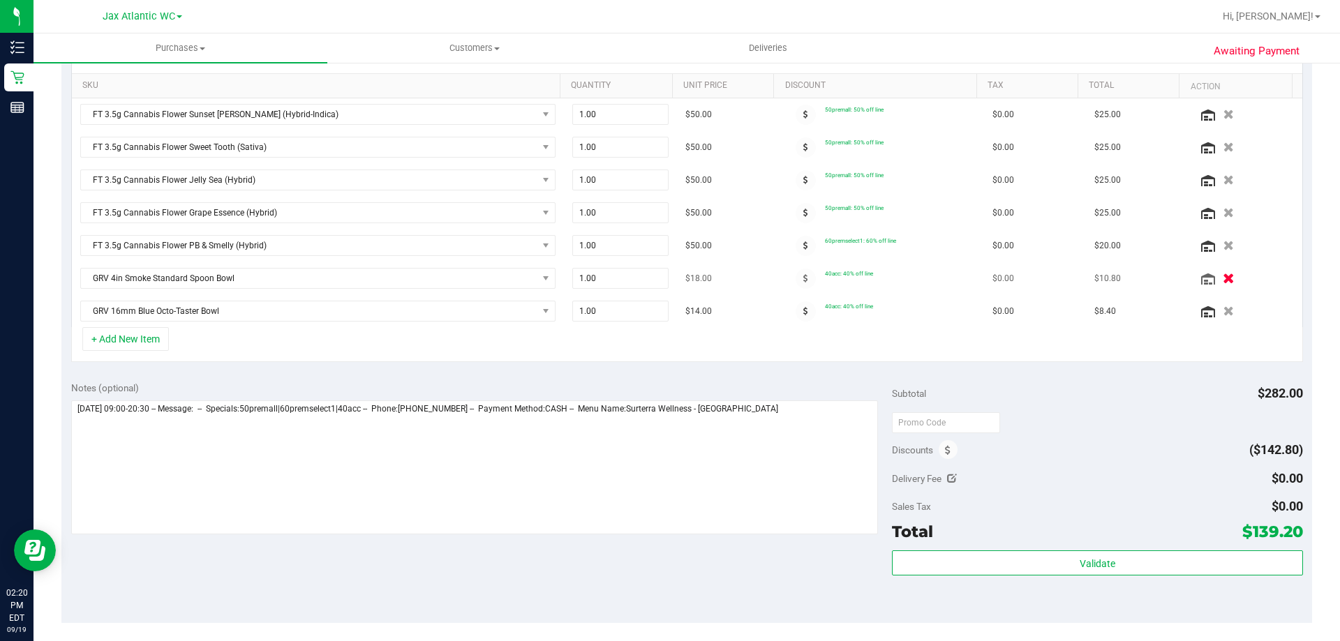
click at [1222, 276] on icon "button" at bounding box center [1228, 279] width 12 height 10
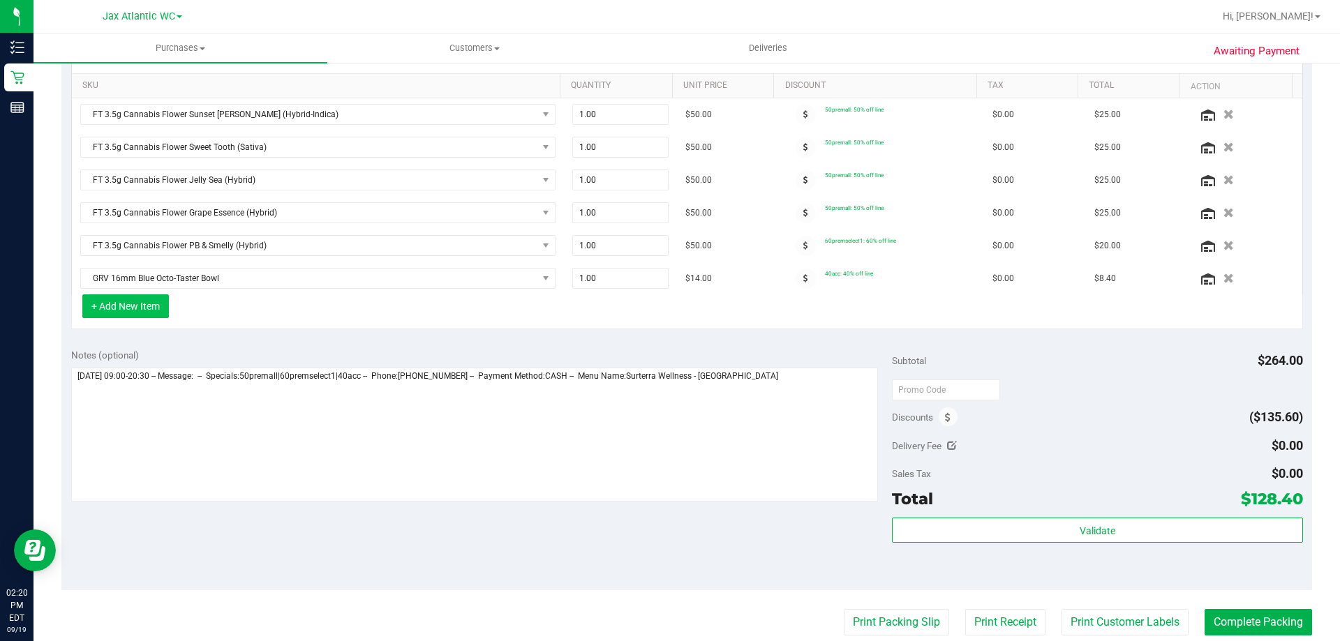
click at [137, 310] on button "+ Add New Item" at bounding box center [125, 306] width 87 height 24
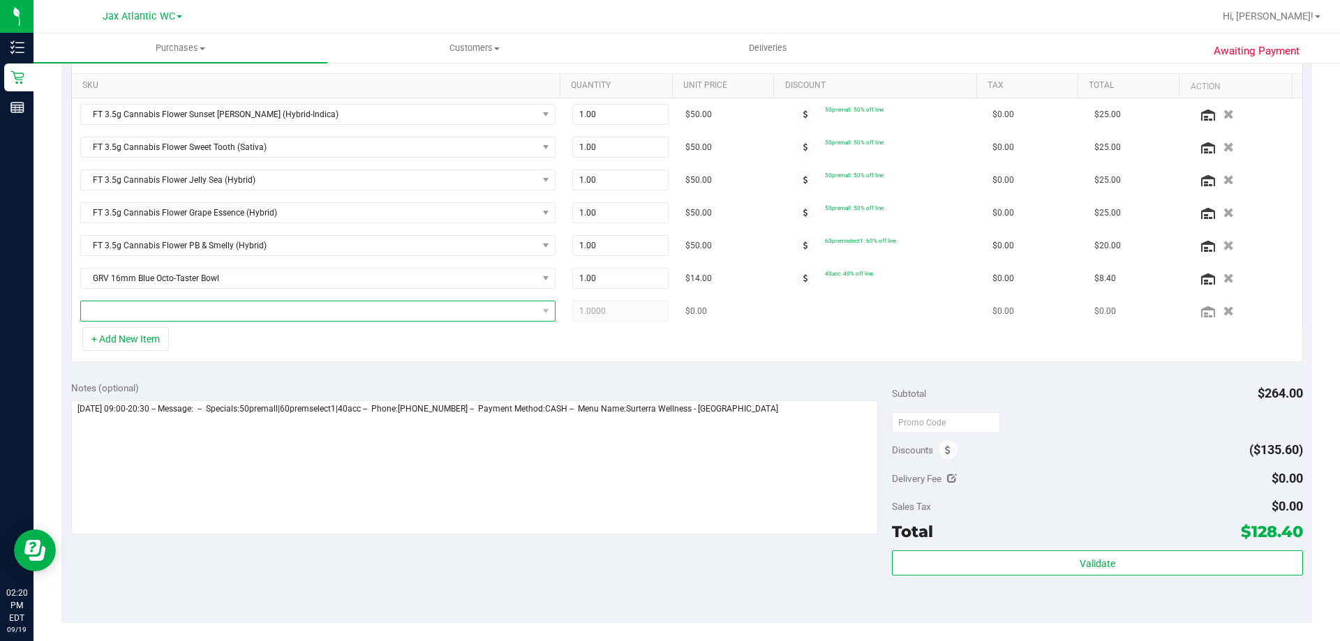
click at [160, 311] on span "NO DATA FOUND" at bounding box center [309, 311] width 456 height 20
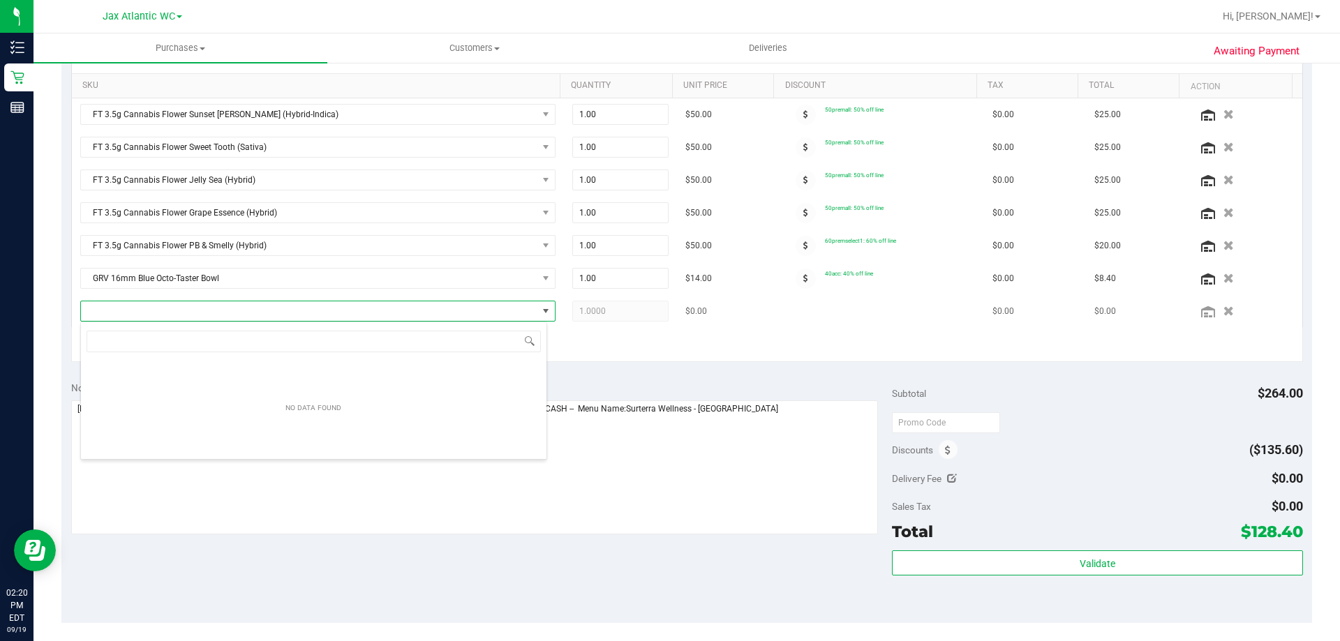
scroll to position [21, 467]
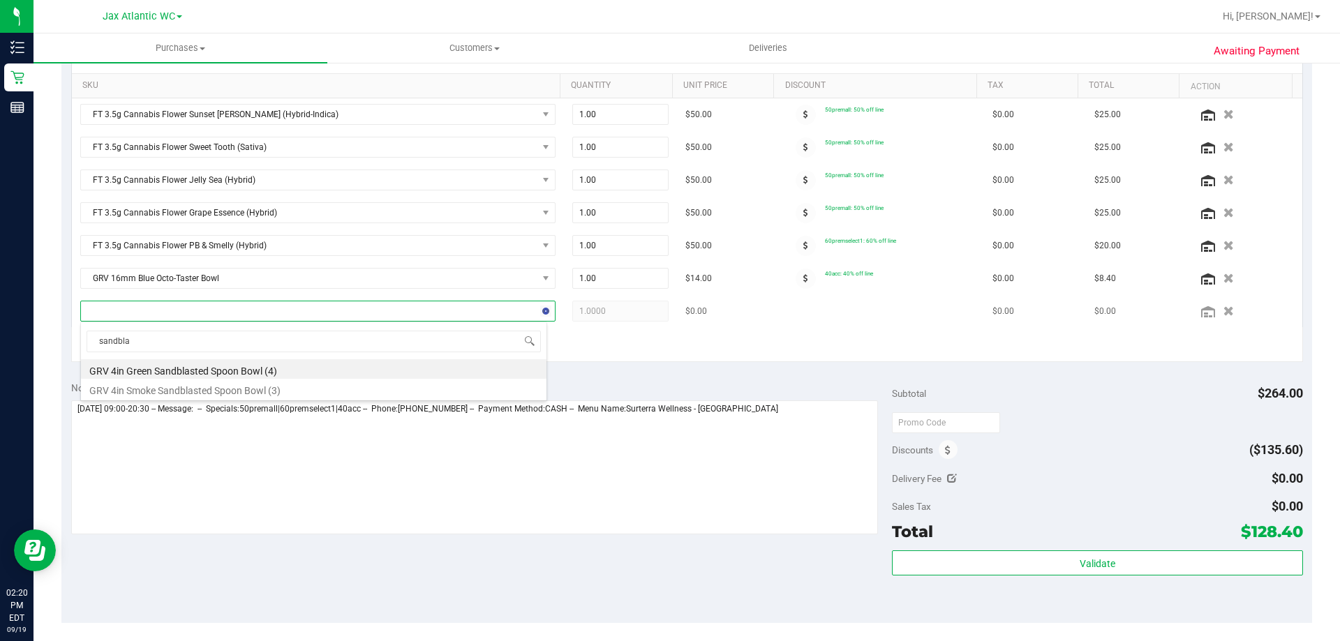
type input "sandblas"
click at [182, 387] on li "GRV 4in Smoke Sandblasted Spoon Bowl (3)" at bounding box center [313, 389] width 465 height 20
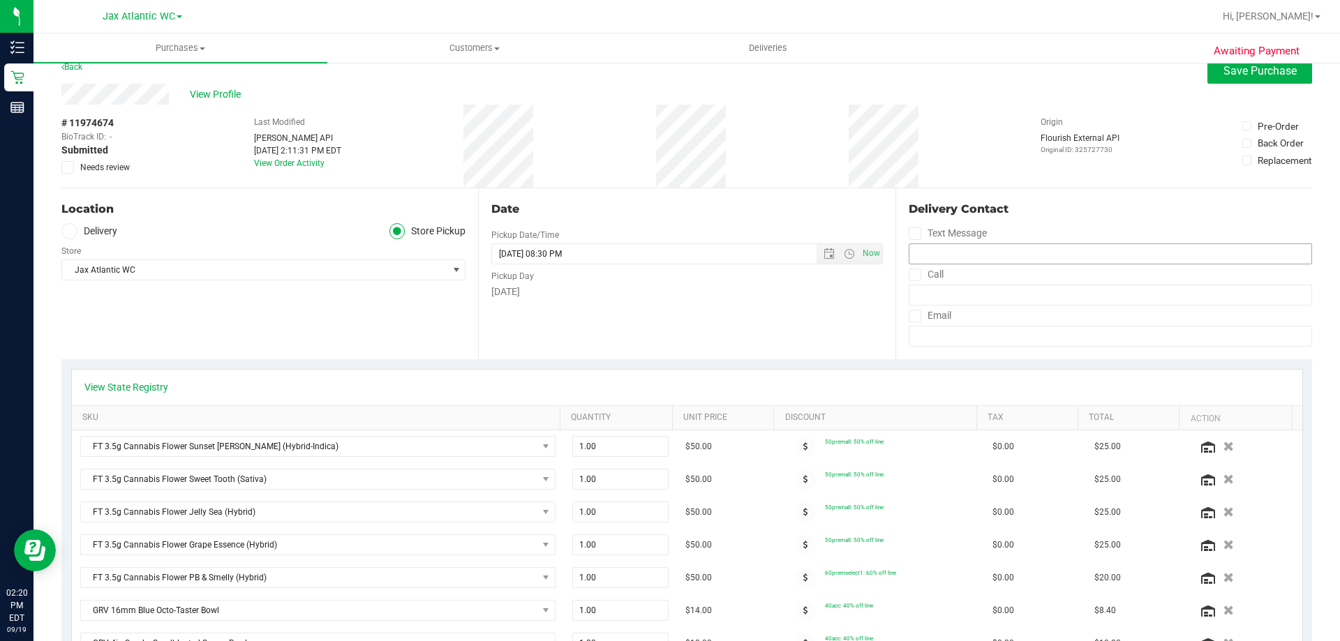
scroll to position [0, 0]
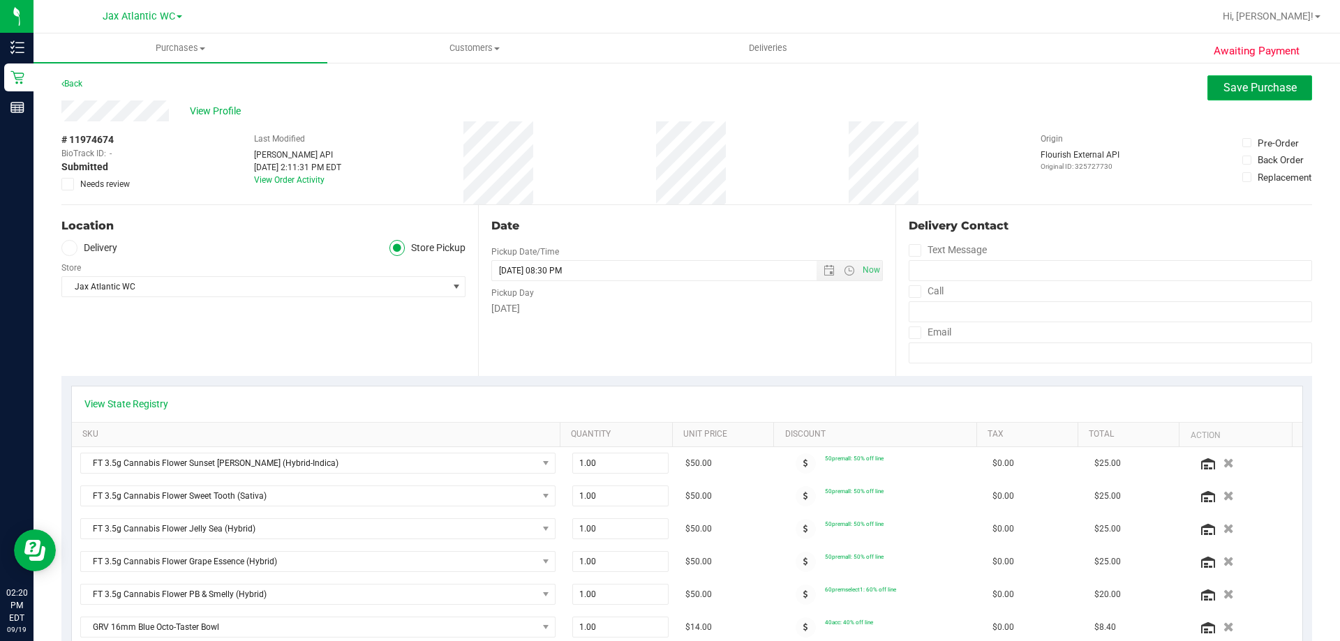
click at [1218, 94] on button "Save Purchase" at bounding box center [1259, 87] width 105 height 25
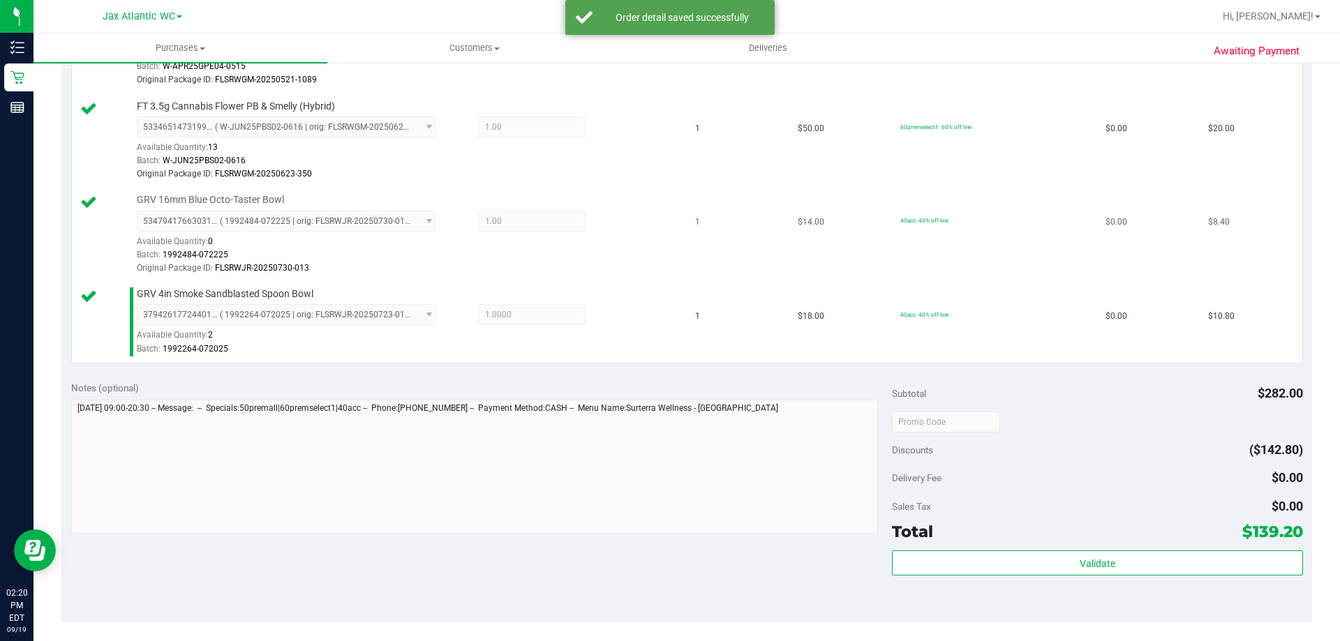
scroll to position [907, 0]
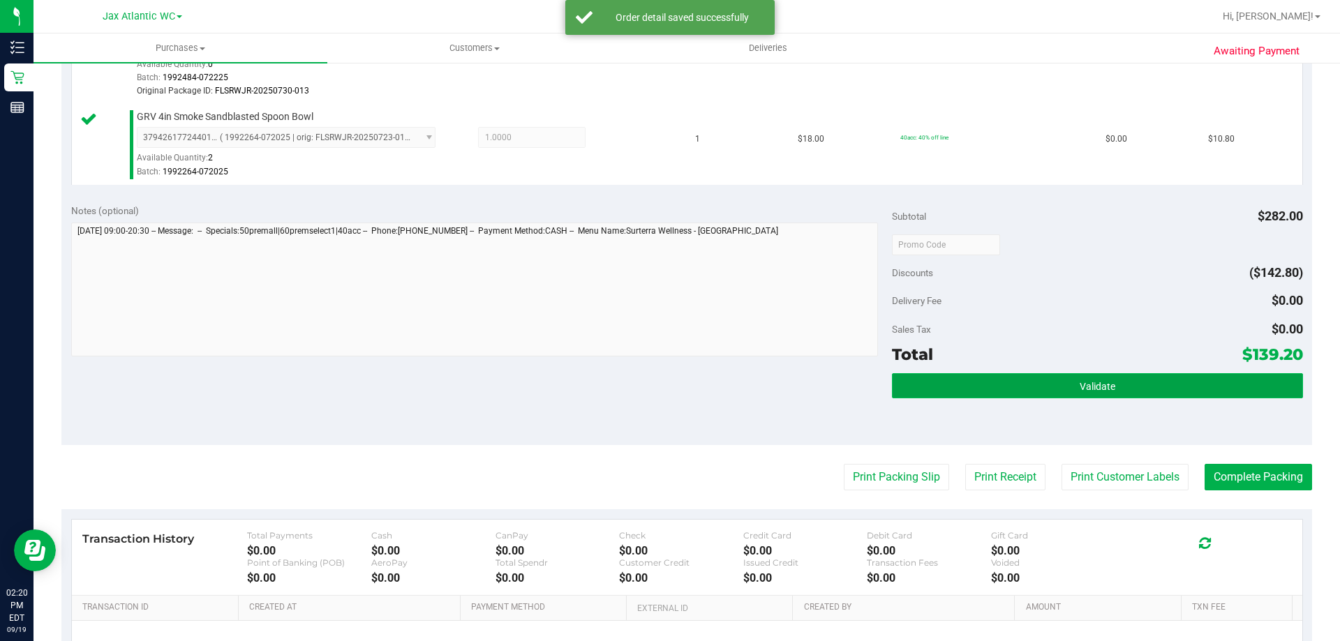
click at [993, 378] on button "Validate" at bounding box center [1097, 385] width 410 height 25
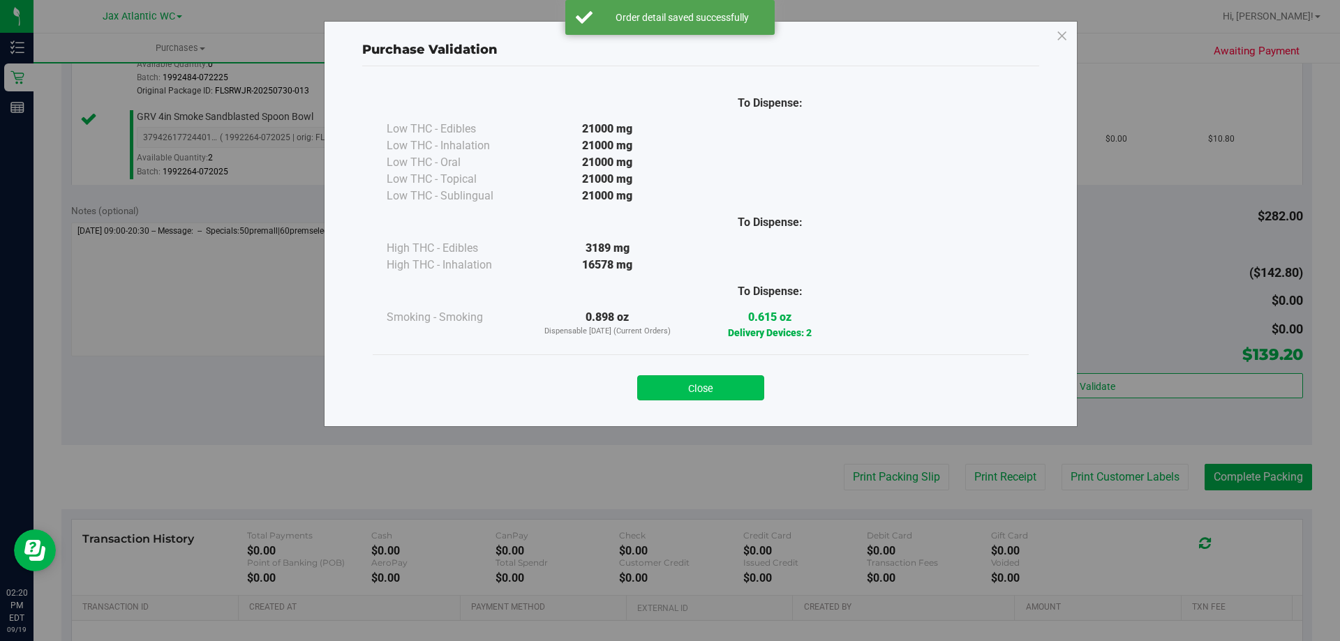
click at [704, 384] on button "Close" at bounding box center [700, 387] width 127 height 25
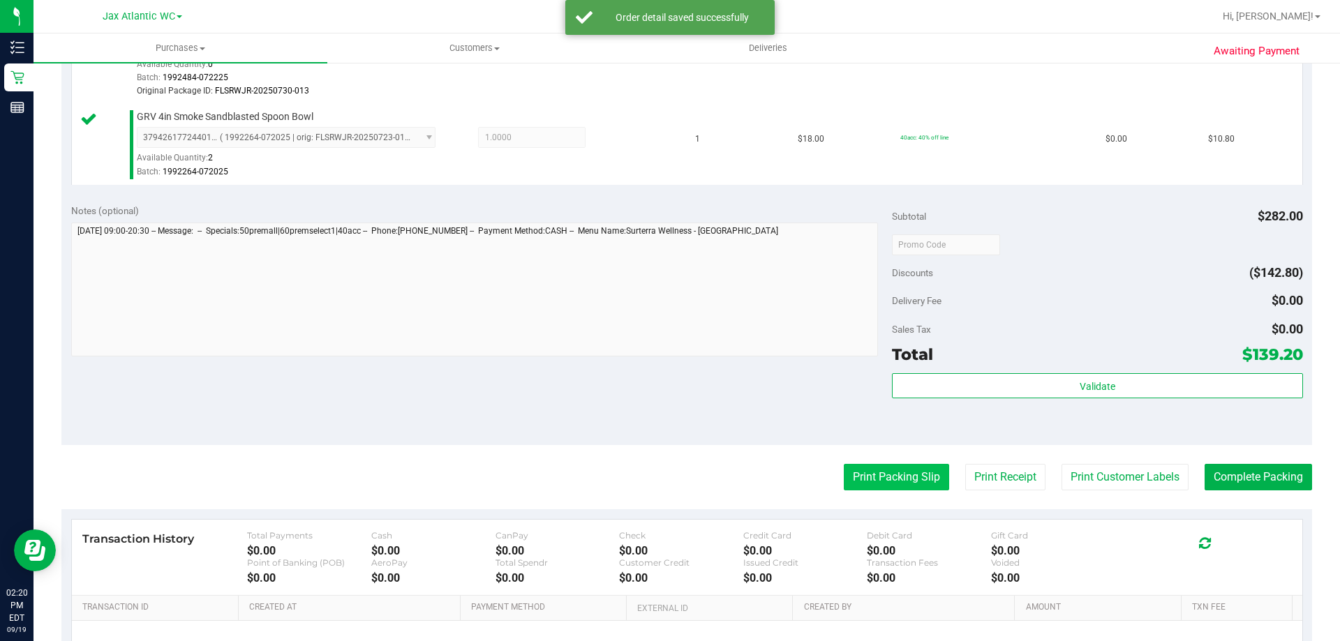
click at [902, 479] on button "Print Packing Slip" at bounding box center [896, 477] width 105 height 27
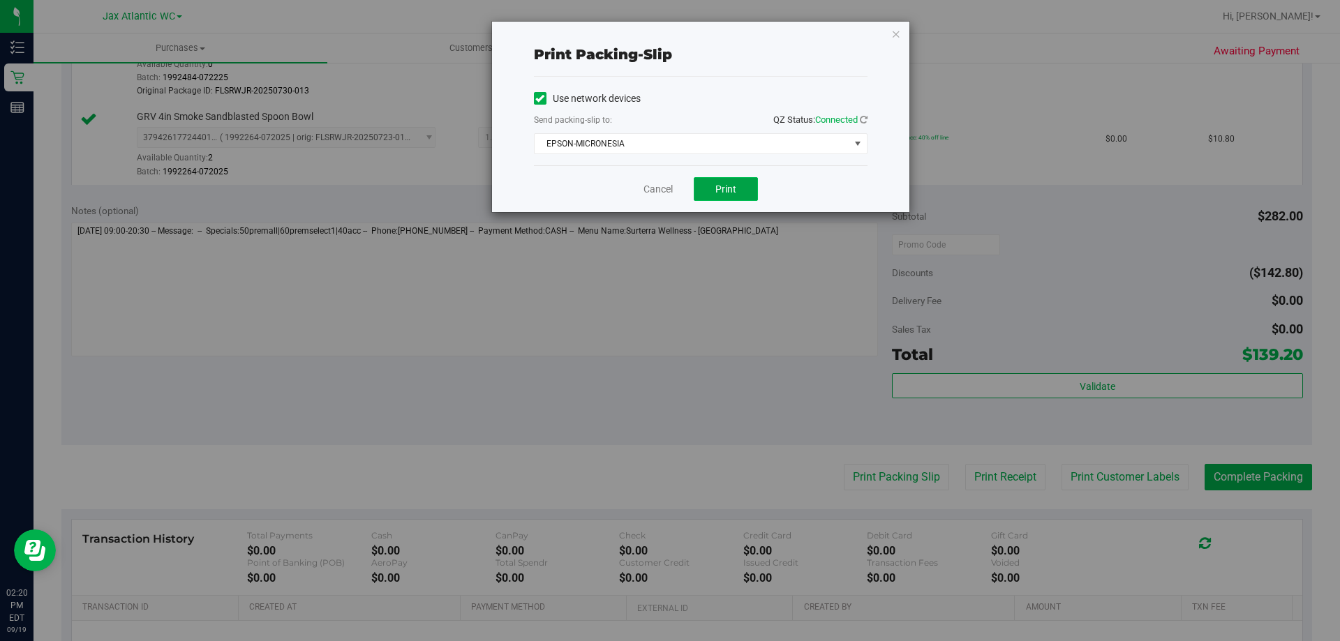
click at [717, 193] on span "Print" at bounding box center [725, 189] width 21 height 11
drag, startPoint x: 662, startPoint y: 195, endPoint x: 669, endPoint y: 197, distance: 7.3
click at [663, 195] on link "Cancel" at bounding box center [657, 189] width 29 height 15
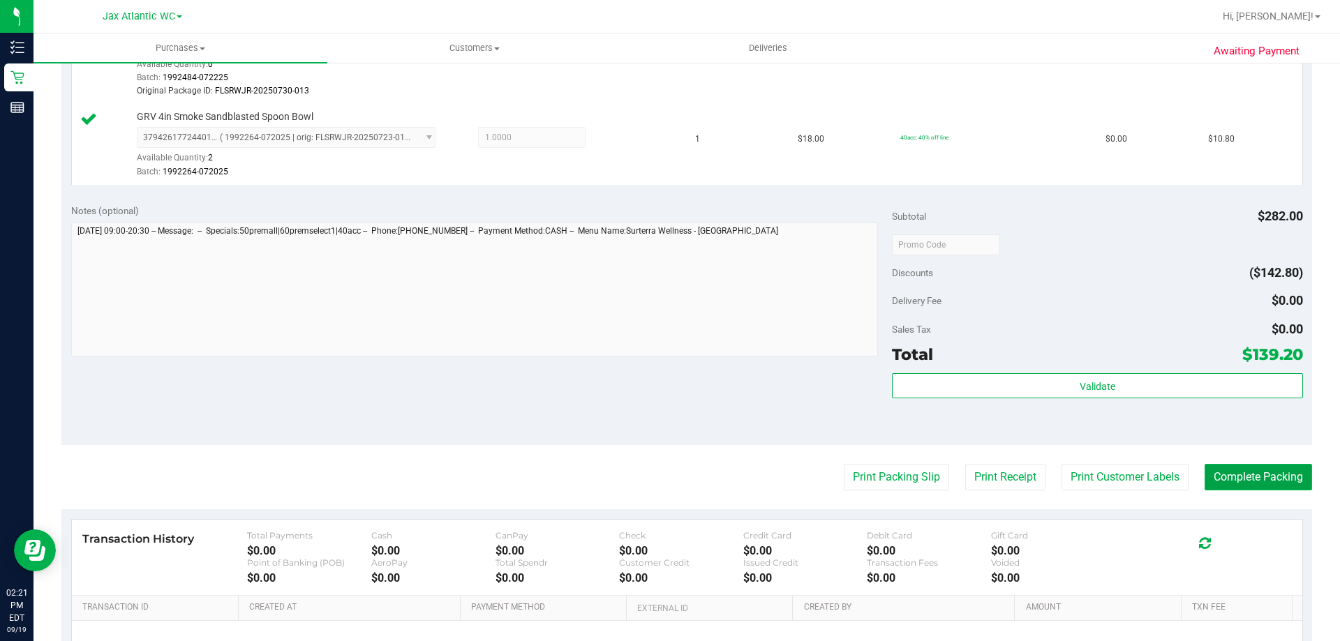
click at [1260, 484] on button "Complete Packing" at bounding box center [1257, 477] width 107 height 27
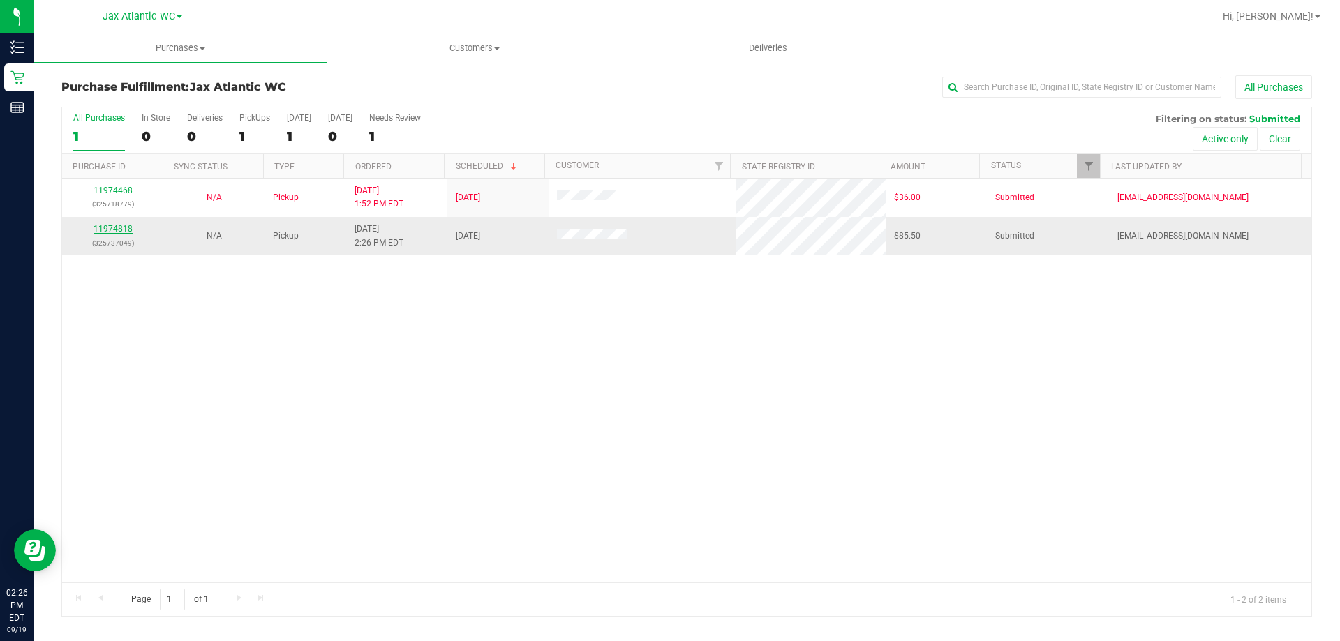
click at [124, 230] on link "11974818" at bounding box center [112, 229] width 39 height 10
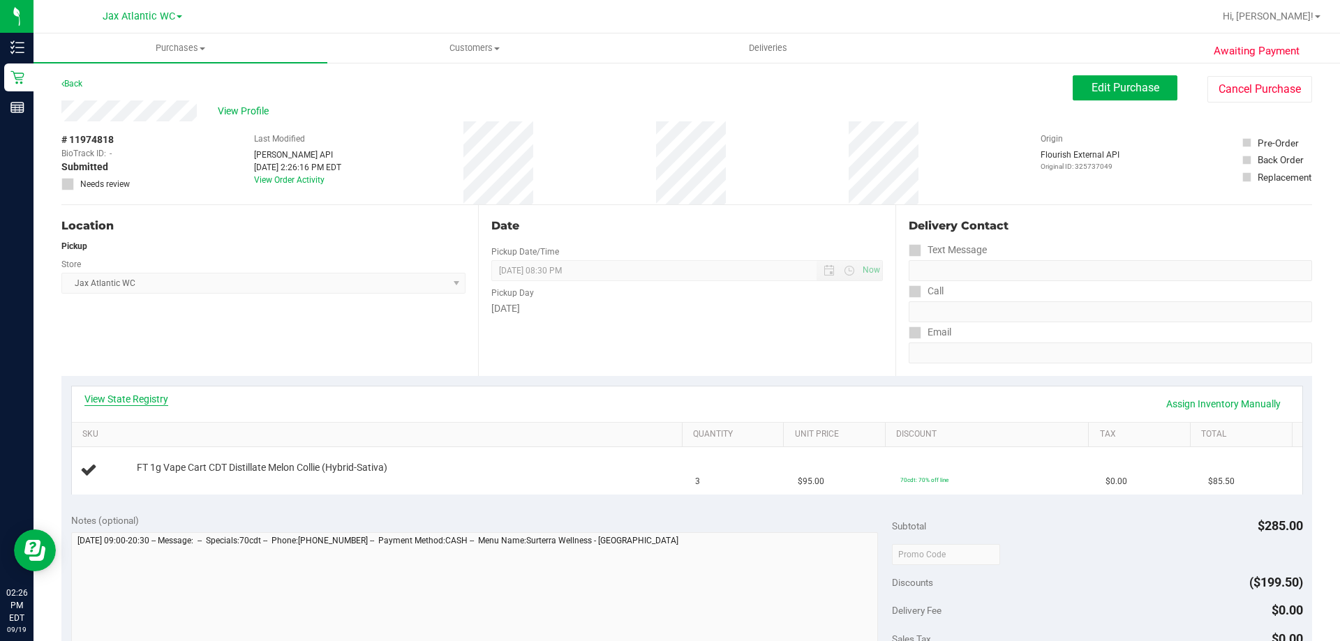
click at [135, 401] on link "View State Registry" at bounding box center [126, 399] width 84 height 14
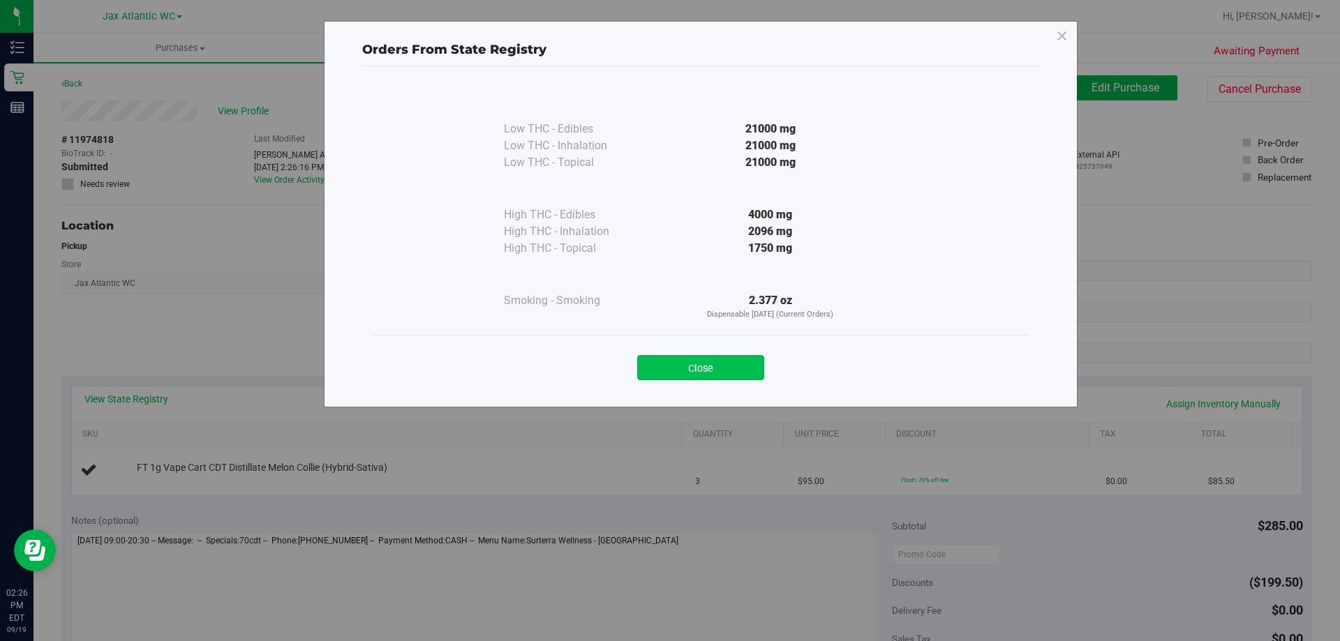
click at [738, 368] on button "Close" at bounding box center [700, 367] width 127 height 25
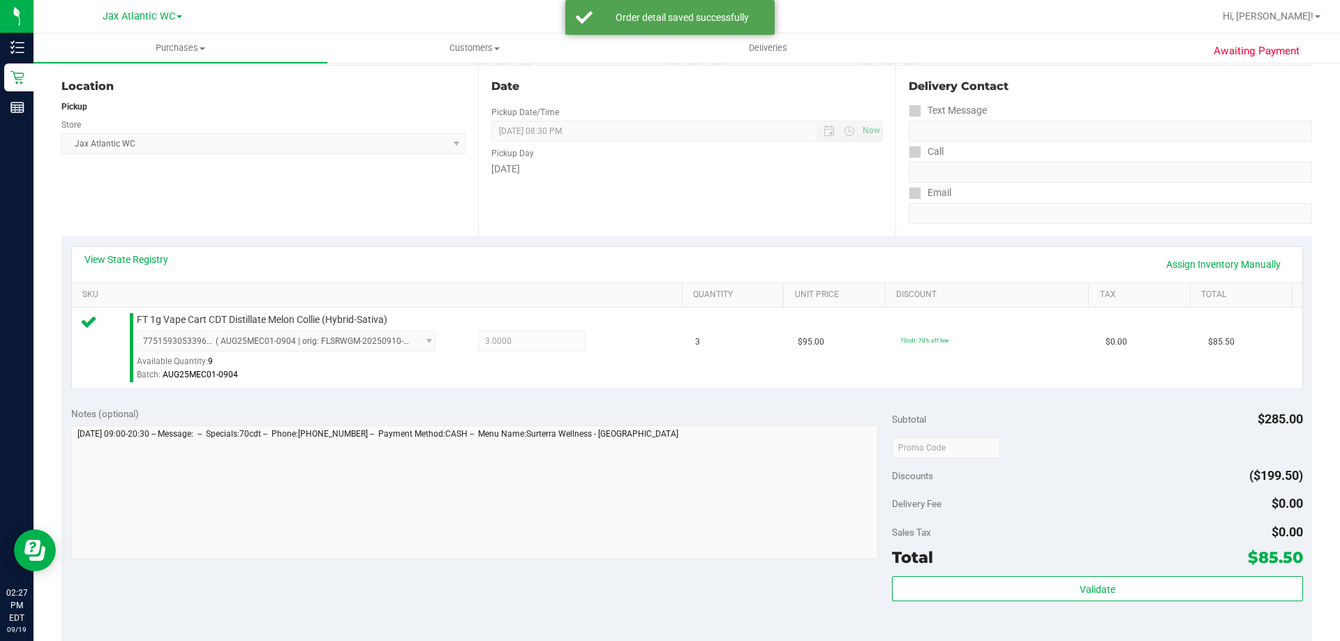
scroll to position [349, 0]
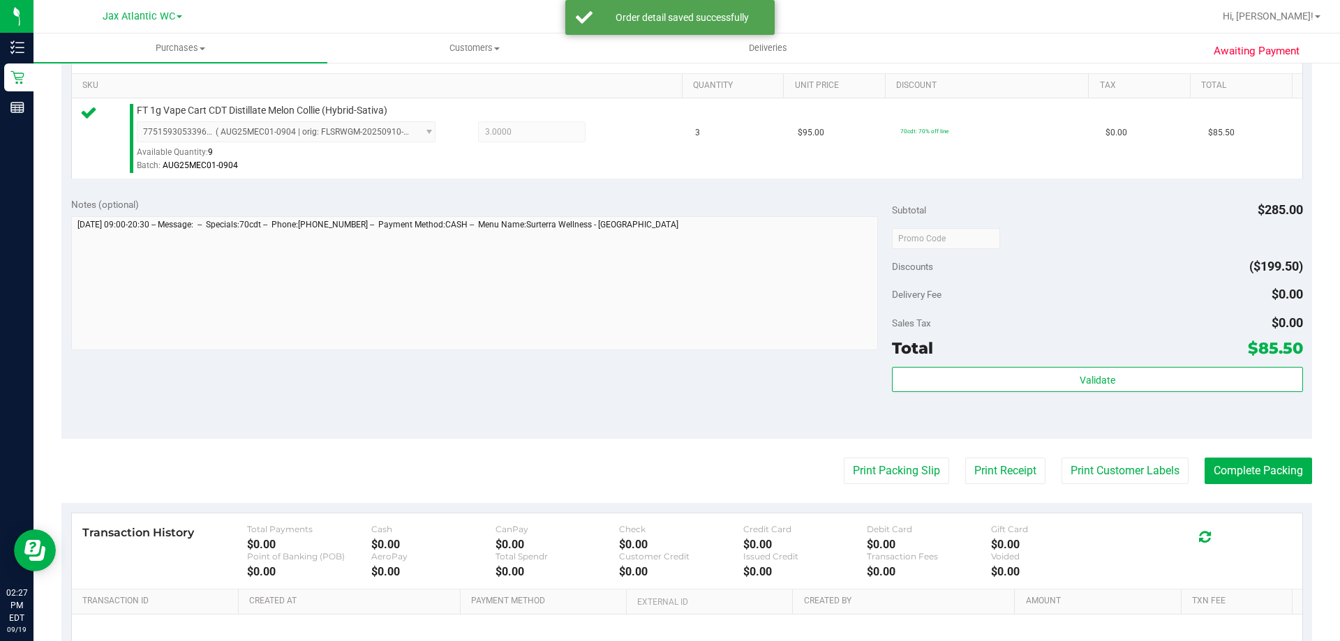
click at [973, 359] on div "Total $85.50" at bounding box center [1097, 348] width 410 height 25
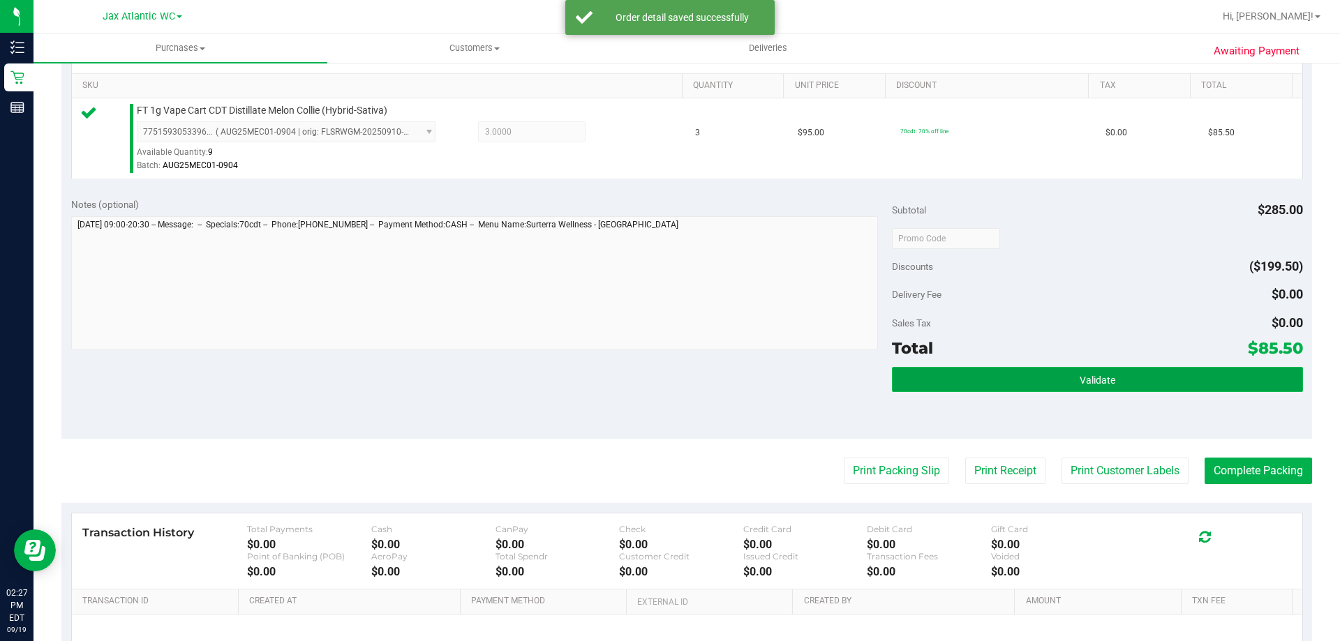
click at [982, 381] on button "Validate" at bounding box center [1097, 379] width 410 height 25
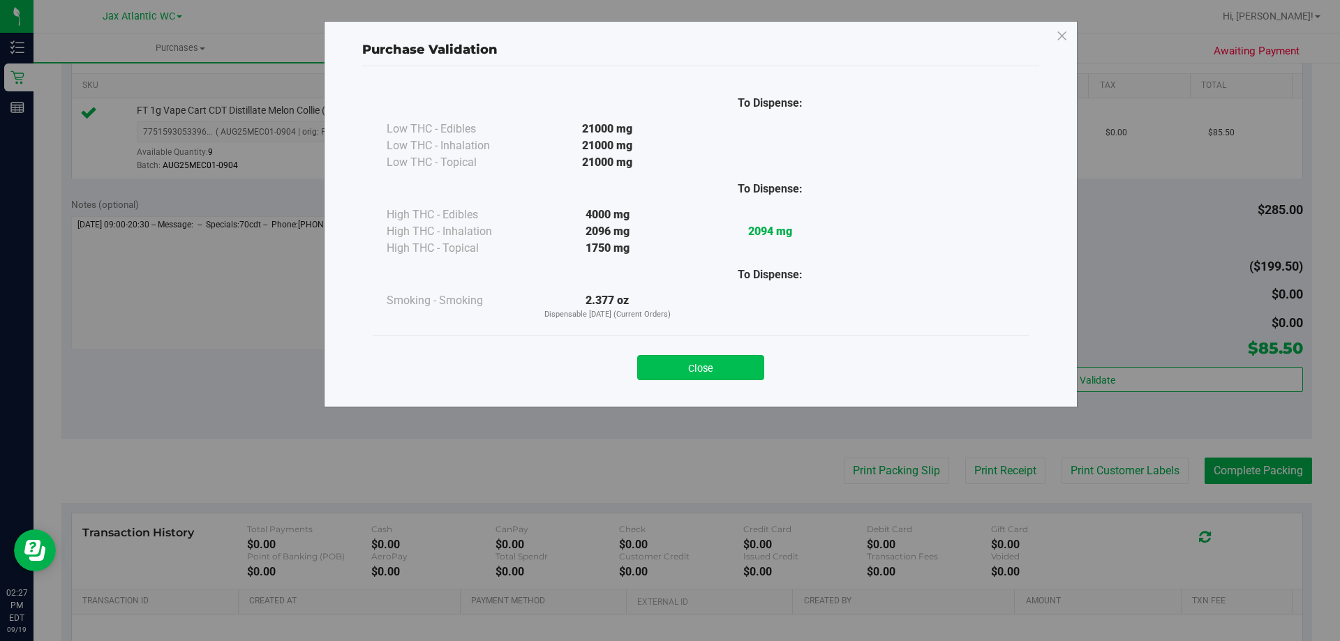
click at [742, 366] on button "Close" at bounding box center [700, 367] width 127 height 25
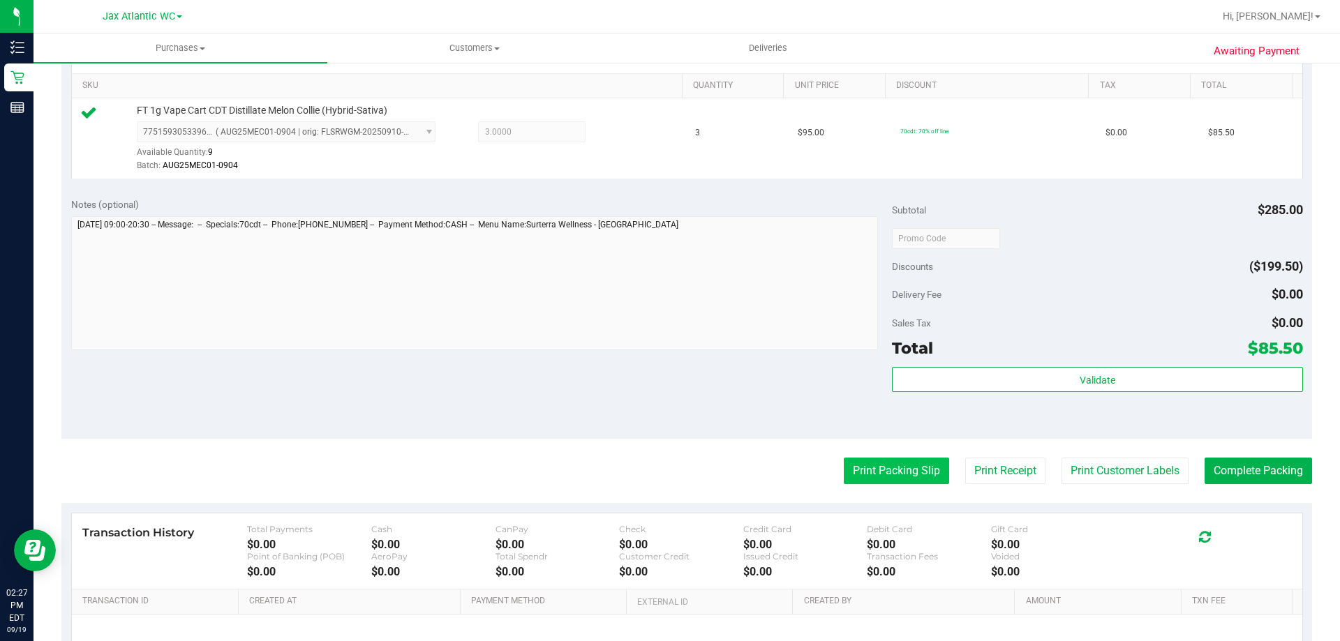
click at [889, 469] on button "Print Packing Slip" at bounding box center [896, 471] width 105 height 27
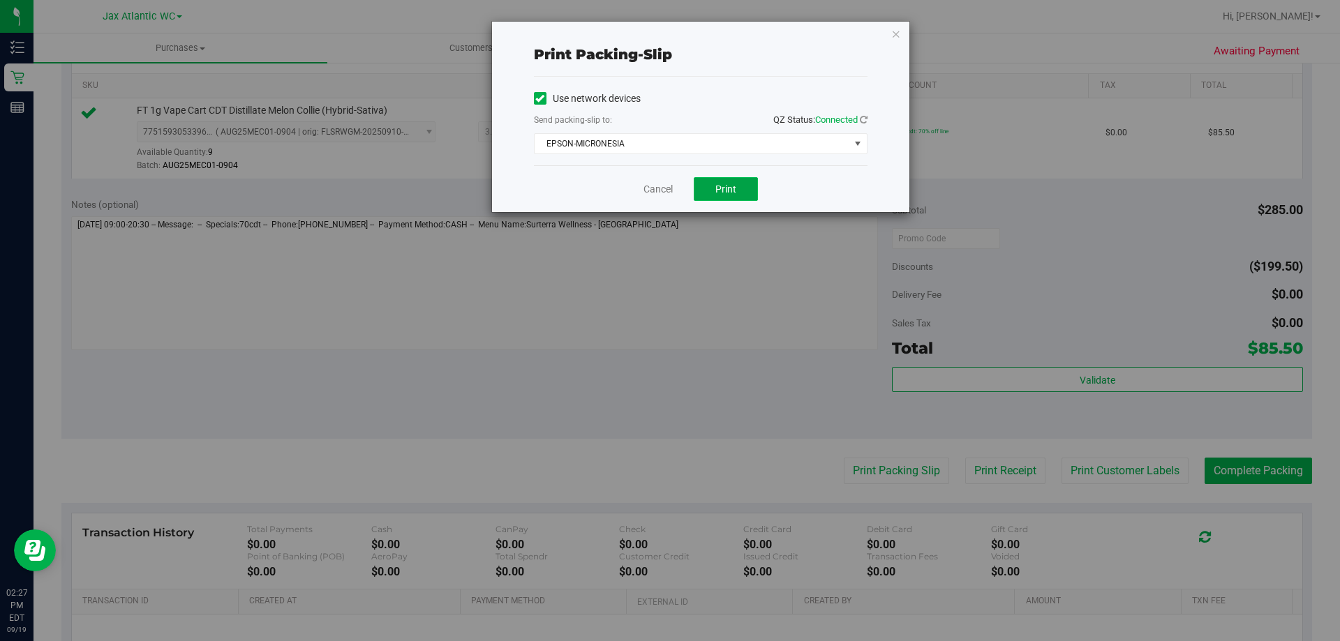
click at [726, 199] on button "Print" at bounding box center [726, 189] width 64 height 24
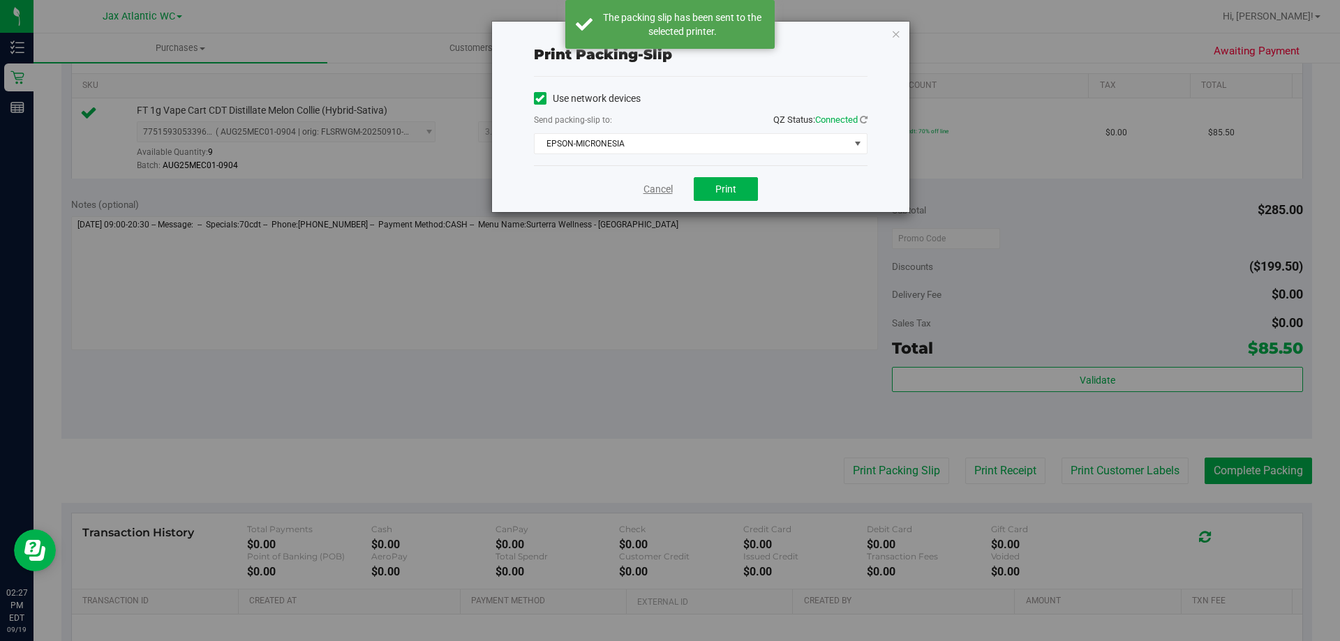
click at [646, 190] on link "Cancel" at bounding box center [657, 189] width 29 height 15
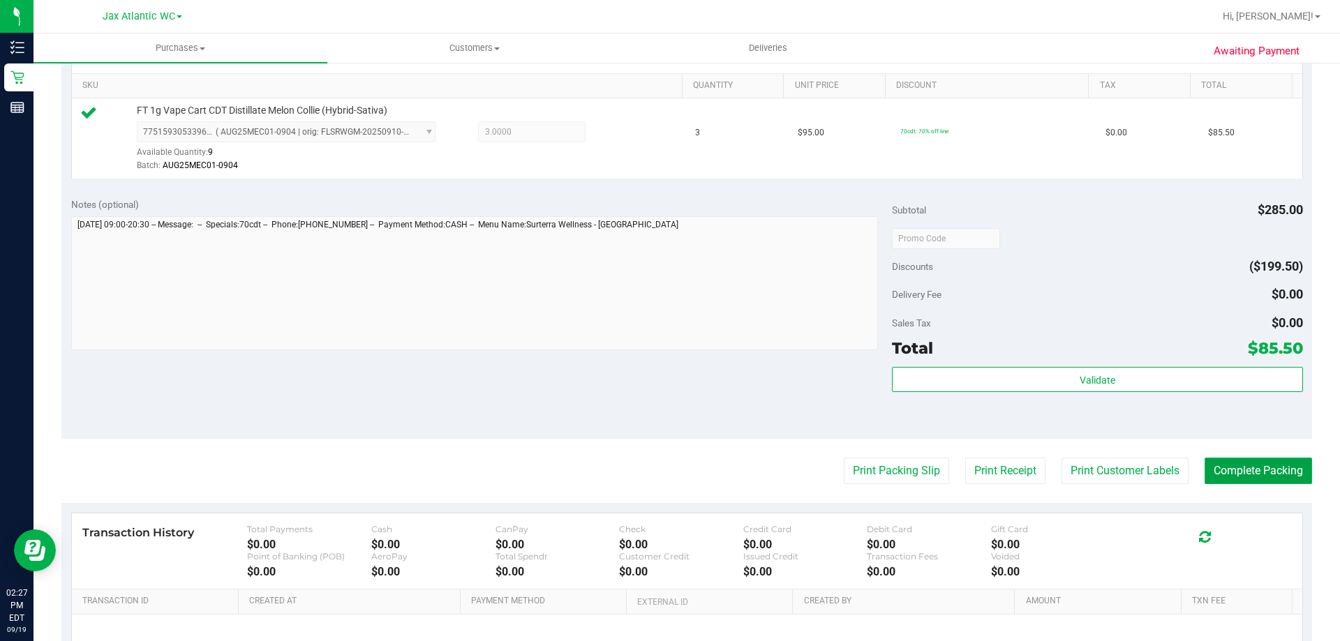
click at [1222, 472] on button "Complete Packing" at bounding box center [1257, 471] width 107 height 27
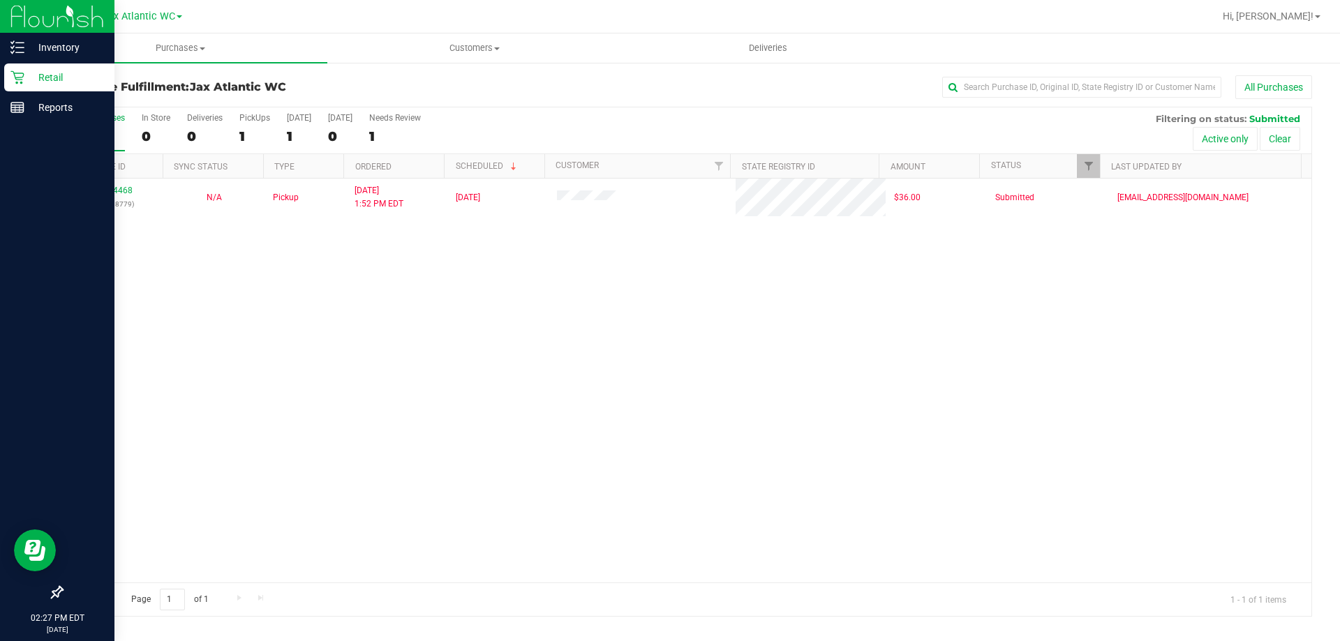
click at [23, 78] on icon at bounding box center [17, 77] width 14 height 14
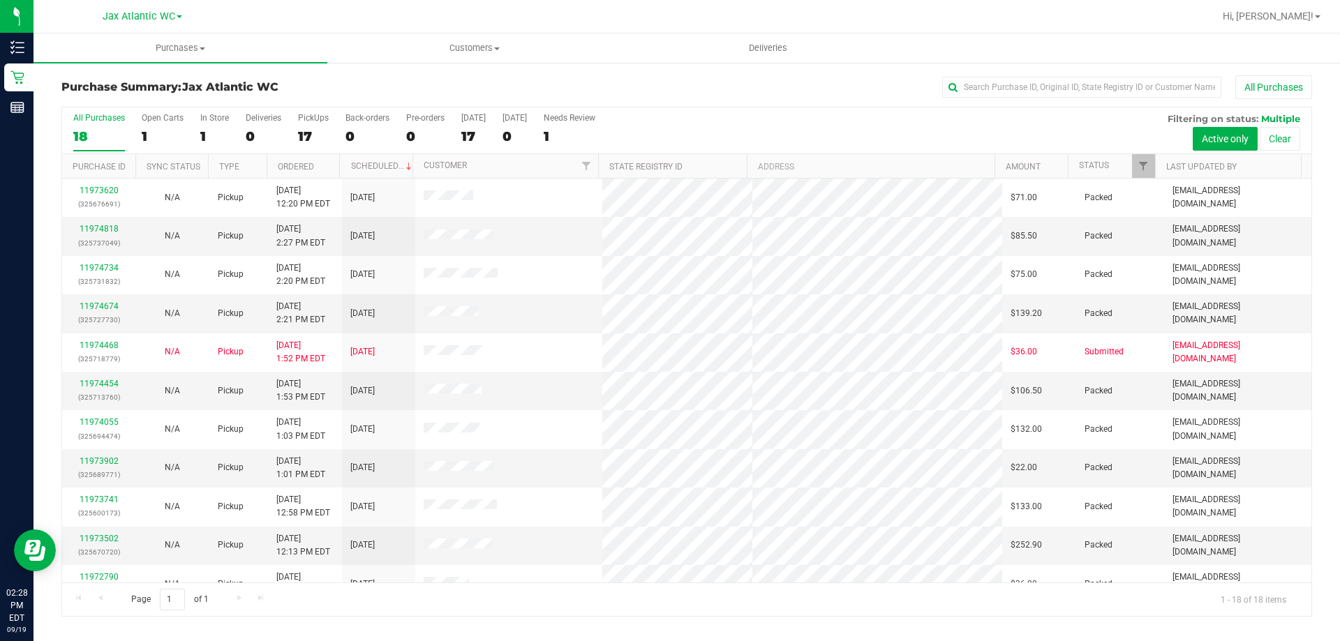
click at [1155, 9] on div at bounding box center [732, 16] width 964 height 27
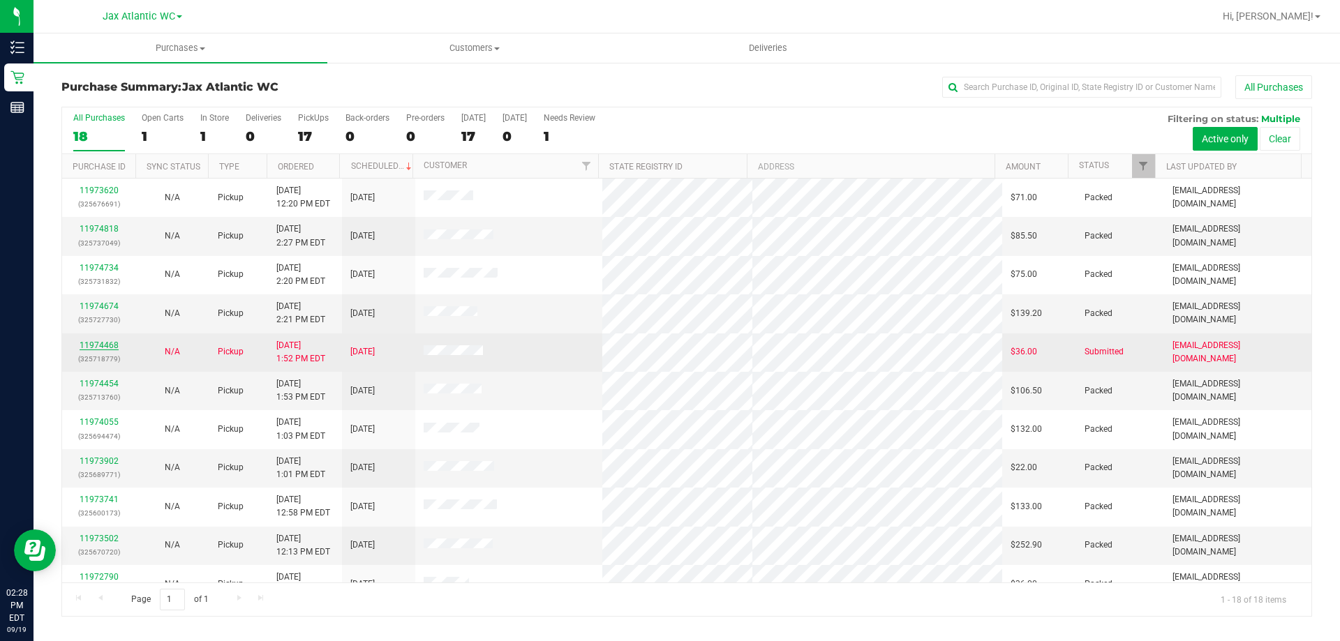
click at [96, 347] on link "11974468" at bounding box center [99, 346] width 39 height 10
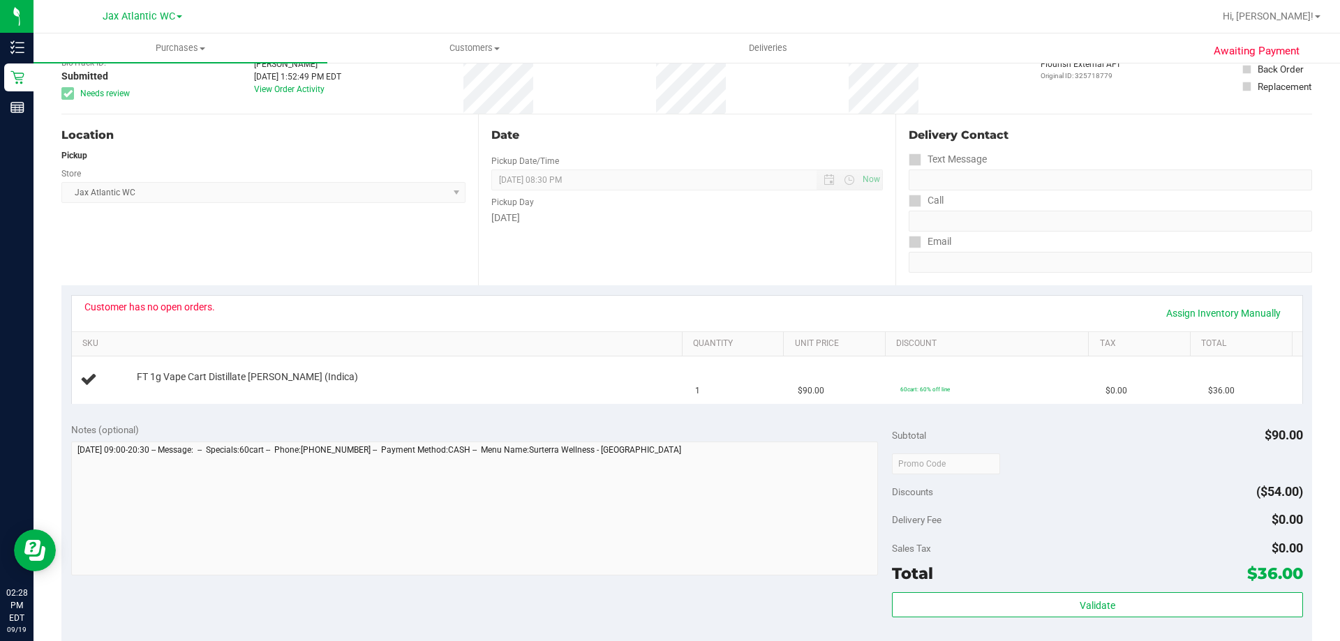
scroll to position [70, 0]
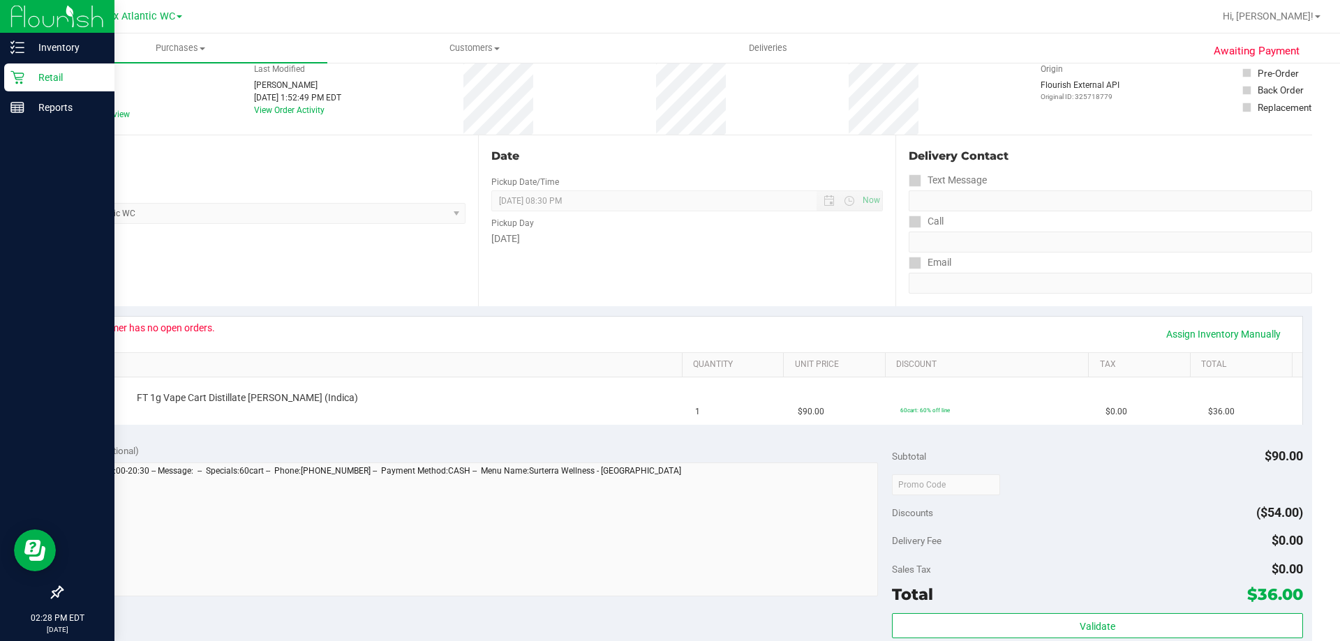
click at [32, 78] on p "Retail" at bounding box center [66, 77] width 84 height 17
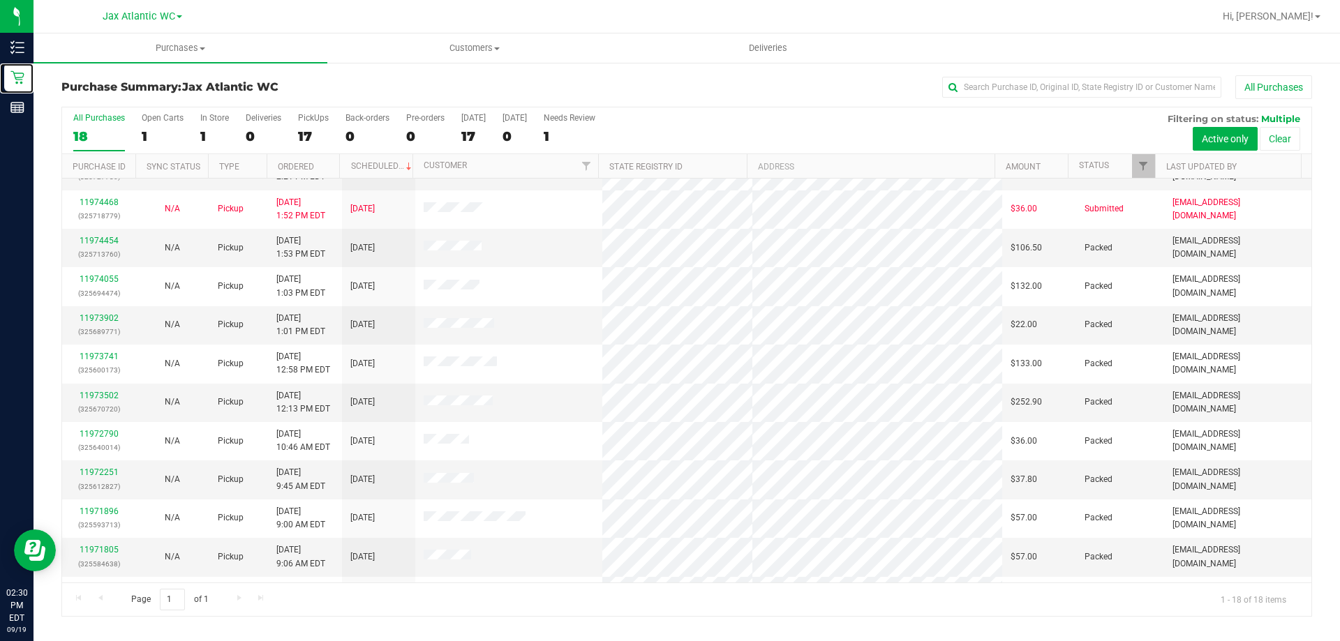
scroll to position [291, 0]
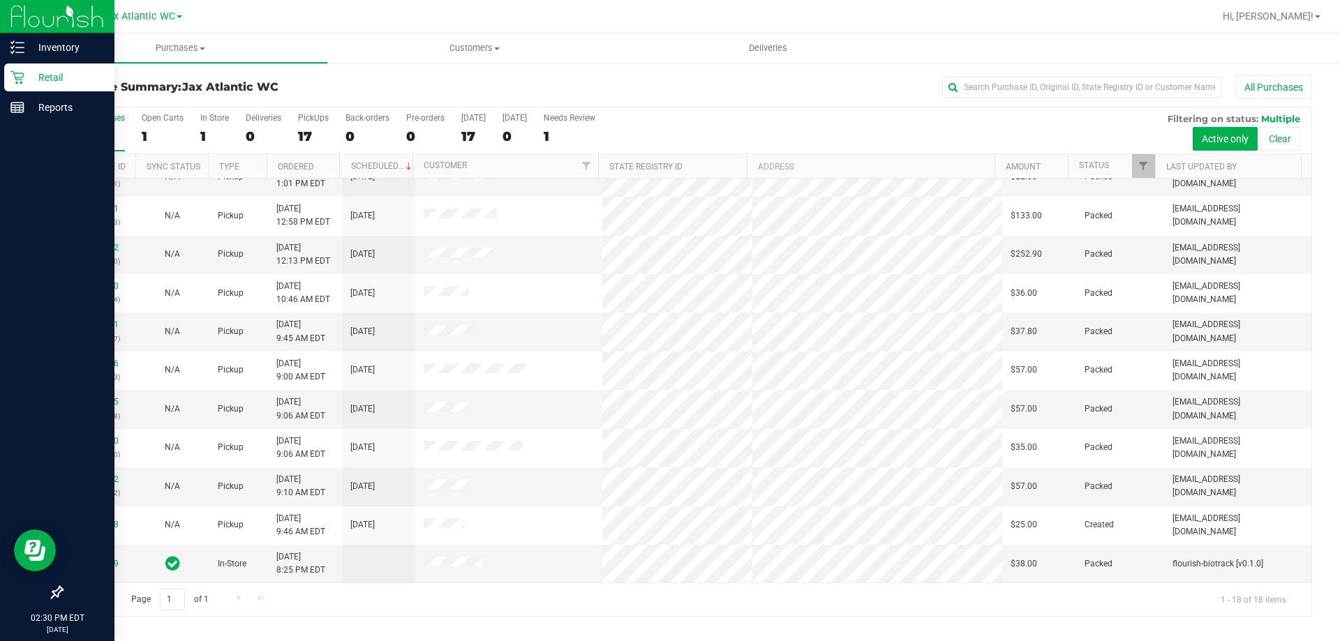
click at [47, 75] on p "Retail" at bounding box center [66, 77] width 84 height 17
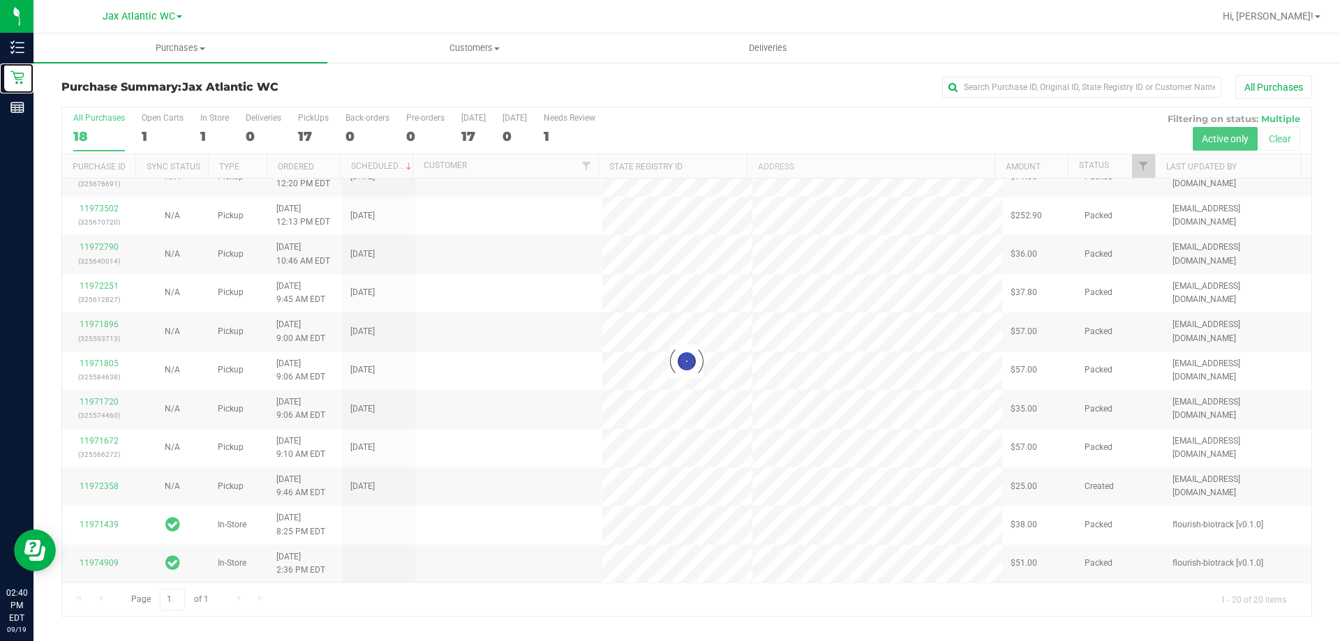
scroll to position [0, 0]
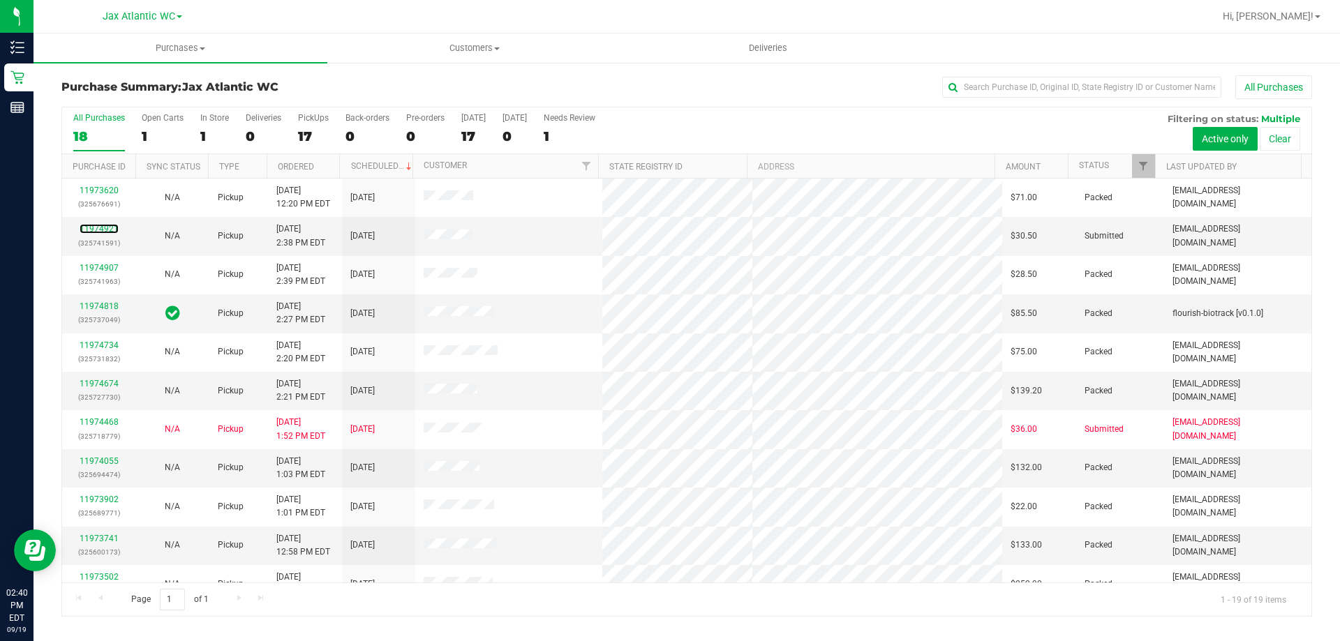
click at [100, 229] on link "11974921" at bounding box center [99, 229] width 39 height 10
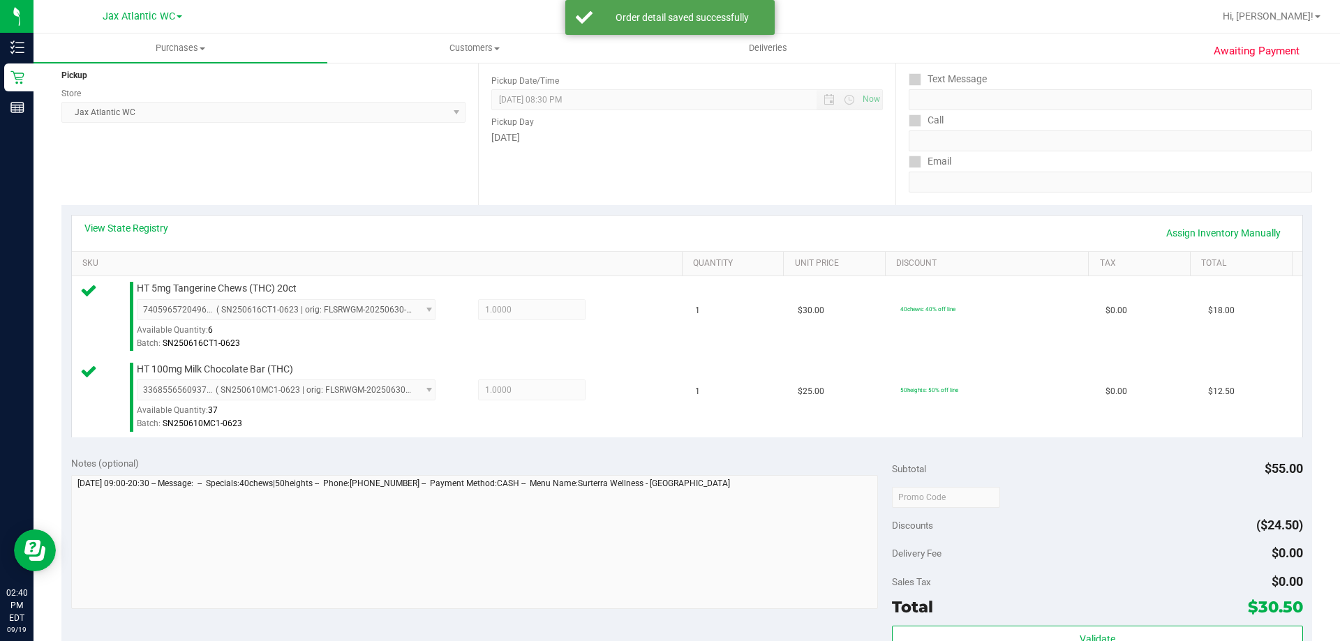
scroll to position [279, 0]
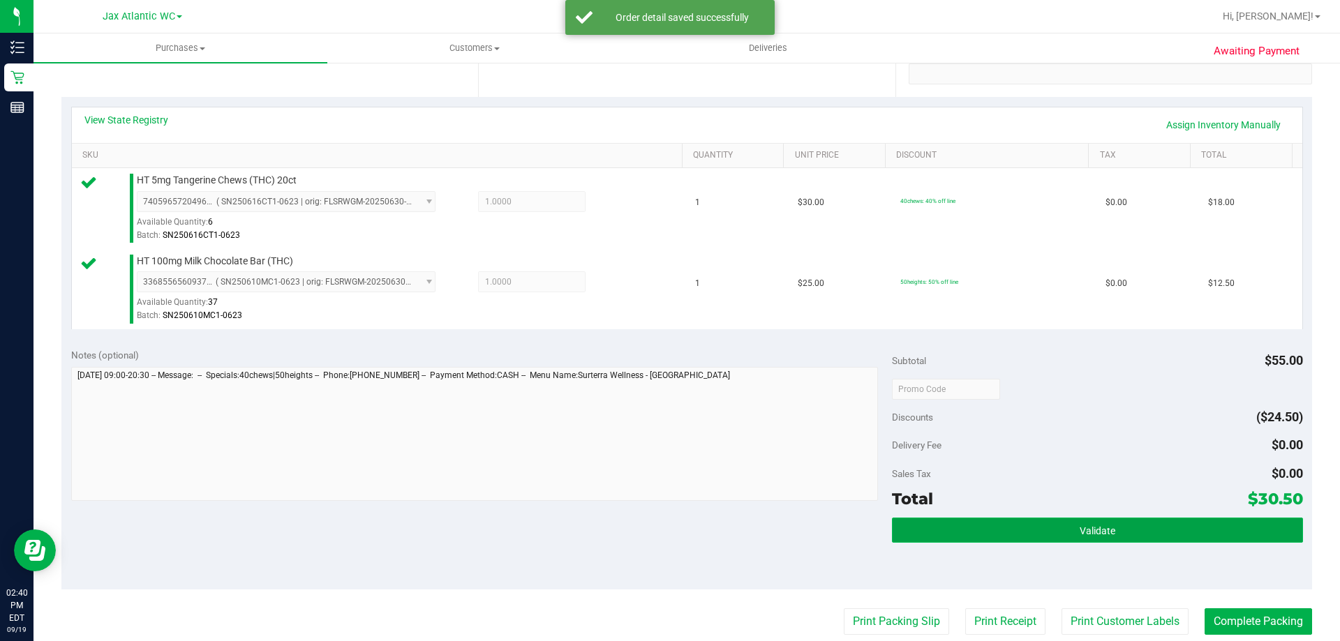
click at [1082, 535] on span "Validate" at bounding box center [1097, 530] width 36 height 11
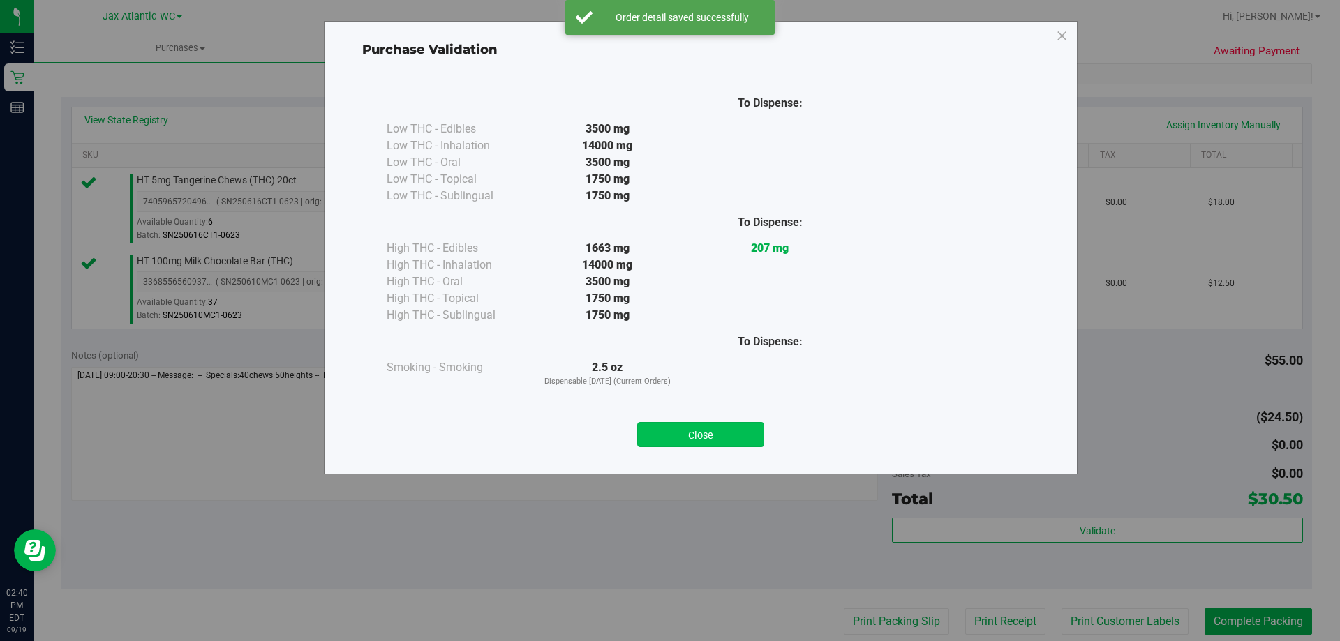
click at [734, 435] on button "Close" at bounding box center [700, 434] width 127 height 25
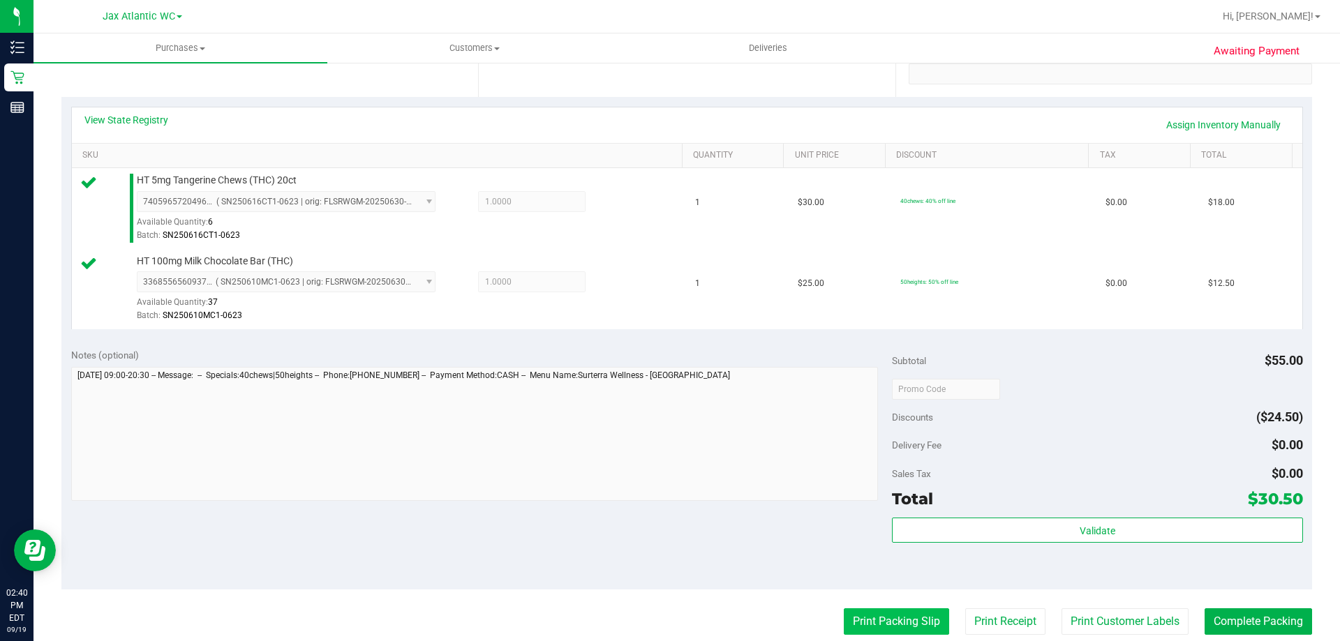
click at [869, 616] on button "Print Packing Slip" at bounding box center [896, 621] width 105 height 27
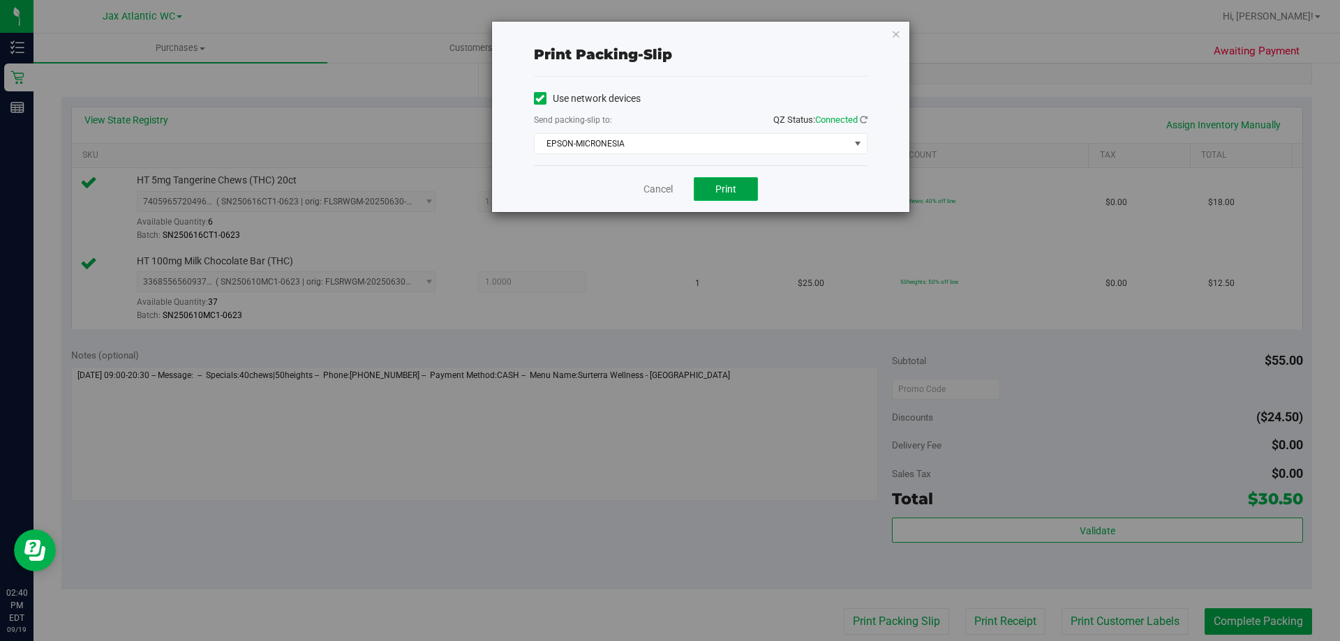
click at [715, 188] on button "Print" at bounding box center [726, 189] width 64 height 24
click at [655, 195] on link "Cancel" at bounding box center [657, 189] width 29 height 15
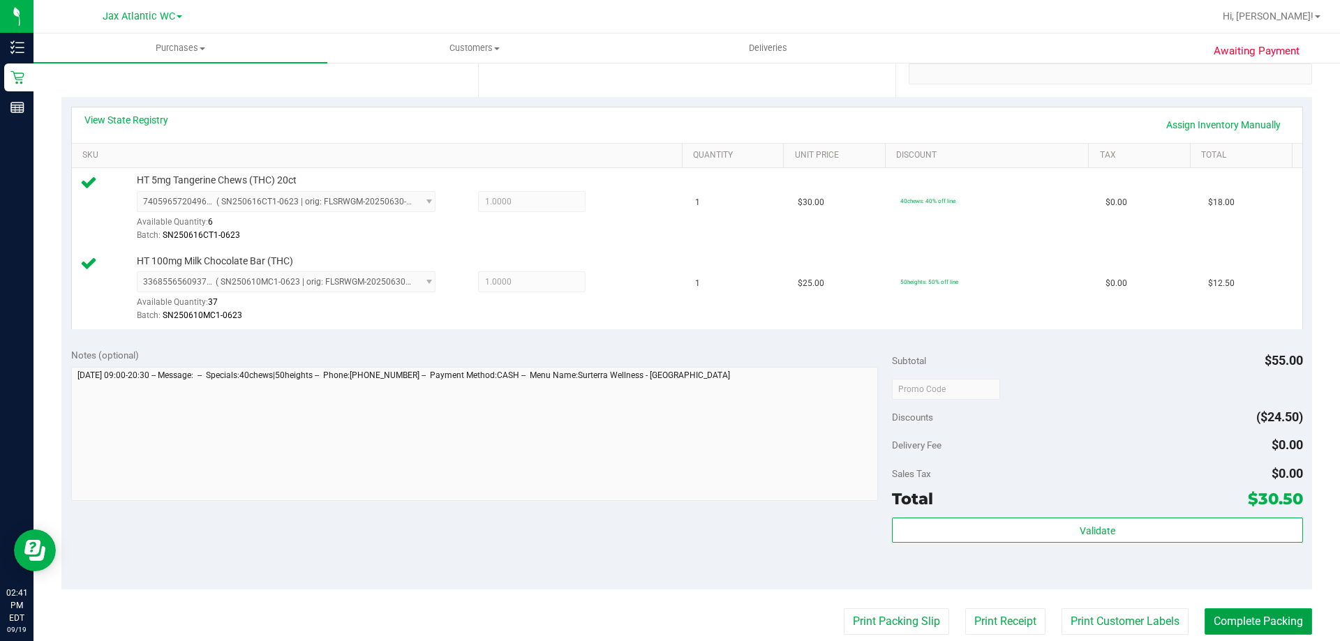
click at [1247, 629] on button "Complete Packing" at bounding box center [1257, 621] width 107 height 27
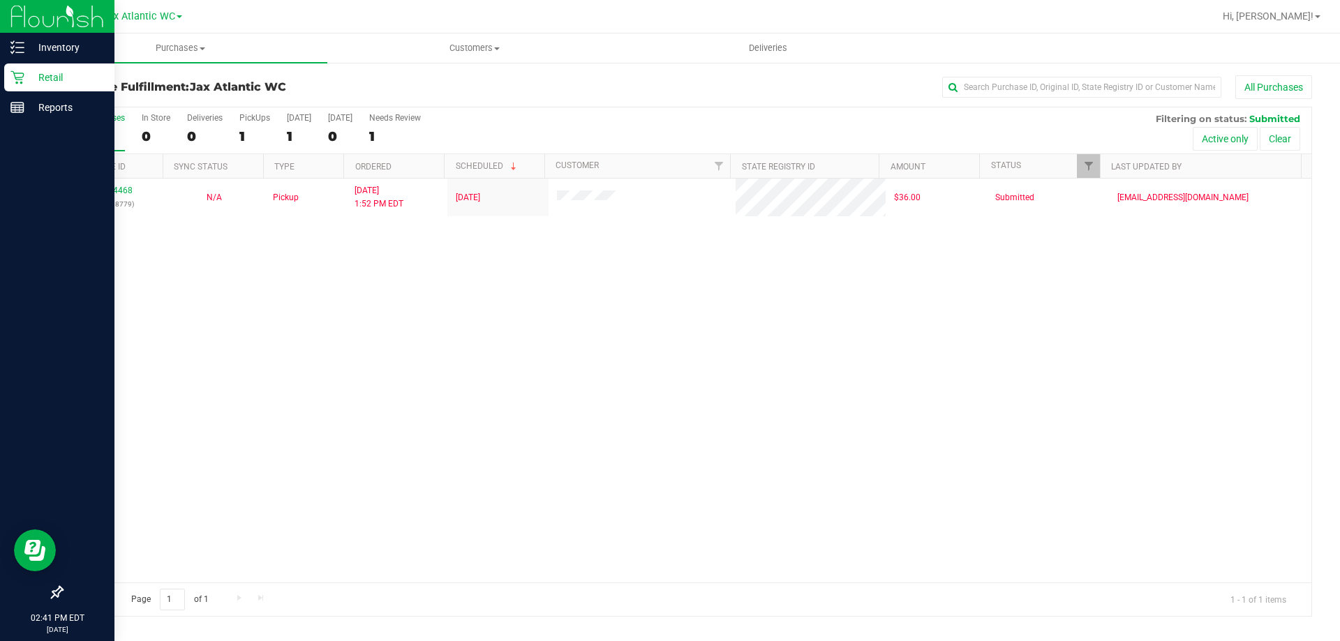
click at [38, 80] on p "Retail" at bounding box center [66, 77] width 84 height 17
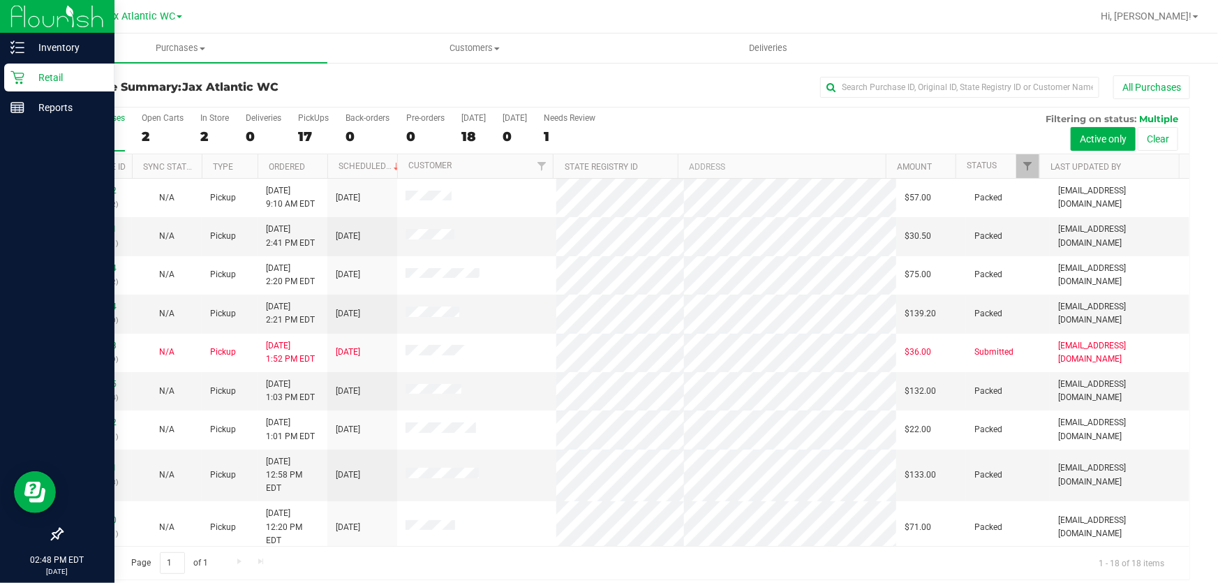
click at [56, 81] on p "Retail" at bounding box center [66, 77] width 84 height 17
click at [56, 80] on p "Retail" at bounding box center [66, 77] width 84 height 17
click at [34, 66] on div "Retail" at bounding box center [59, 77] width 110 height 28
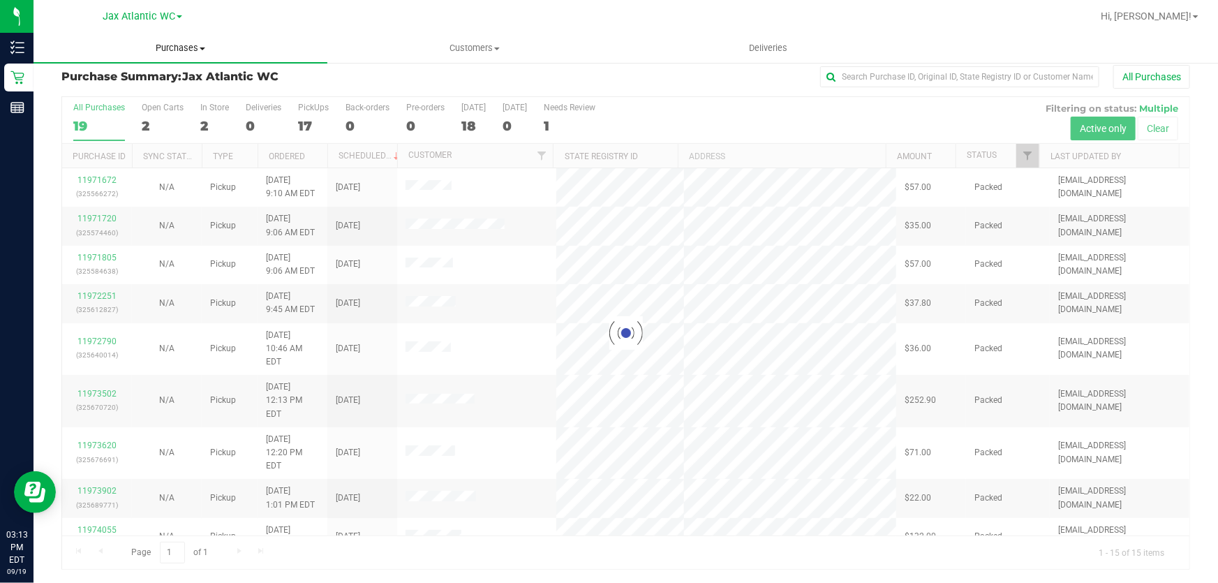
click at [159, 55] on uib-tab-heading "Purchases Summary of purchases Fulfillment All purchases" at bounding box center [180, 47] width 294 height 29
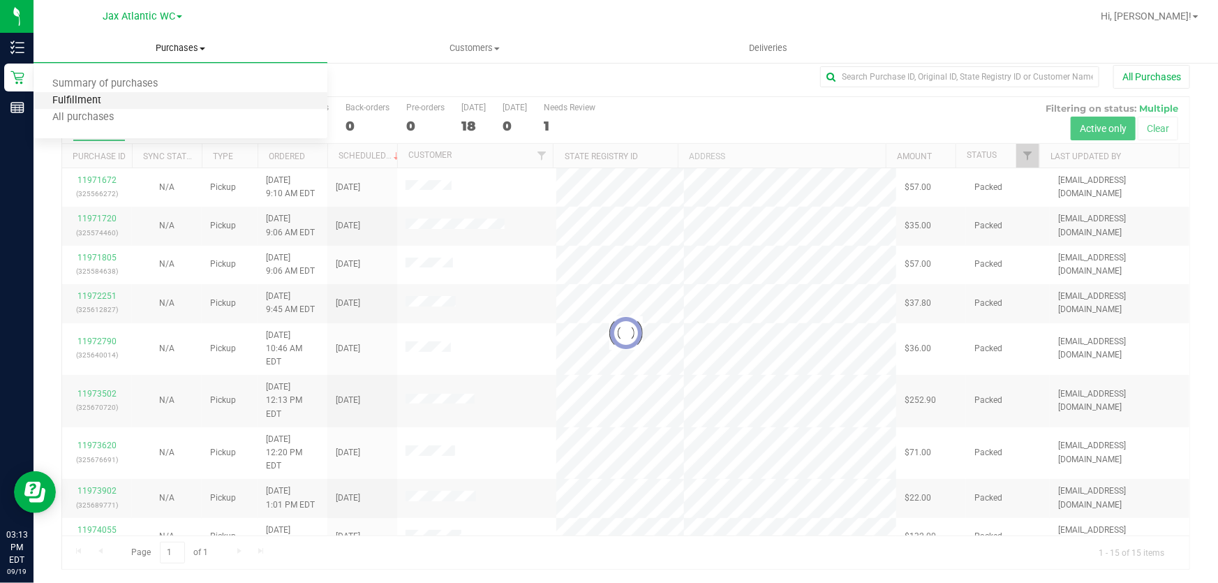
click at [98, 96] on span "Fulfillment" at bounding box center [76, 101] width 87 height 12
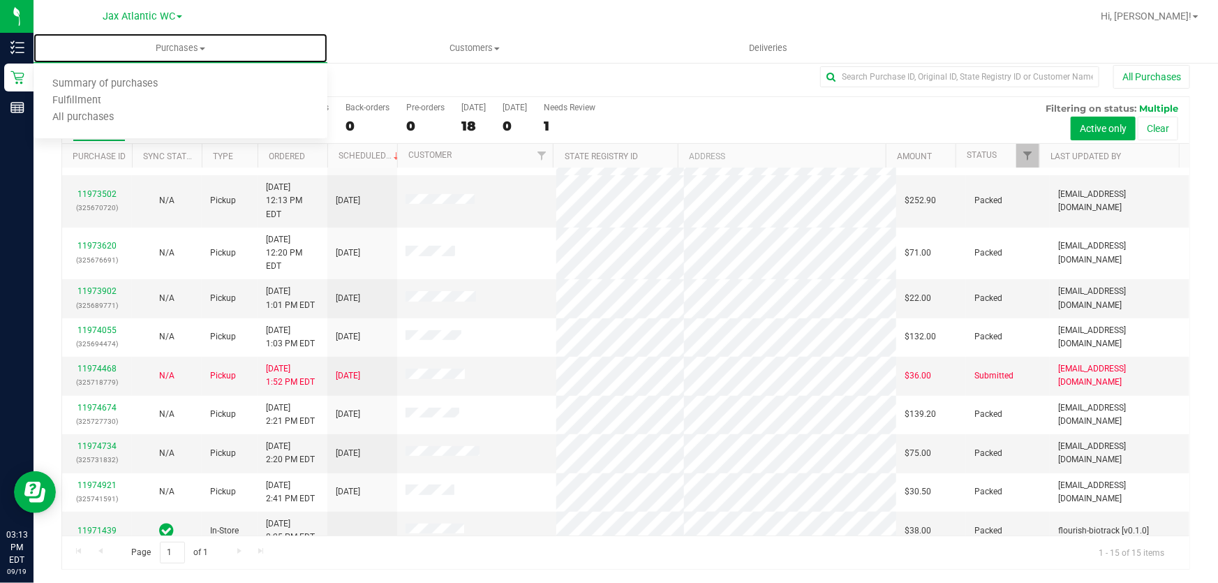
scroll to position [211, 0]
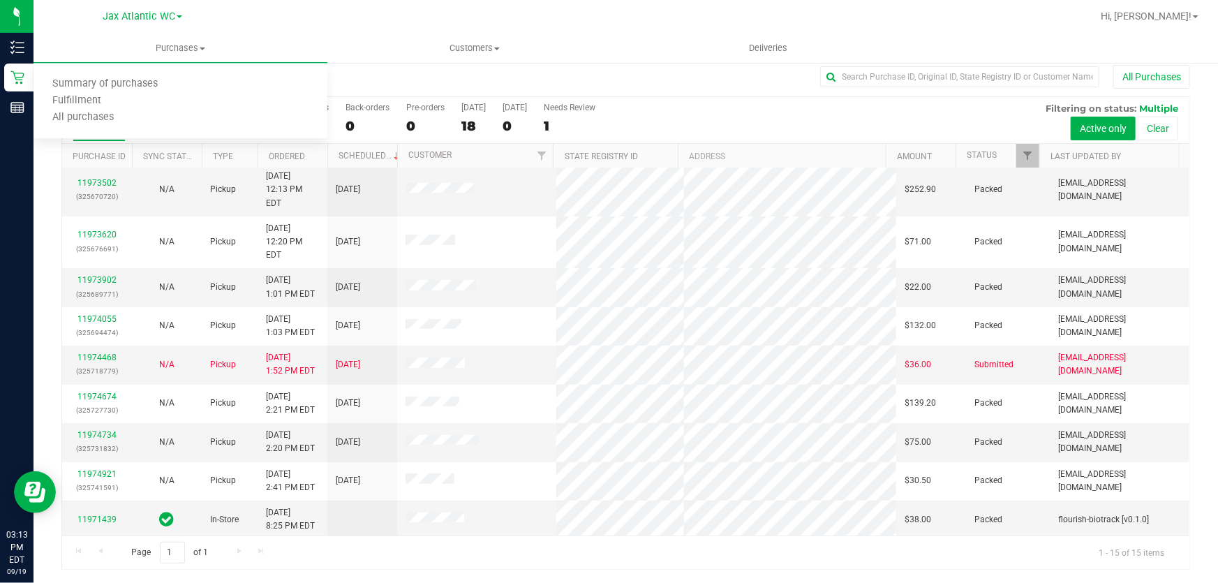
click at [363, 70] on h3 "Purchase Summary: Jax Atlantic WC" at bounding box center [249, 76] width 376 height 13
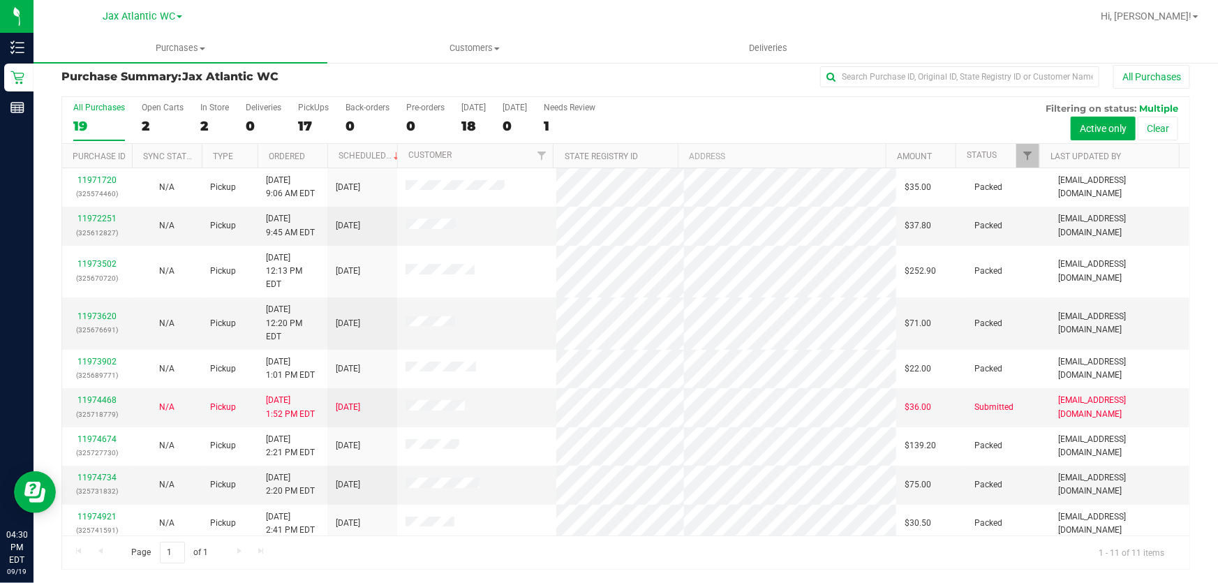
scroll to position [56, 0]
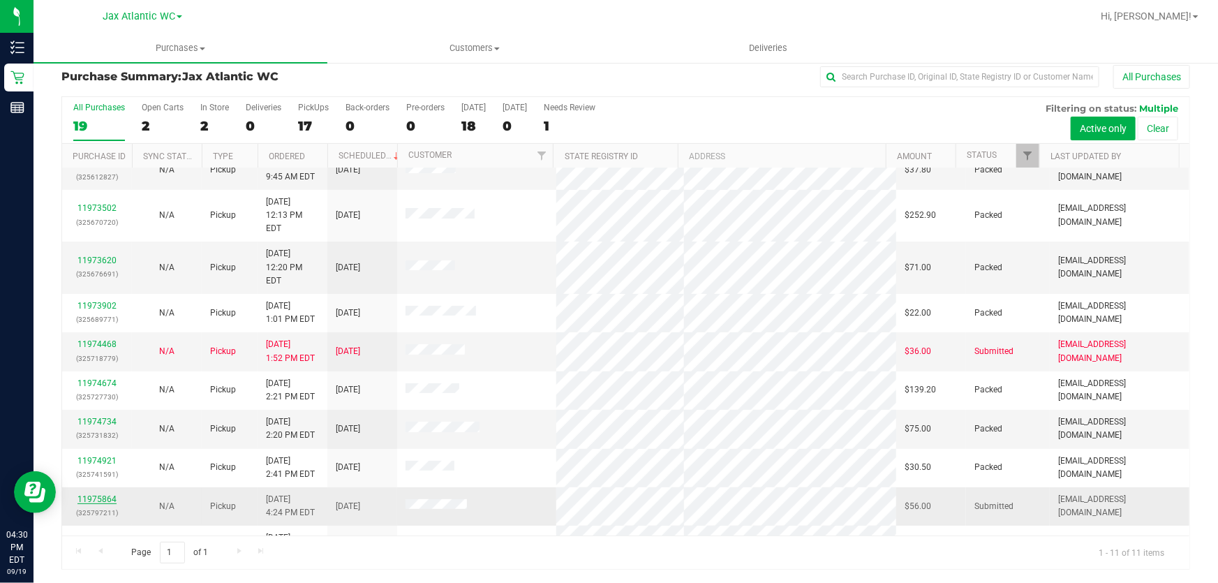
click at [110, 494] on link "11975864" at bounding box center [96, 499] width 39 height 10
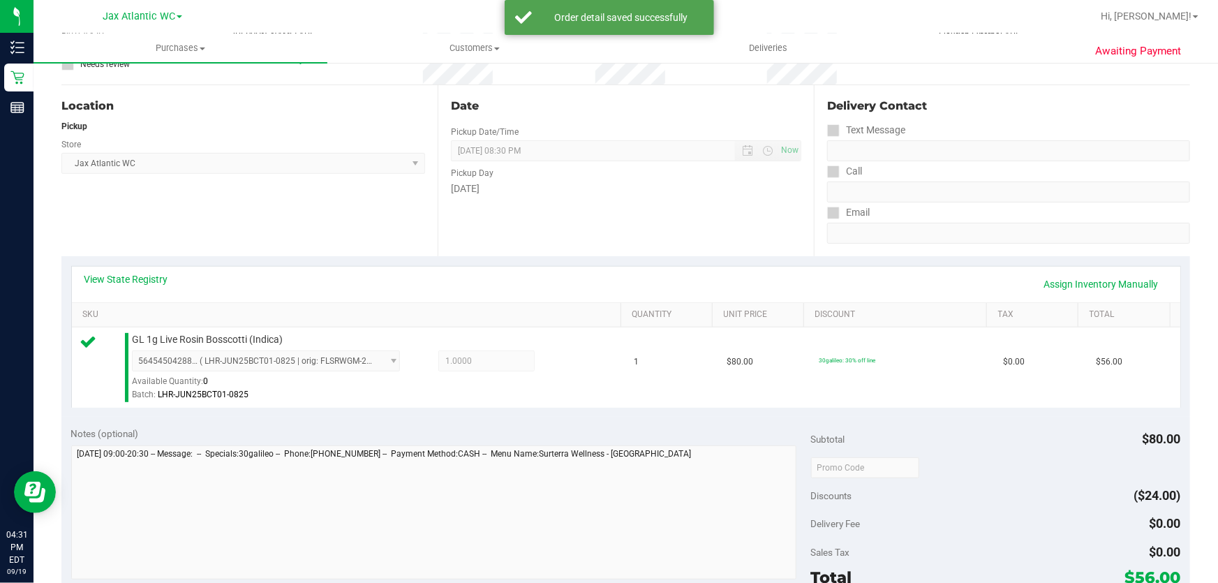
scroll to position [328, 0]
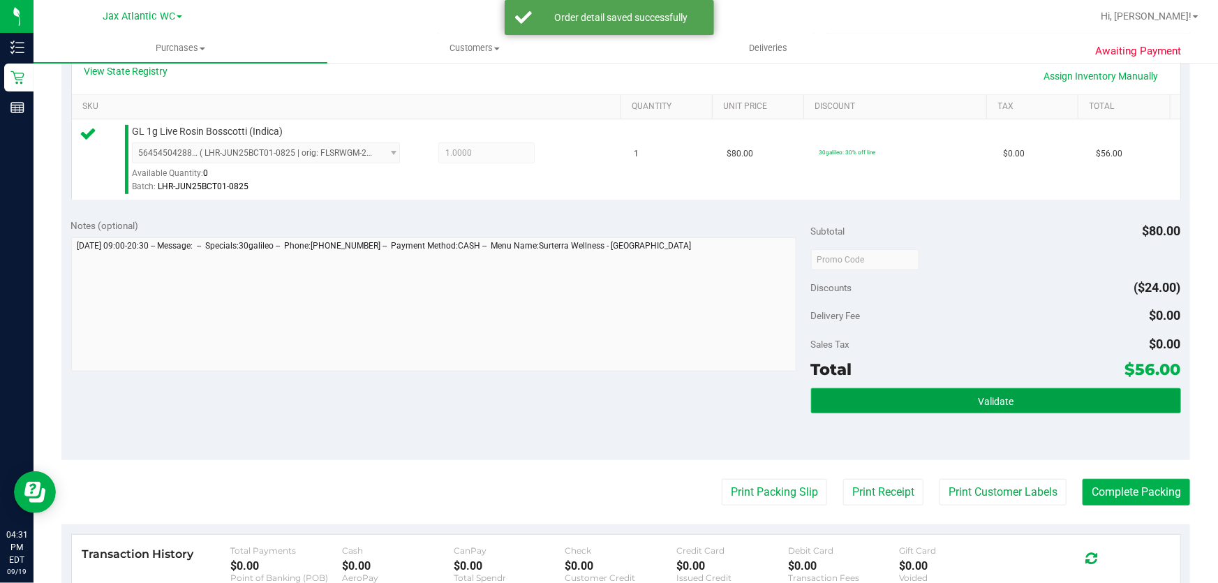
click at [912, 398] on button "Validate" at bounding box center [996, 400] width 370 height 25
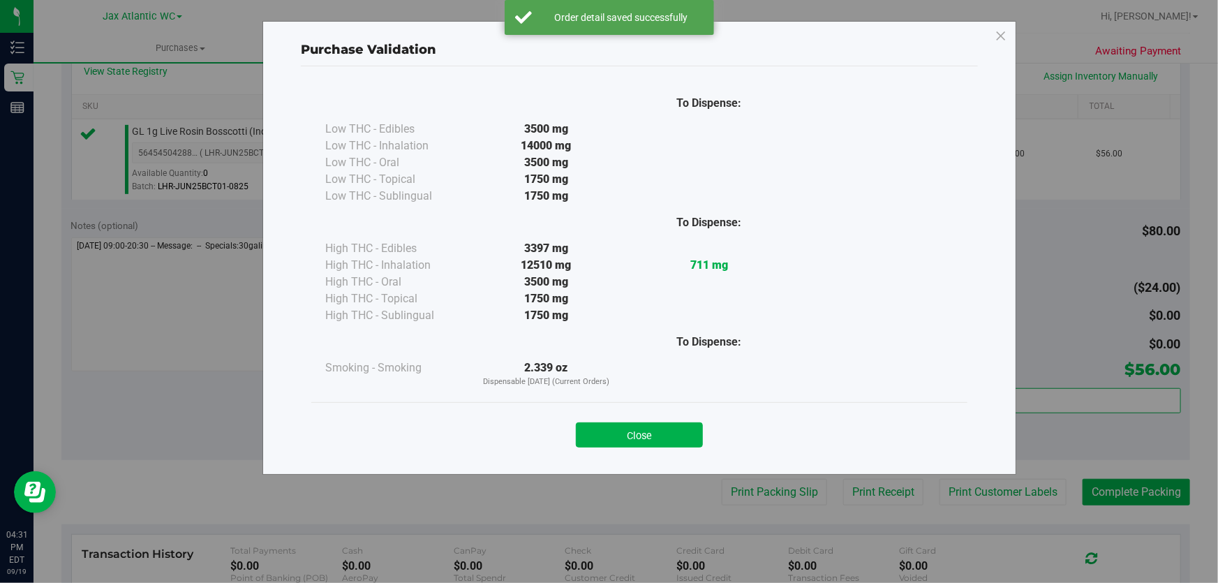
click at [616, 431] on button "Close" at bounding box center [639, 434] width 127 height 25
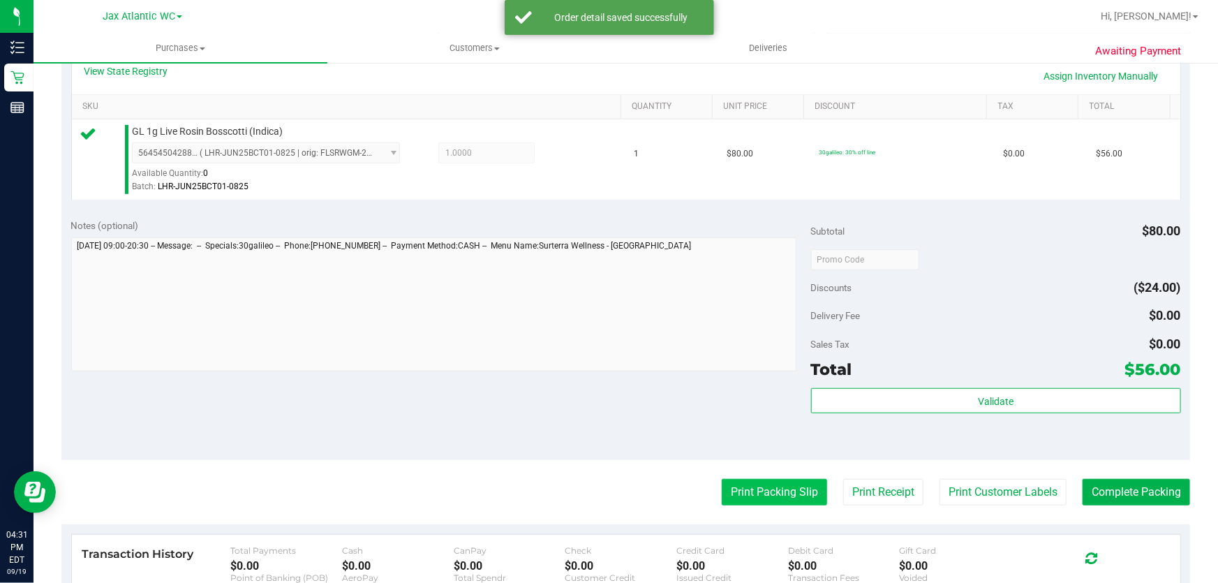
click at [758, 486] on button "Print Packing Slip" at bounding box center [773, 492] width 105 height 27
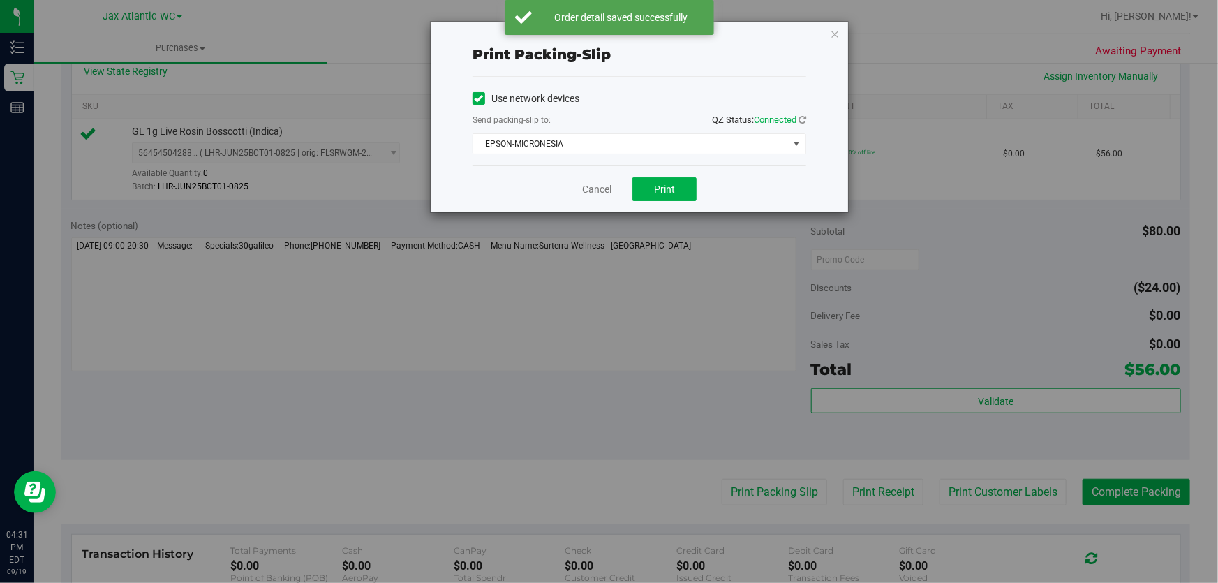
click at [650, 174] on div "Cancel Print" at bounding box center [639, 188] width 334 height 47
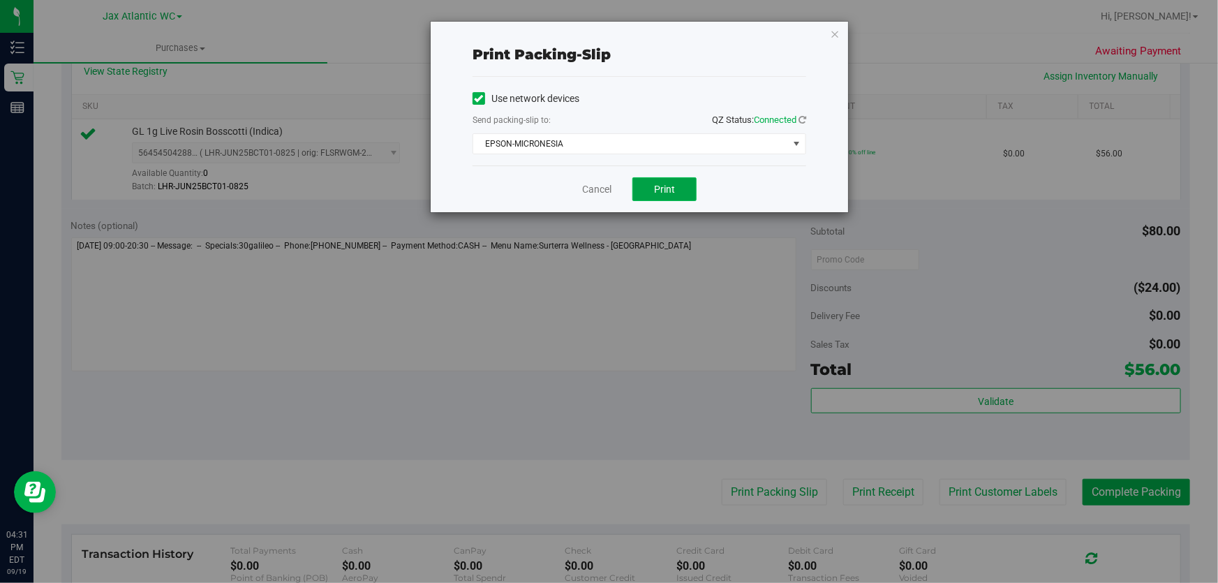
click at [650, 181] on button "Print" at bounding box center [664, 189] width 64 height 24
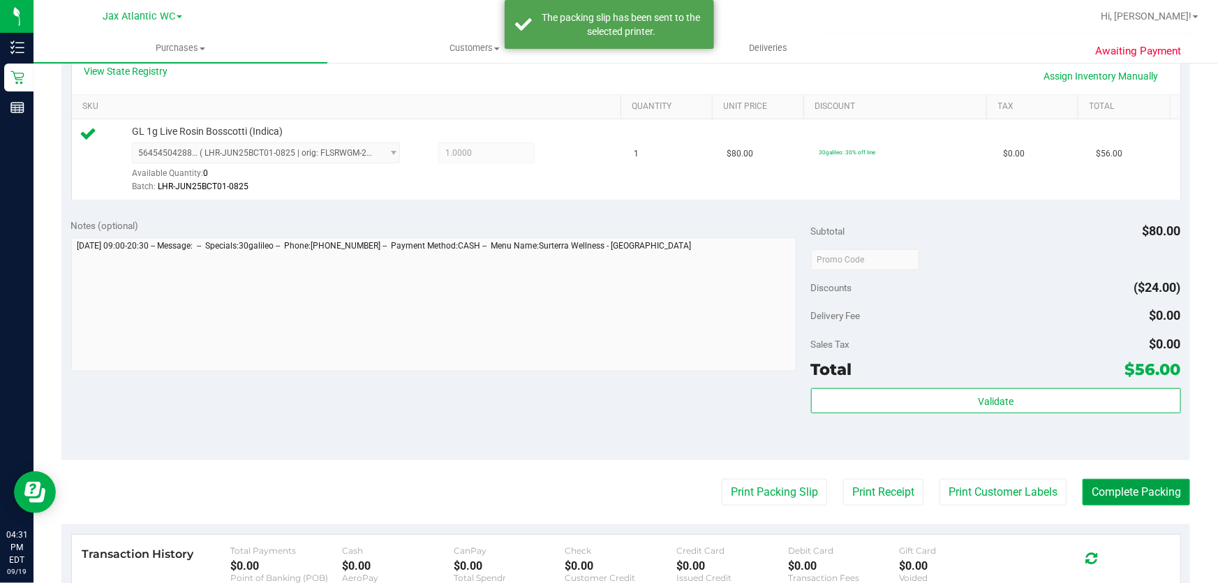
click at [1100, 496] on button "Complete Packing" at bounding box center [1135, 492] width 107 height 27
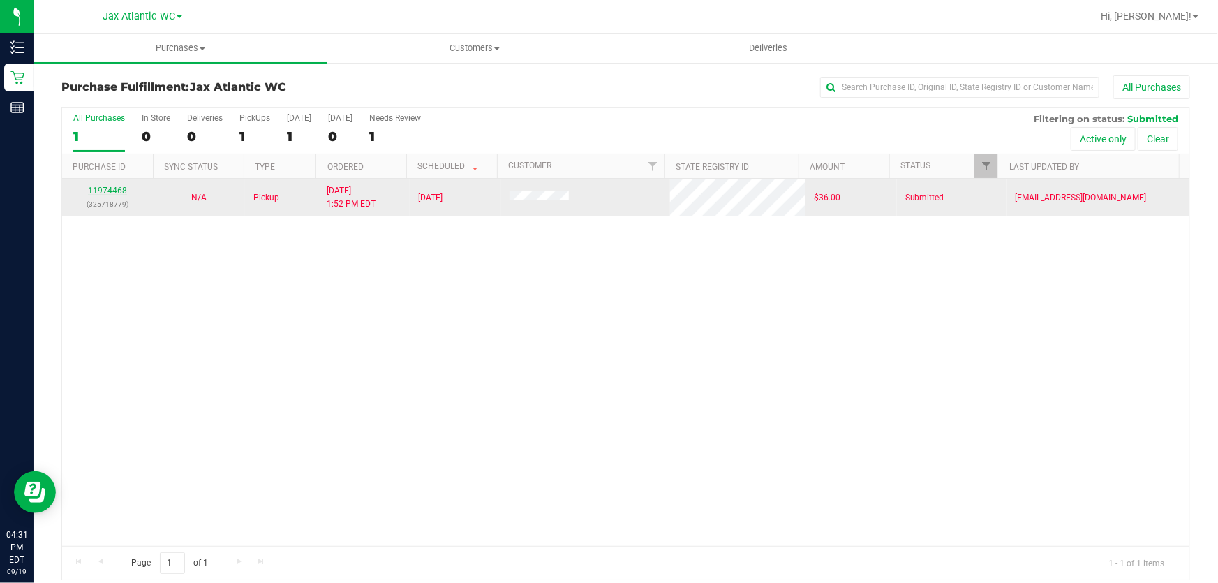
click at [112, 187] on link "11974468" at bounding box center [107, 191] width 39 height 10
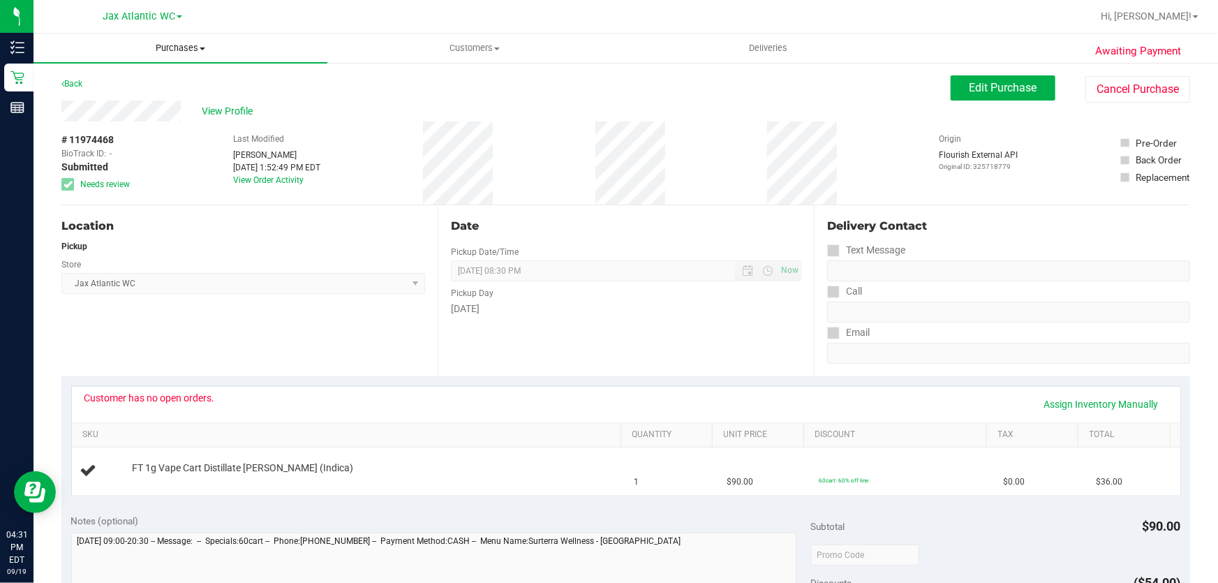
click at [181, 52] on span "Purchases" at bounding box center [180, 48] width 294 height 13
click at [118, 99] on li "Fulfillment" at bounding box center [180, 101] width 294 height 17
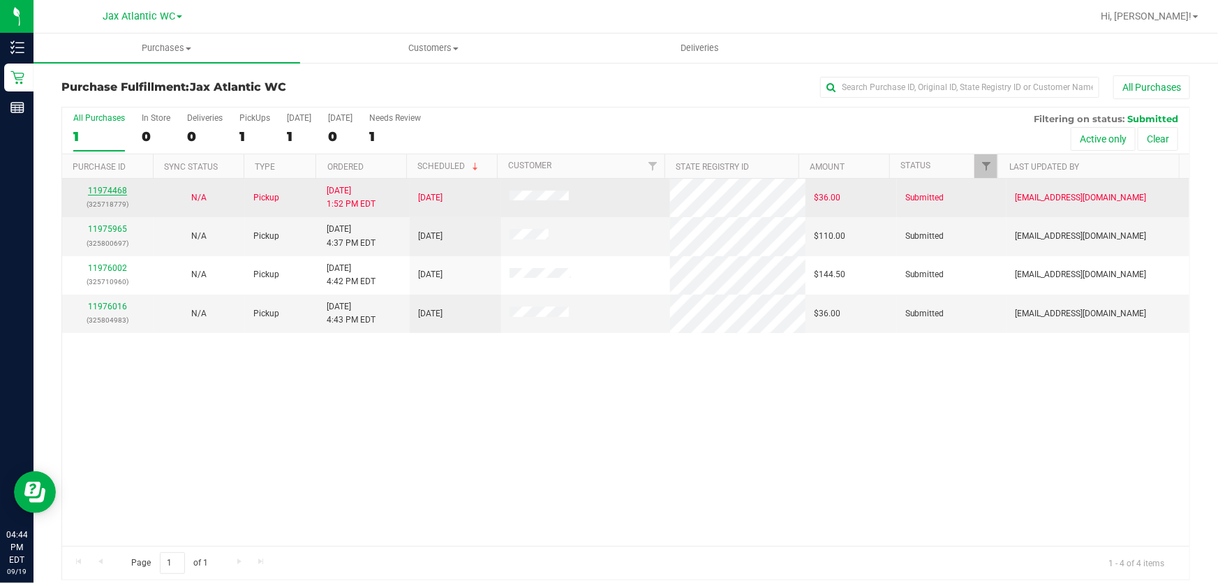
click at [121, 192] on link "11974468" at bounding box center [107, 191] width 39 height 10
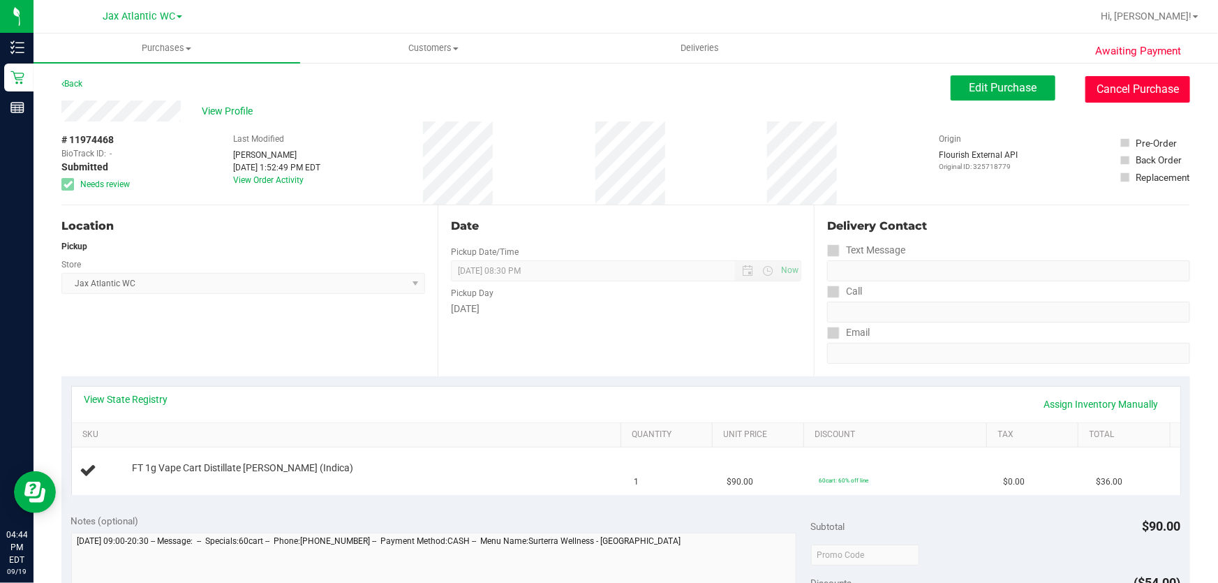
click at [1121, 82] on button "Cancel Purchase" at bounding box center [1137, 89] width 105 height 27
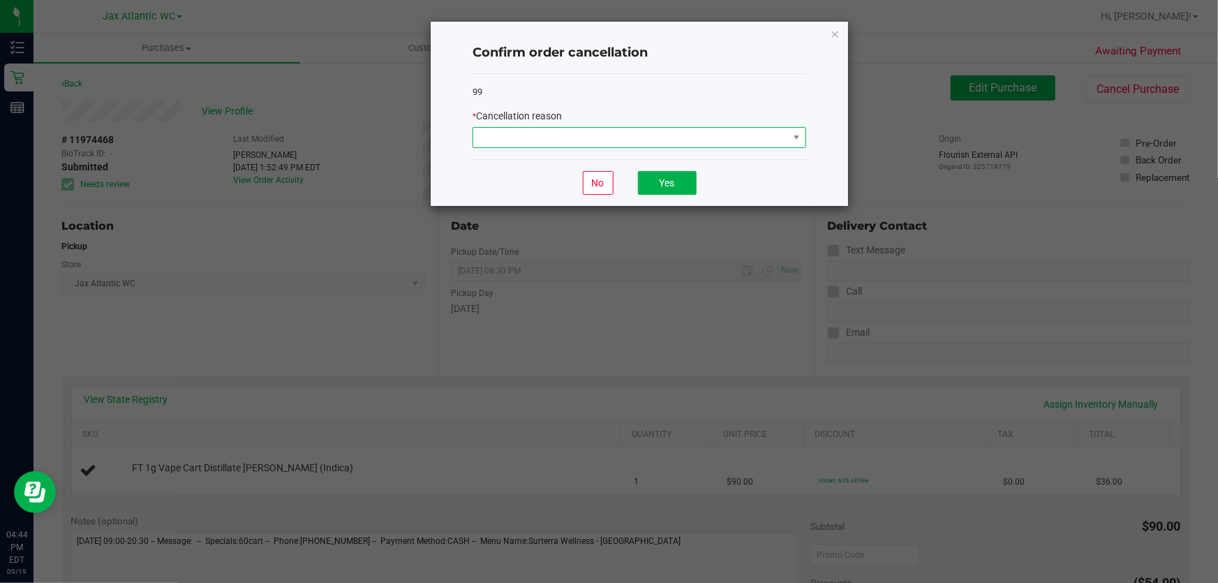
click at [588, 137] on span at bounding box center [630, 138] width 315 height 20
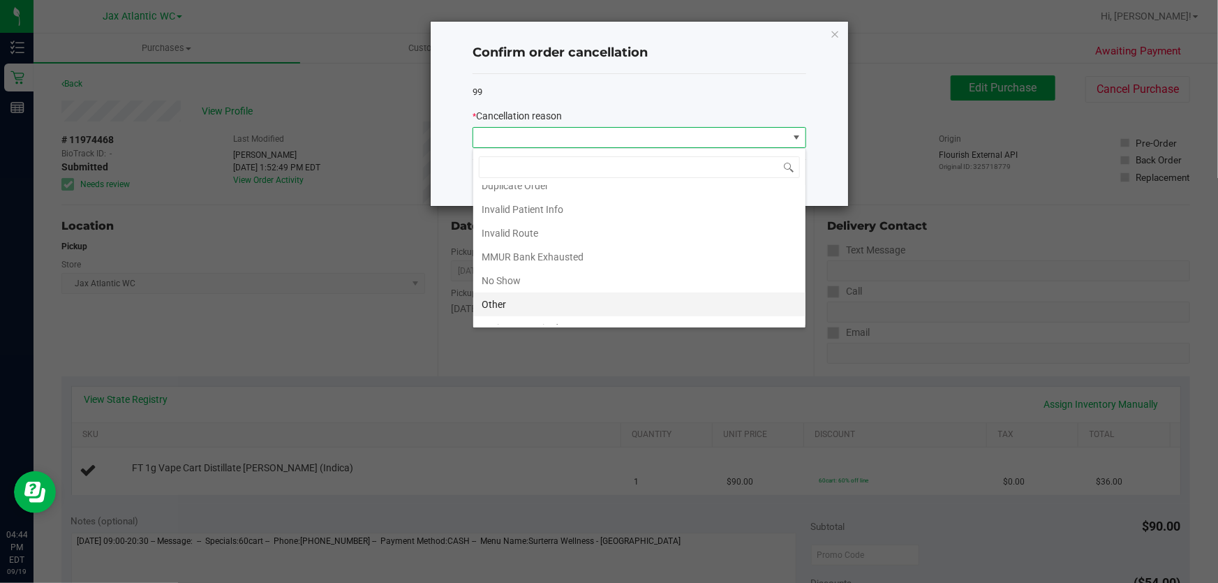
scroll to position [72, 0]
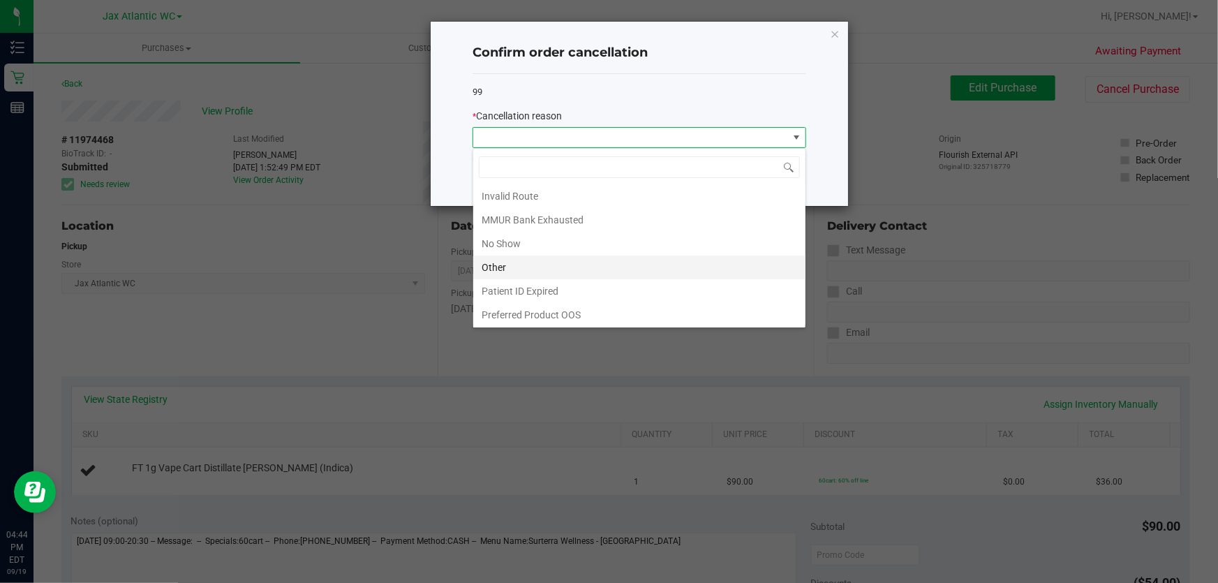
click at [533, 268] on li "Other" at bounding box center [639, 267] width 332 height 24
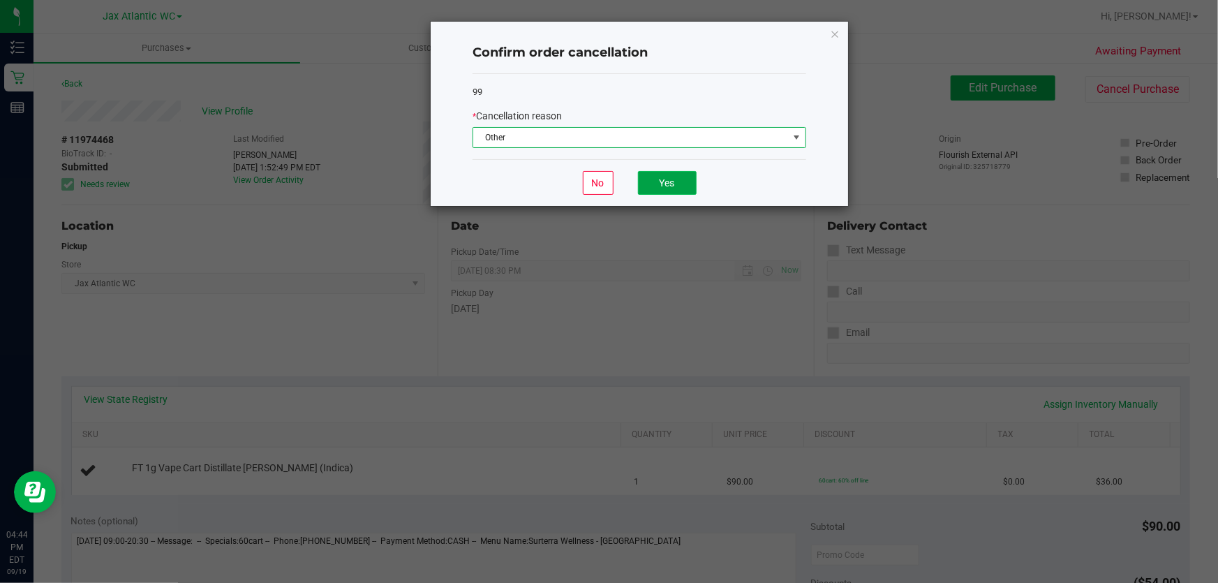
click at [661, 183] on button "Yes" at bounding box center [667, 183] width 59 height 24
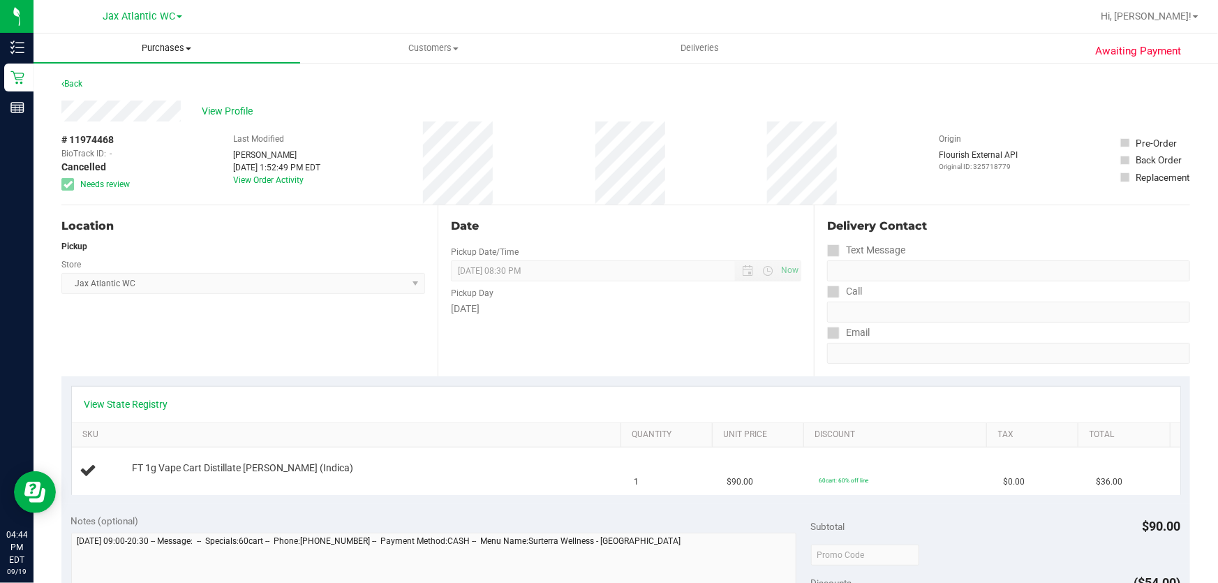
click at [154, 45] on span "Purchases" at bounding box center [166, 48] width 267 height 13
click at [103, 96] on span "Fulfillment" at bounding box center [76, 101] width 87 height 12
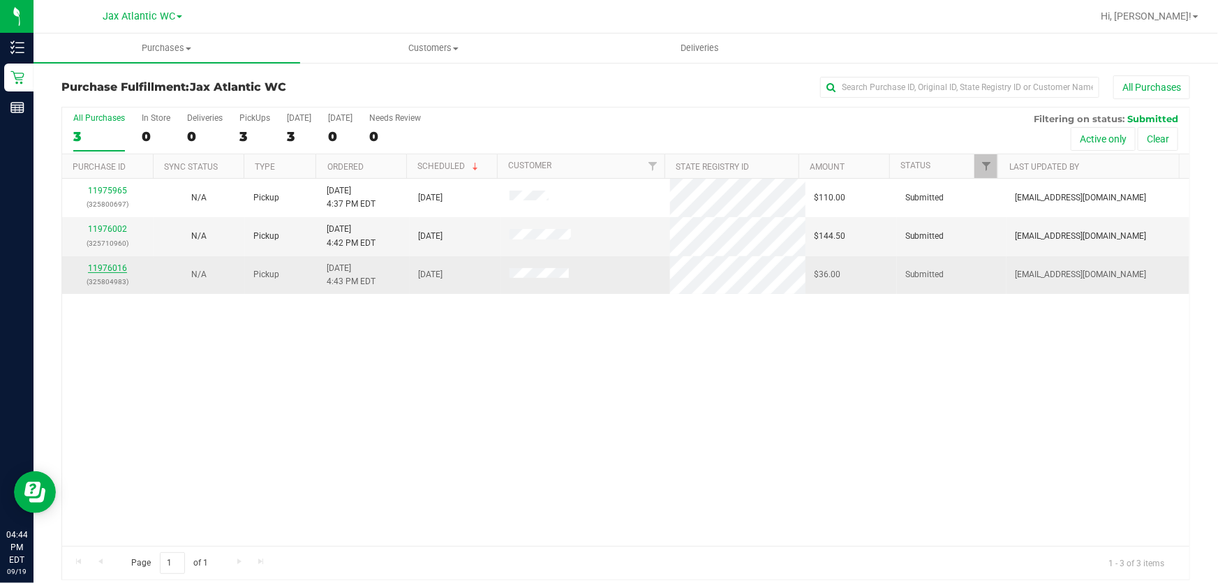
click at [120, 267] on link "11976016" at bounding box center [107, 268] width 39 height 10
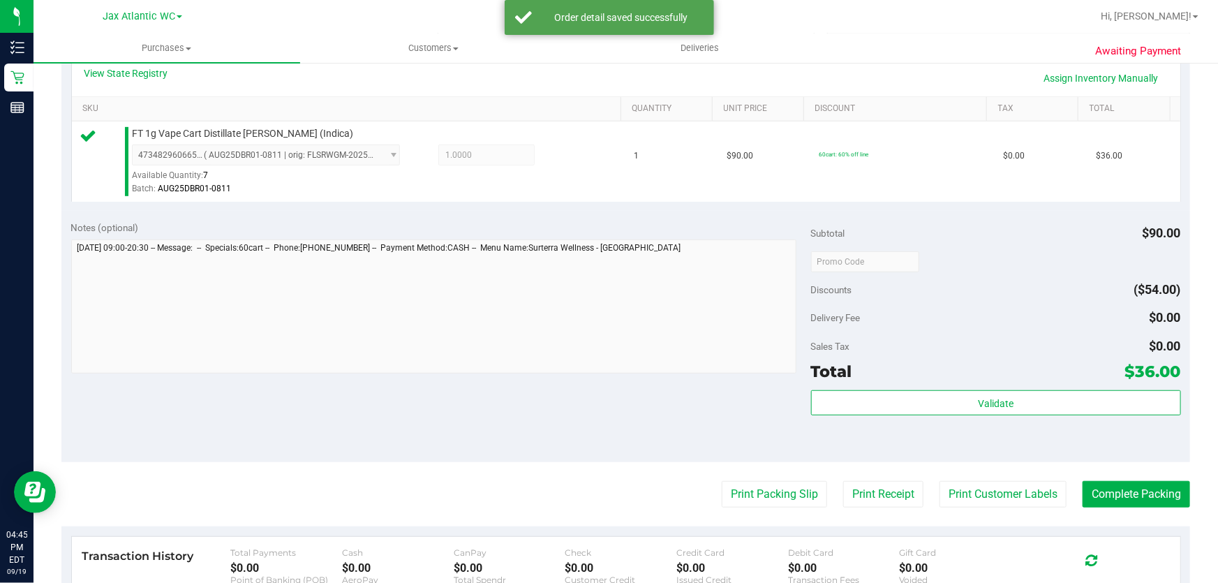
scroll to position [380, 0]
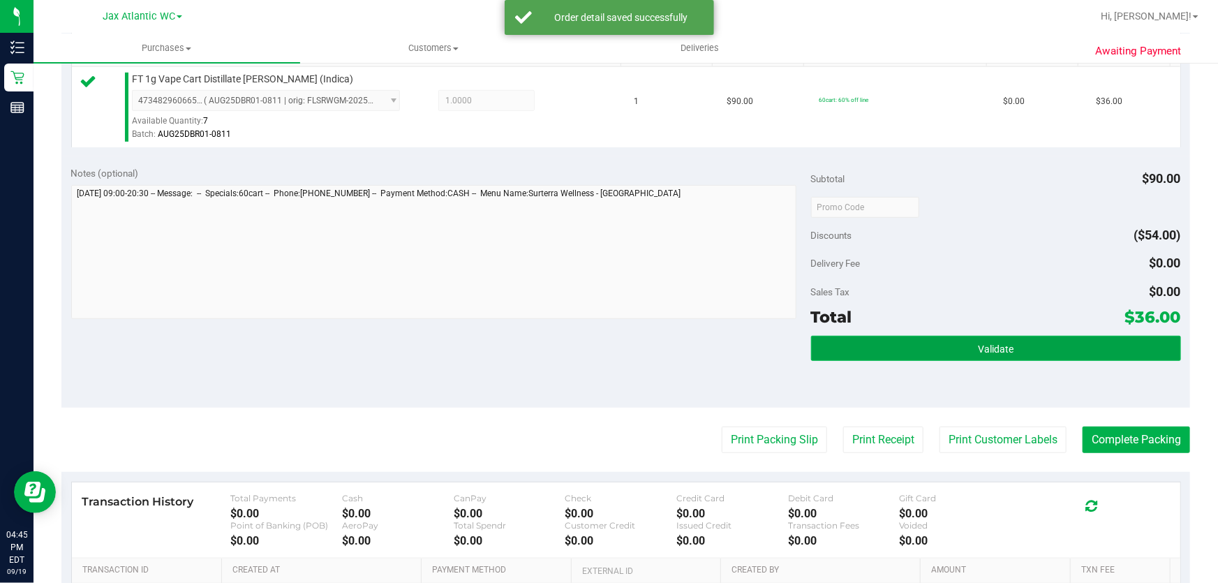
click at [874, 350] on button "Validate" at bounding box center [996, 348] width 370 height 25
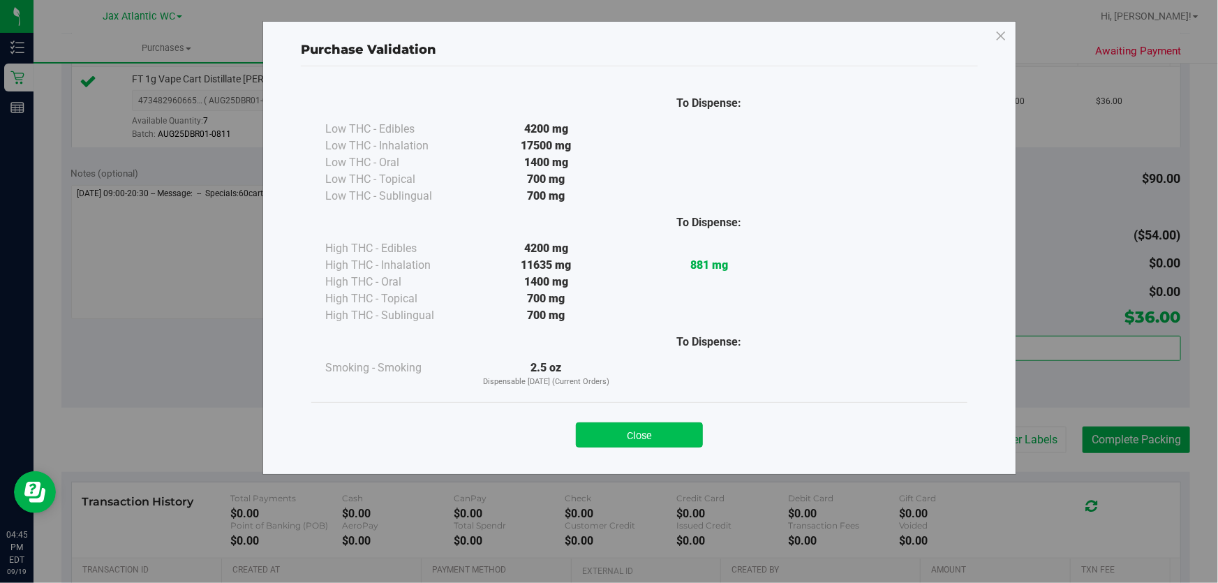
click at [686, 435] on button "Close" at bounding box center [639, 434] width 127 height 25
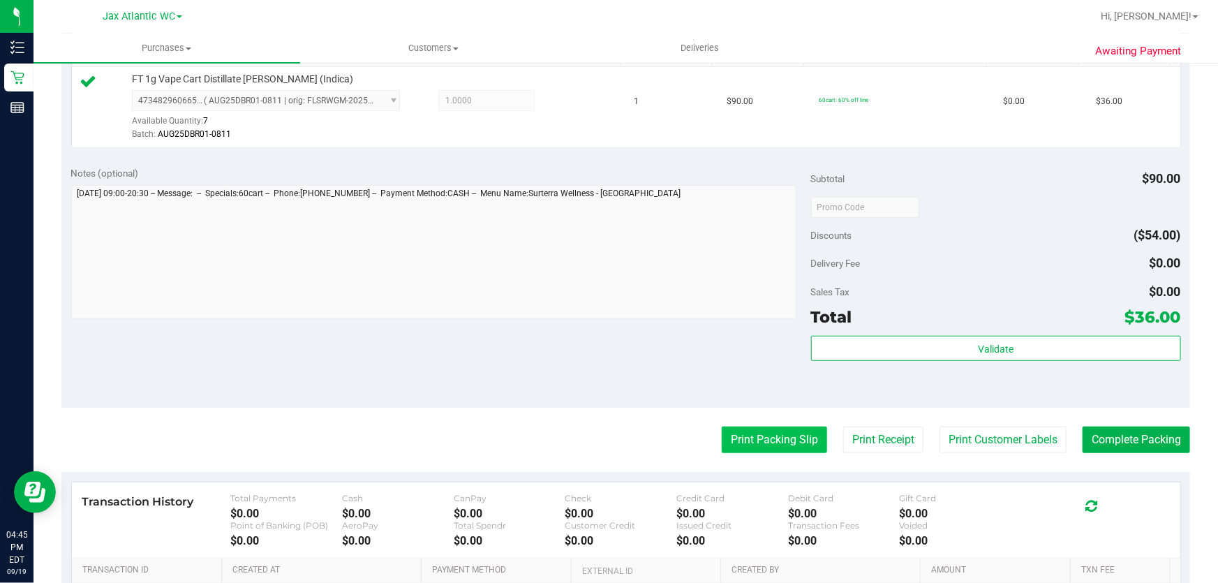
click at [761, 442] on button "Print Packing Slip" at bounding box center [773, 439] width 105 height 27
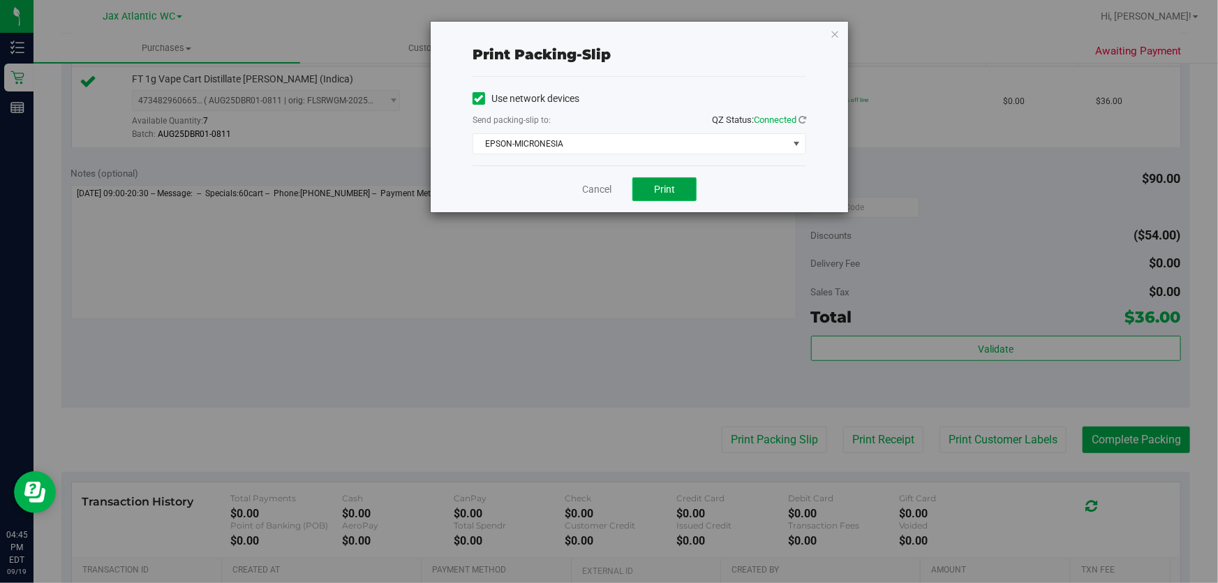
click at [642, 180] on button "Print" at bounding box center [664, 189] width 64 height 24
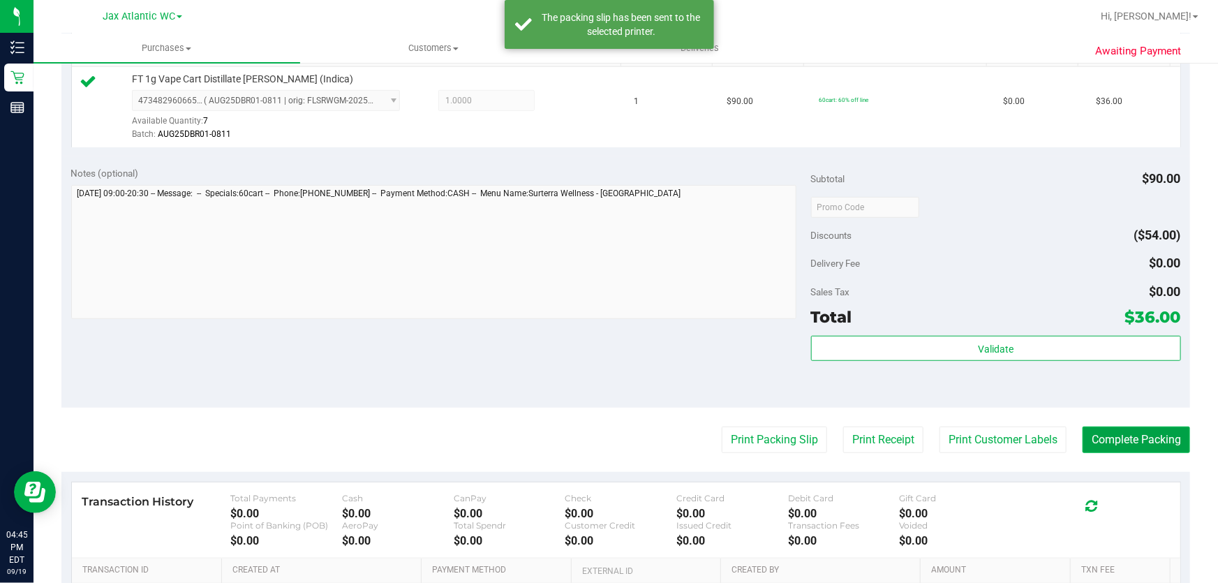
click at [1112, 436] on button "Complete Packing" at bounding box center [1135, 439] width 107 height 27
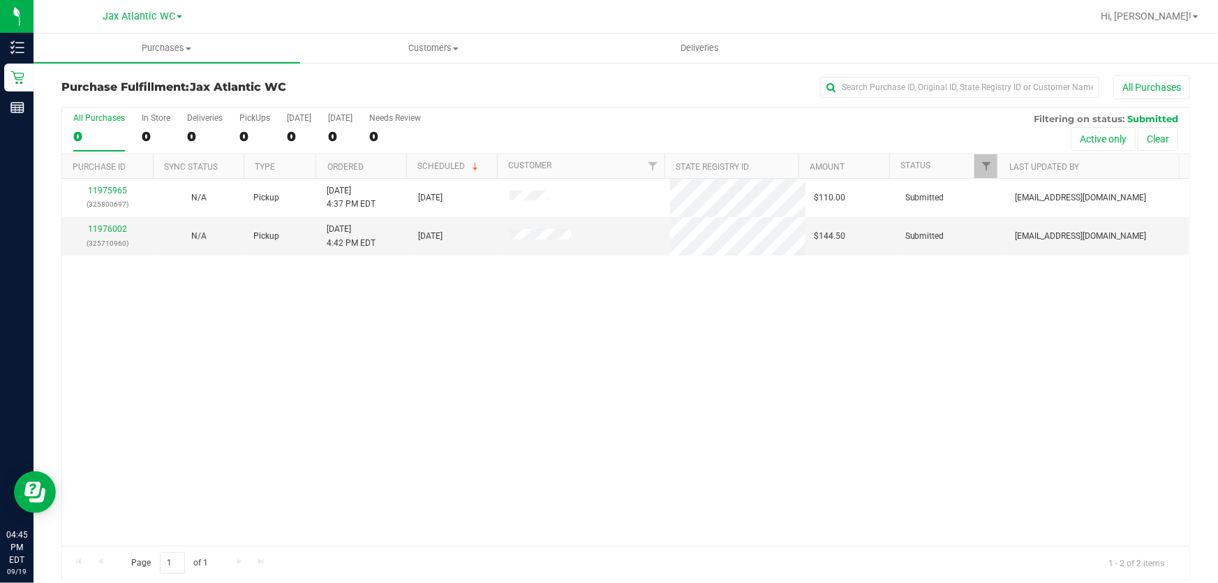
click at [1067, 382] on div "11975965 (325800697) N/A Pickup 9/19/2025 4:37 PM EDT 9/19/2025 $110.00 Submitt…" at bounding box center [625, 362] width 1127 height 367
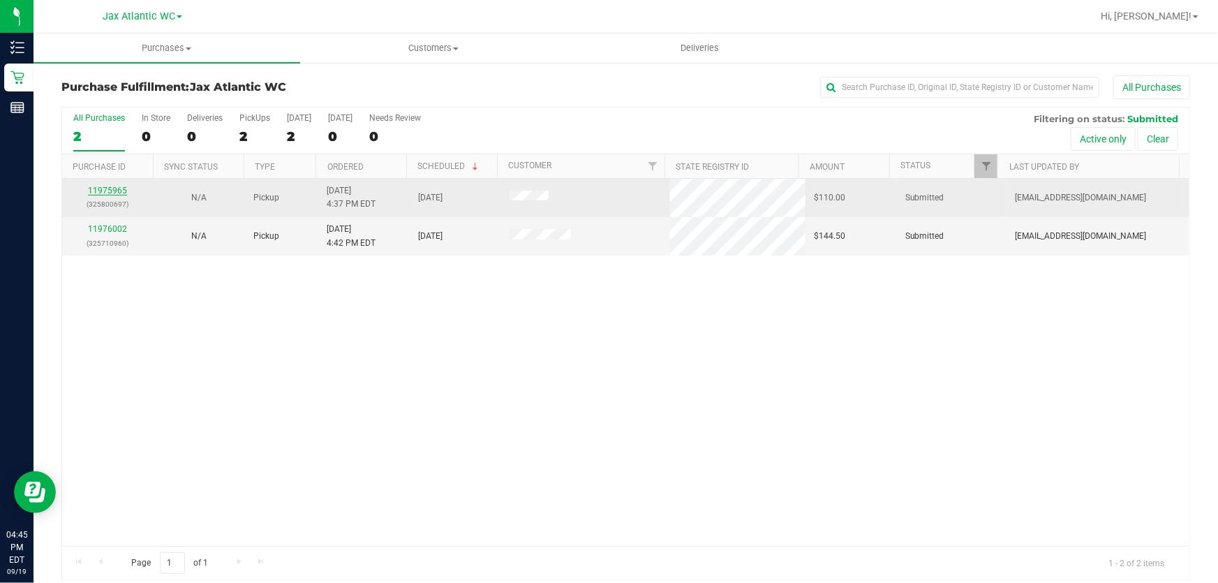
click at [114, 186] on link "11975965" at bounding box center [107, 191] width 39 height 10
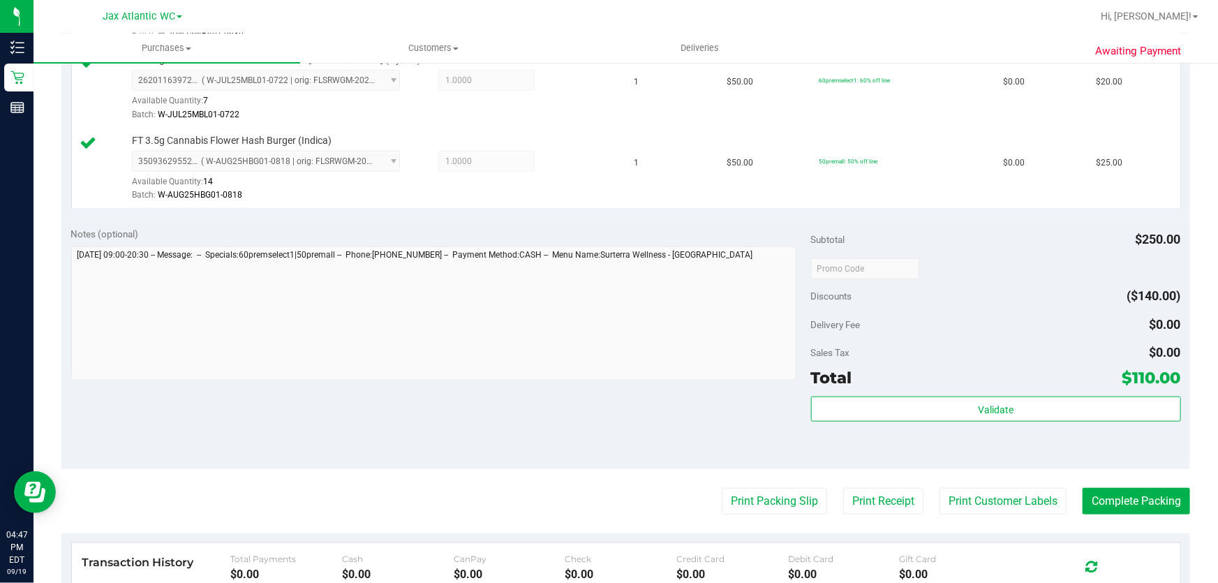
scroll to position [698, 0]
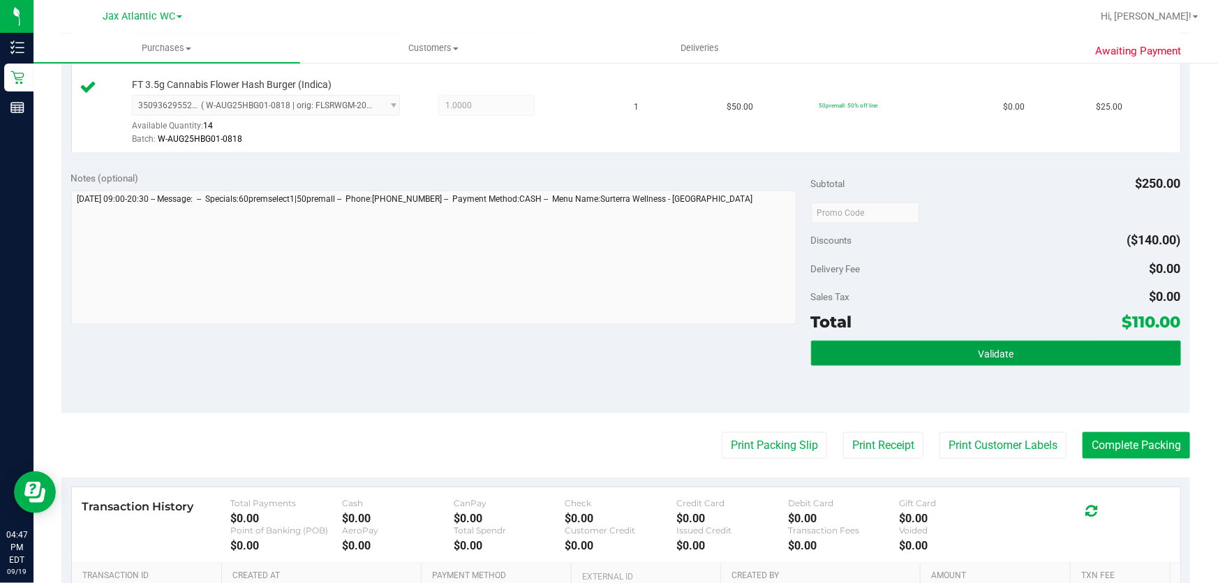
click at [877, 350] on button "Validate" at bounding box center [996, 353] width 370 height 25
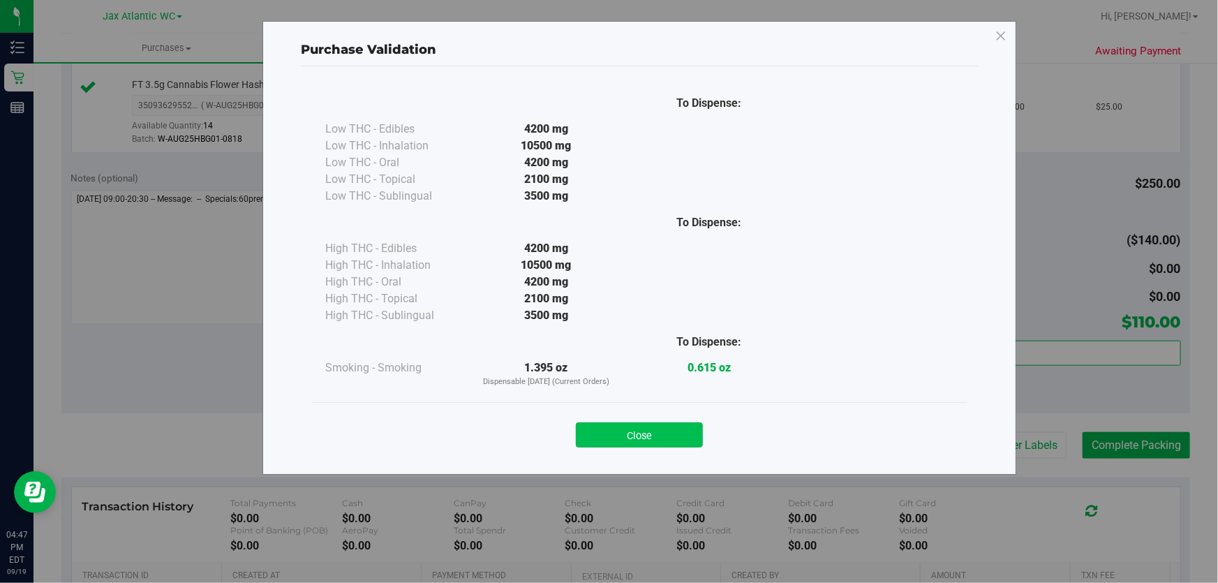
click at [643, 444] on button "Close" at bounding box center [639, 434] width 127 height 25
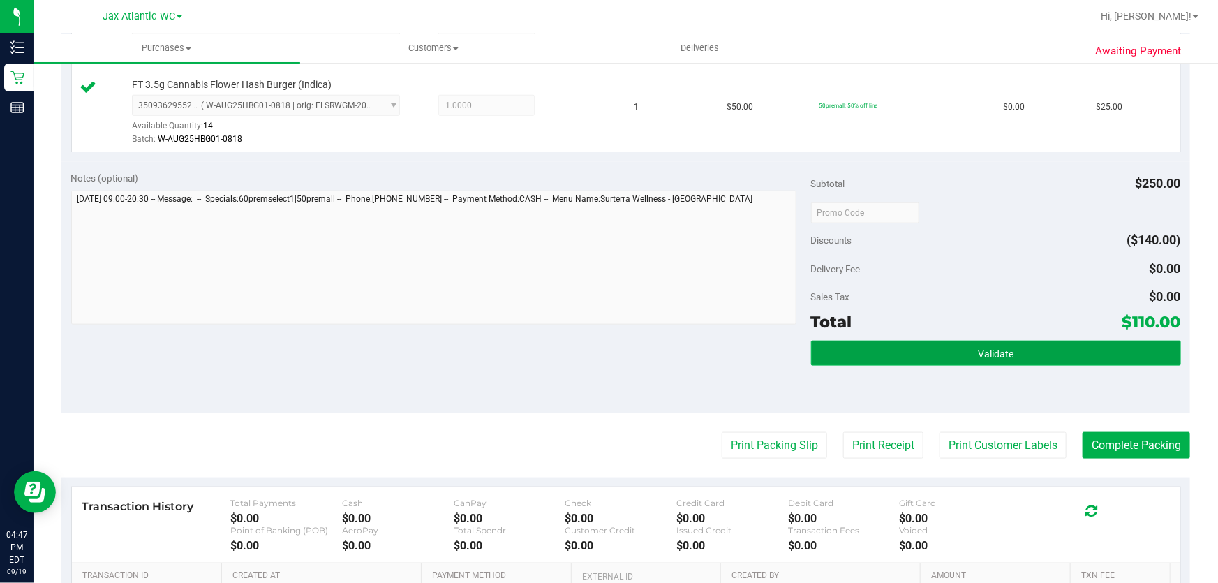
click at [838, 355] on button "Validate" at bounding box center [996, 353] width 370 height 25
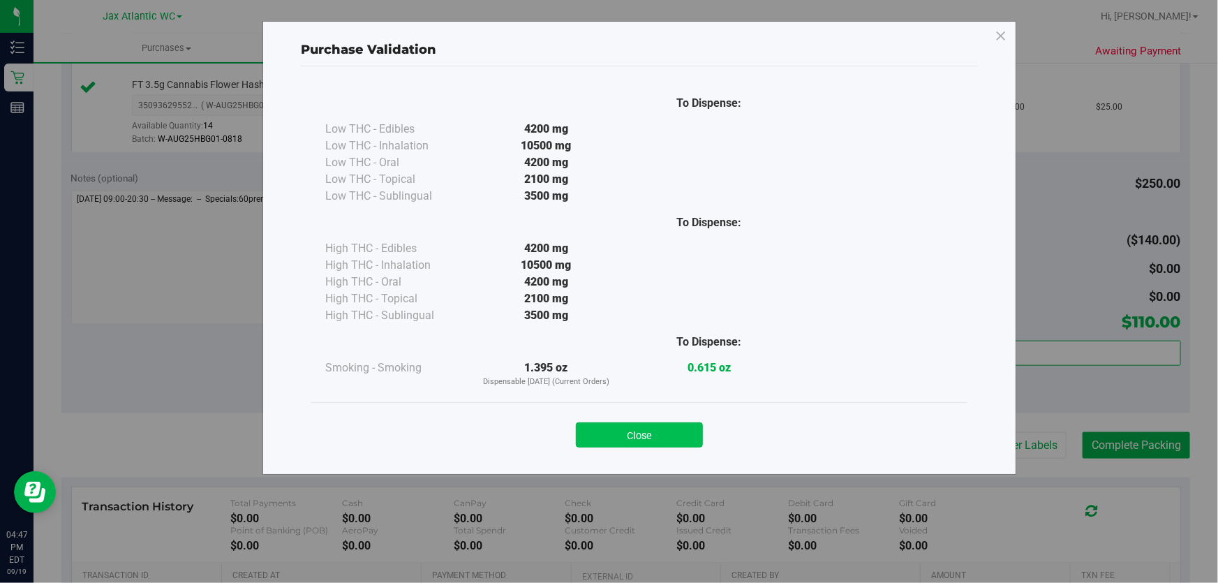
click at [619, 424] on button "Close" at bounding box center [639, 434] width 127 height 25
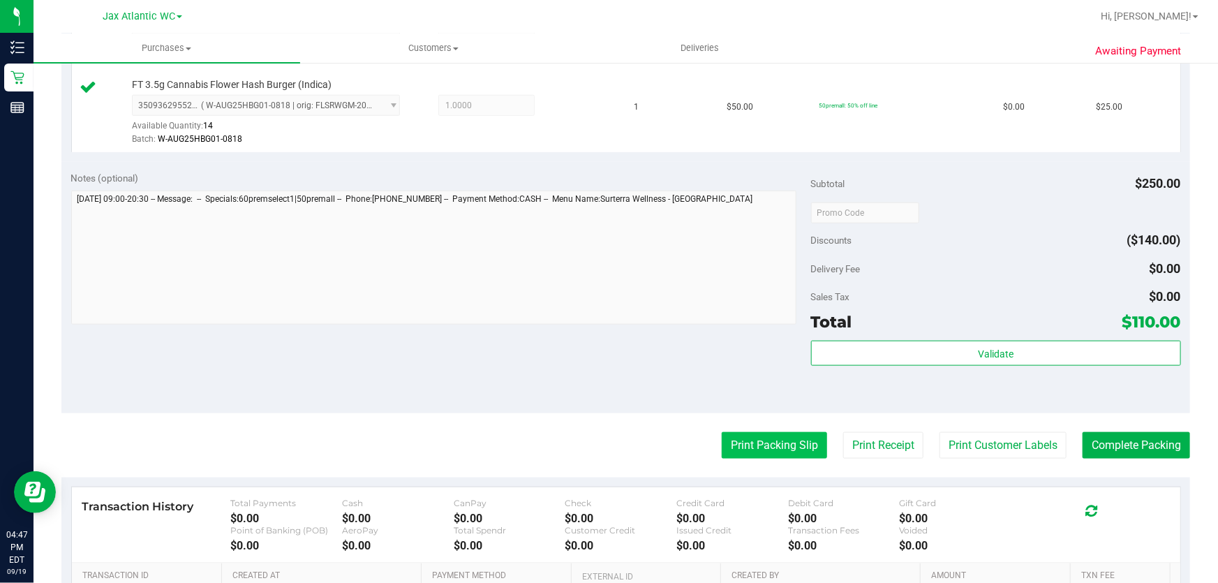
click at [746, 432] on button "Print Packing Slip" at bounding box center [773, 445] width 105 height 27
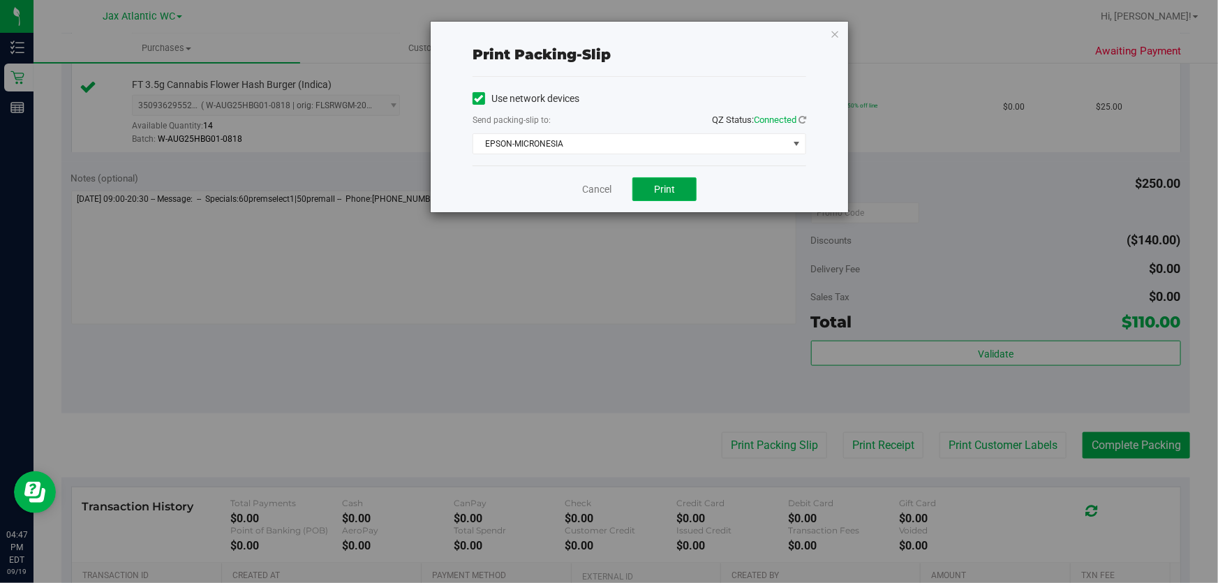
click at [666, 189] on span "Print" at bounding box center [664, 189] width 21 height 11
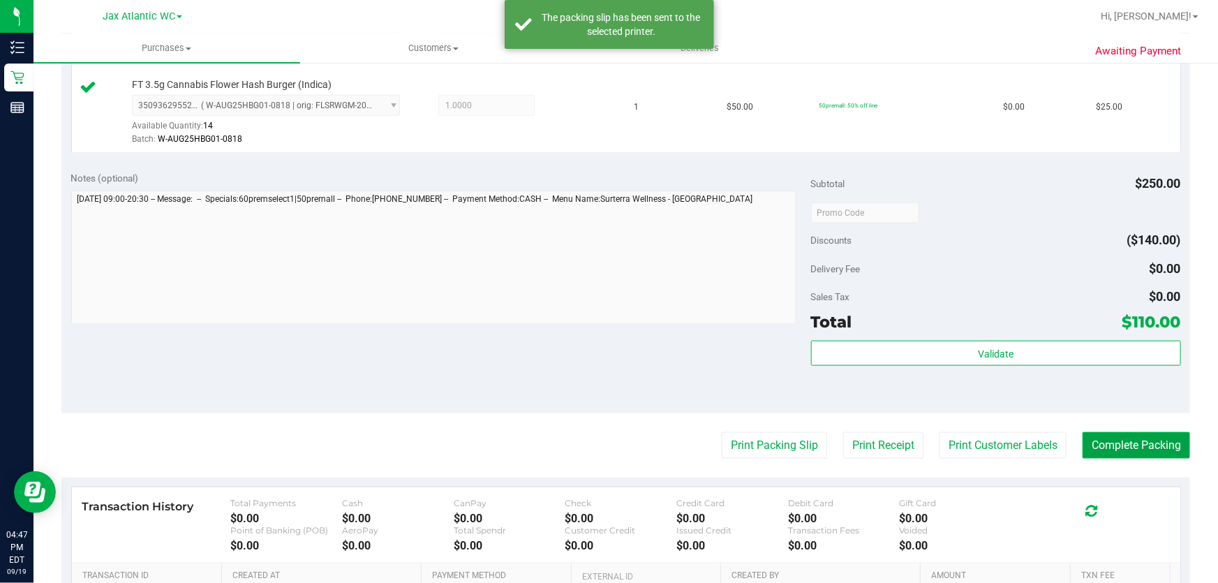
click at [1131, 448] on button "Complete Packing" at bounding box center [1135, 445] width 107 height 27
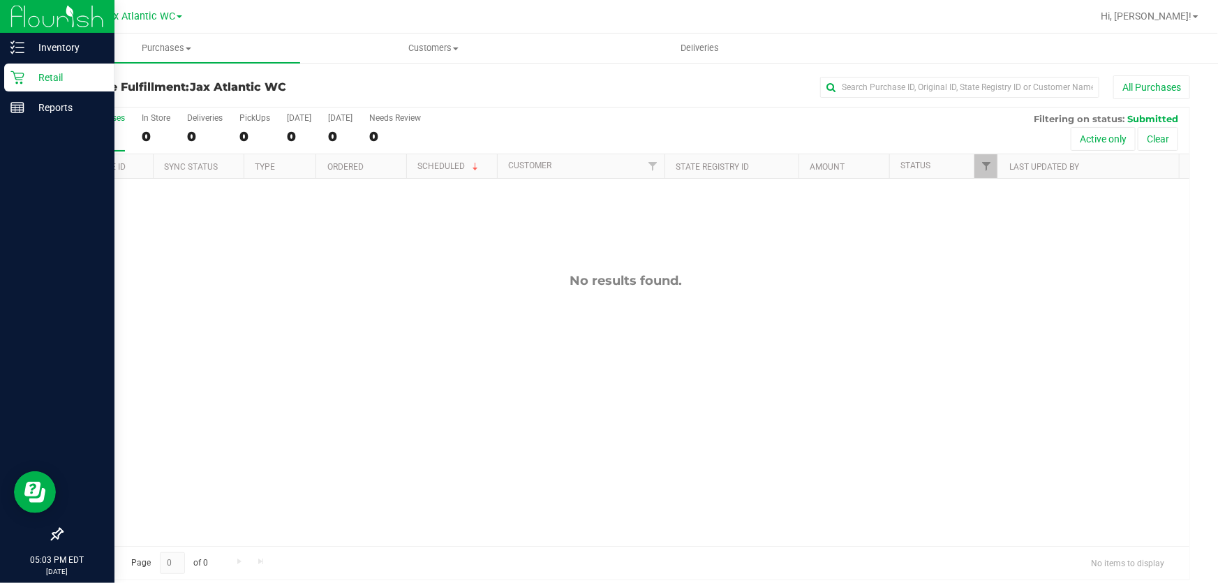
click at [35, 80] on p "Retail" at bounding box center [66, 77] width 84 height 17
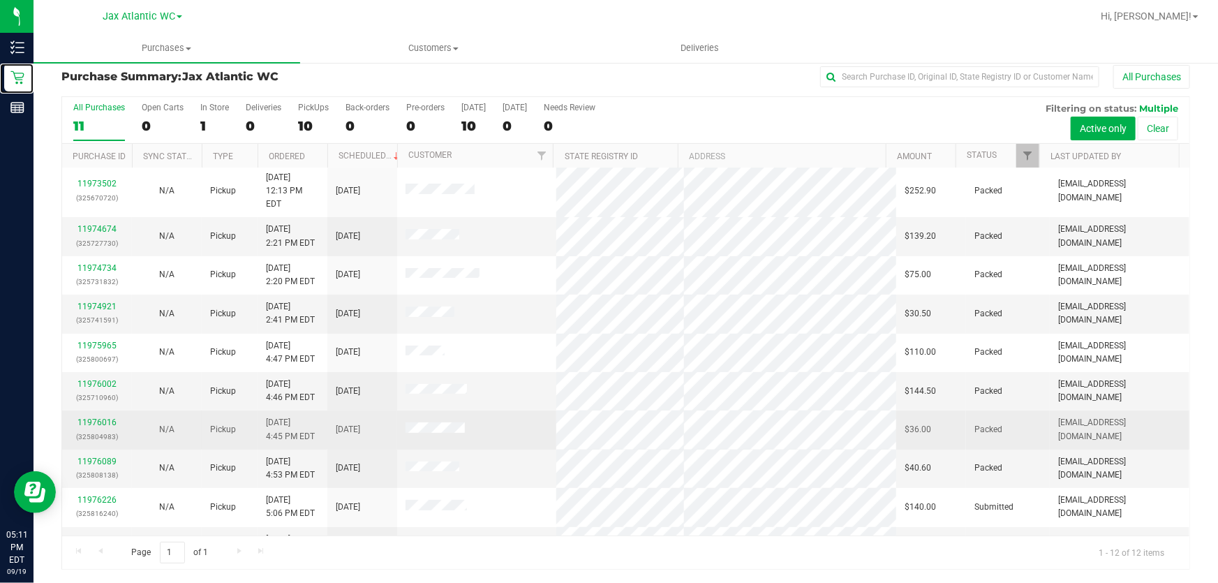
scroll to position [95, 0]
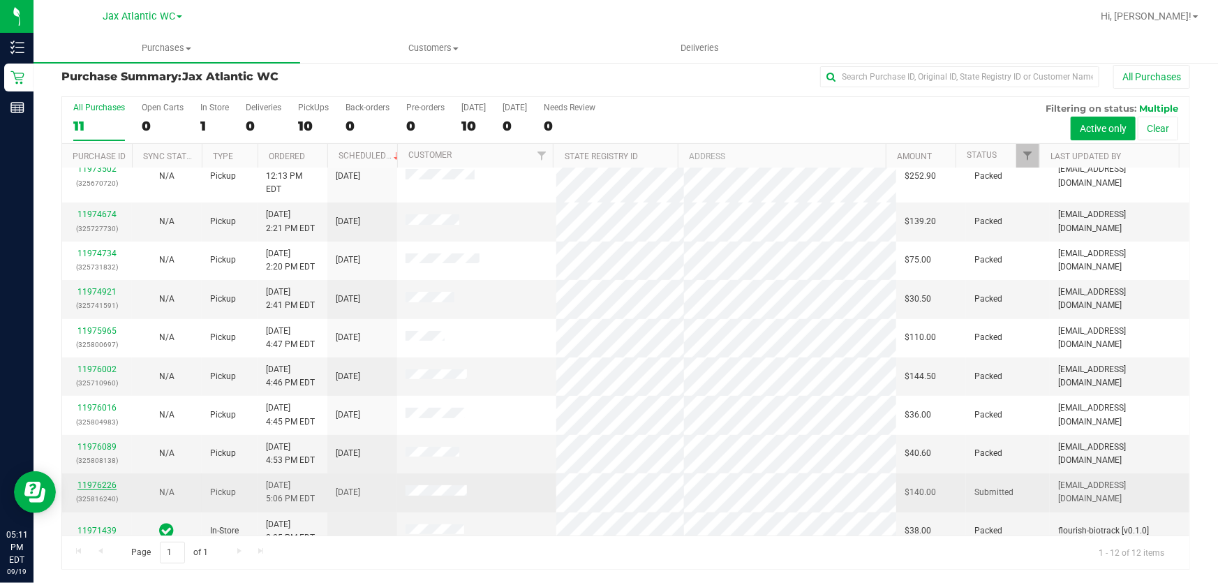
click at [110, 480] on link "11976226" at bounding box center [96, 485] width 39 height 10
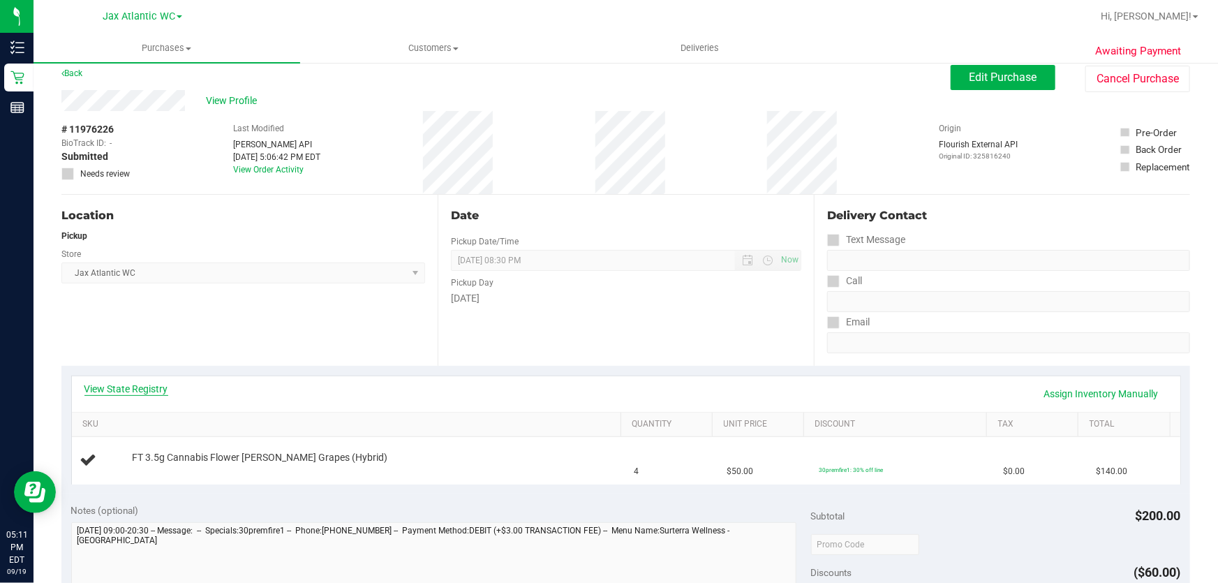
click at [149, 391] on link "View State Registry" at bounding box center [126, 389] width 84 height 14
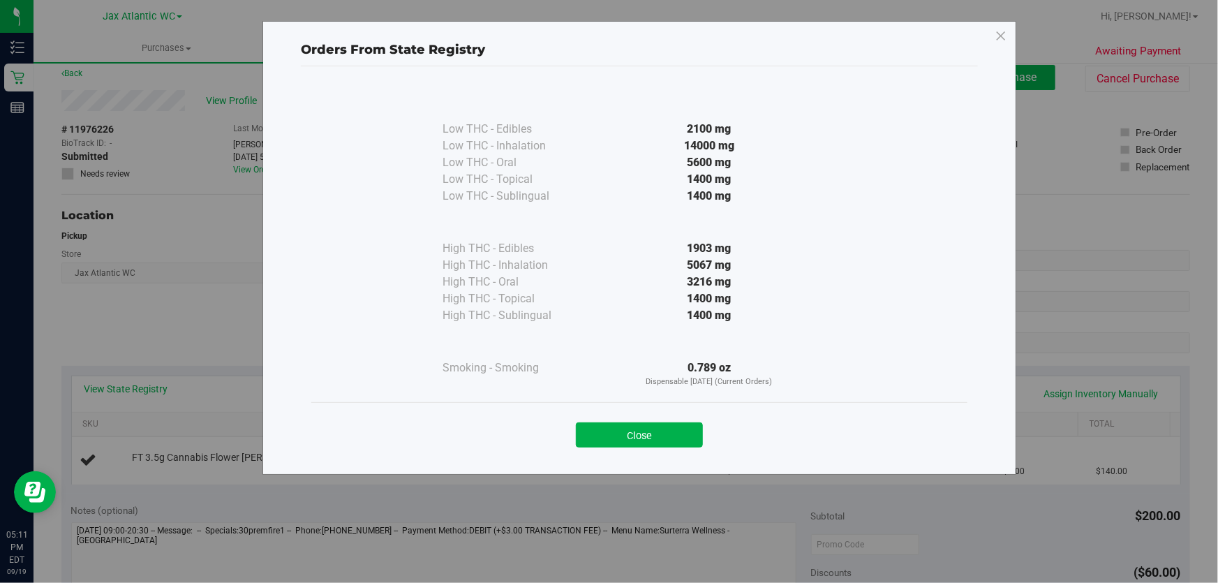
click at [675, 426] on button "Close" at bounding box center [639, 434] width 127 height 25
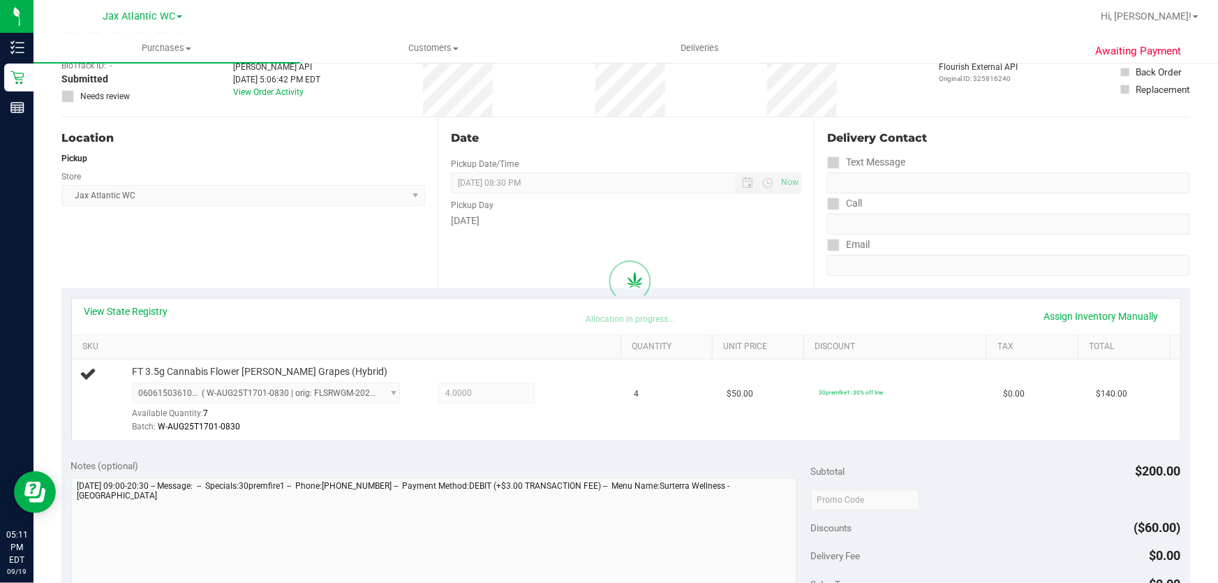
scroll to position [201, 0]
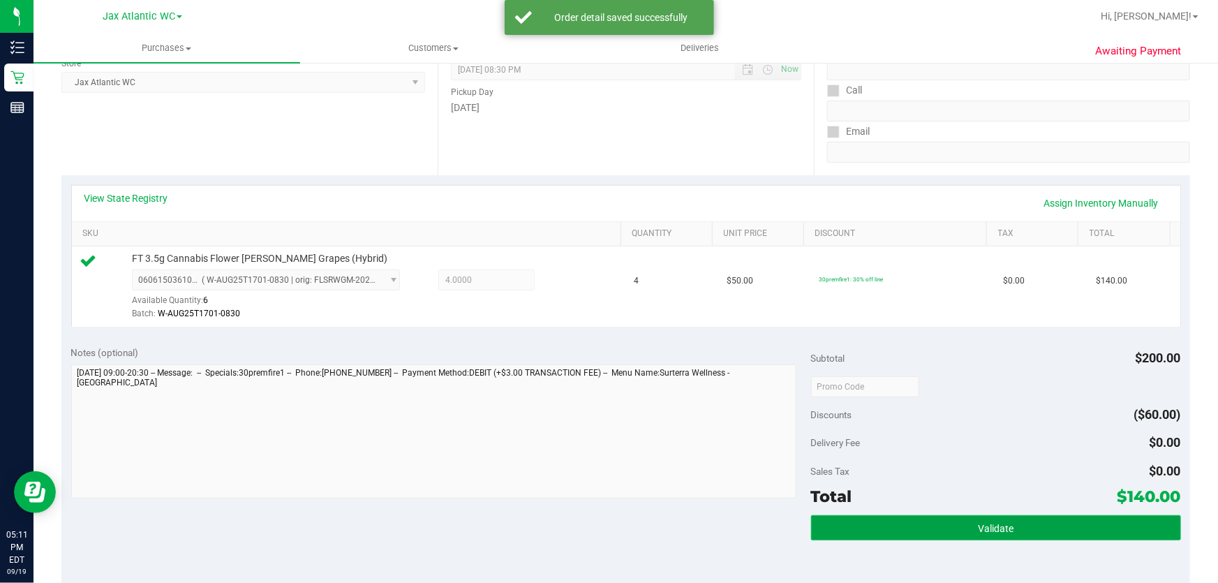
click at [994, 525] on span "Validate" at bounding box center [996, 528] width 36 height 11
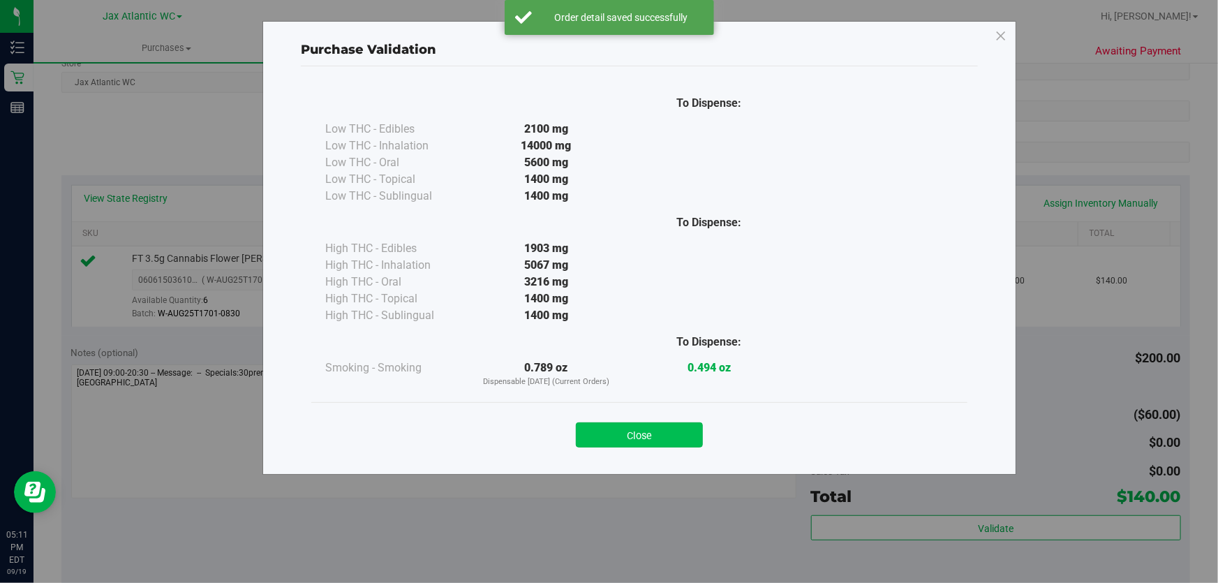
click at [673, 422] on button "Close" at bounding box center [639, 434] width 127 height 25
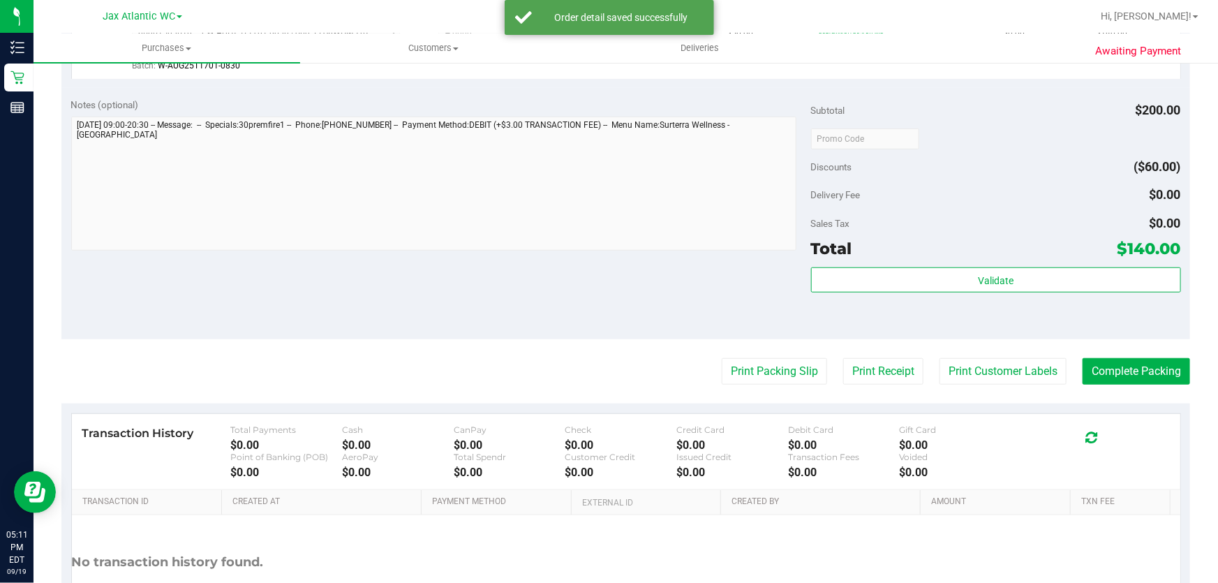
scroll to position [556, 0]
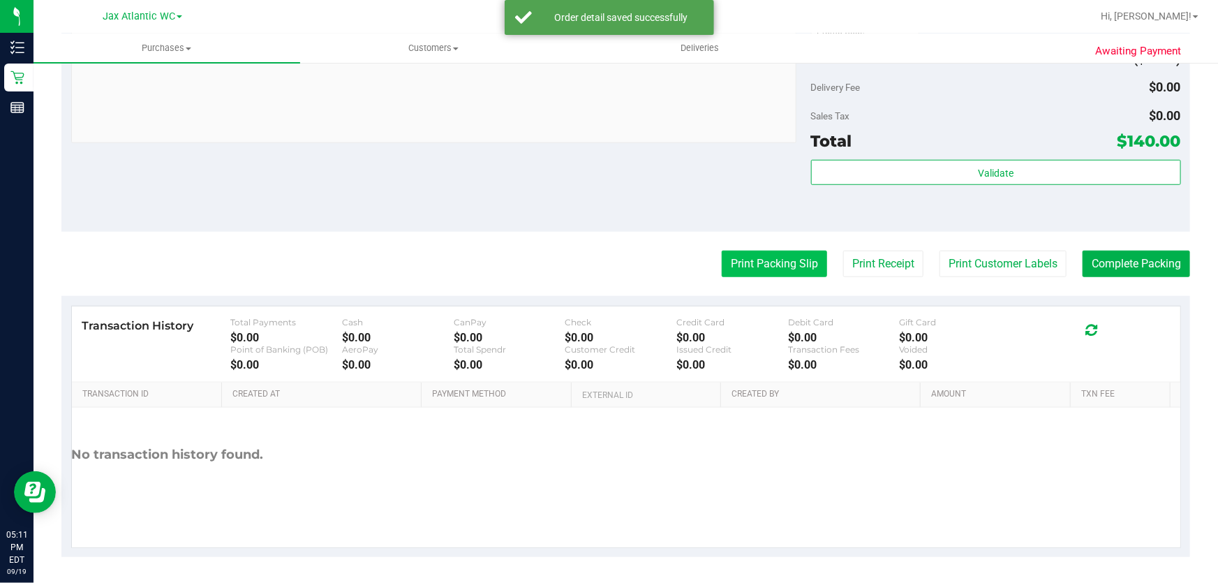
click at [772, 264] on button "Print Packing Slip" at bounding box center [773, 263] width 105 height 27
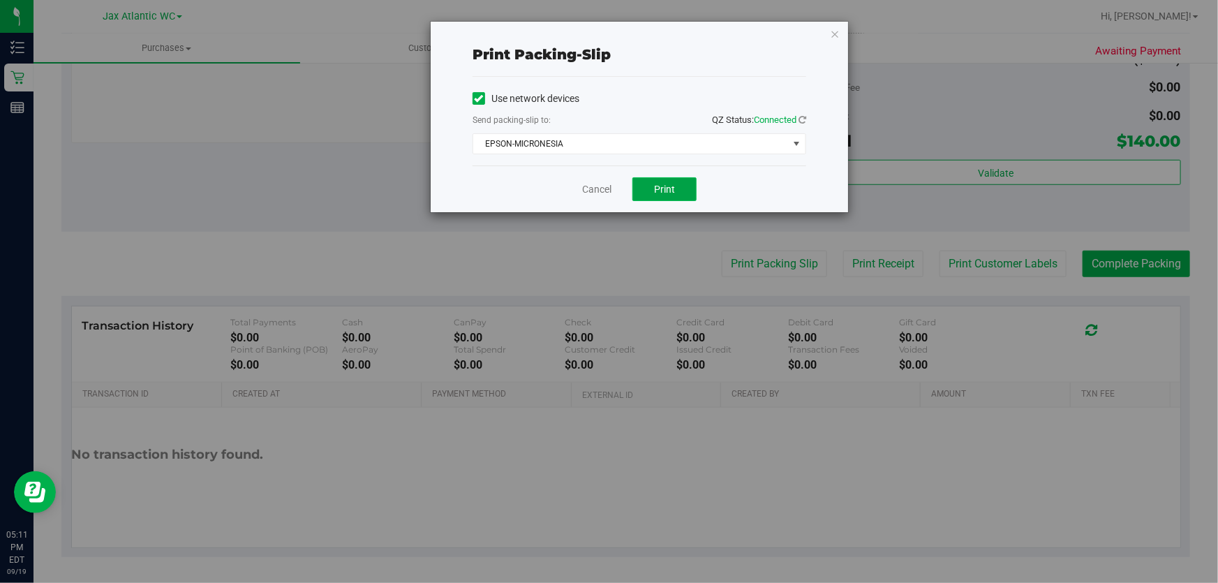
click at [676, 186] on button "Print" at bounding box center [664, 189] width 64 height 24
click at [605, 182] on link "Cancel" at bounding box center [596, 189] width 29 height 15
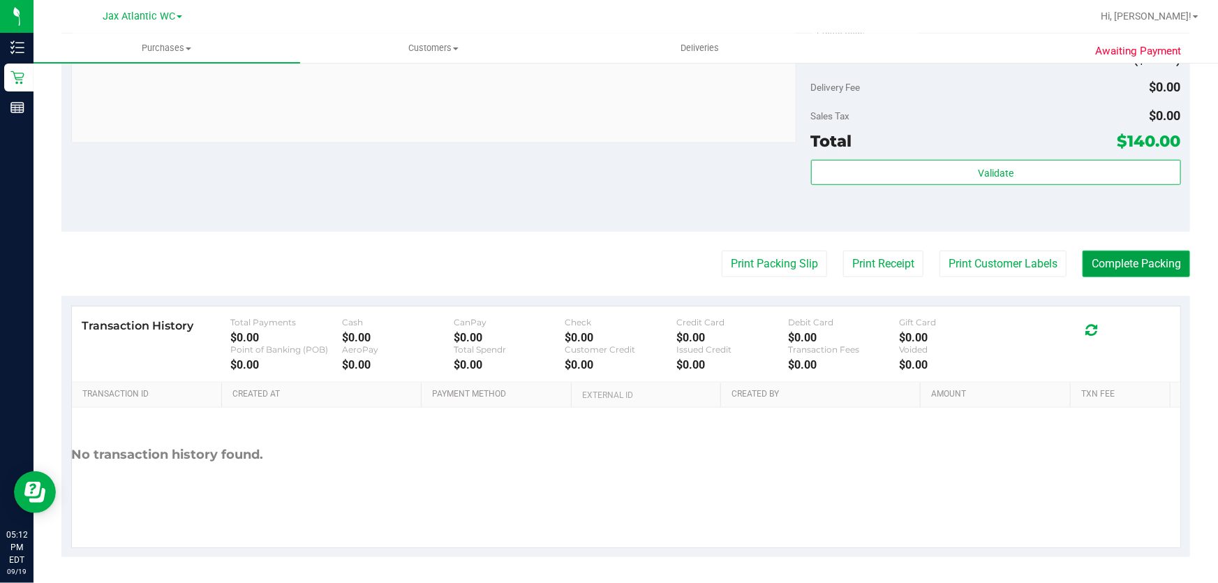
click at [1141, 271] on button "Complete Packing" at bounding box center [1135, 263] width 107 height 27
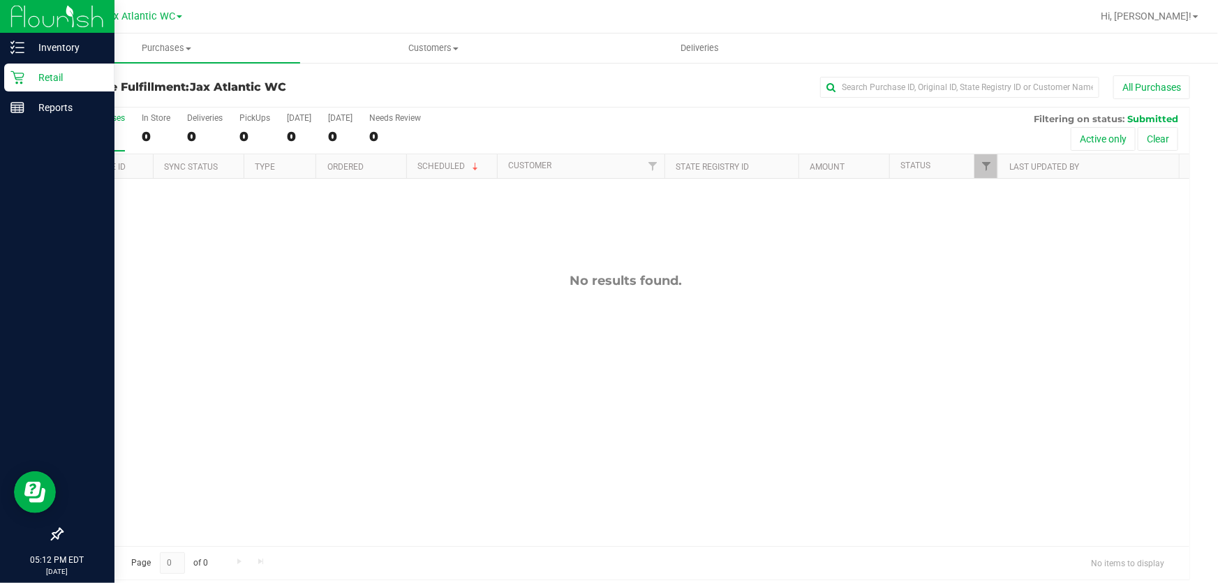
click at [31, 71] on p "Retail" at bounding box center [66, 77] width 84 height 17
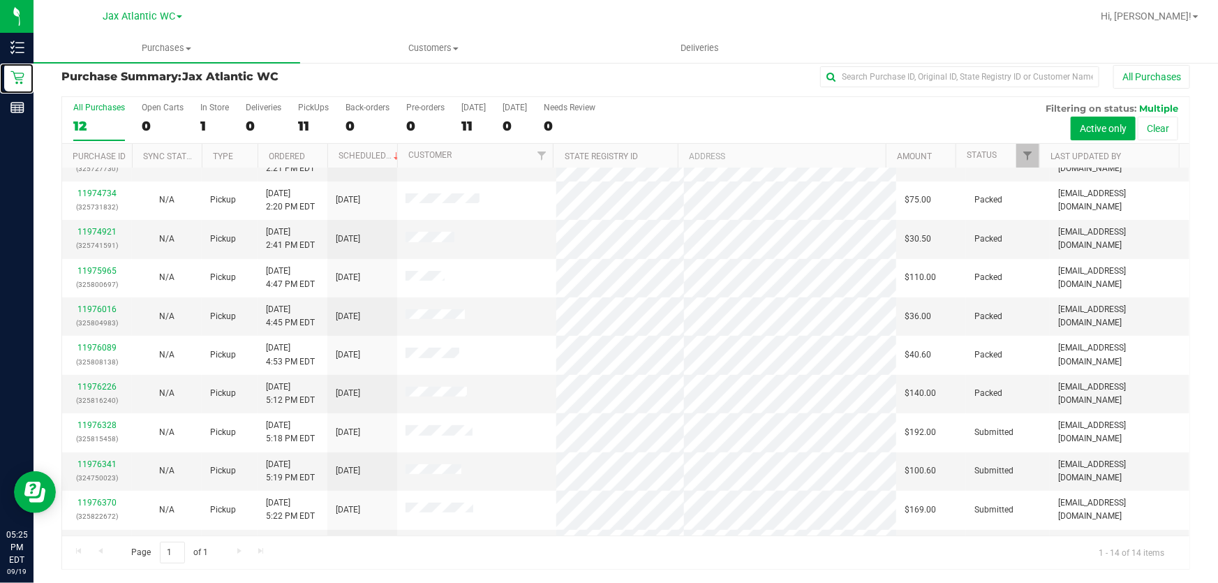
scroll to position [172, 0]
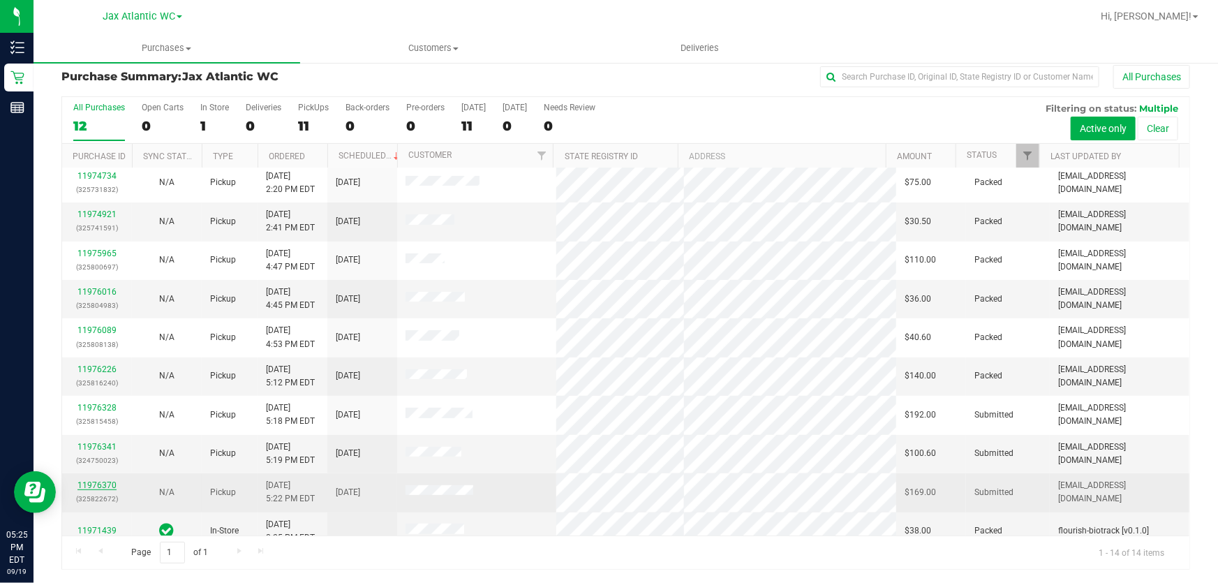
click at [103, 480] on link "11976370" at bounding box center [96, 485] width 39 height 10
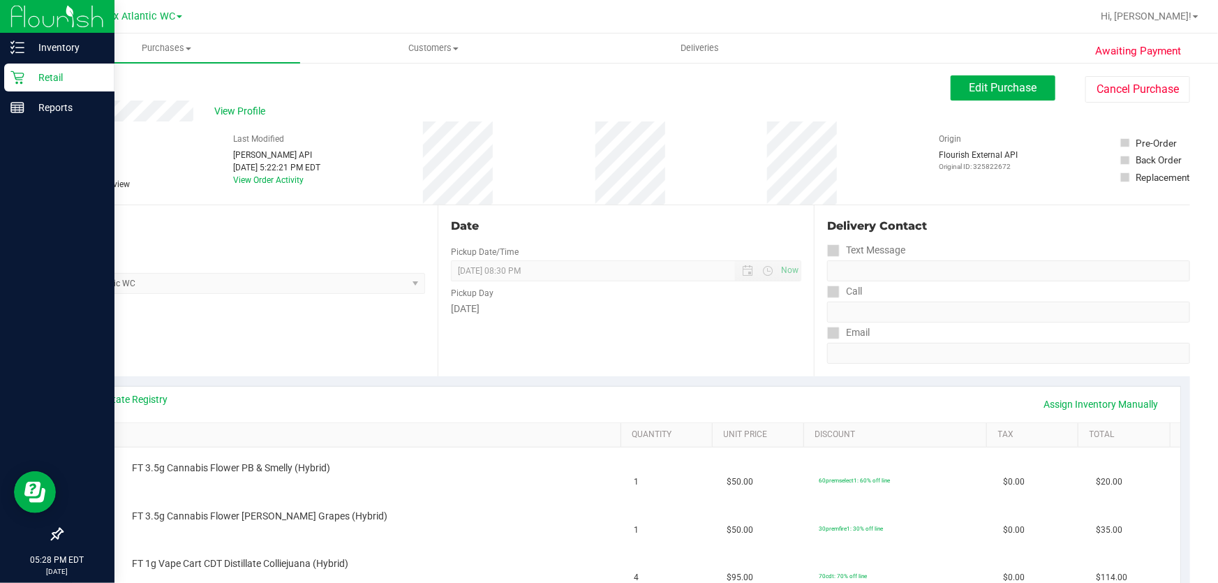
click at [40, 75] on p "Retail" at bounding box center [66, 77] width 84 height 17
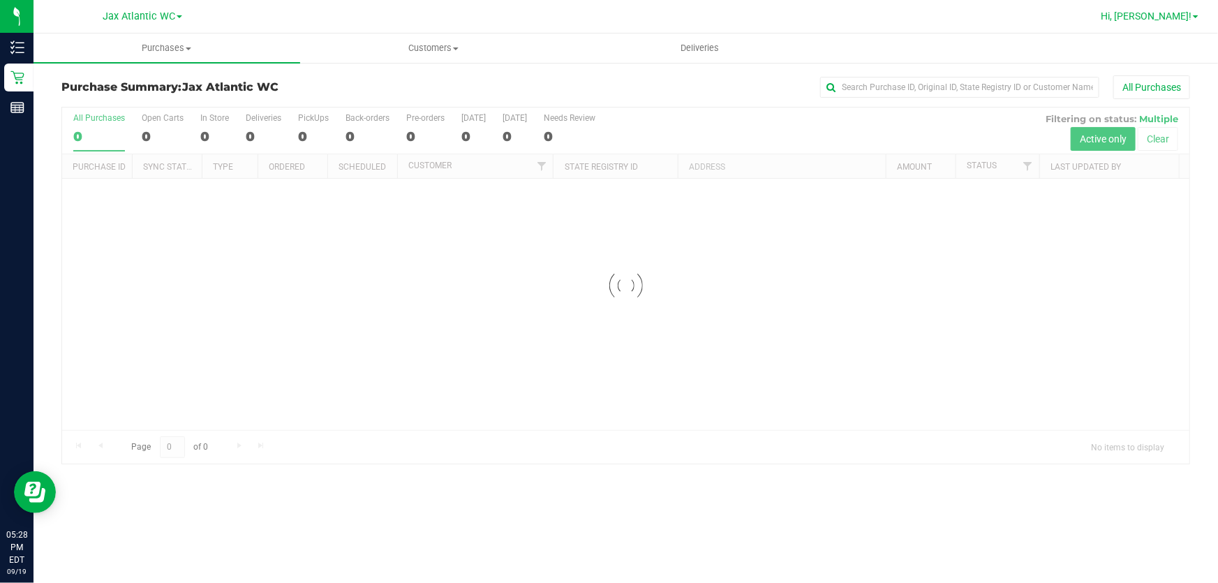
click at [1165, 14] on span "Hi, [PERSON_NAME]!" at bounding box center [1145, 15] width 91 height 11
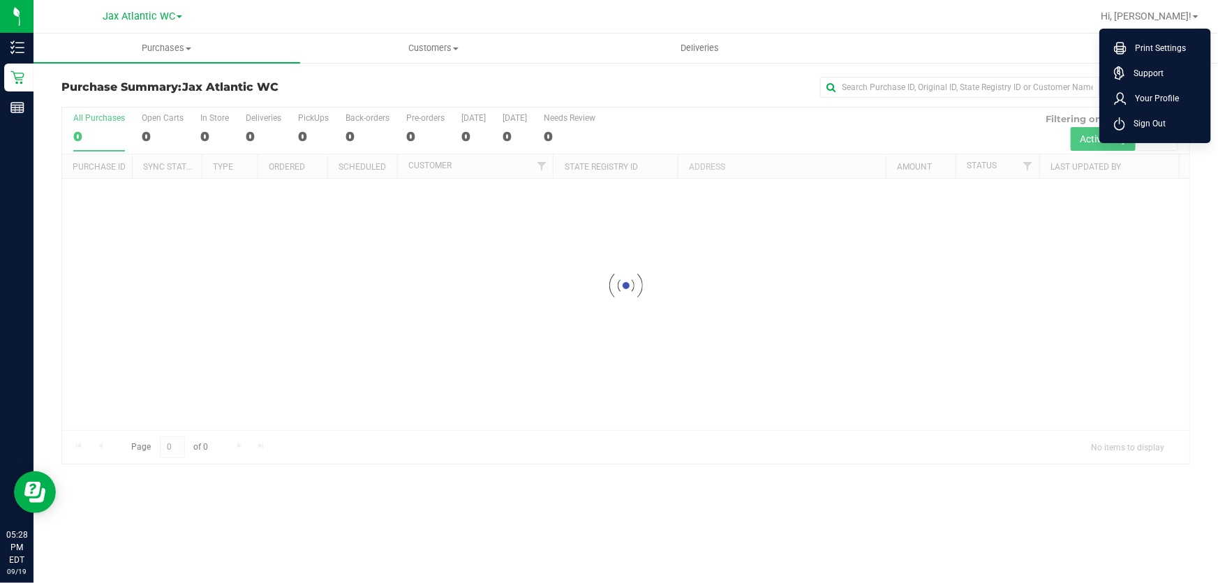
click at [1130, 122] on span "Sign Out" at bounding box center [1145, 124] width 40 height 14
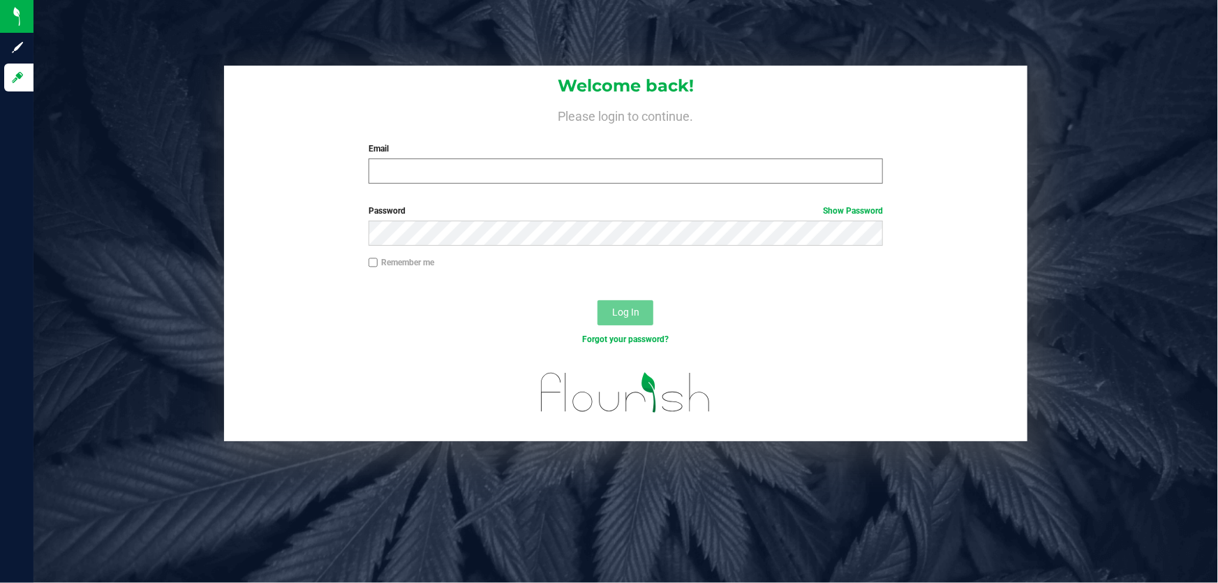
drag, startPoint x: 419, startPoint y: 150, endPoint x: 448, endPoint y: 181, distance: 42.4
click at [419, 152] on label "Email" at bounding box center [625, 148] width 515 height 13
click at [419, 158] on input "Email" at bounding box center [625, 170] width 515 height 25
drag, startPoint x: 448, startPoint y: 181, endPoint x: 455, endPoint y: 170, distance: 12.6
click at [451, 174] on input "Email" at bounding box center [625, 170] width 515 height 25
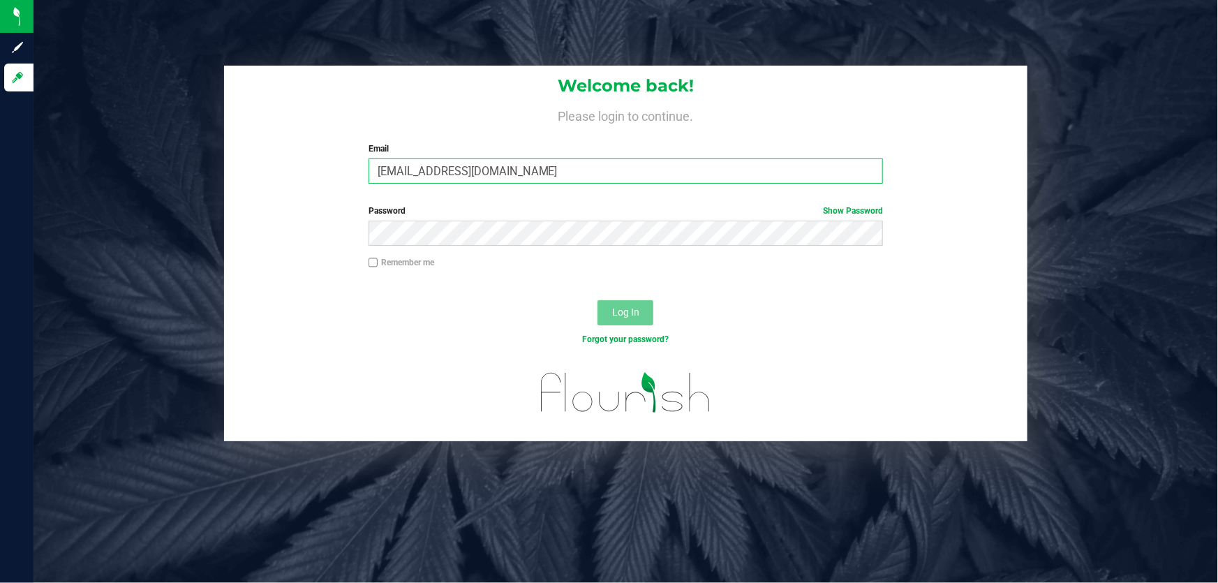
type input "nkinder@liveparallel.com"
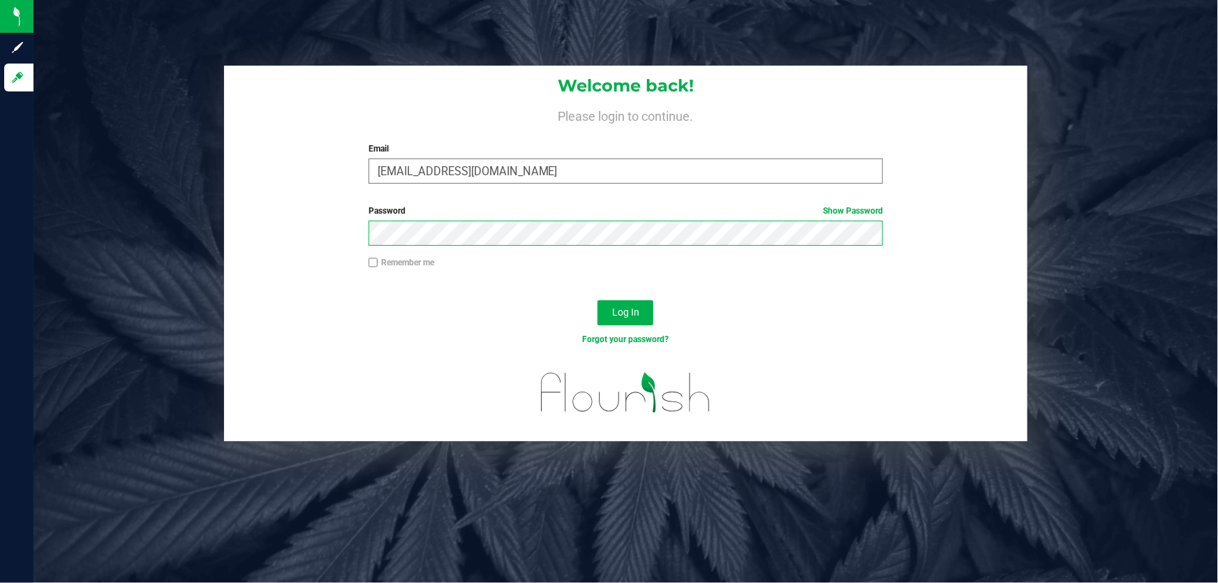
click at [597, 300] on button "Log In" at bounding box center [625, 312] width 56 height 25
